Goal: Task Accomplishment & Management: Manage account settings

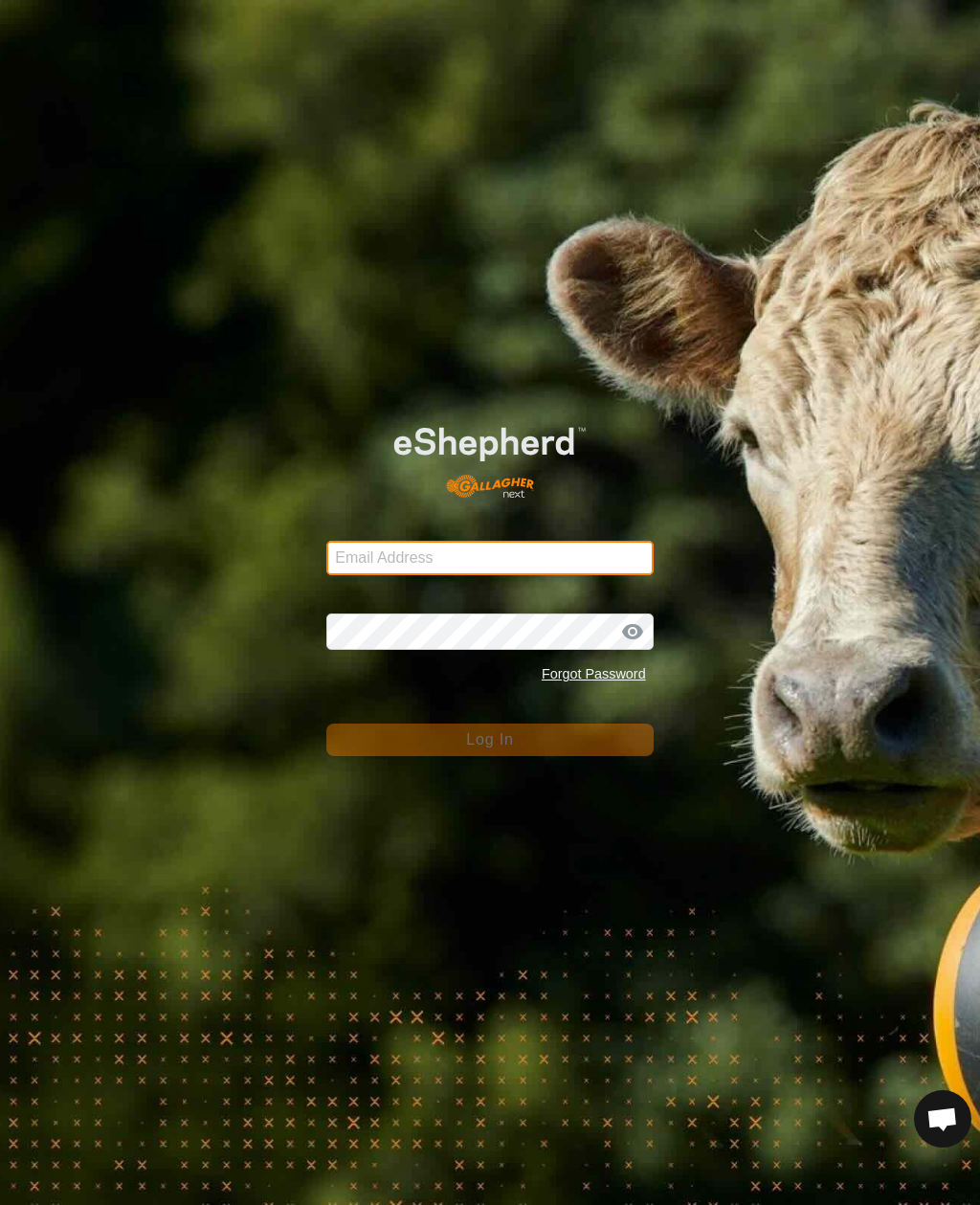
click at [561, 569] on input "Email Address" at bounding box center [490, 558] width 327 height 34
type input "anthony.thexton7@outlook.com"
click at [489, 740] on button "Log In" at bounding box center [490, 740] width 327 height 33
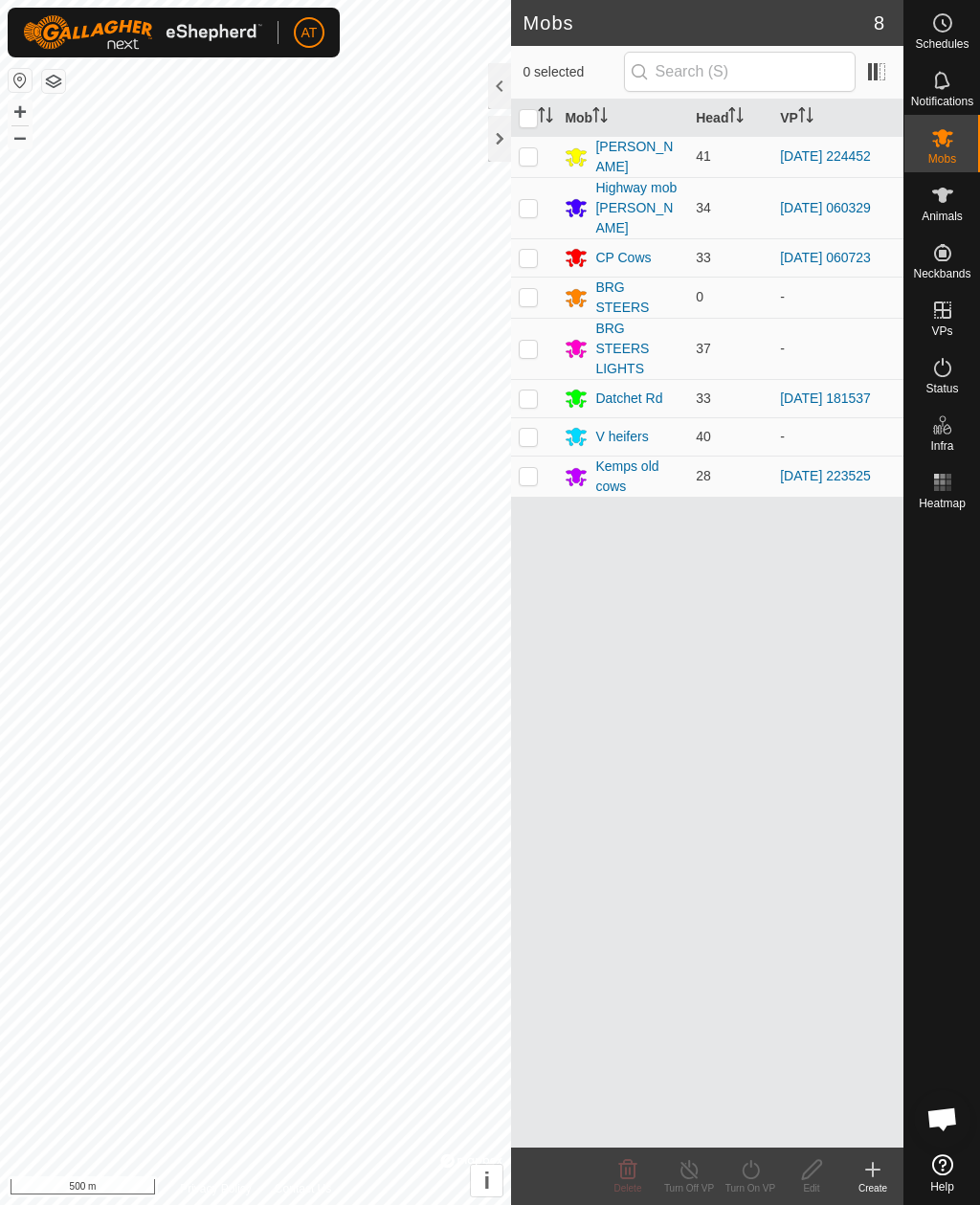
click at [530, 391] on p-checkbox at bounding box center [528, 398] width 19 height 15
checkbox input "true"
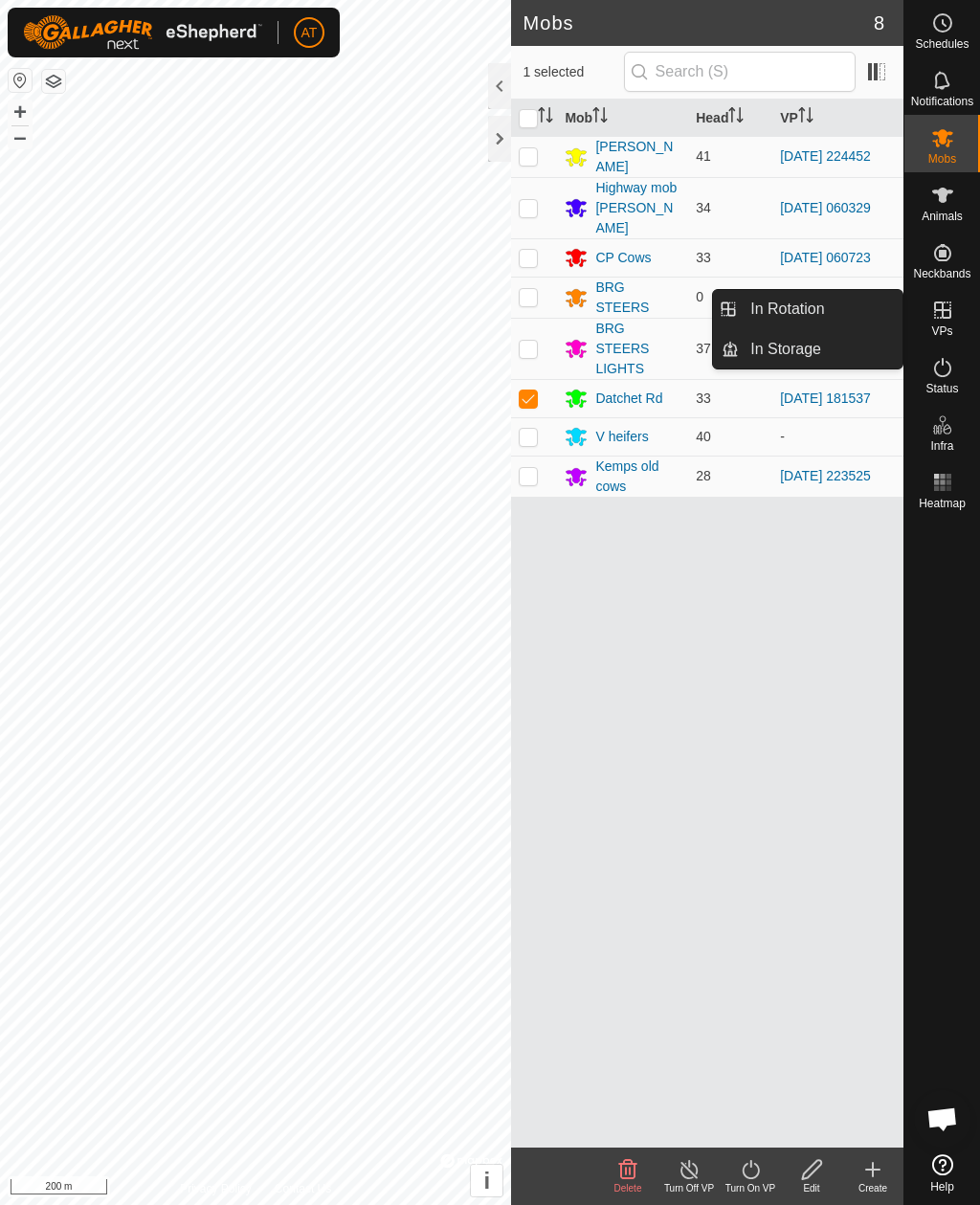
click at [812, 352] on span "In Storage" at bounding box center [786, 349] width 71 height 23
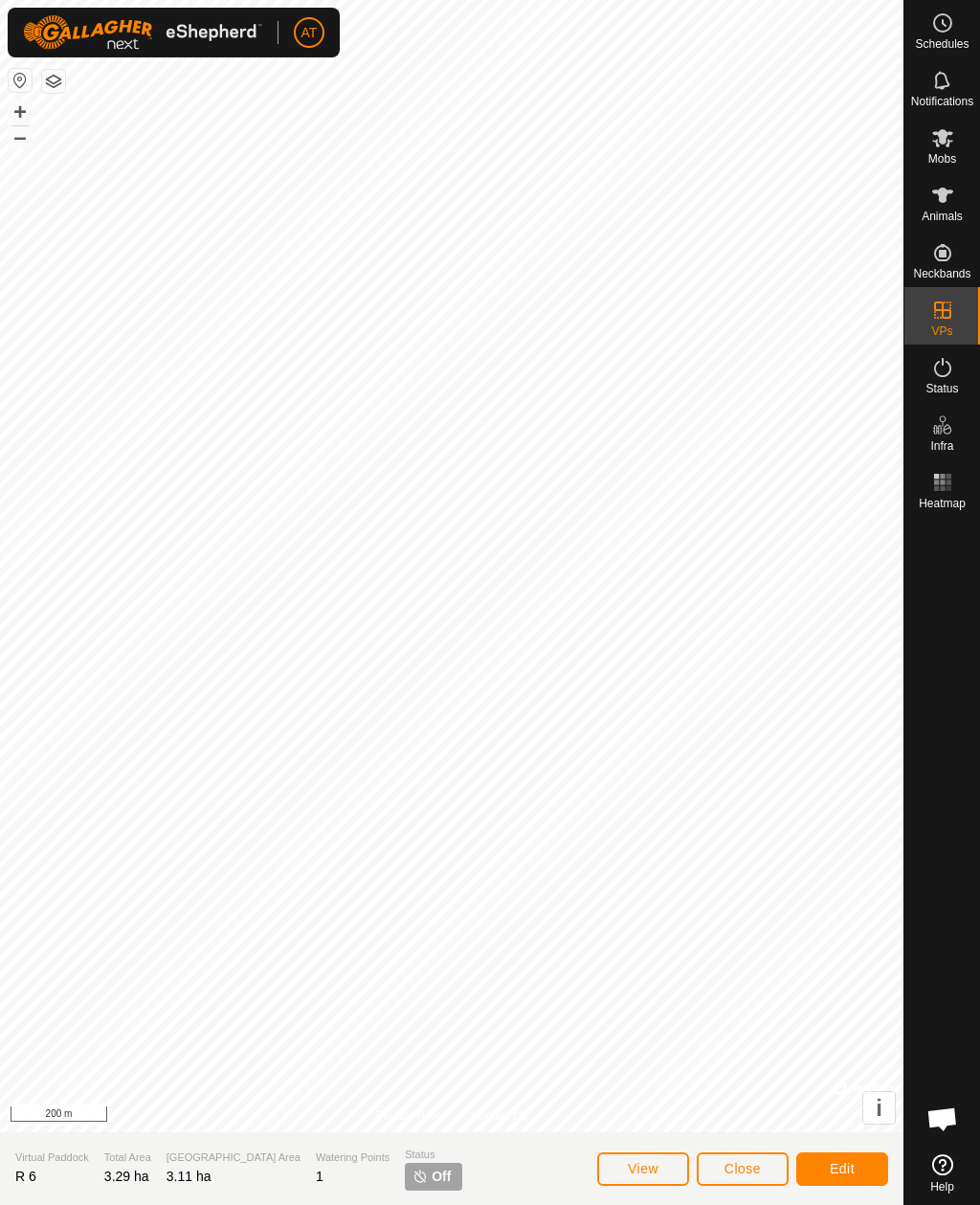
click at [742, 1169] on span "Close" at bounding box center [743, 1168] width 36 height 15
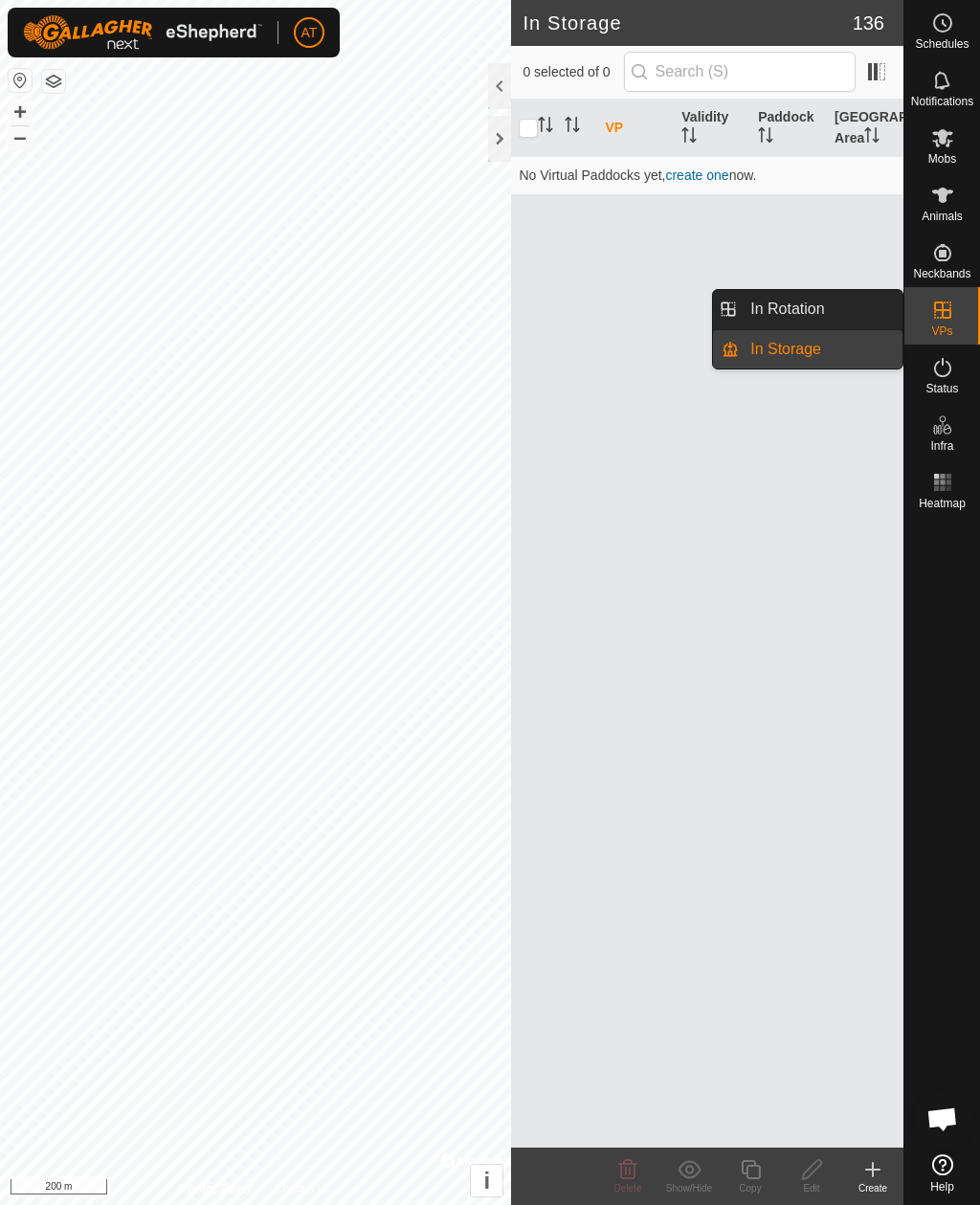
click at [822, 352] on span "In Storage" at bounding box center [786, 349] width 71 height 23
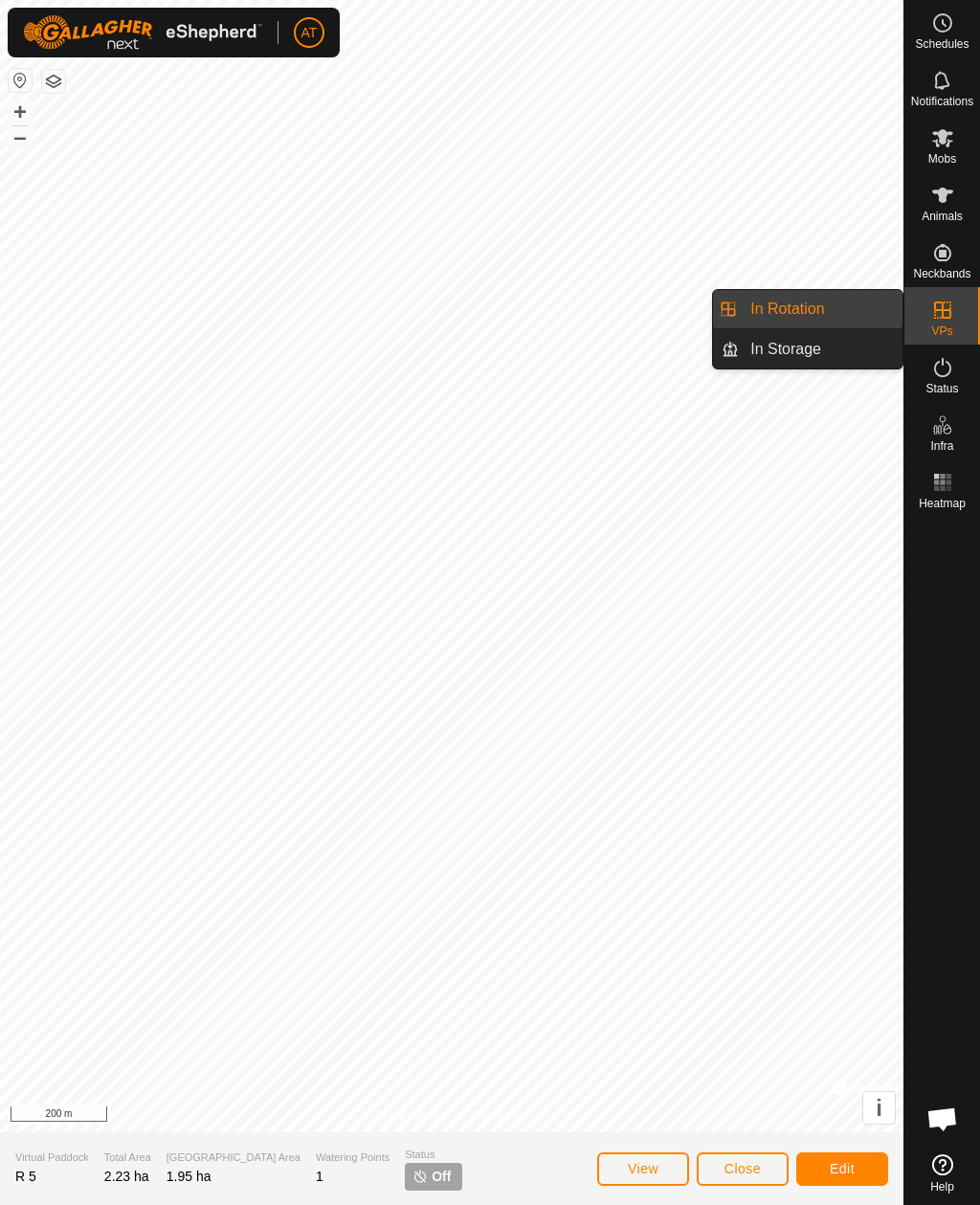
click at [839, 353] on link "In Storage" at bounding box center [821, 349] width 164 height 38
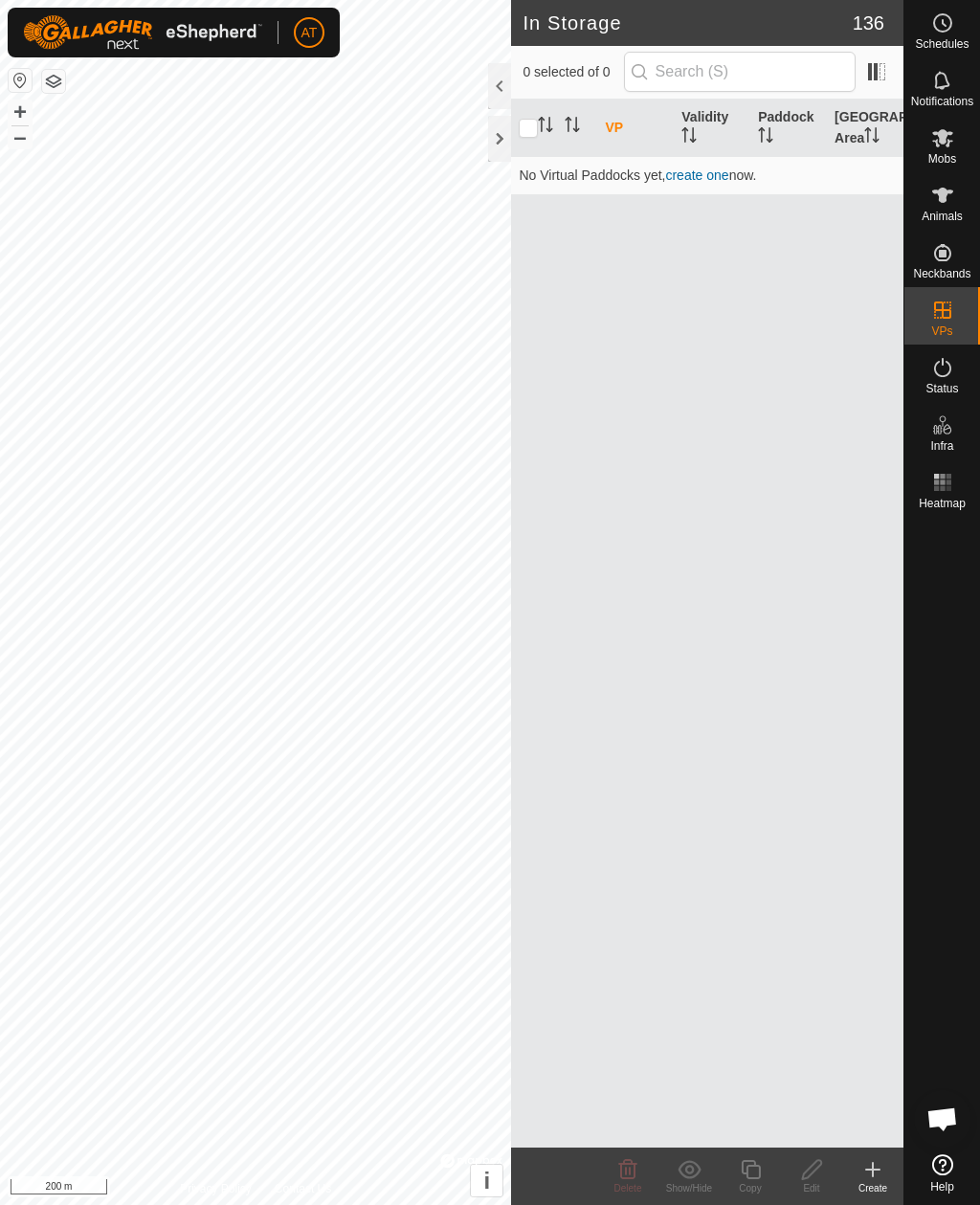
click at [881, 1182] on div "Create" at bounding box center [873, 1189] width 61 height 14
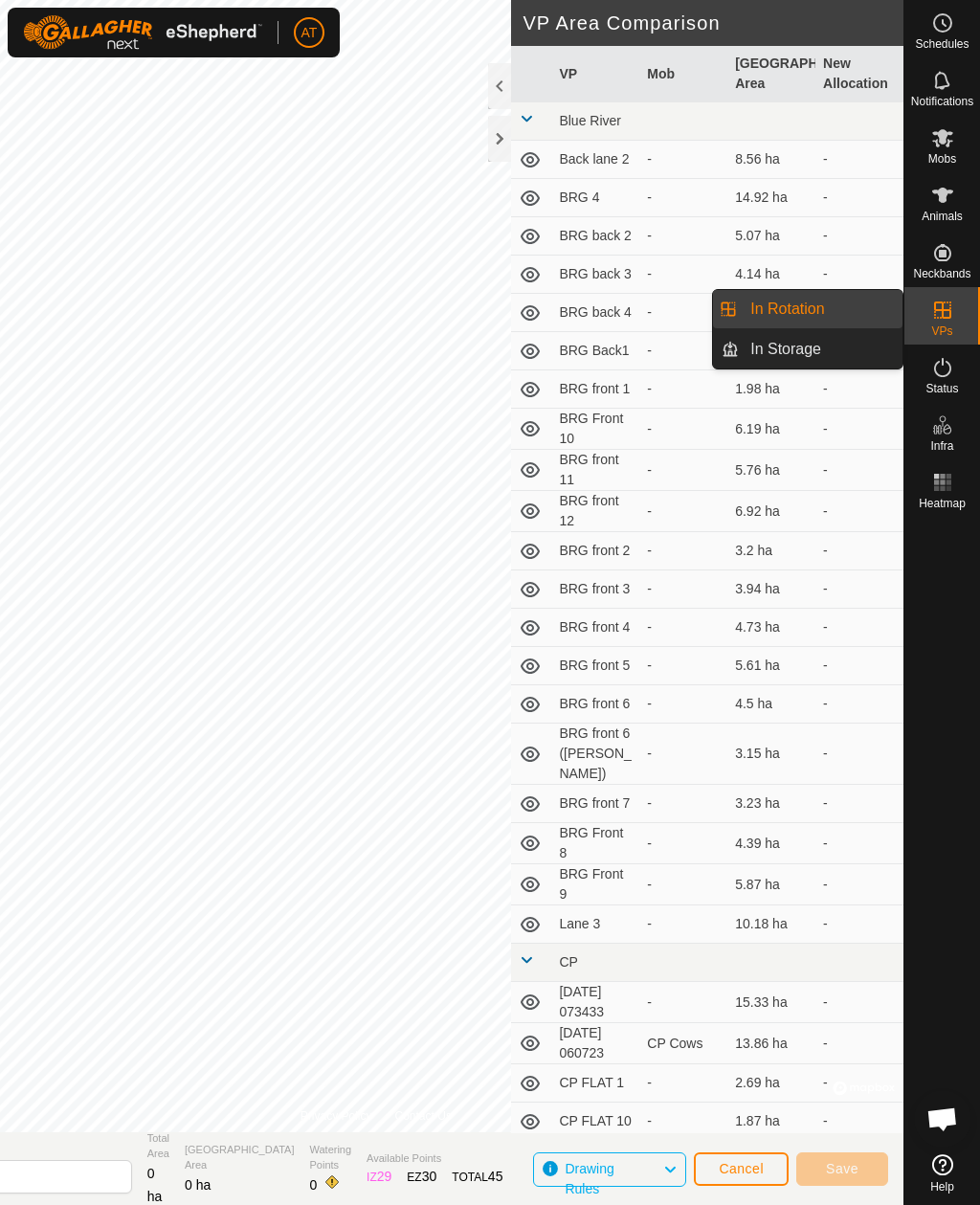
click at [865, 310] on link "In Rotation" at bounding box center [821, 309] width 164 height 38
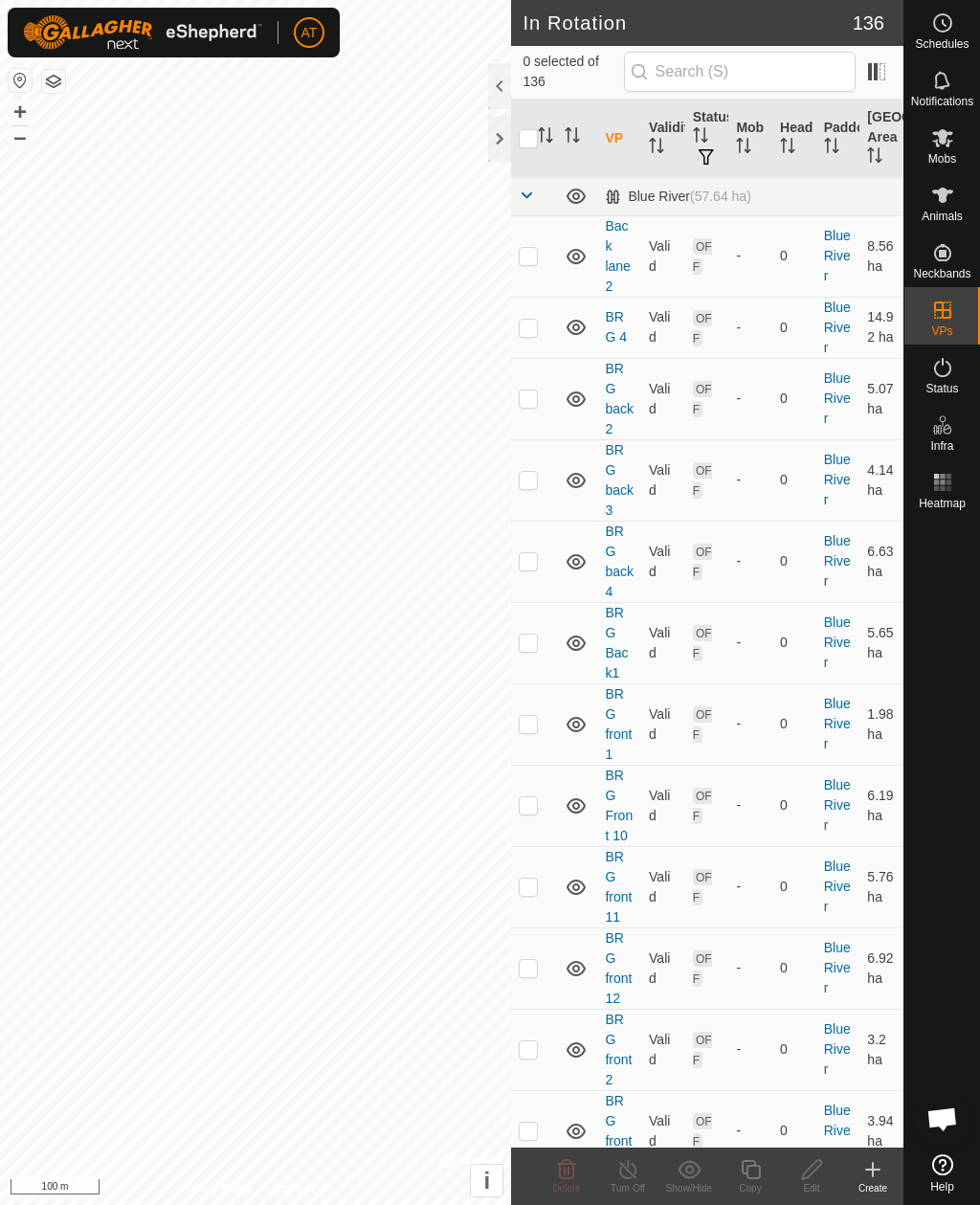
click at [873, 1171] on icon at bounding box center [873, 1169] width 0 height 13
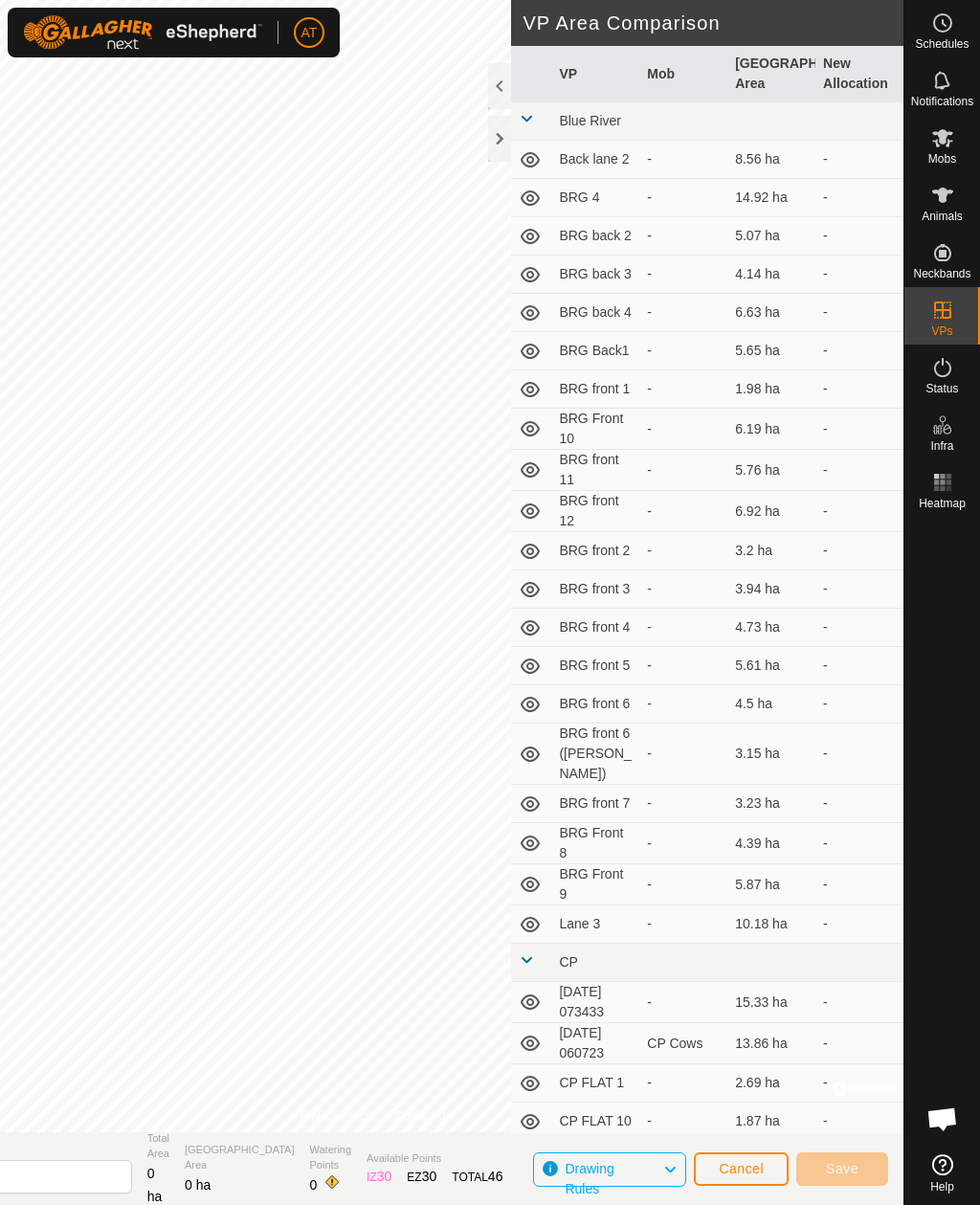
click at [495, 132] on div at bounding box center [499, 139] width 23 height 46
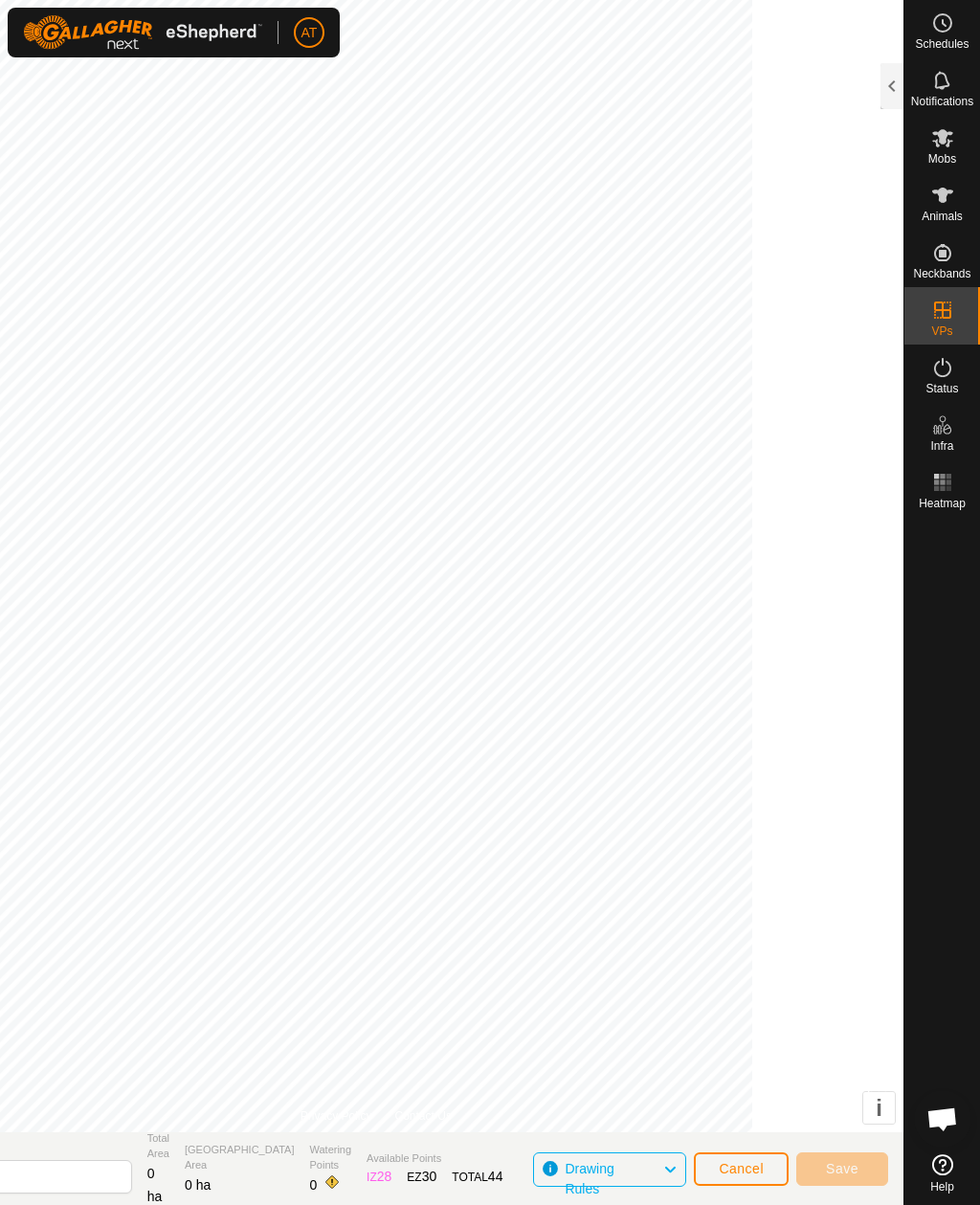
click at [737, 1167] on span "Cancel" at bounding box center [741, 1168] width 45 height 15
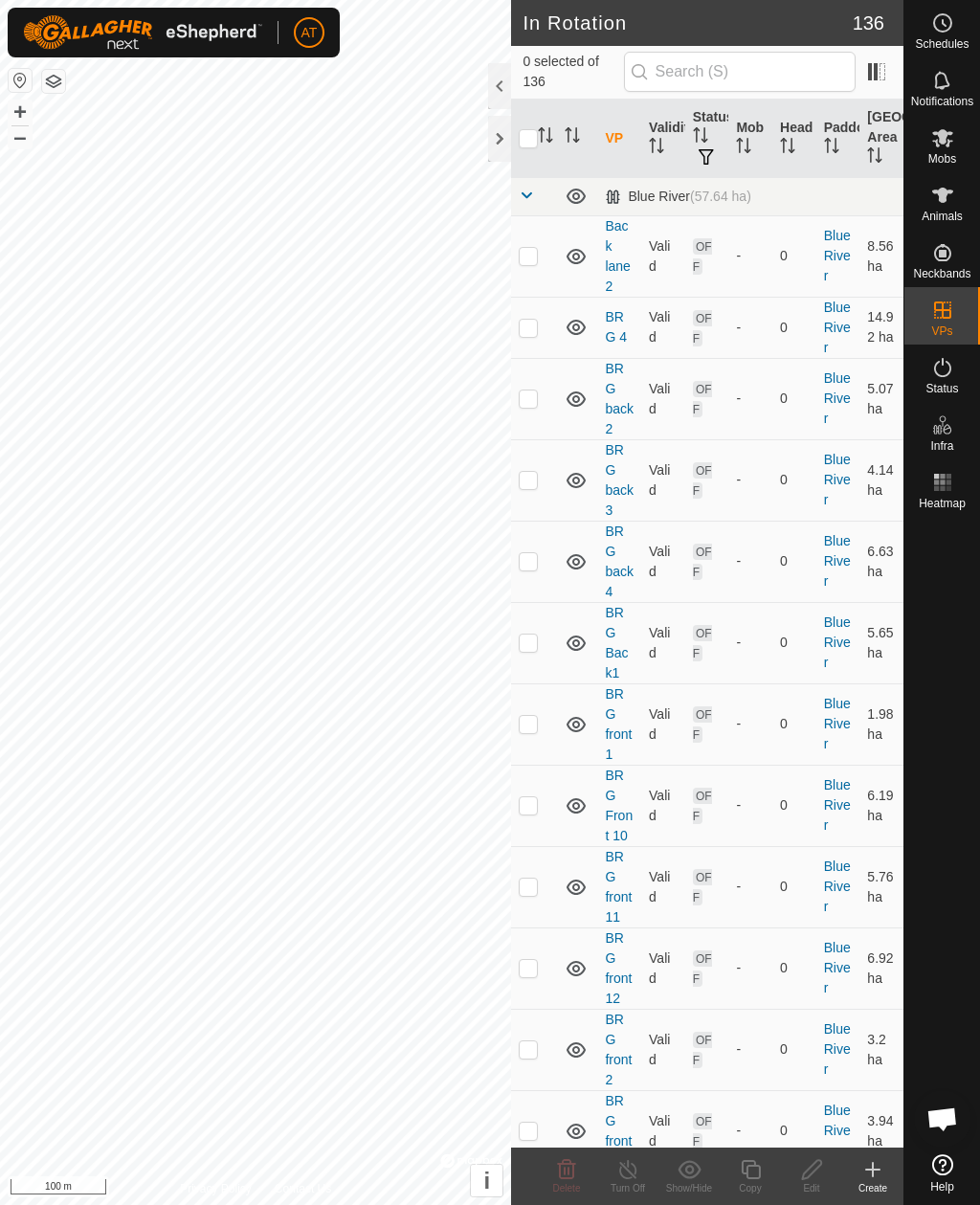
click at [875, 1174] on icon at bounding box center [873, 1170] width 23 height 23
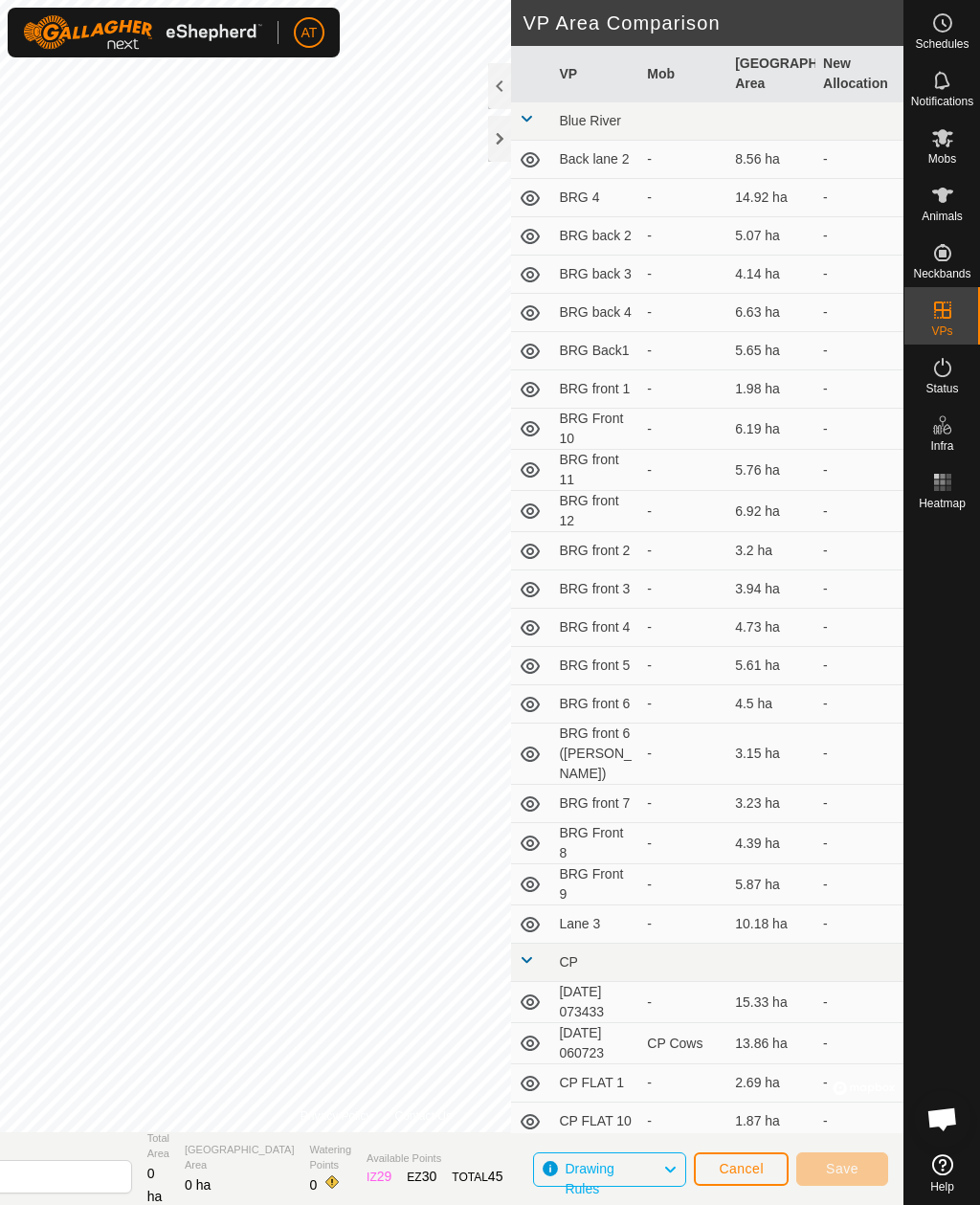
click at [498, 146] on div at bounding box center [499, 139] width 23 height 46
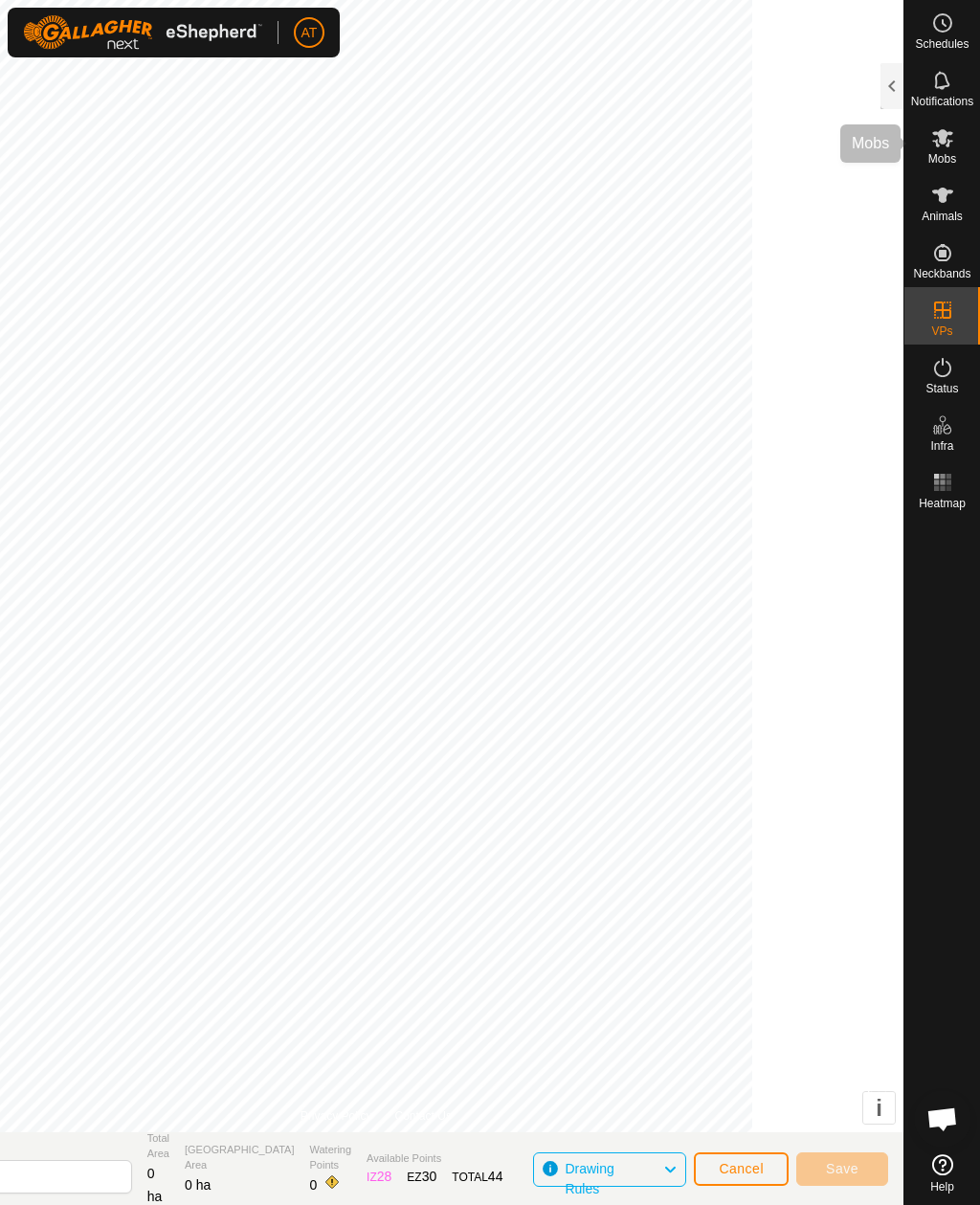
click at [949, 153] on span "Mobs" at bounding box center [943, 158] width 28 height 11
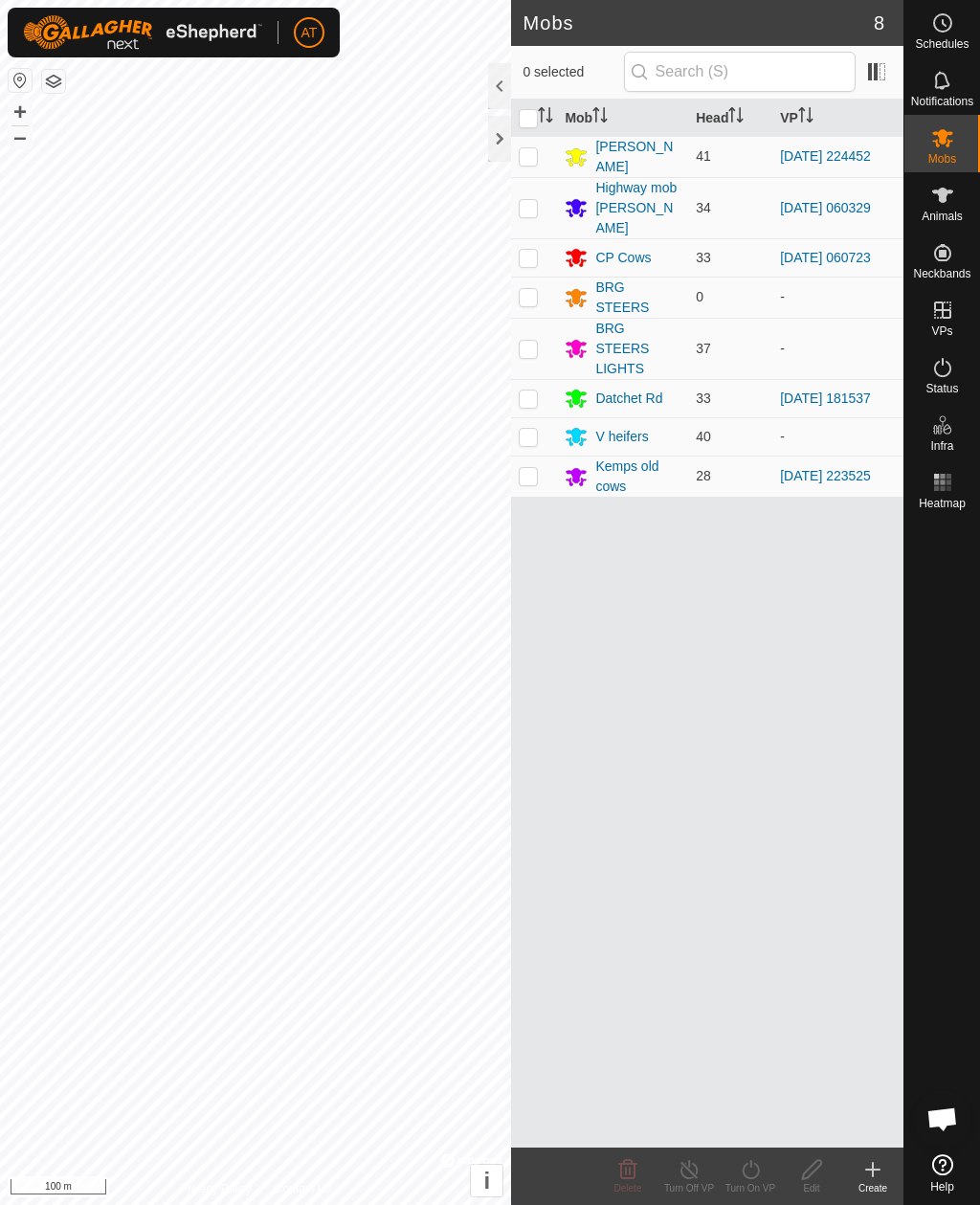
click at [498, 152] on div at bounding box center [499, 139] width 23 height 46
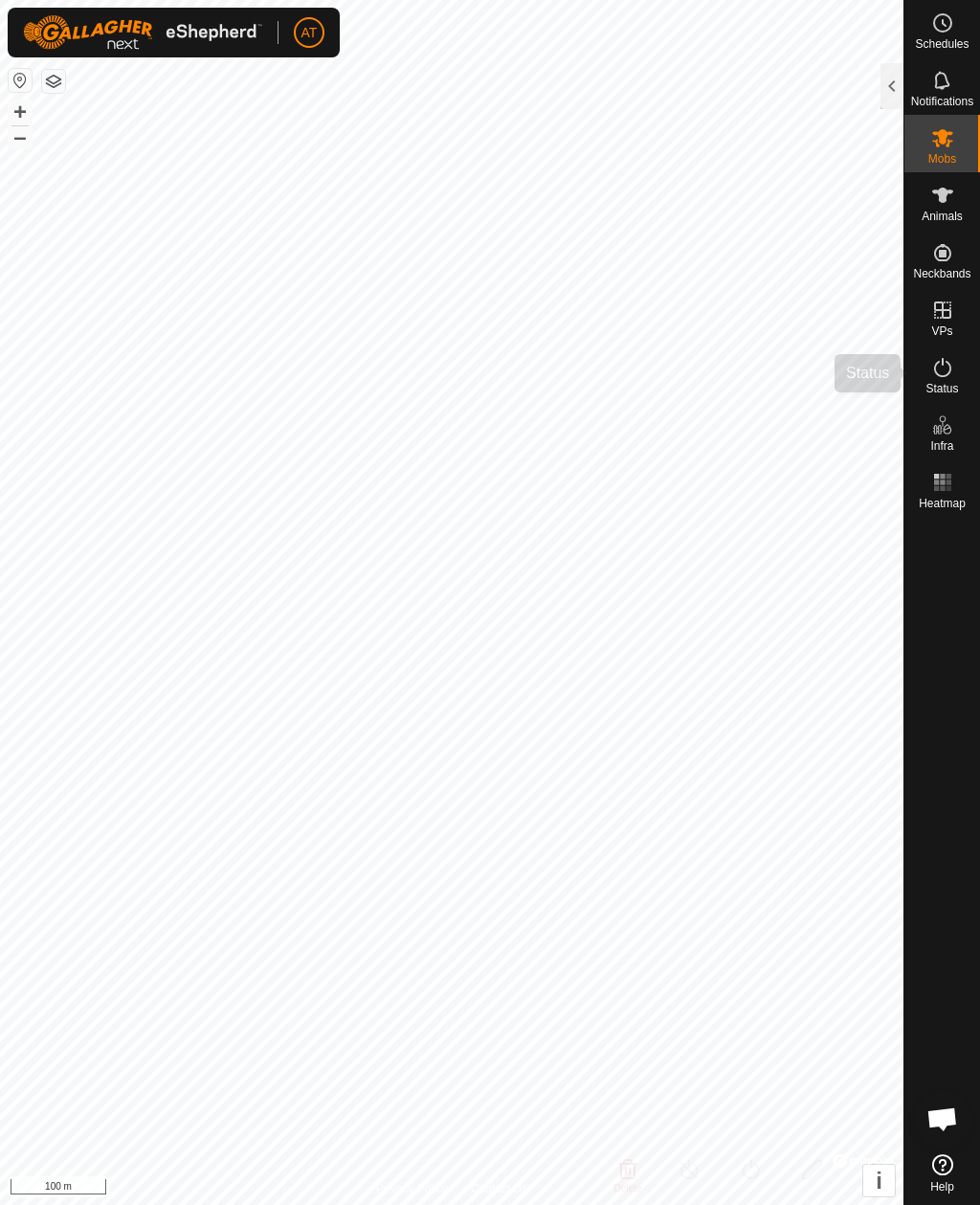
click at [953, 369] on icon at bounding box center [943, 367] width 23 height 23
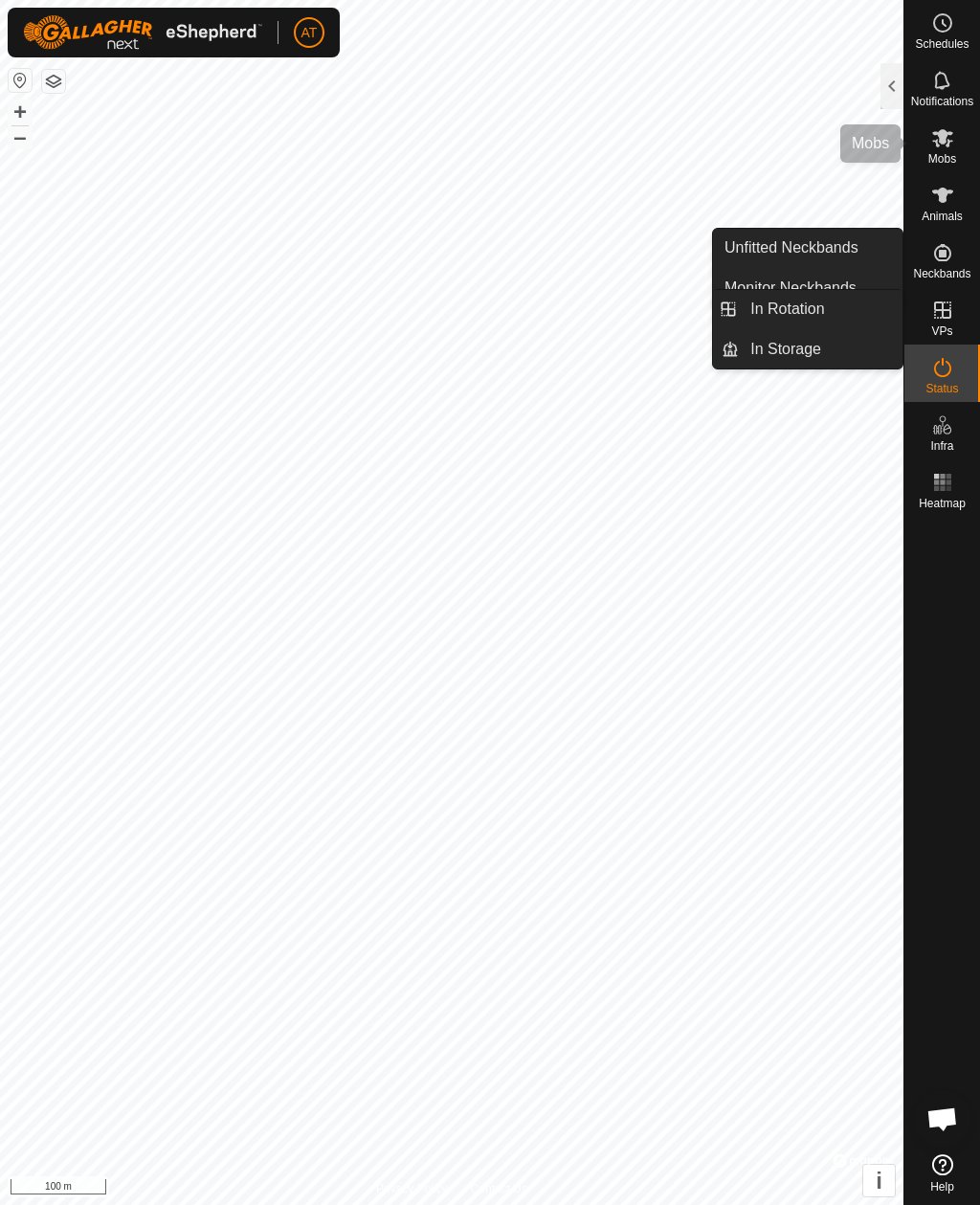
click at [949, 153] on span "Mobs" at bounding box center [943, 158] width 28 height 11
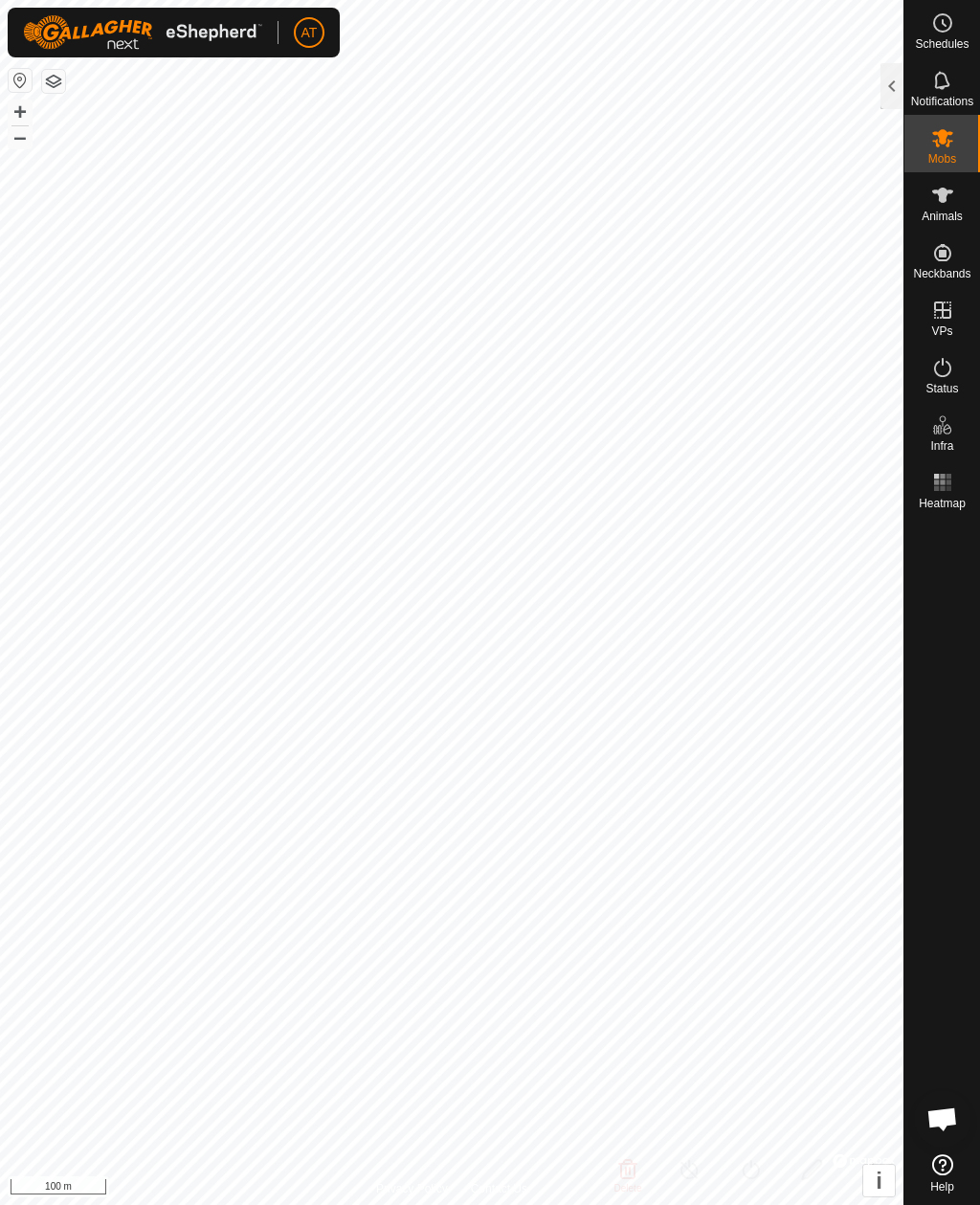
click at [894, 100] on div at bounding box center [892, 86] width 23 height 46
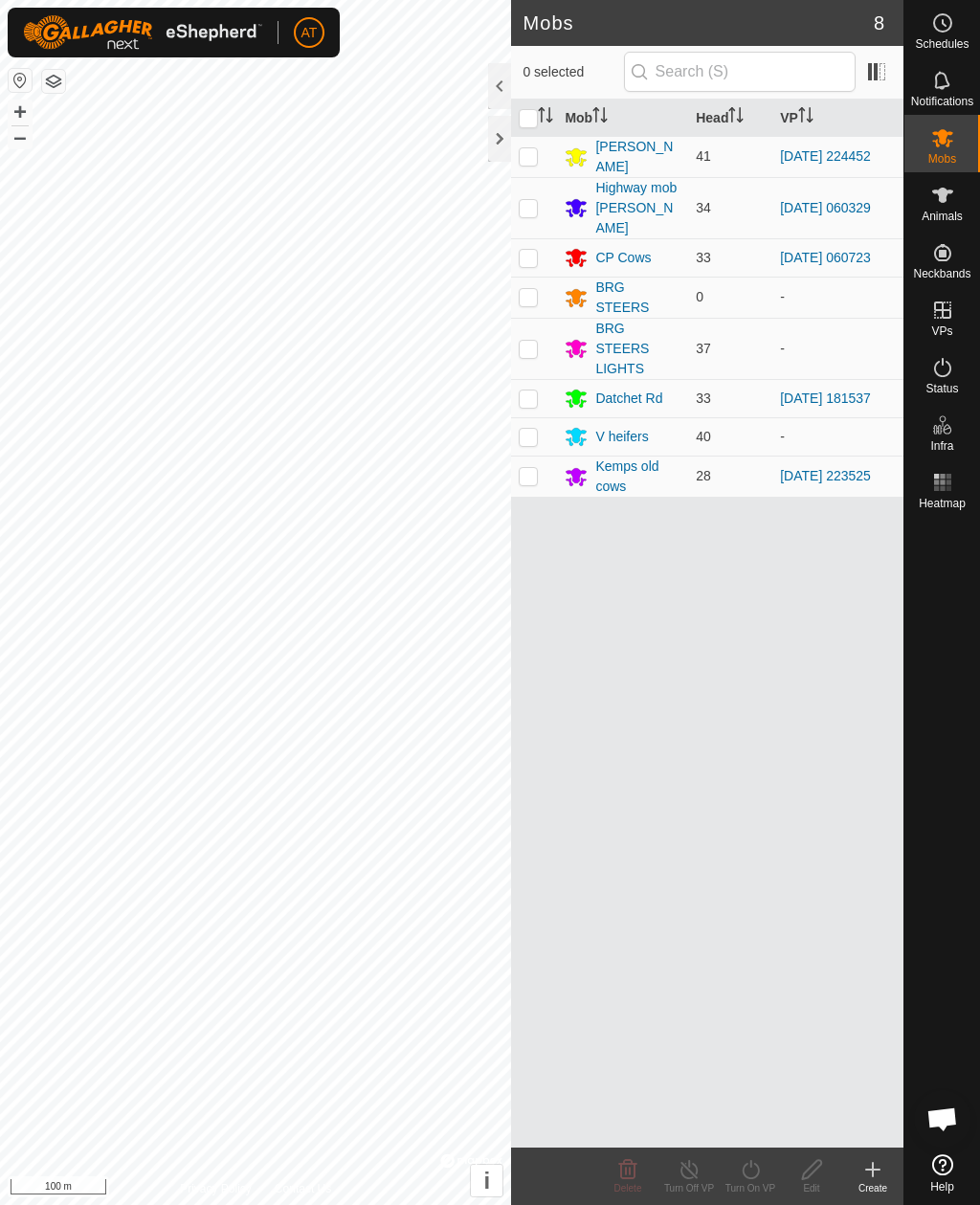
click at [539, 382] on td at bounding box center [534, 398] width 46 height 38
checkbox input "true"
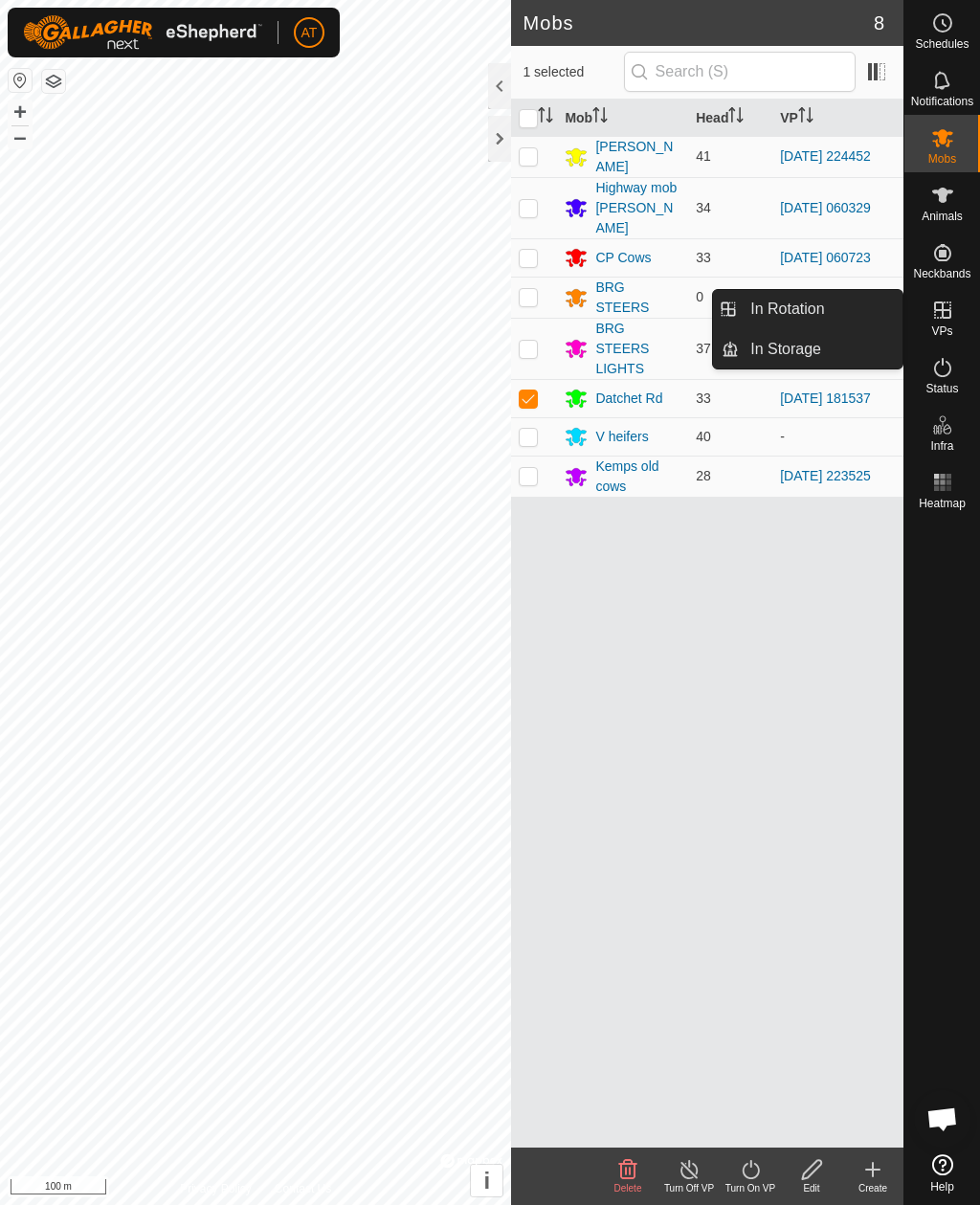
click at [851, 361] on link "In Storage" at bounding box center [821, 349] width 164 height 38
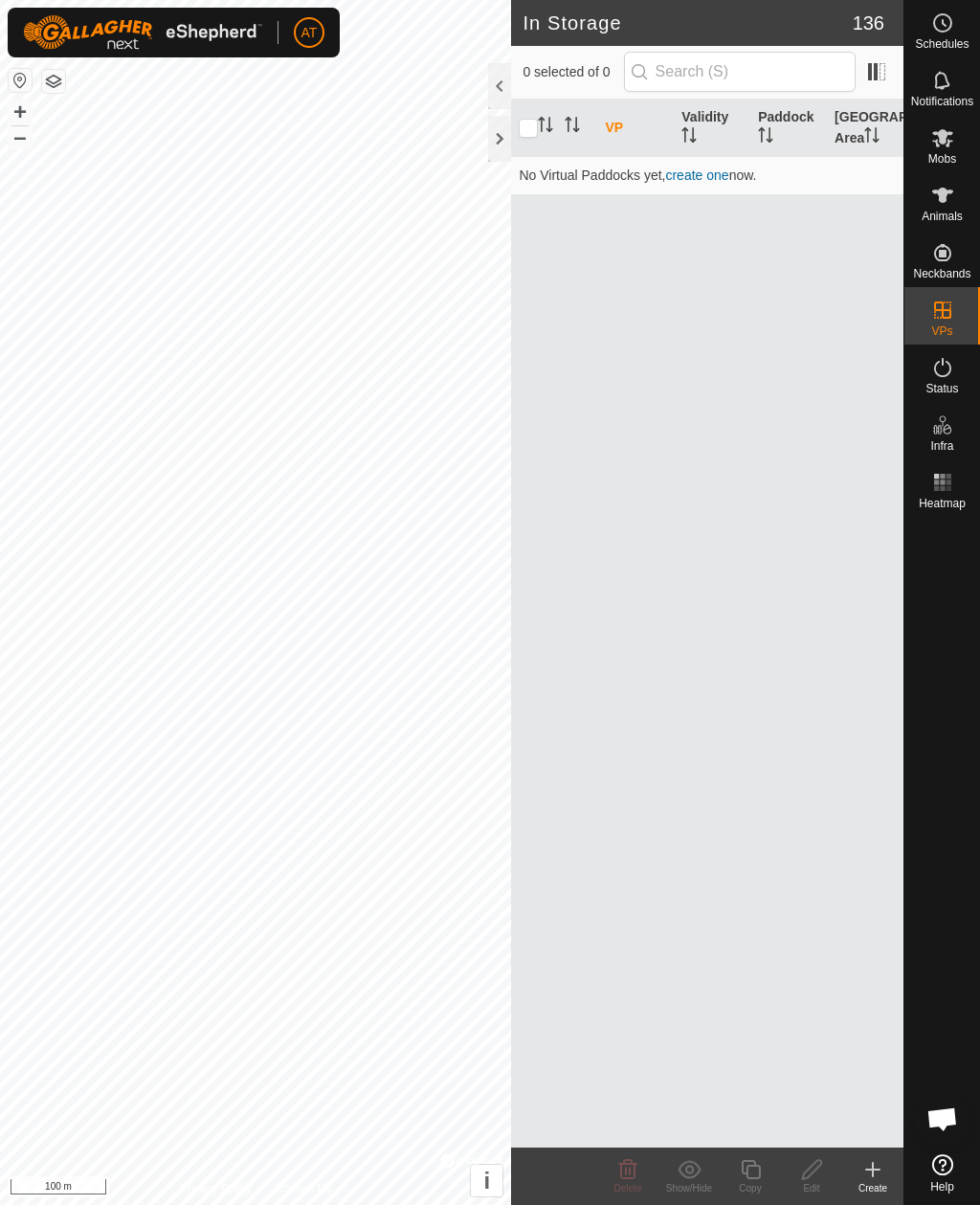
click at [875, 1170] on icon at bounding box center [873, 1170] width 13 height 0
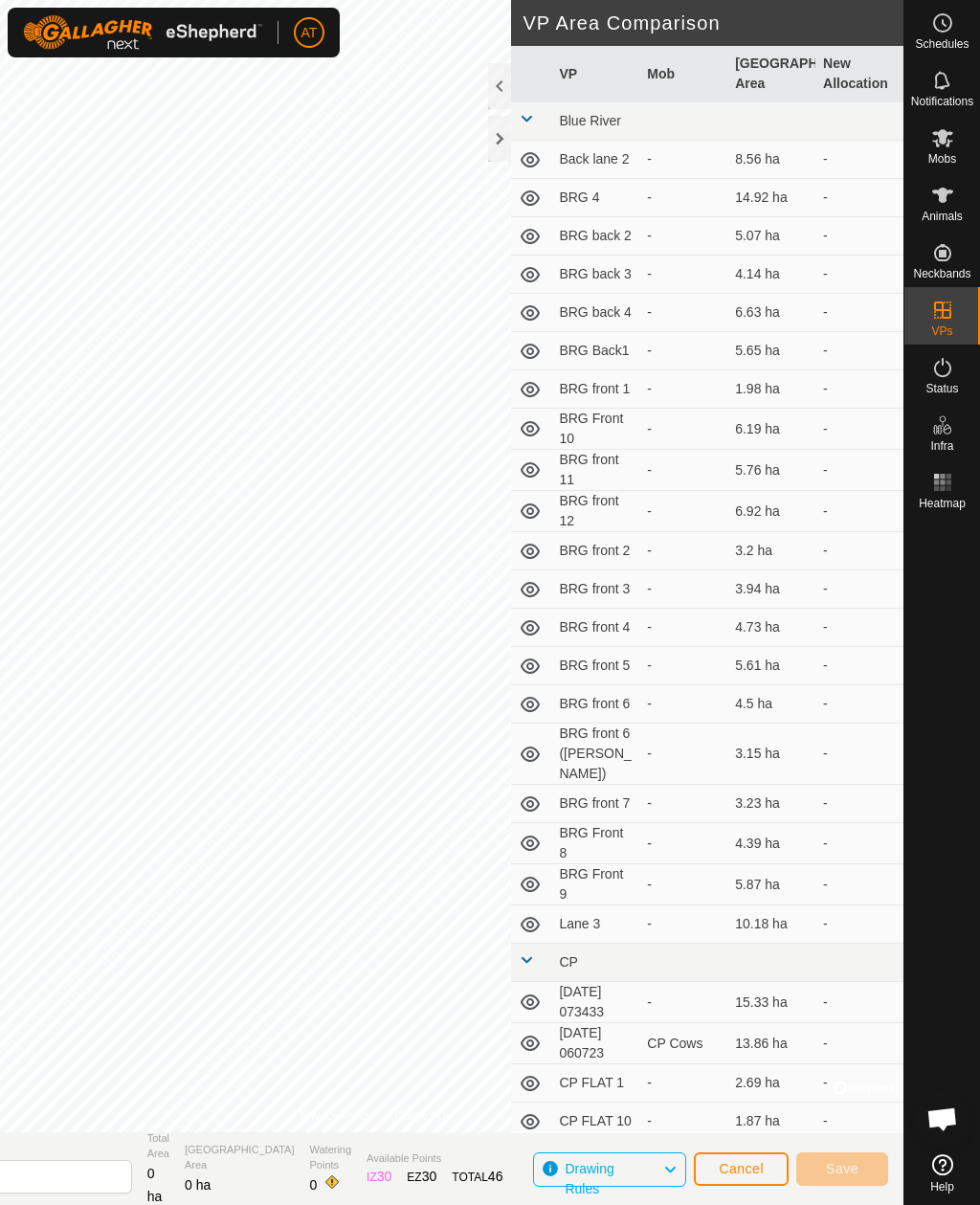
click at [503, 136] on div at bounding box center [499, 139] width 23 height 46
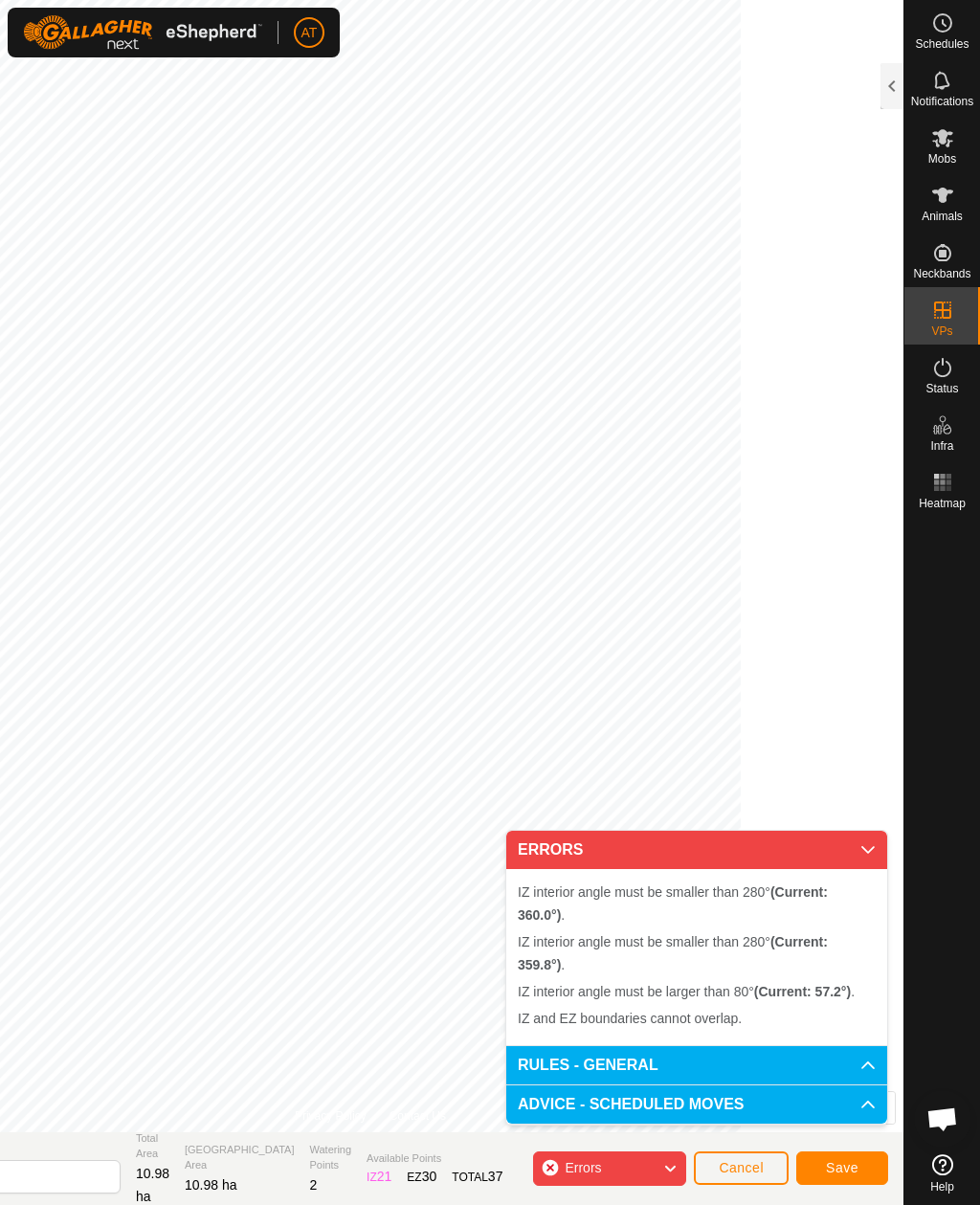
click at [752, 1173] on span "Cancel" at bounding box center [741, 1167] width 45 height 15
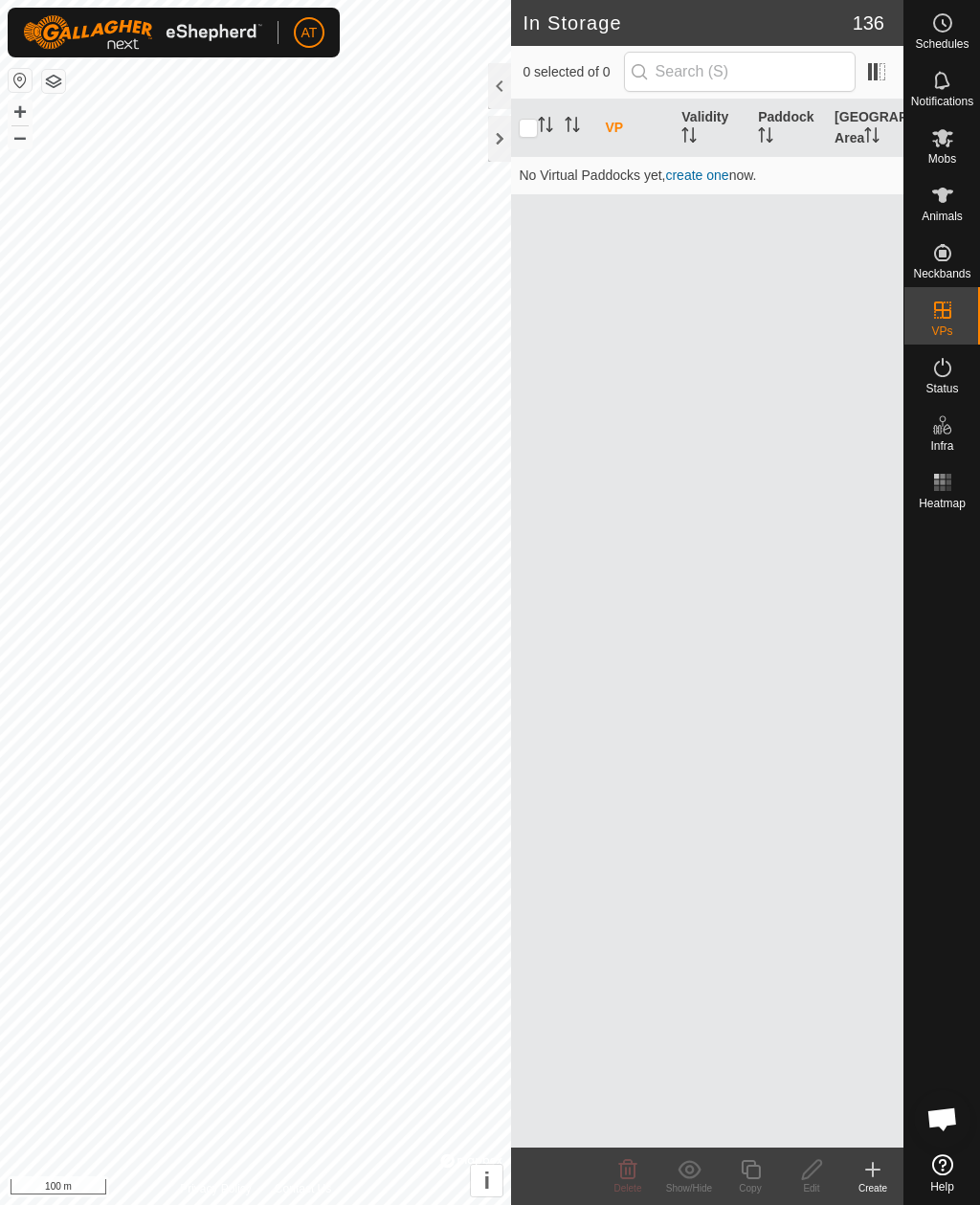
click at [885, 1178] on create-svg-icon at bounding box center [873, 1170] width 61 height 23
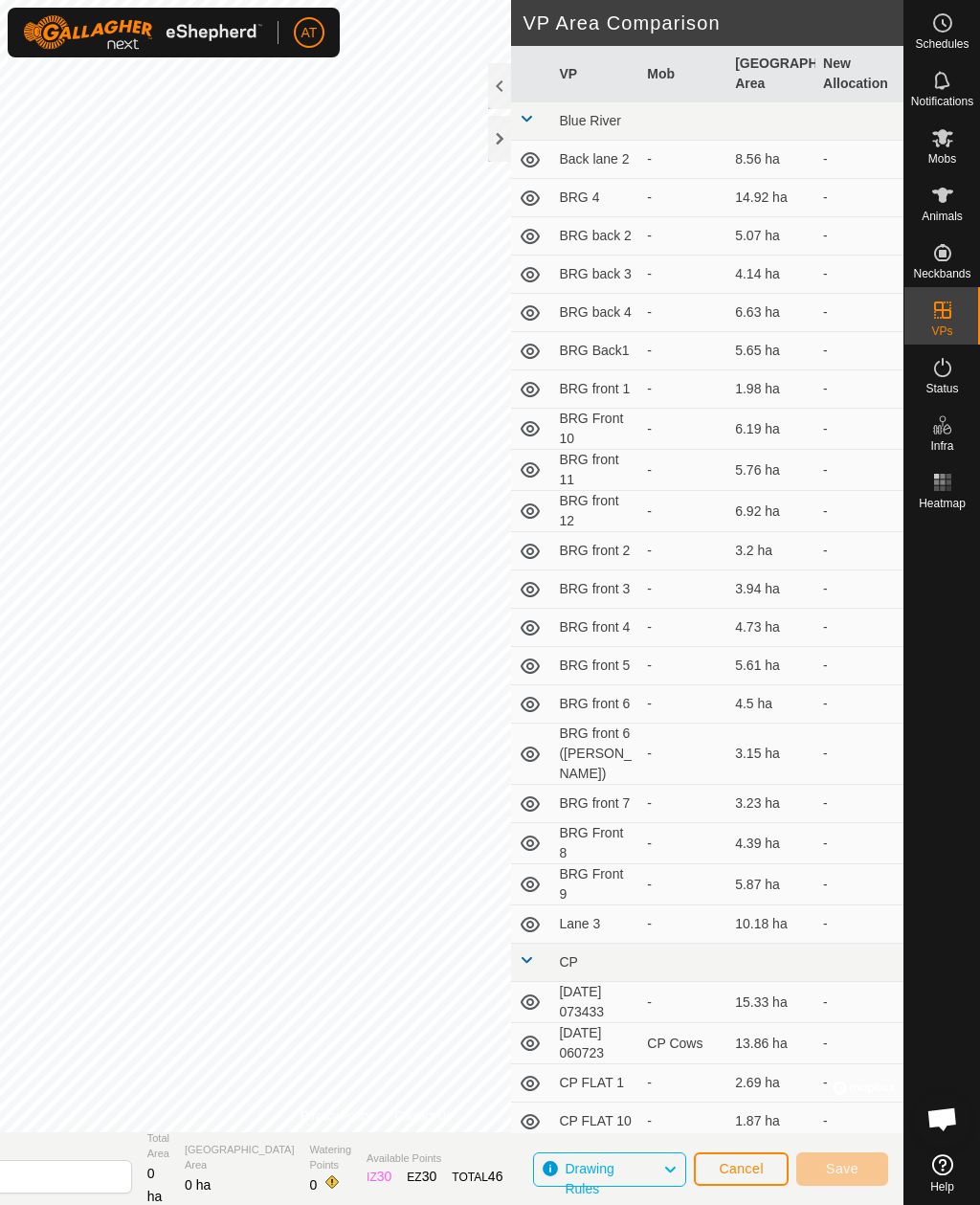
click at [508, 141] on div at bounding box center [499, 139] width 23 height 46
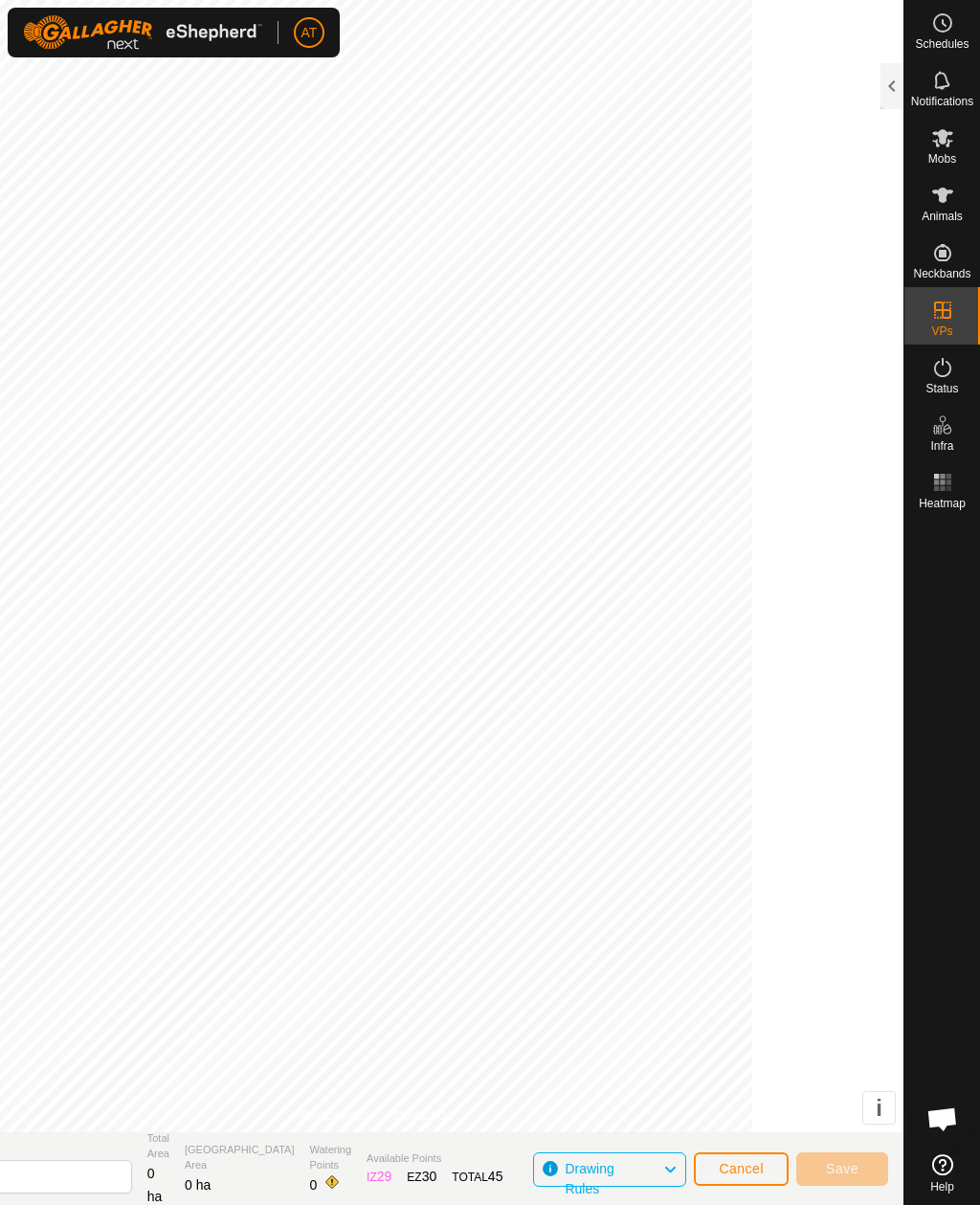
click at [756, 1169] on span "Cancel" at bounding box center [741, 1168] width 45 height 15
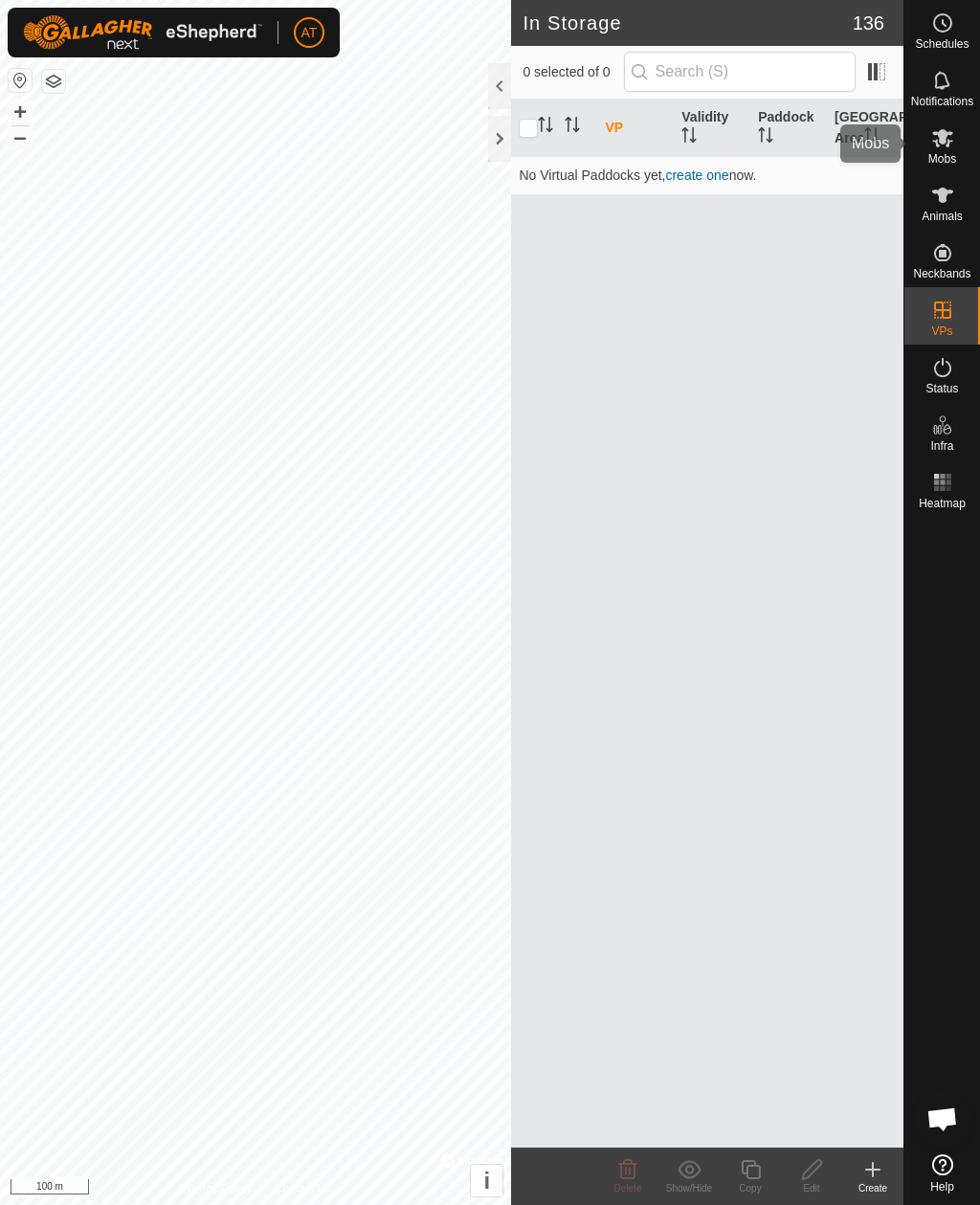
click at [940, 141] on icon at bounding box center [943, 138] width 21 height 18
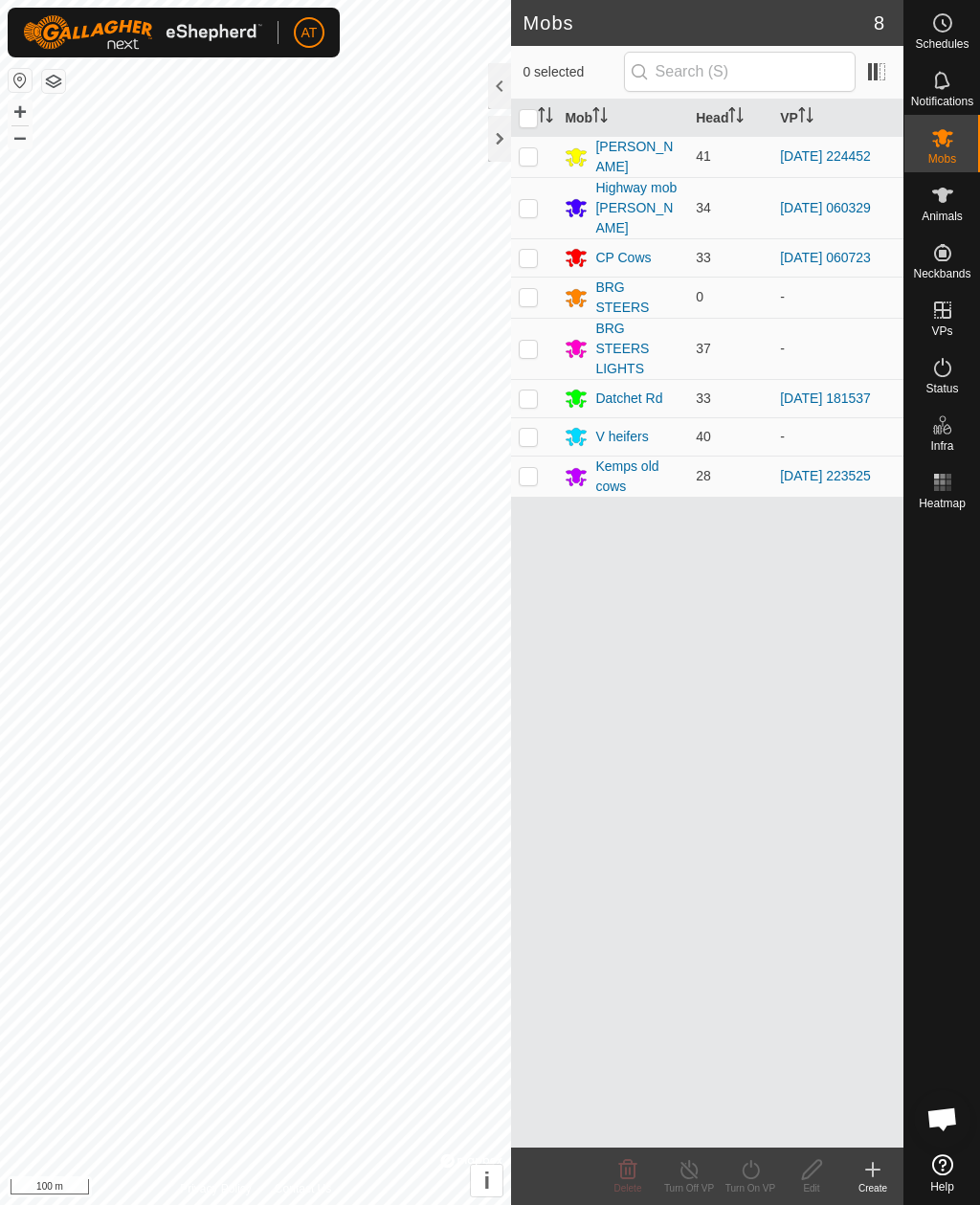
click at [531, 391] on p-checkbox at bounding box center [528, 398] width 19 height 15
checkbox input "true"
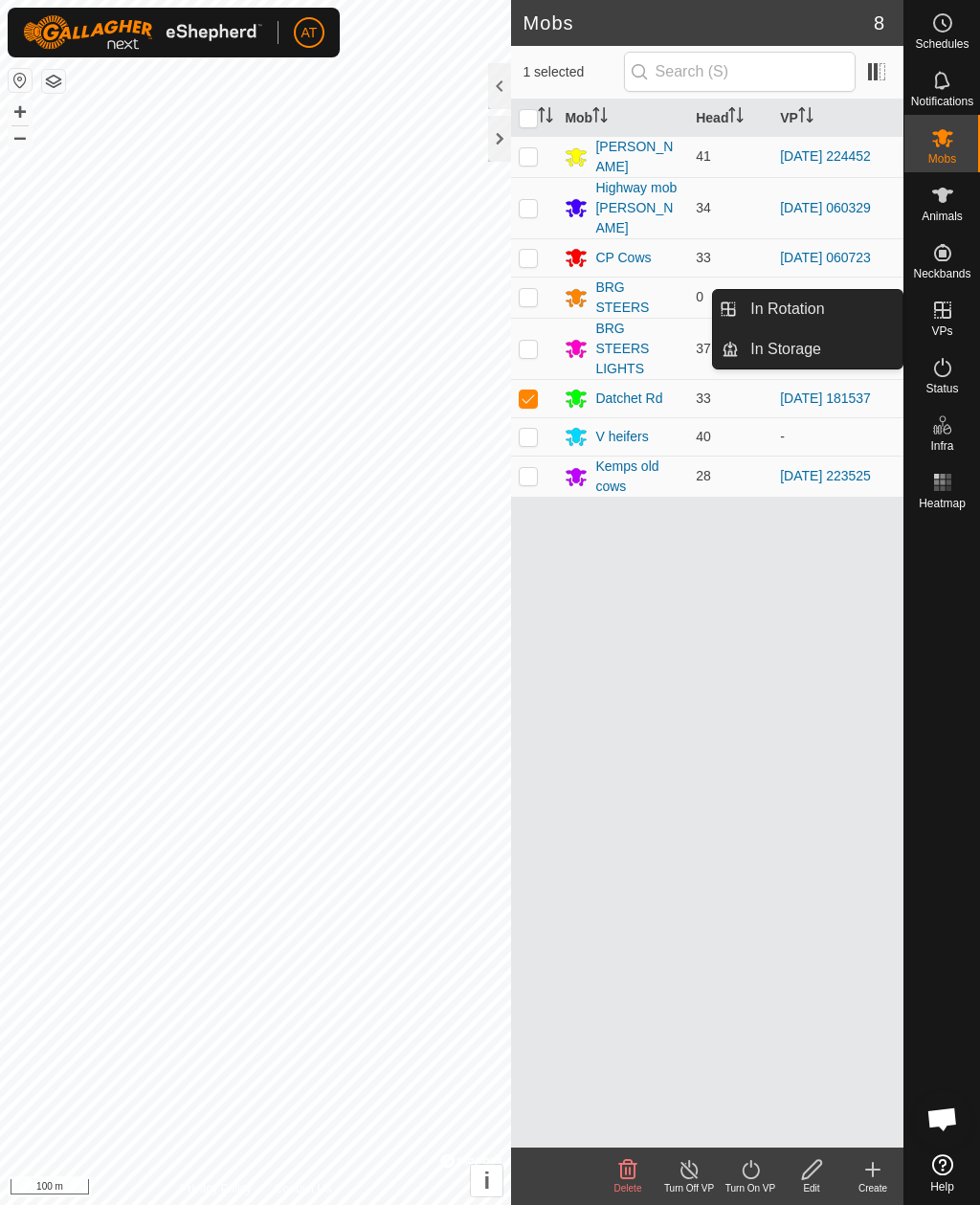
click at [819, 353] on span "In Storage" at bounding box center [786, 349] width 71 height 23
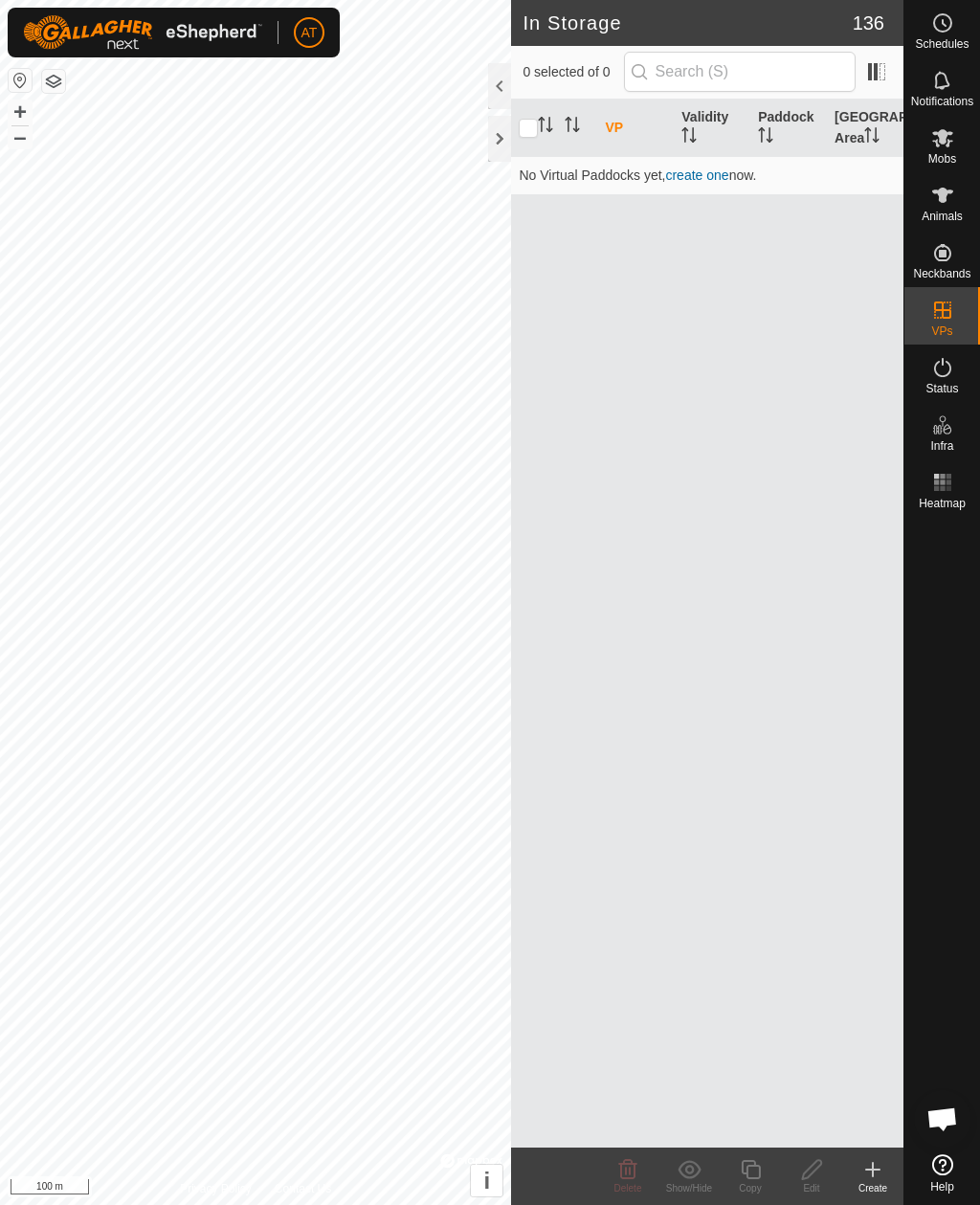
click at [875, 1166] on icon at bounding box center [873, 1170] width 23 height 23
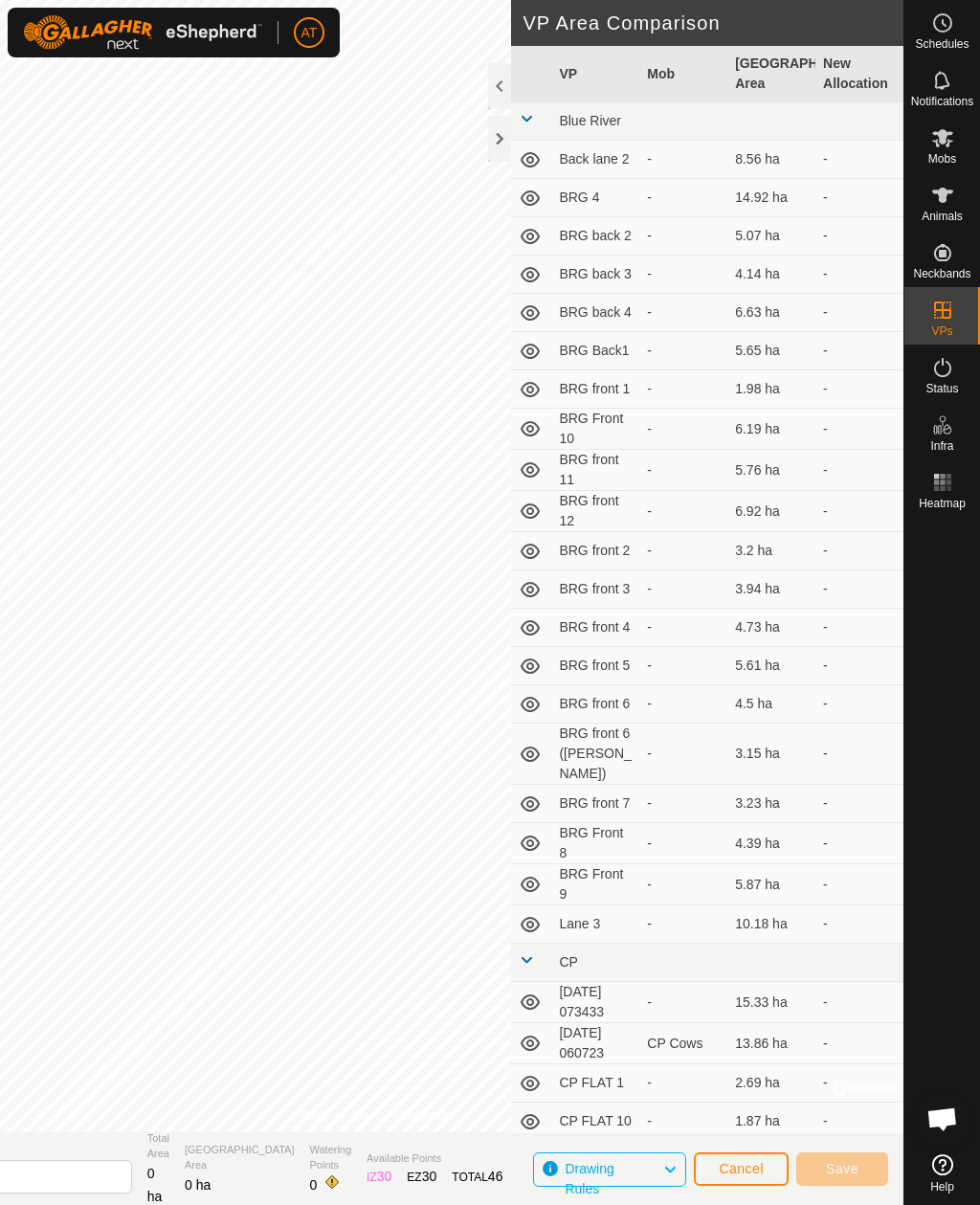
click at [499, 136] on div at bounding box center [499, 139] width 23 height 46
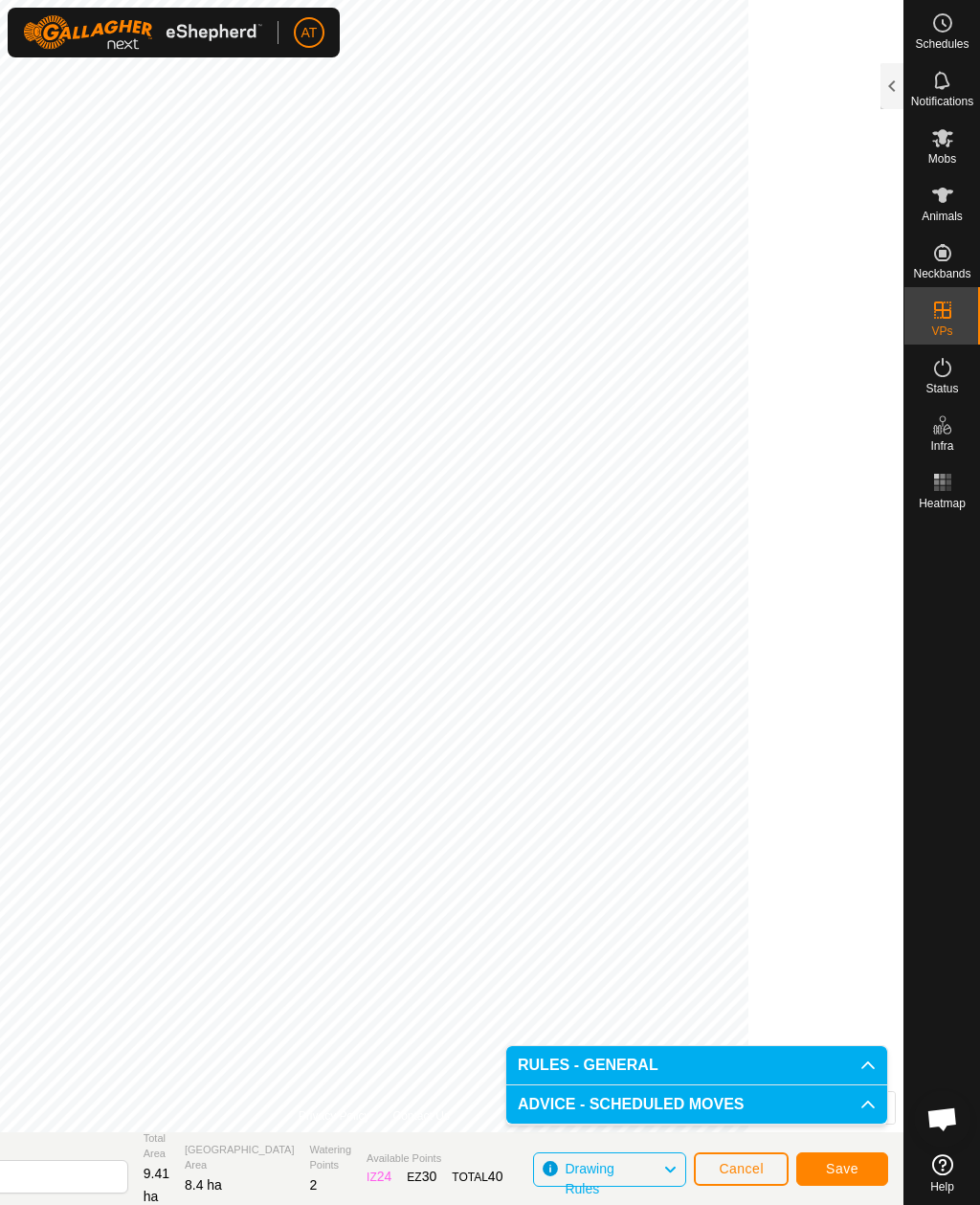
click at [852, 1165] on span "Save" at bounding box center [842, 1168] width 33 height 15
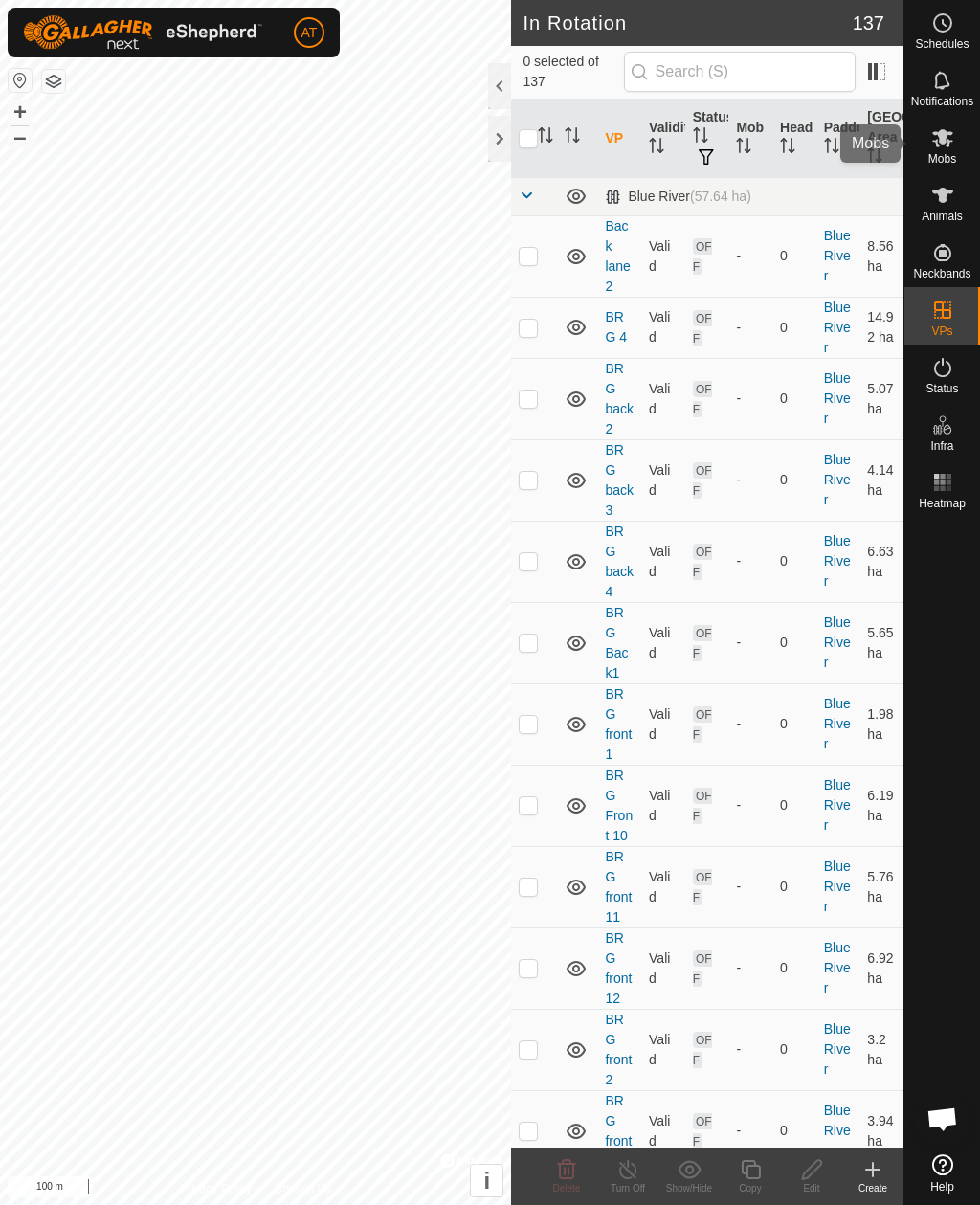
click at [939, 138] on icon at bounding box center [943, 138] width 21 height 18
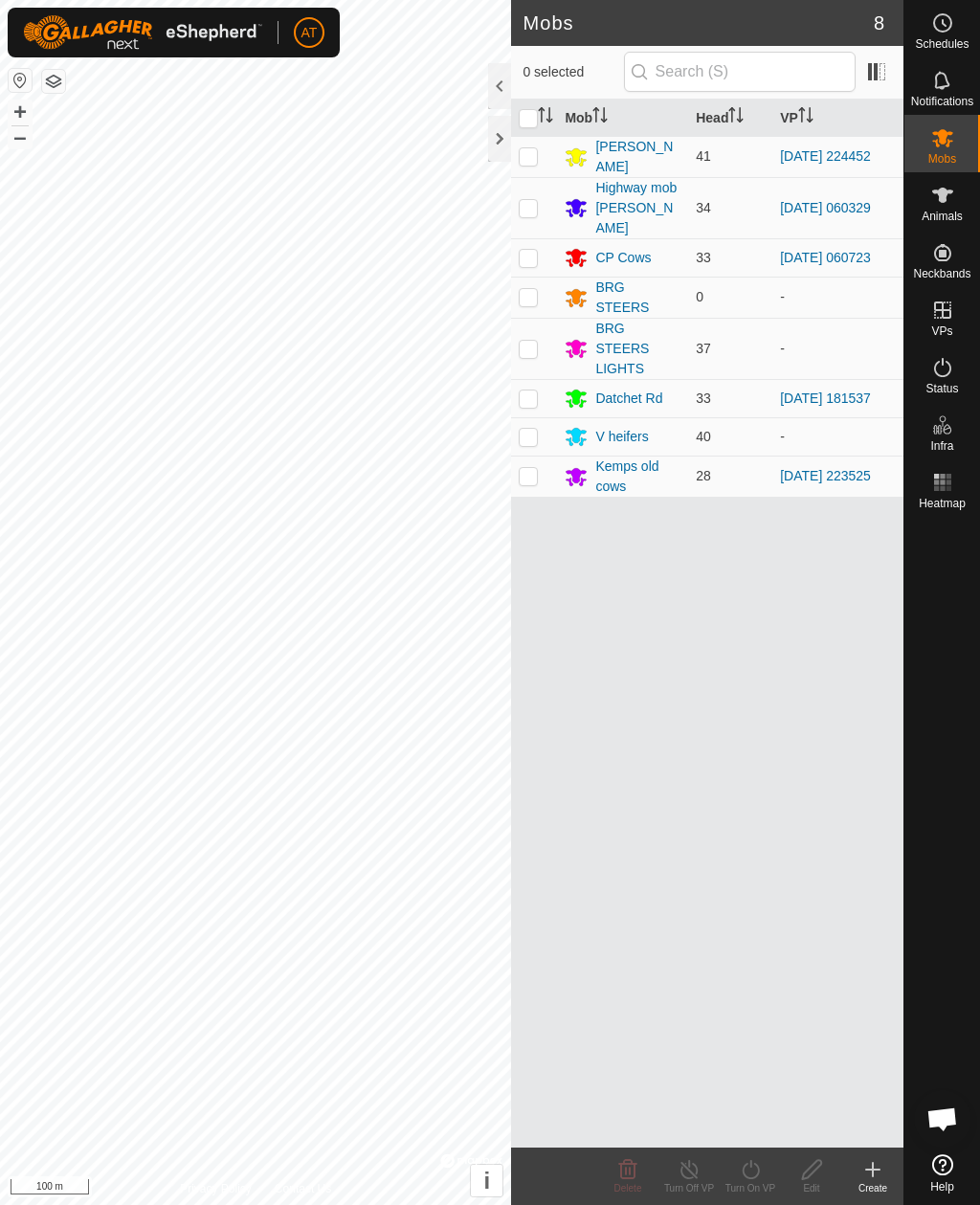
click at [541, 381] on td at bounding box center [534, 398] width 46 height 38
checkbox input "true"
click at [756, 1176] on icon at bounding box center [750, 1169] width 17 height 19
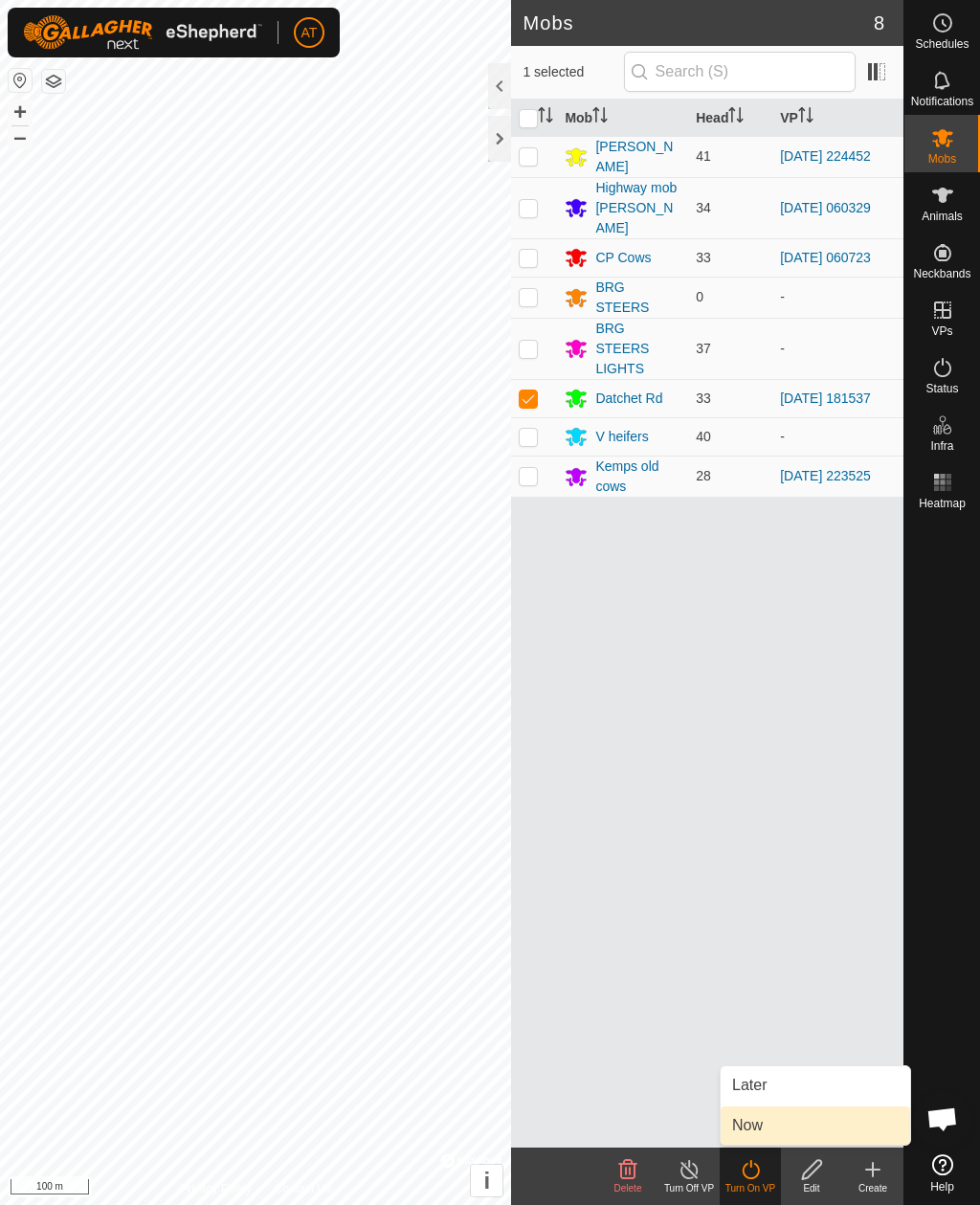
click at [770, 1132] on link "Now" at bounding box center [816, 1126] width 190 height 38
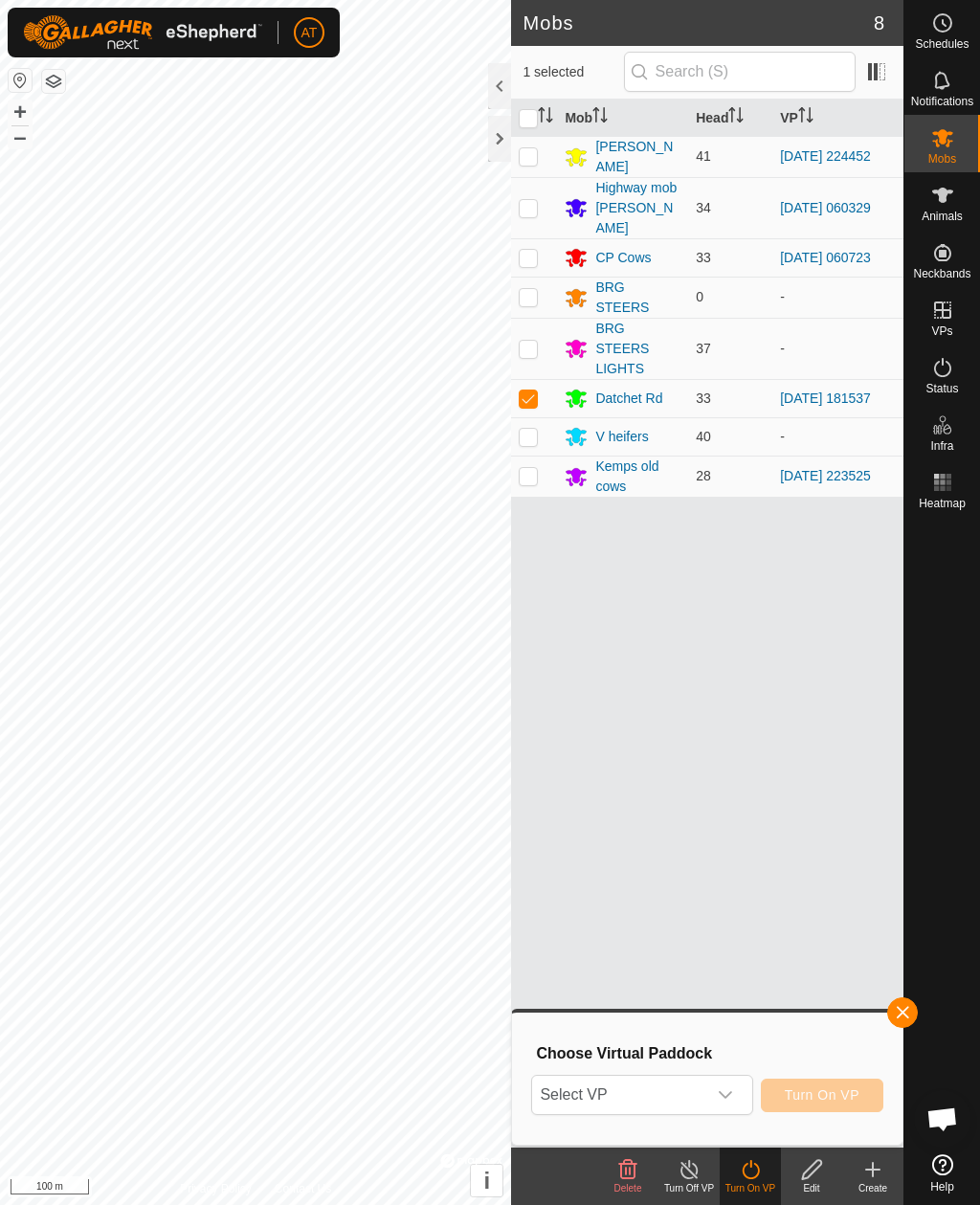
click at [682, 1100] on span "Select VP" at bounding box center [618, 1095] width 173 height 38
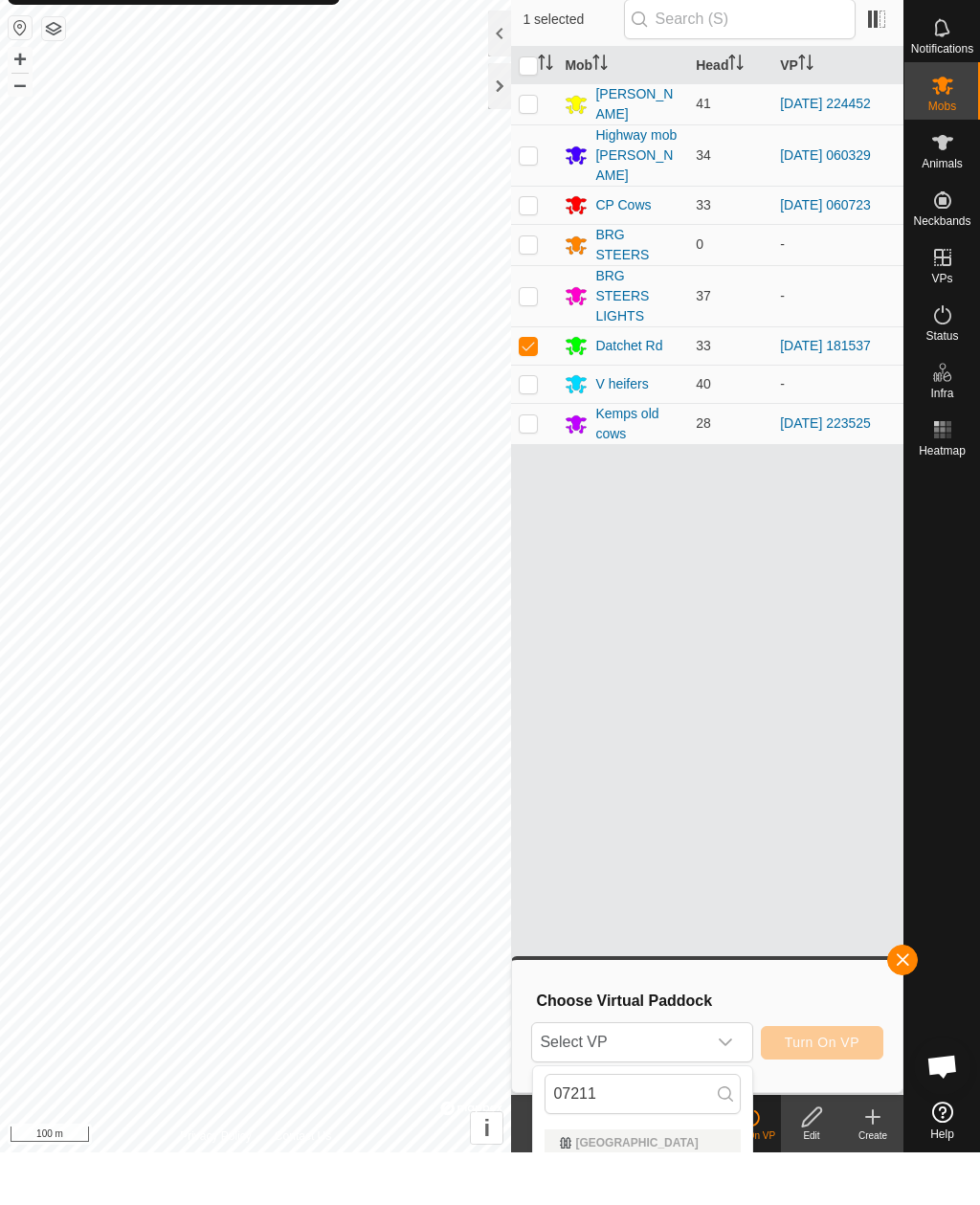
scroll to position [53, 0]
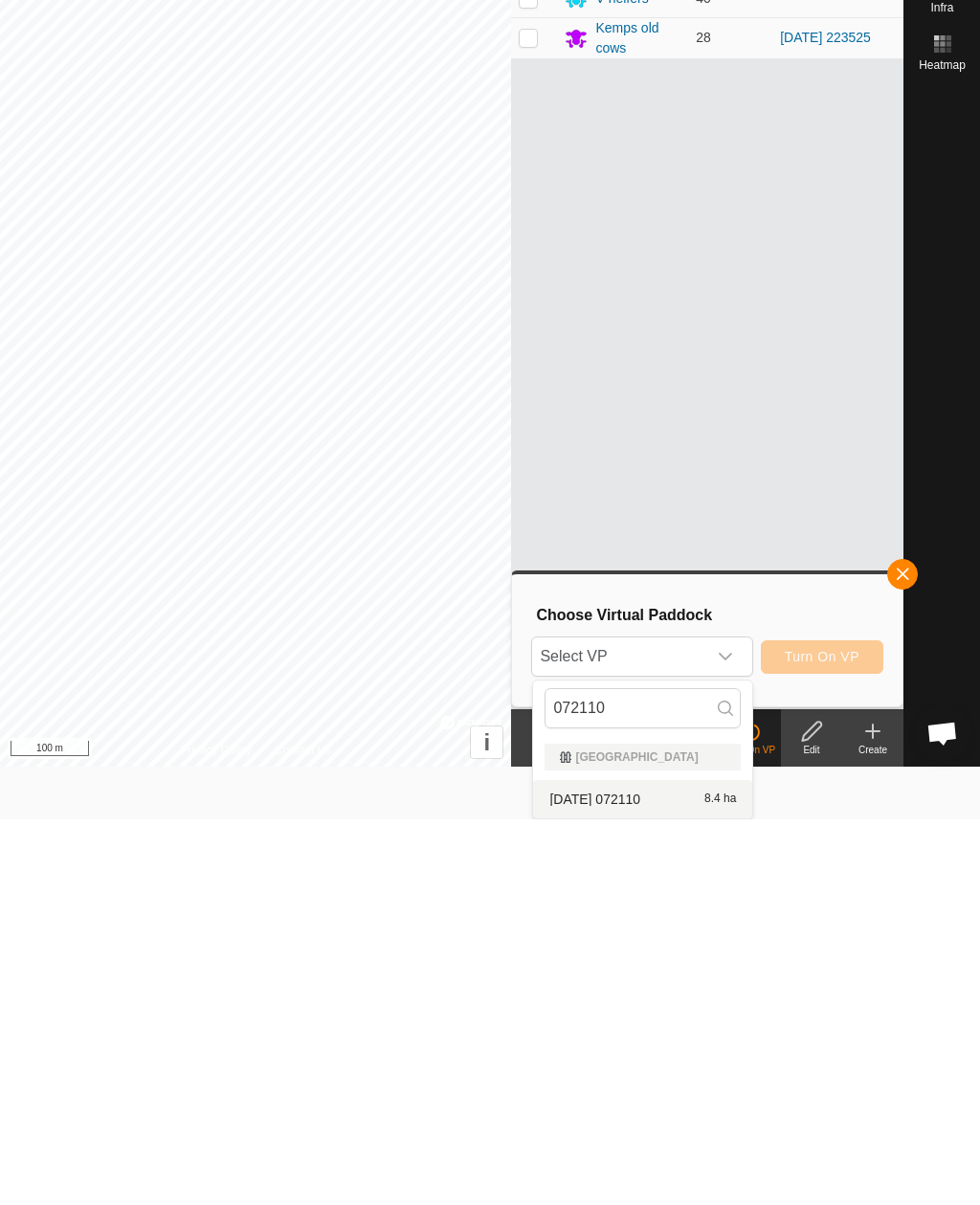
type input "072110"
click at [671, 1174] on div "2025-10-04 072110 8.4 ha" at bounding box center [643, 1185] width 196 height 23
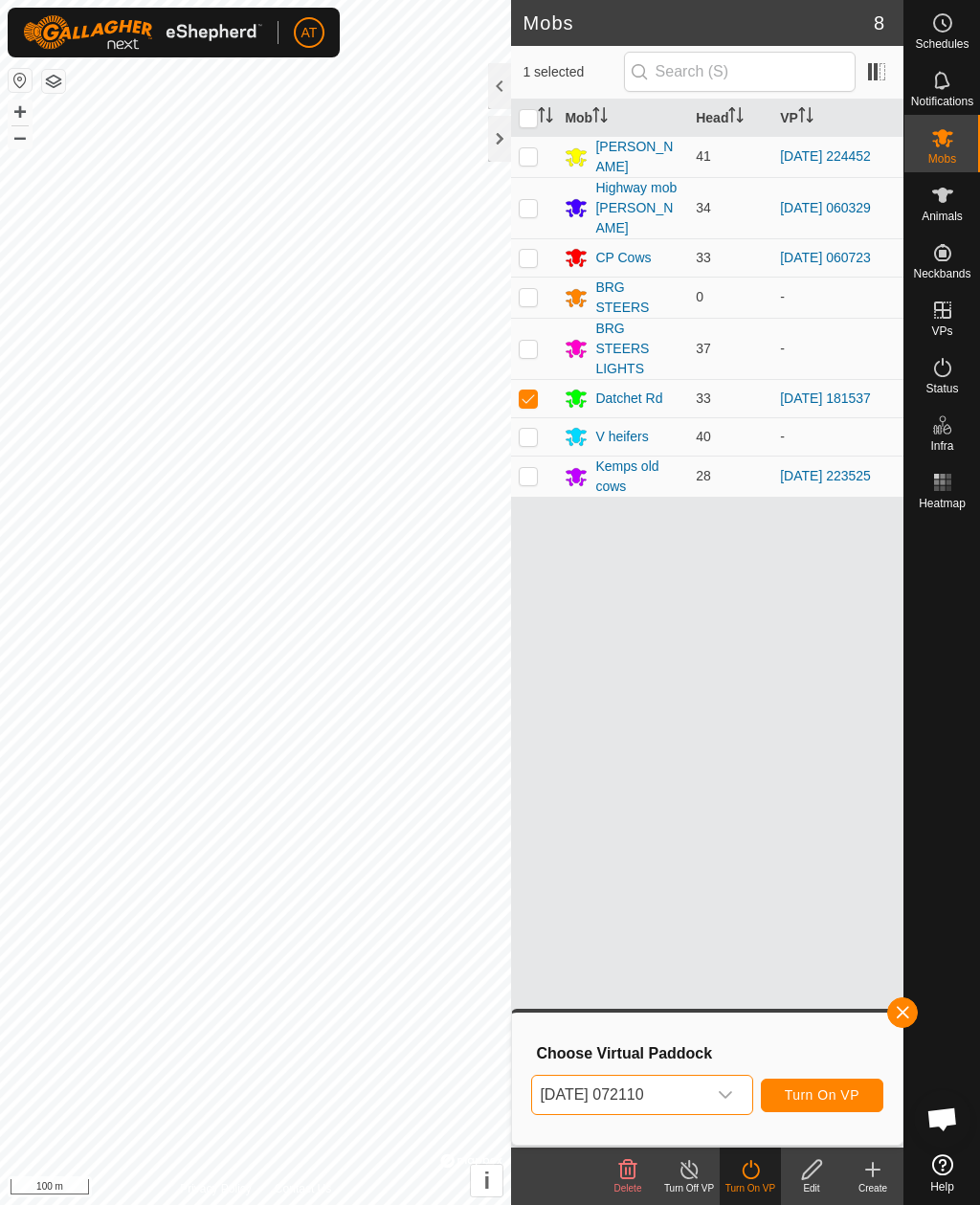
click at [823, 1093] on span "Turn On VP" at bounding box center [822, 1095] width 75 height 15
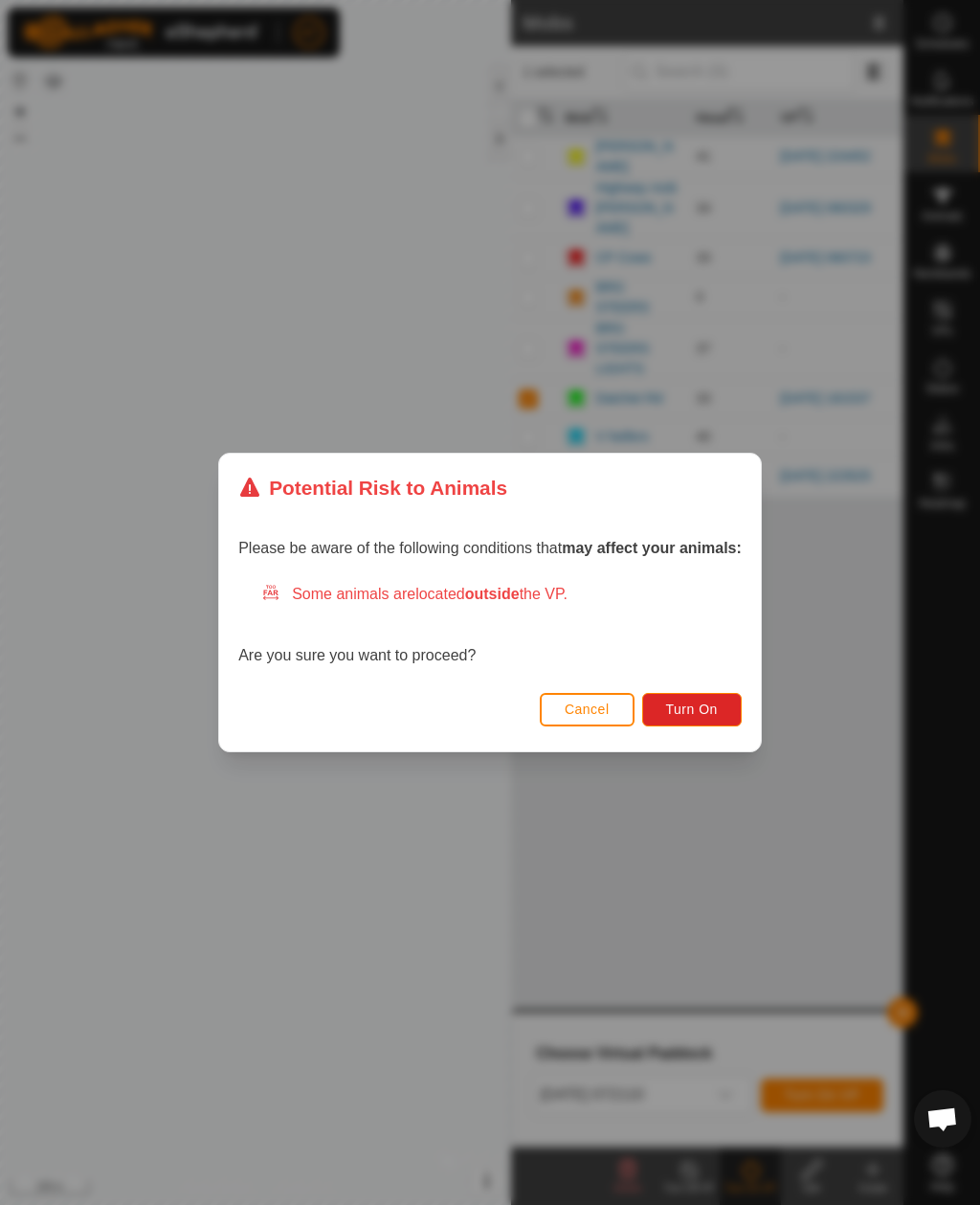
click at [708, 710] on span "Turn On" at bounding box center [692, 709] width 52 height 15
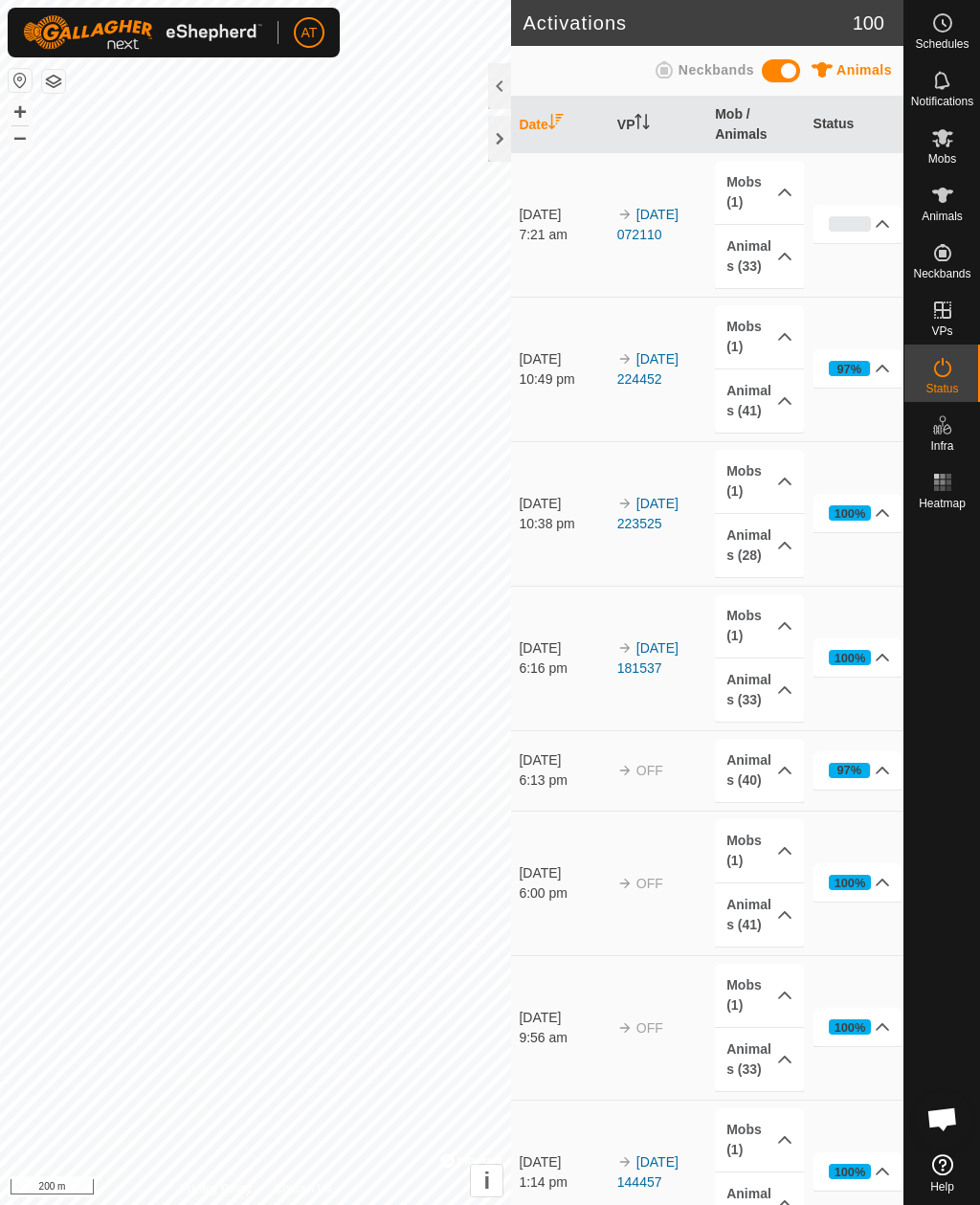
click at [509, 132] on div at bounding box center [499, 139] width 23 height 46
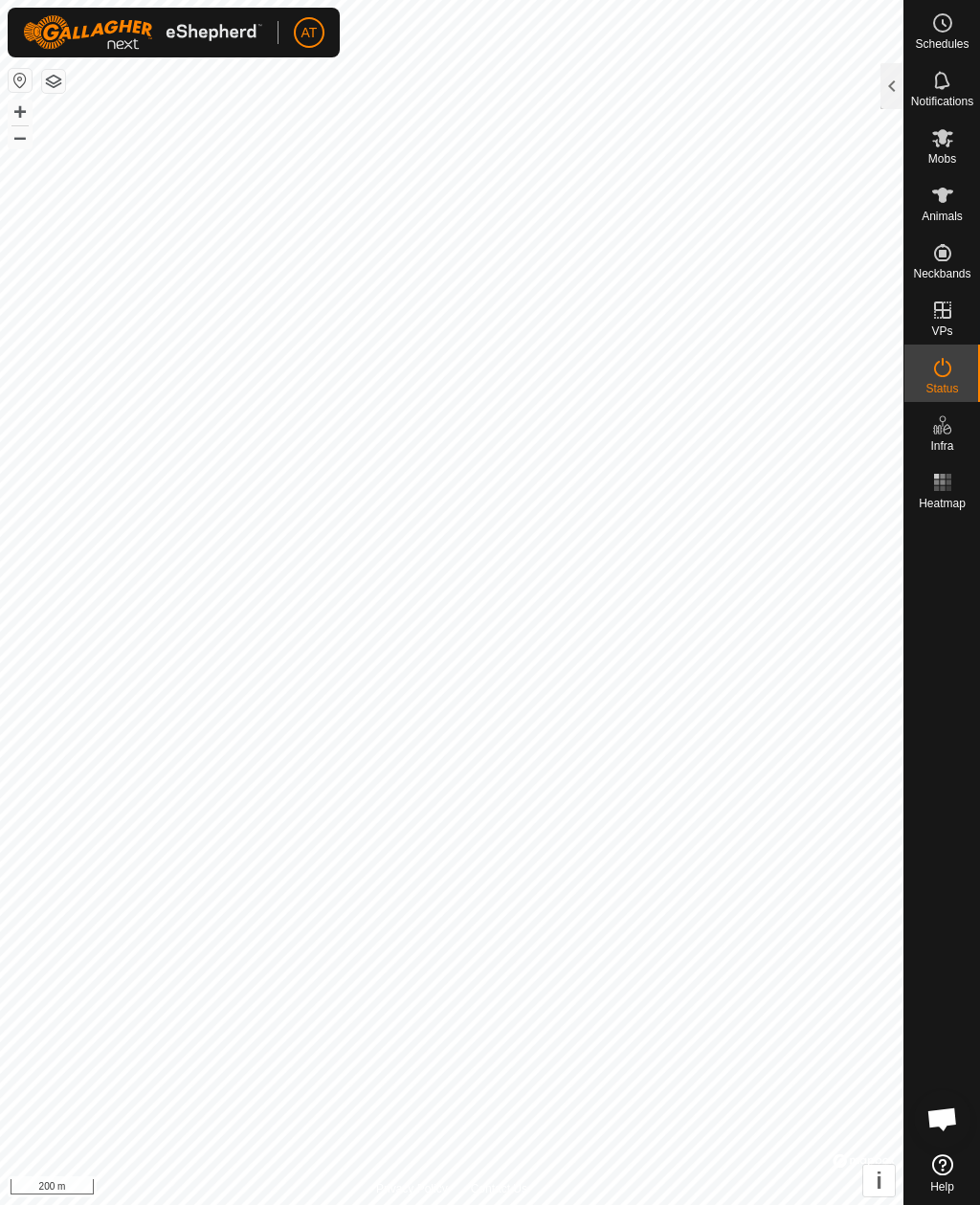
click at [957, 155] on span "Mobs" at bounding box center [943, 158] width 28 height 11
click at [898, 98] on div at bounding box center [892, 86] width 23 height 46
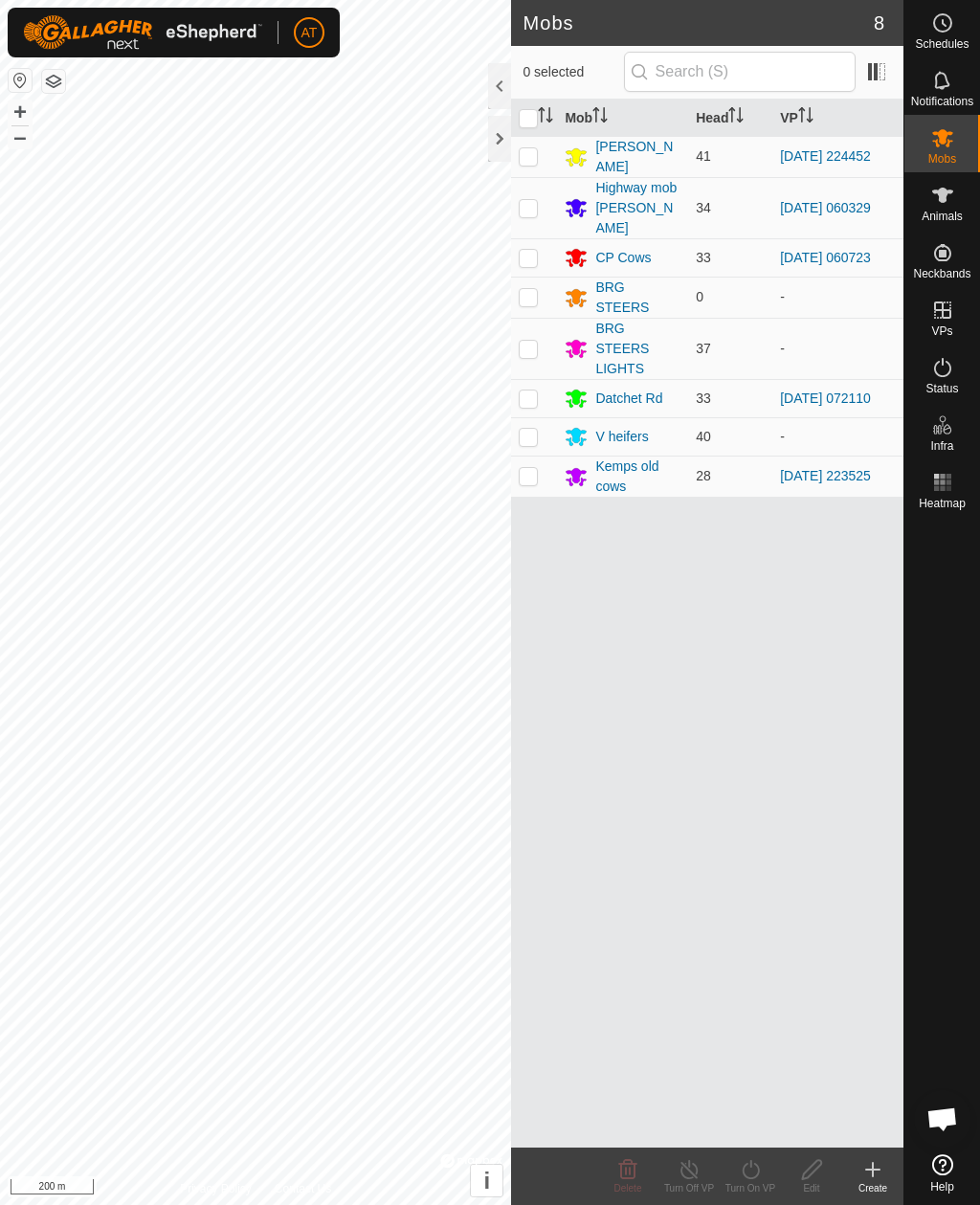
click at [536, 200] on p-checkbox at bounding box center [528, 207] width 19 height 15
checkbox input "true"
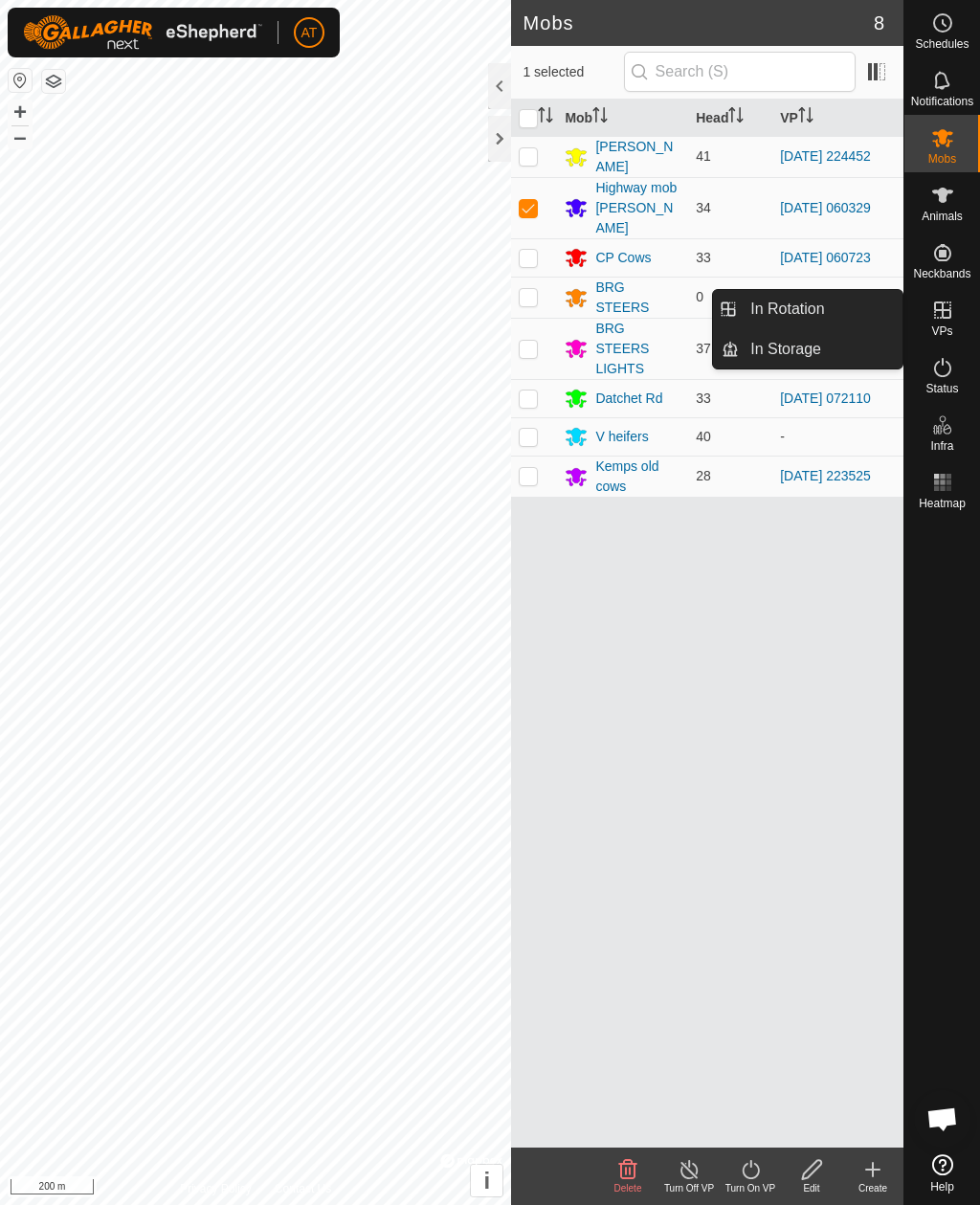
click at [835, 352] on link "In Storage" at bounding box center [821, 349] width 164 height 38
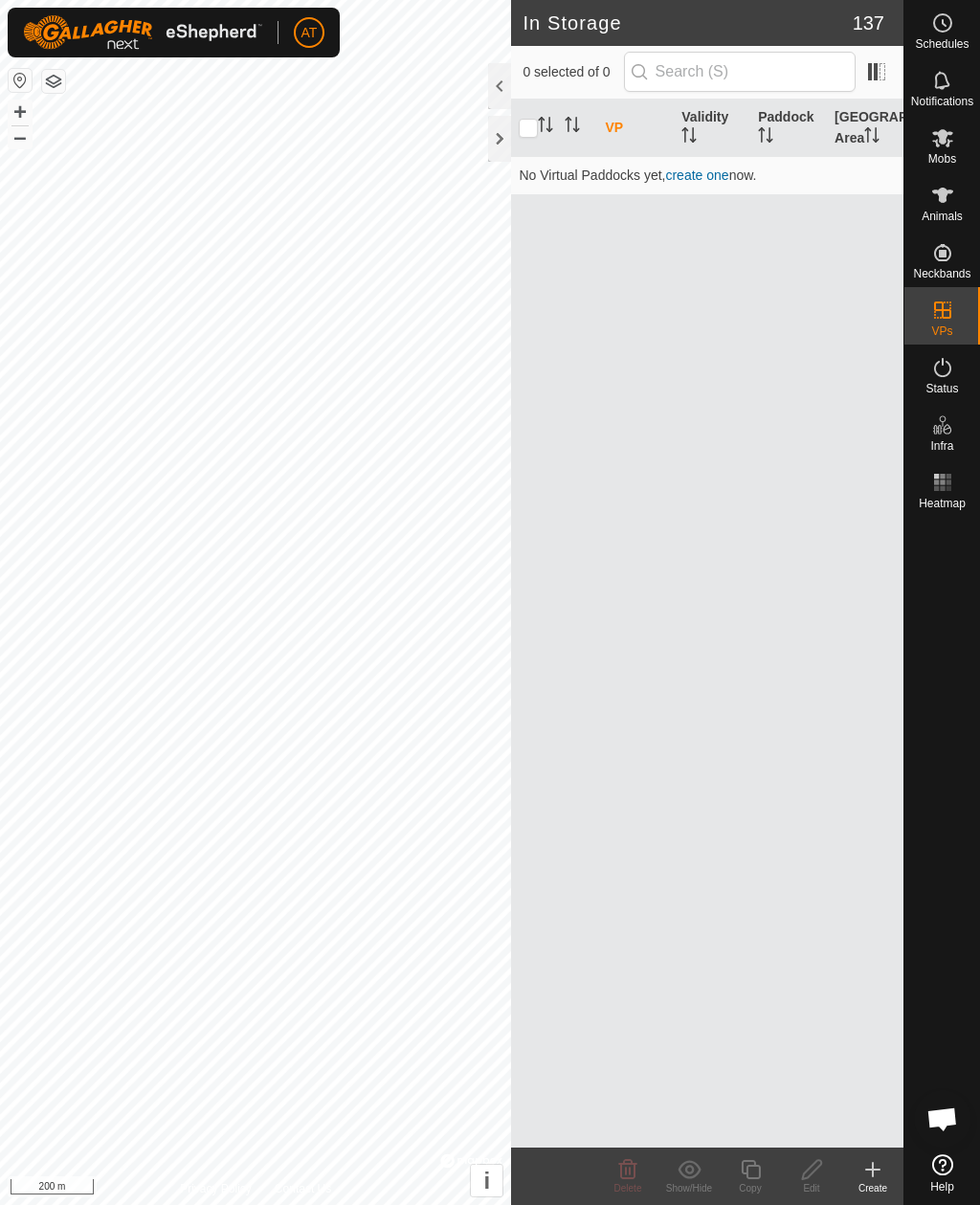
click at [871, 1175] on icon at bounding box center [873, 1170] width 23 height 23
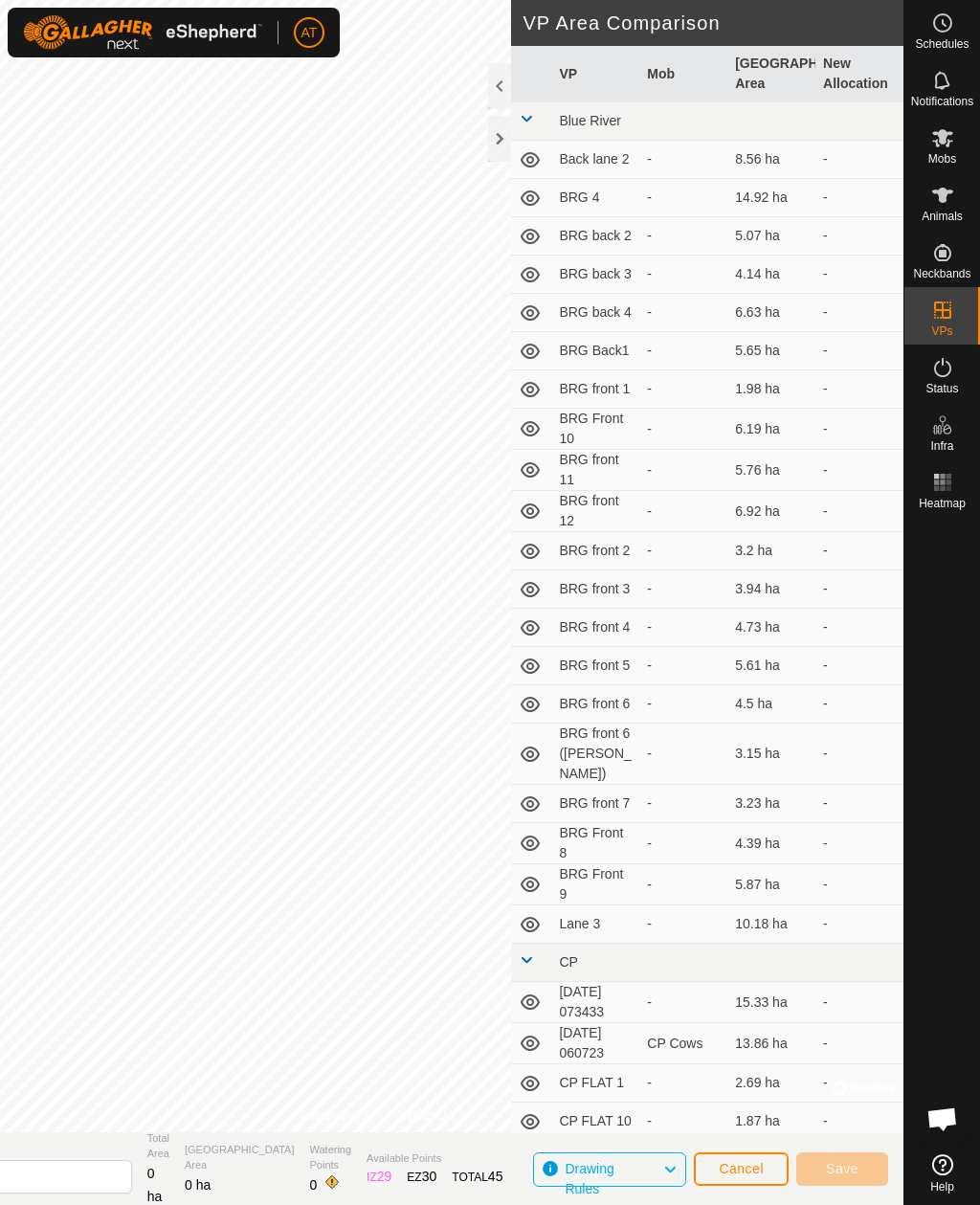
click at [490, 138] on div at bounding box center [499, 139] width 23 height 46
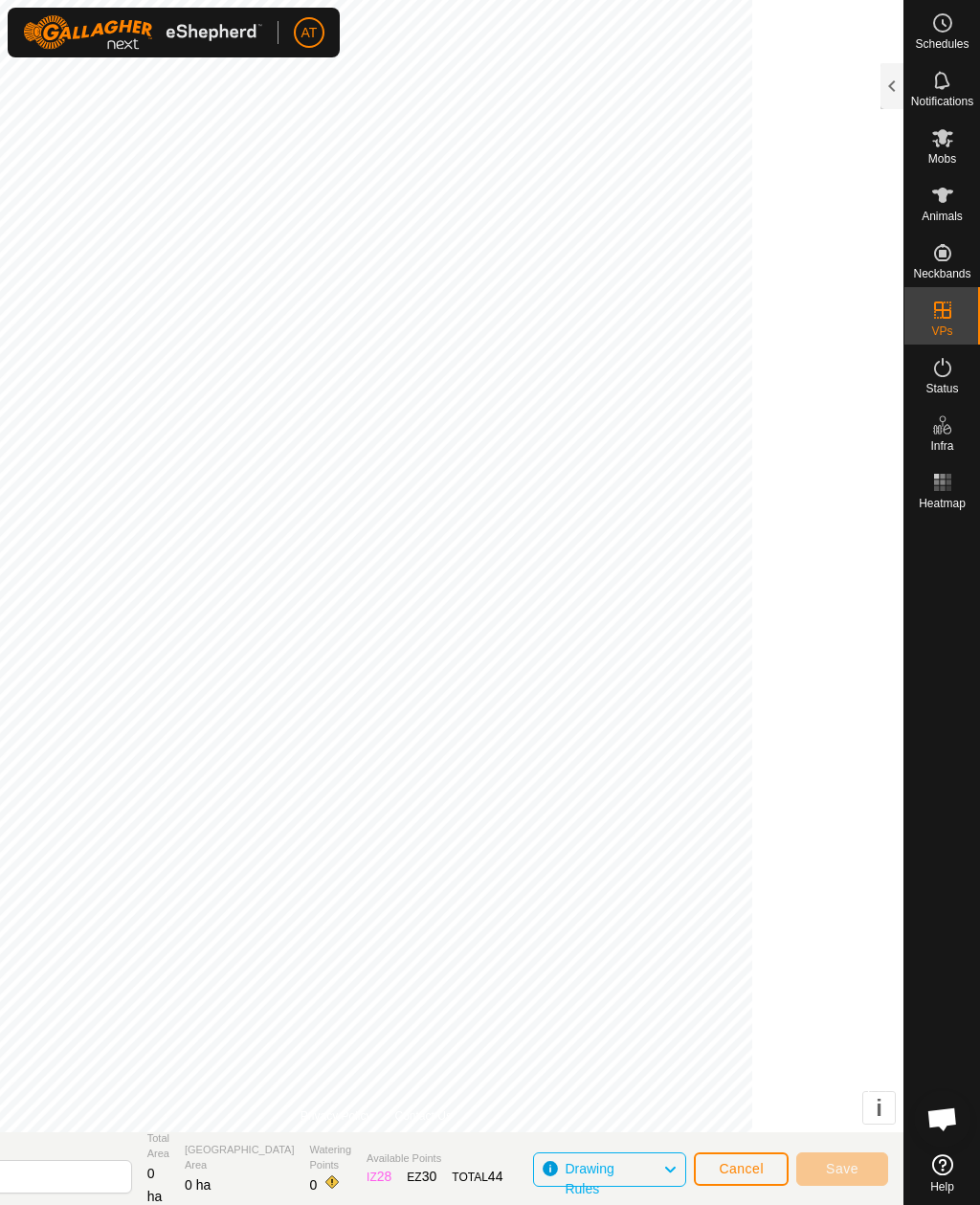
click at [755, 1173] on span "Cancel" at bounding box center [741, 1168] width 45 height 15
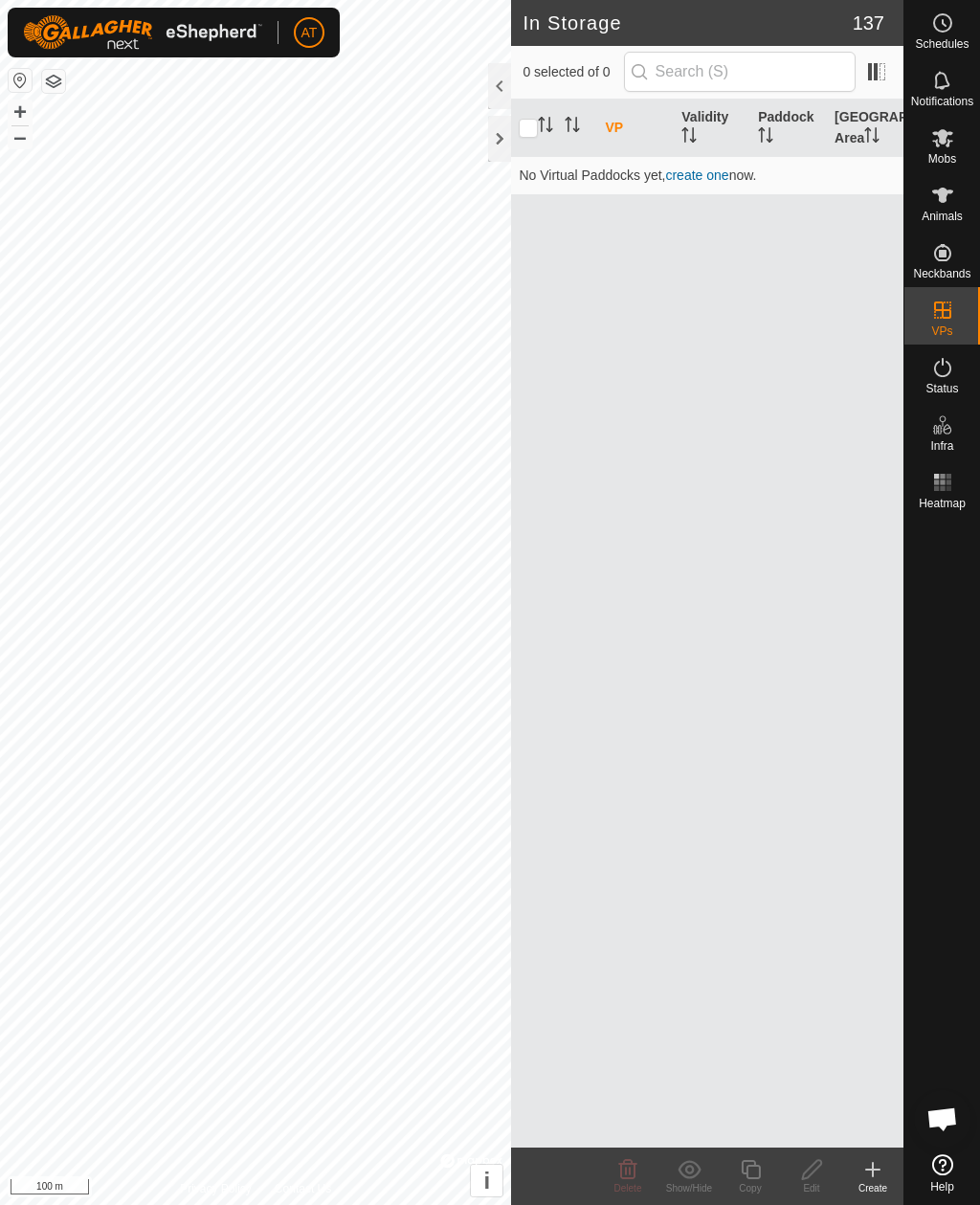
click at [864, 1168] on icon at bounding box center [873, 1170] width 23 height 23
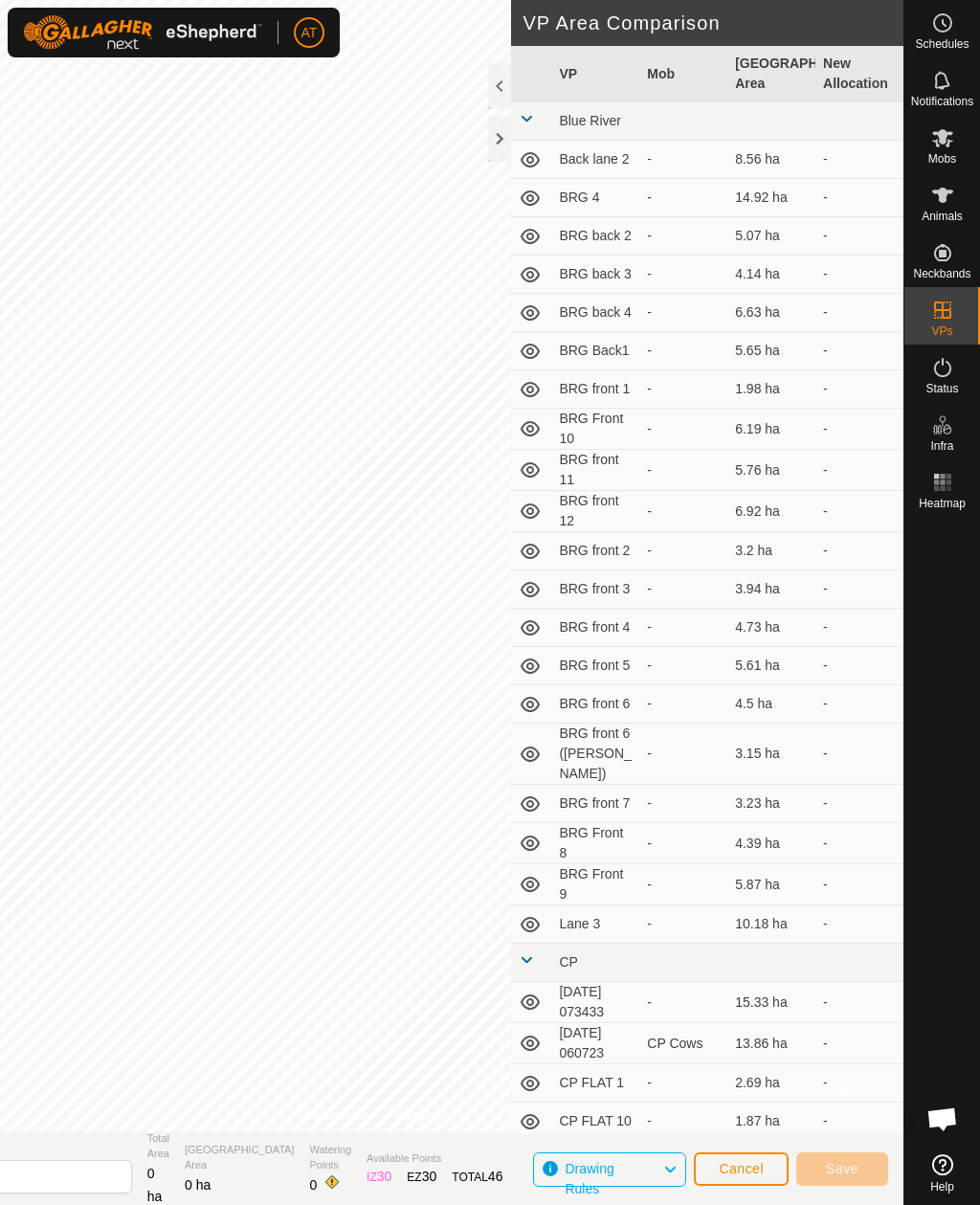
click at [509, 136] on div at bounding box center [499, 139] width 23 height 46
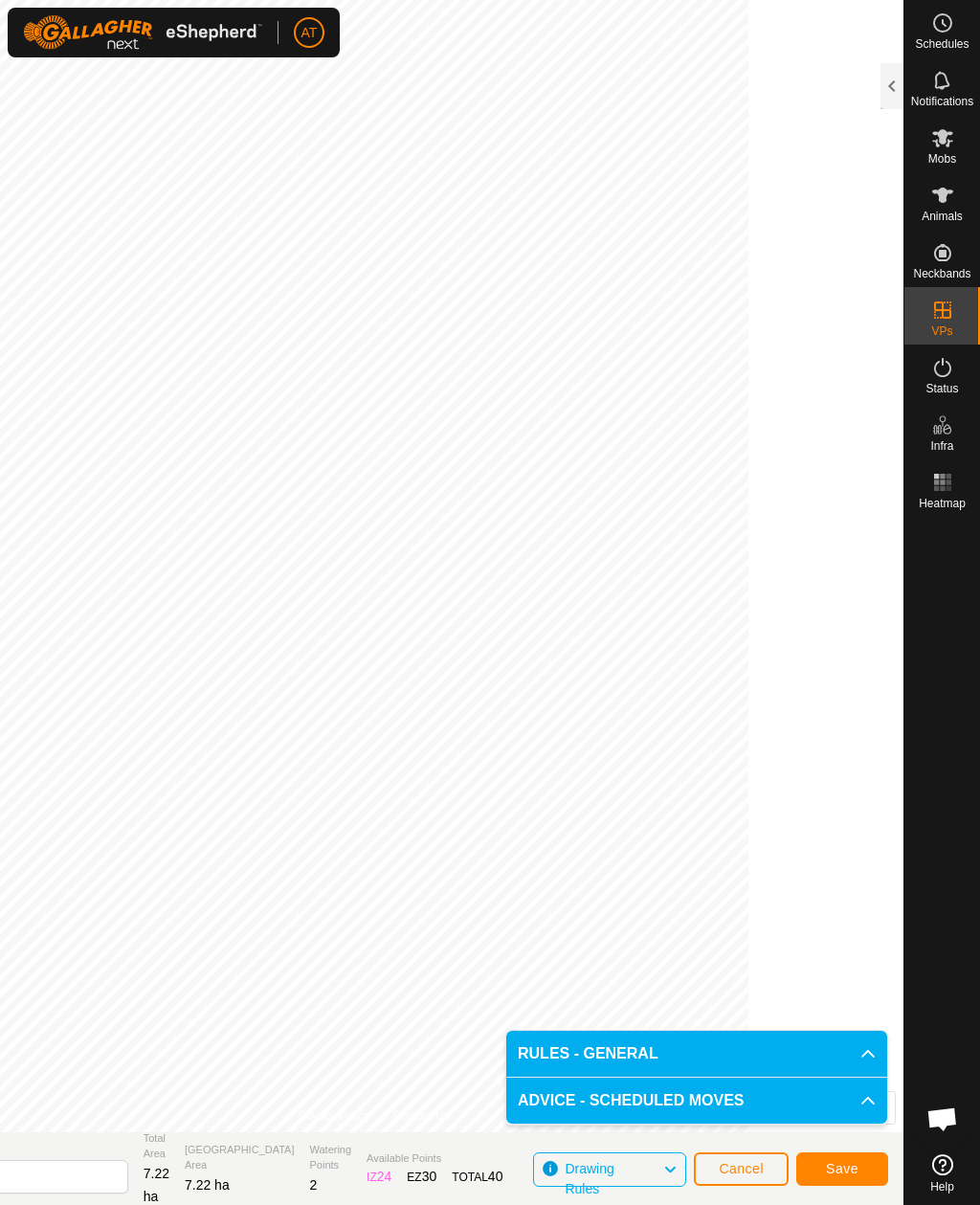
click at [753, 1176] on span "Cancel" at bounding box center [741, 1168] width 45 height 15
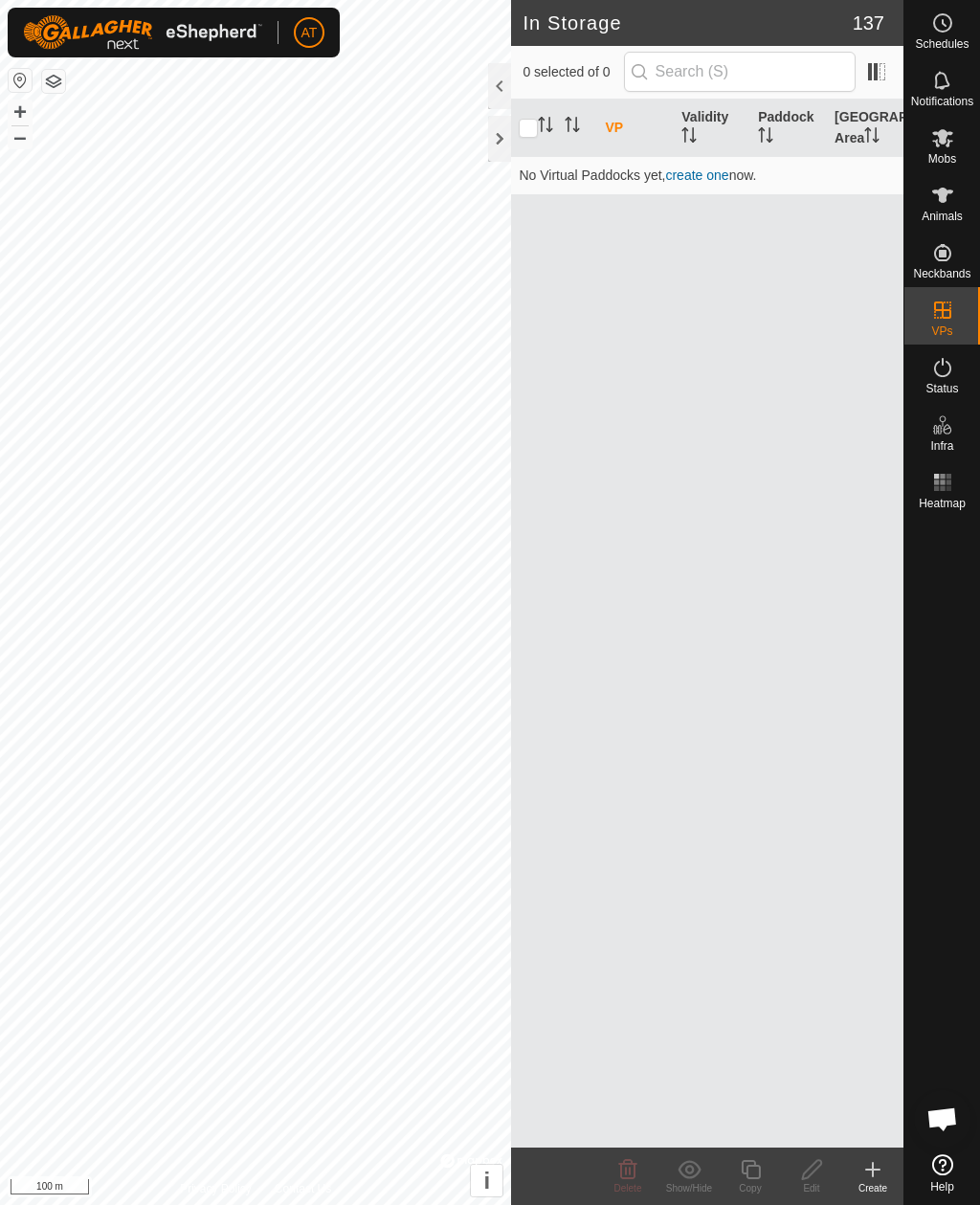
click at [877, 1170] on icon at bounding box center [873, 1170] width 13 height 0
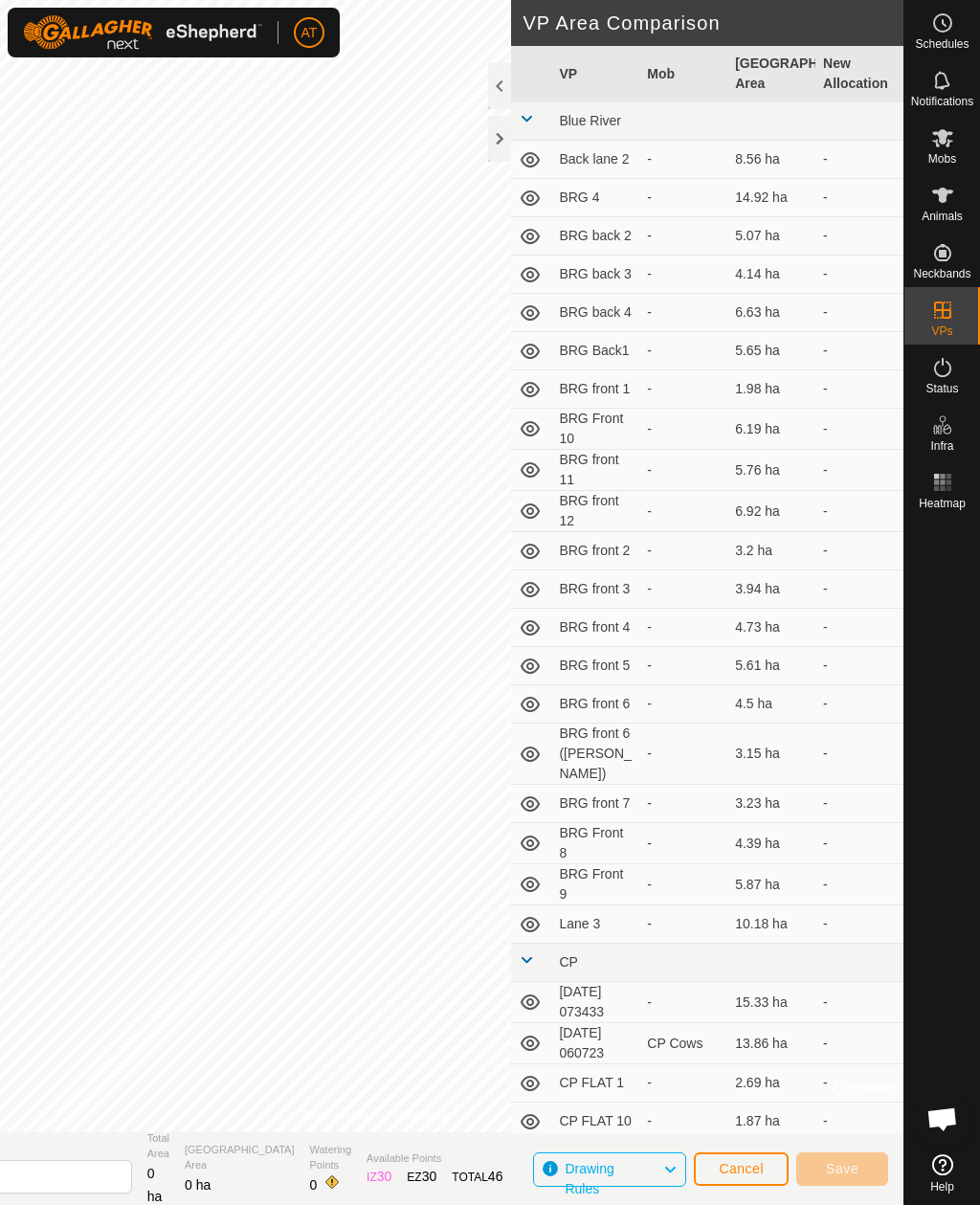
click at [497, 157] on div at bounding box center [499, 139] width 23 height 46
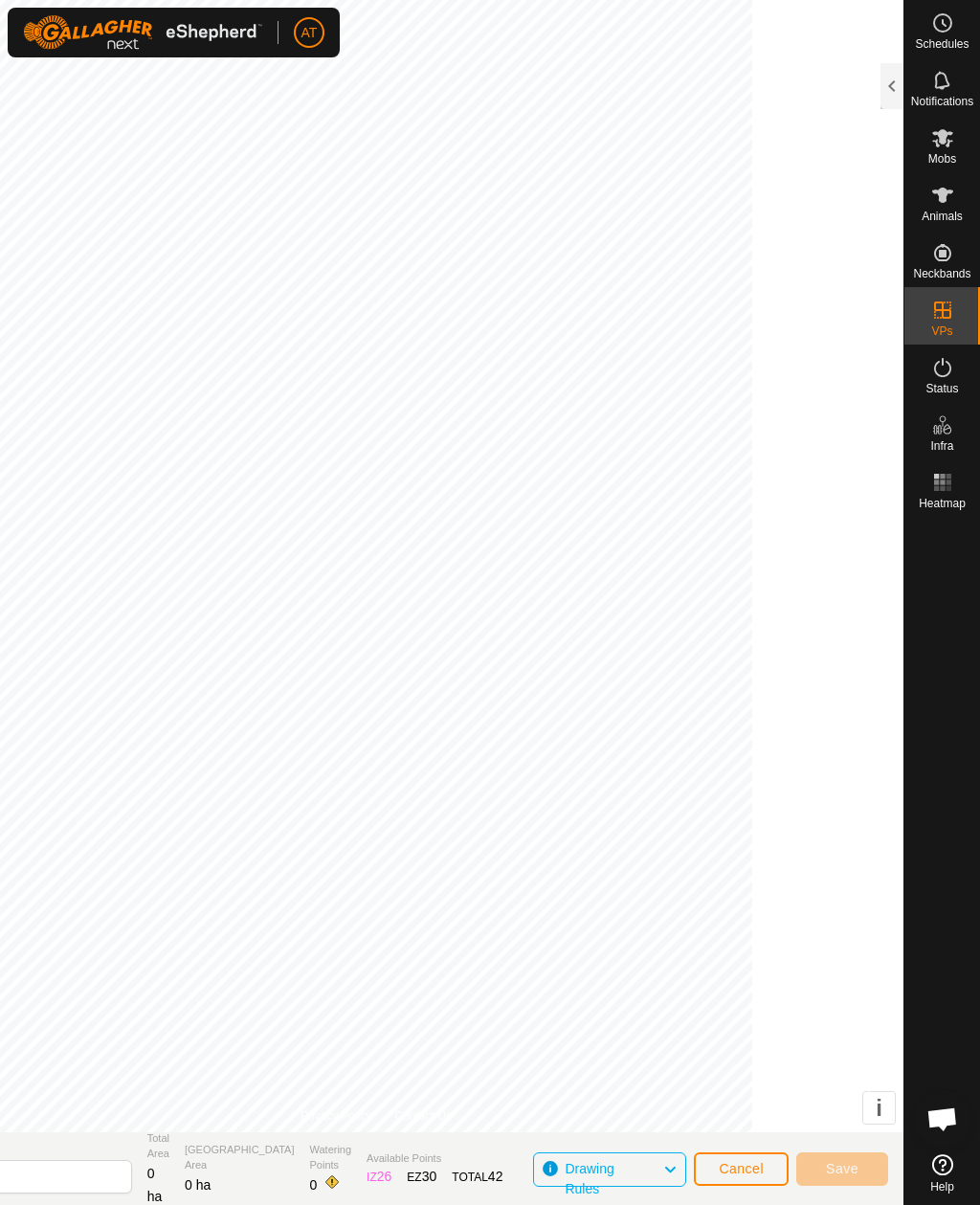
click at [743, 1170] on span "Cancel" at bounding box center [741, 1168] width 45 height 15
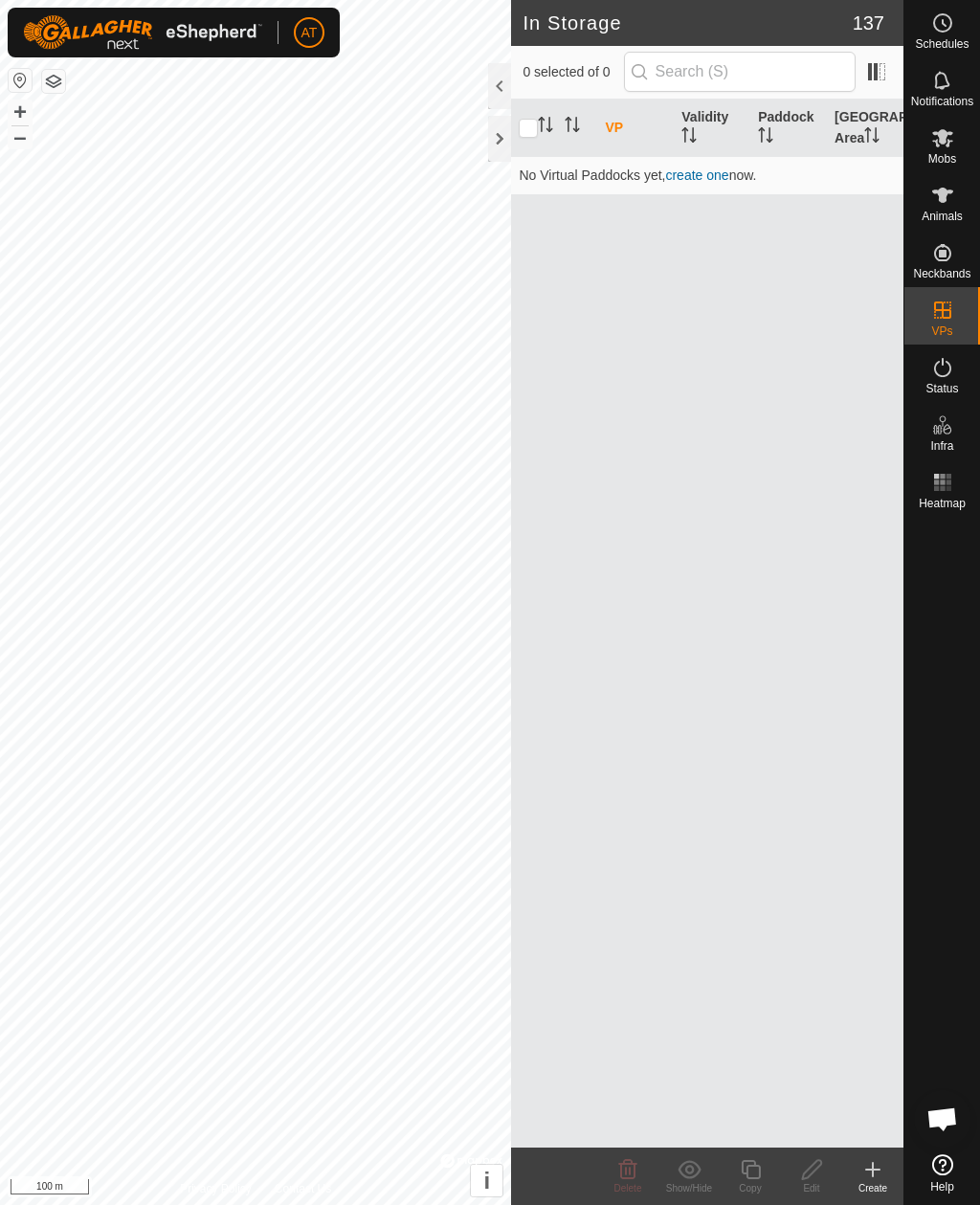
click at [877, 1174] on icon at bounding box center [873, 1170] width 23 height 23
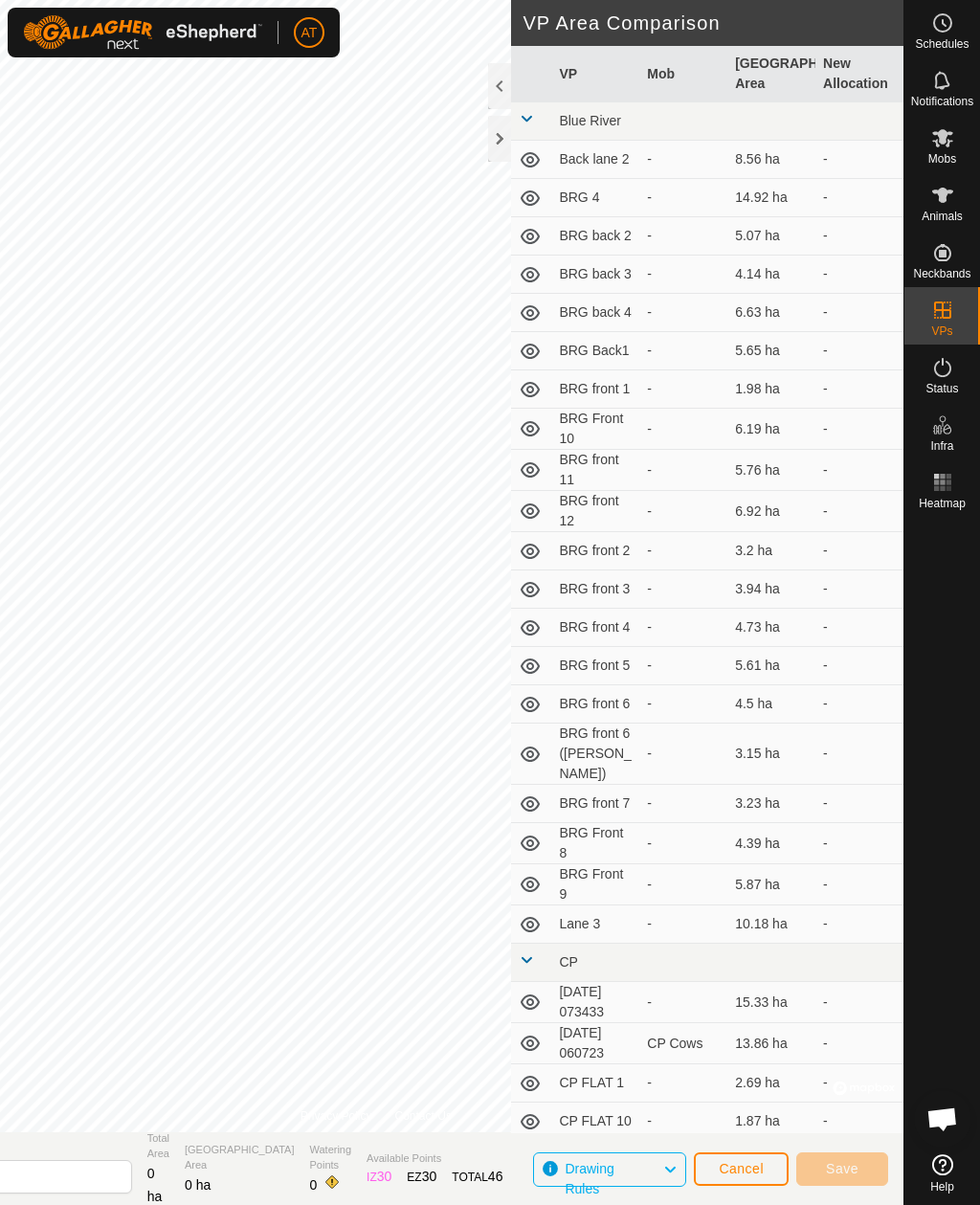
click at [503, 144] on div at bounding box center [499, 139] width 23 height 46
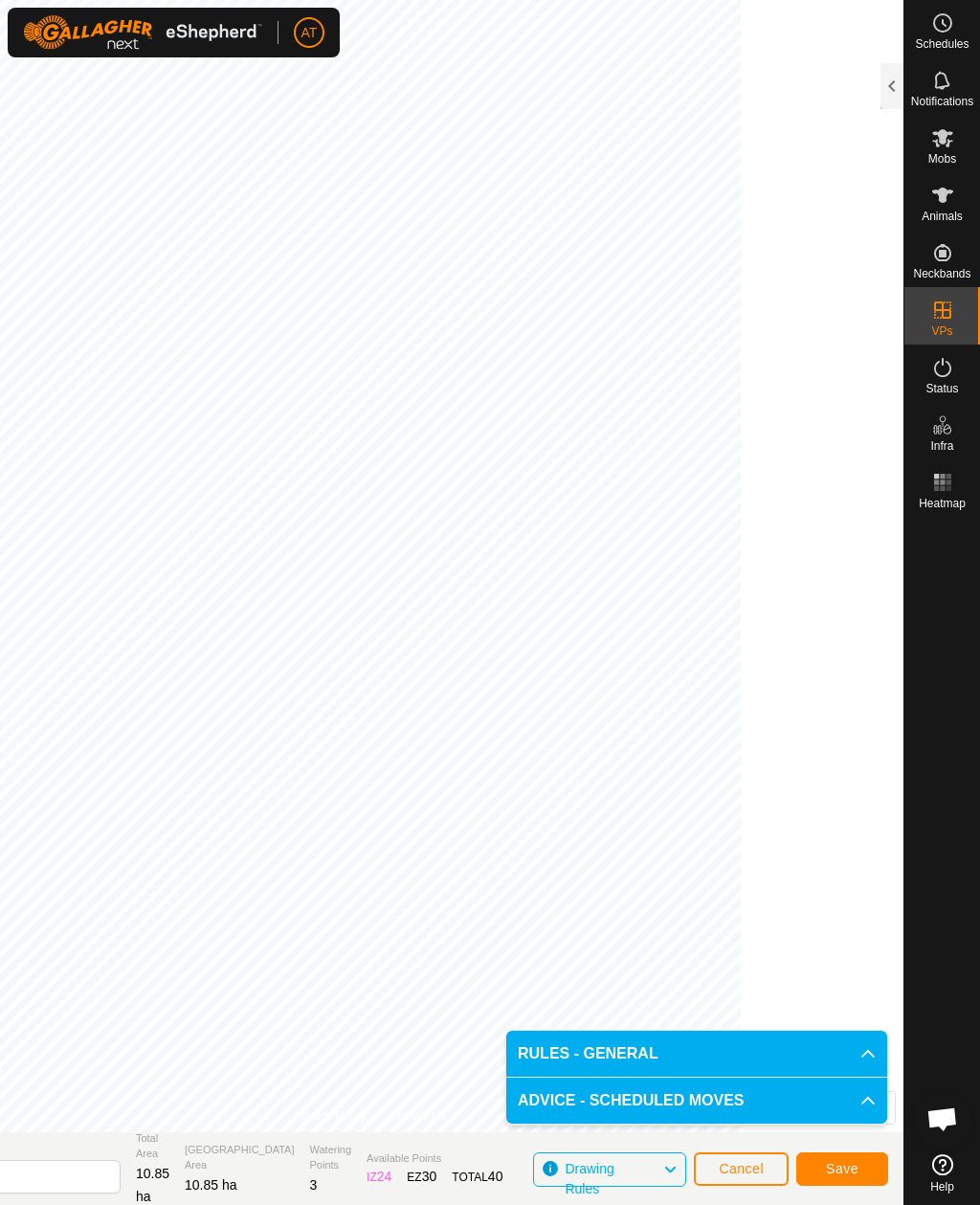
click at [845, 1174] on span "Save" at bounding box center [842, 1168] width 33 height 15
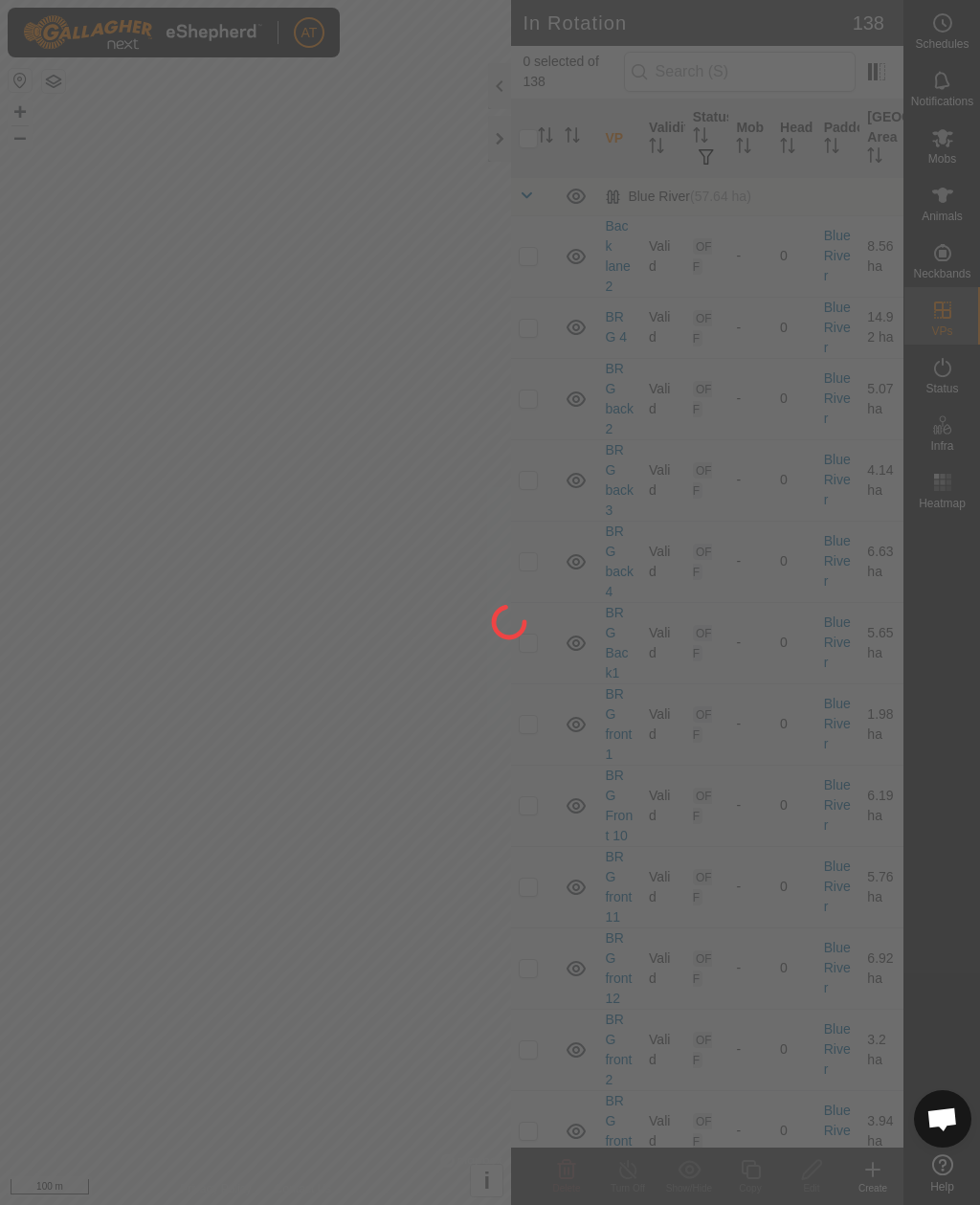
click at [935, 148] on div at bounding box center [490, 602] width 980 height 1205
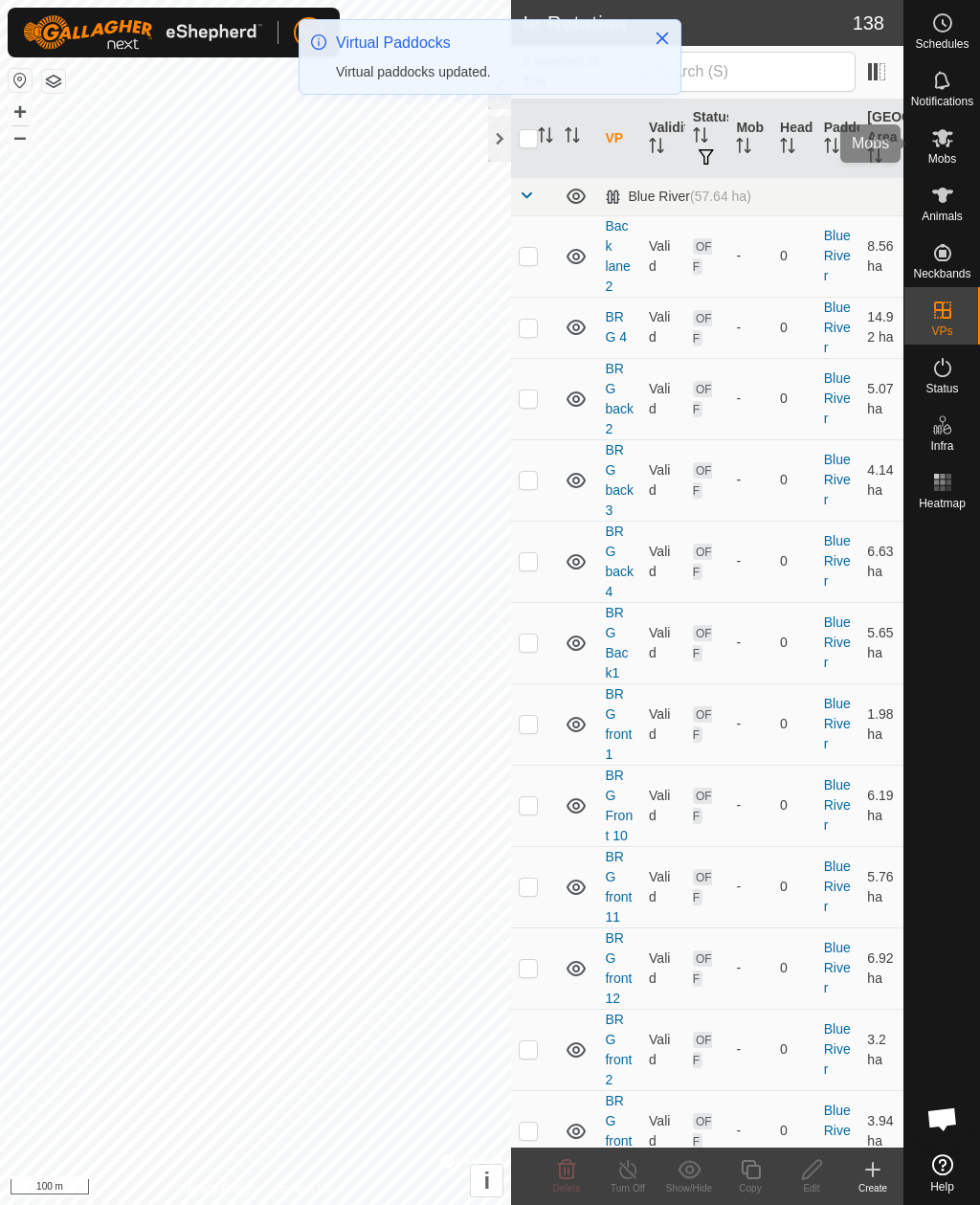
click at [956, 135] on es-mob-svg-icon at bounding box center [943, 138] width 34 height 31
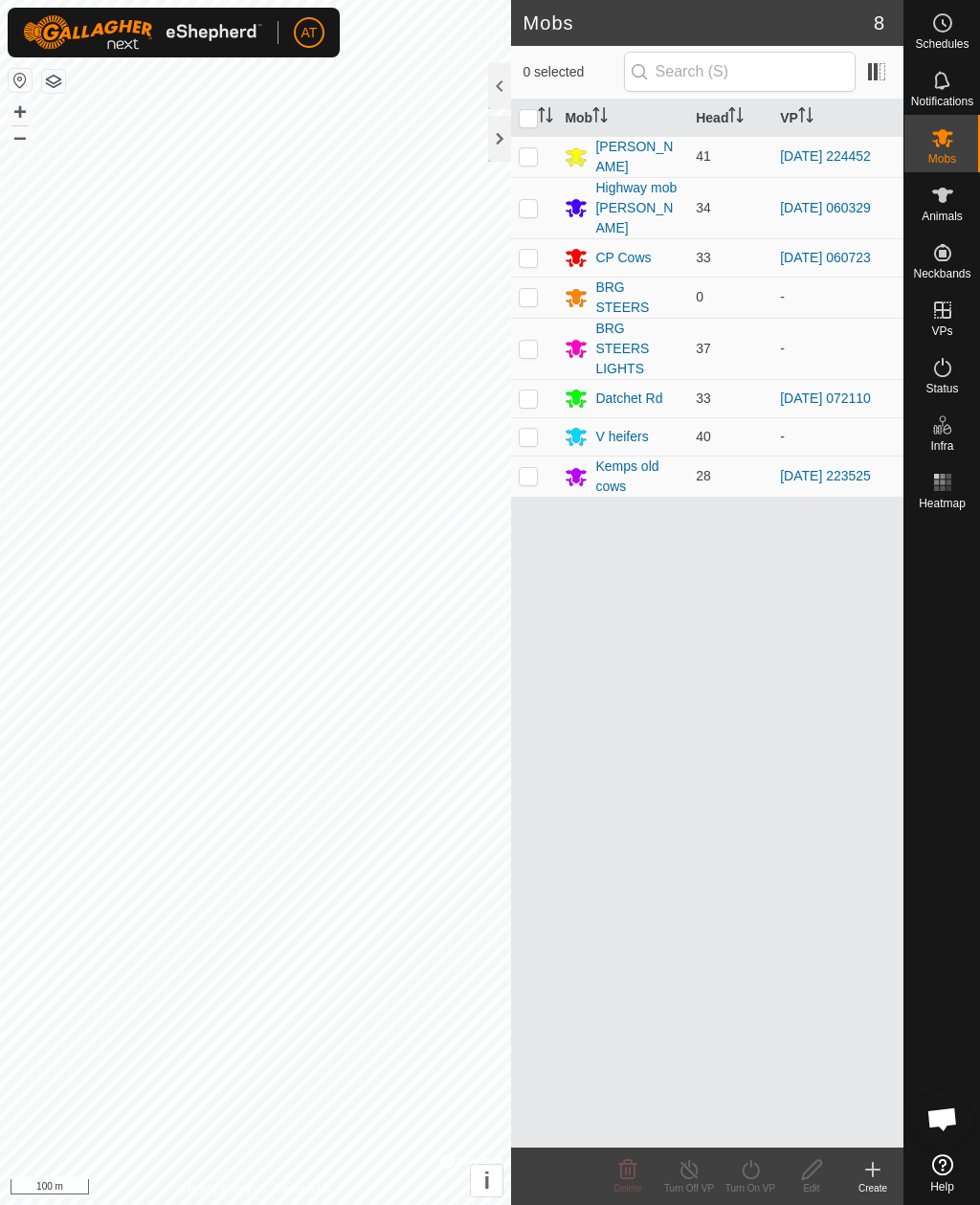
click at [531, 200] on p-checkbox at bounding box center [528, 207] width 19 height 15
checkbox input "true"
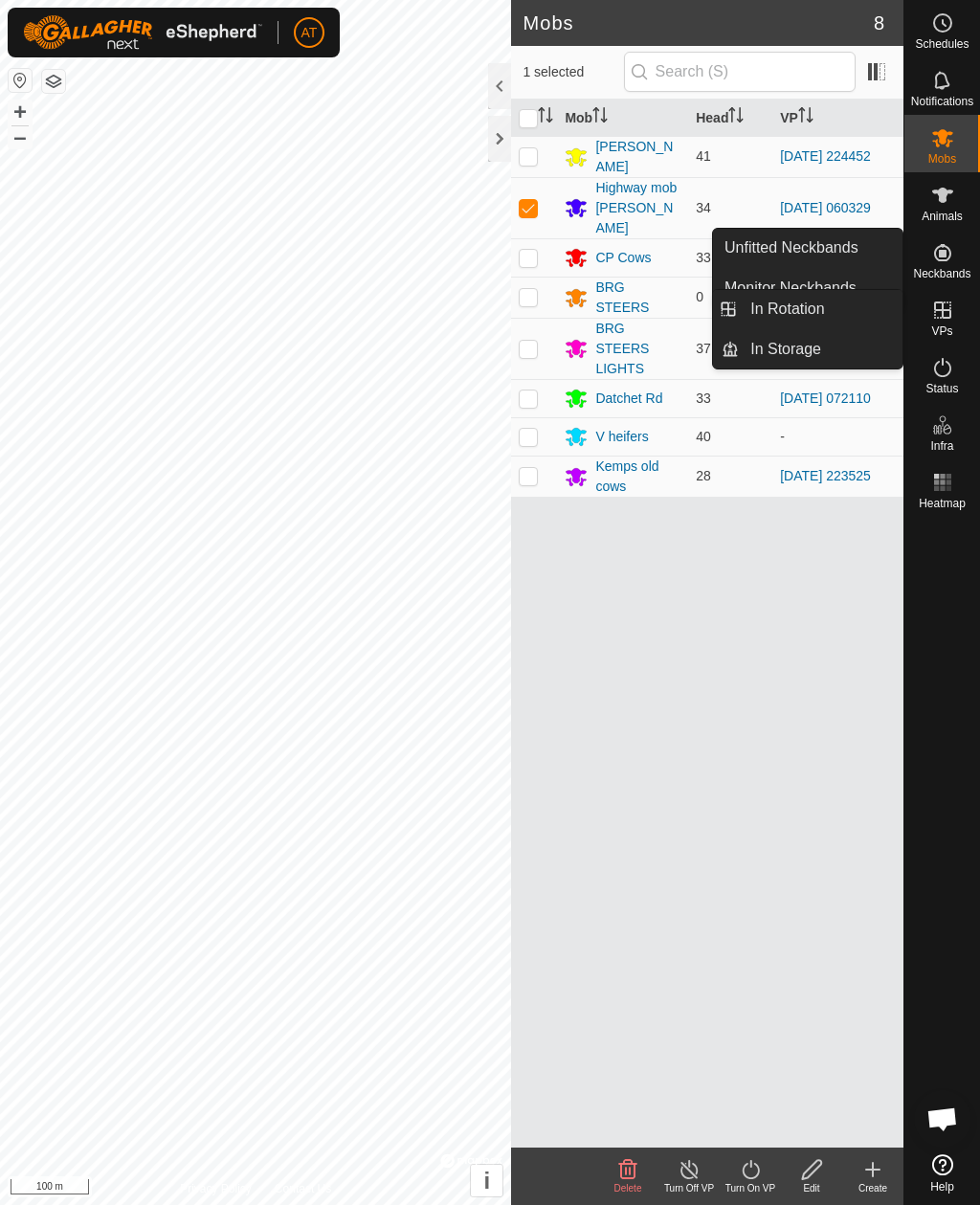
click at [826, 349] on link "In Storage" at bounding box center [821, 349] width 164 height 38
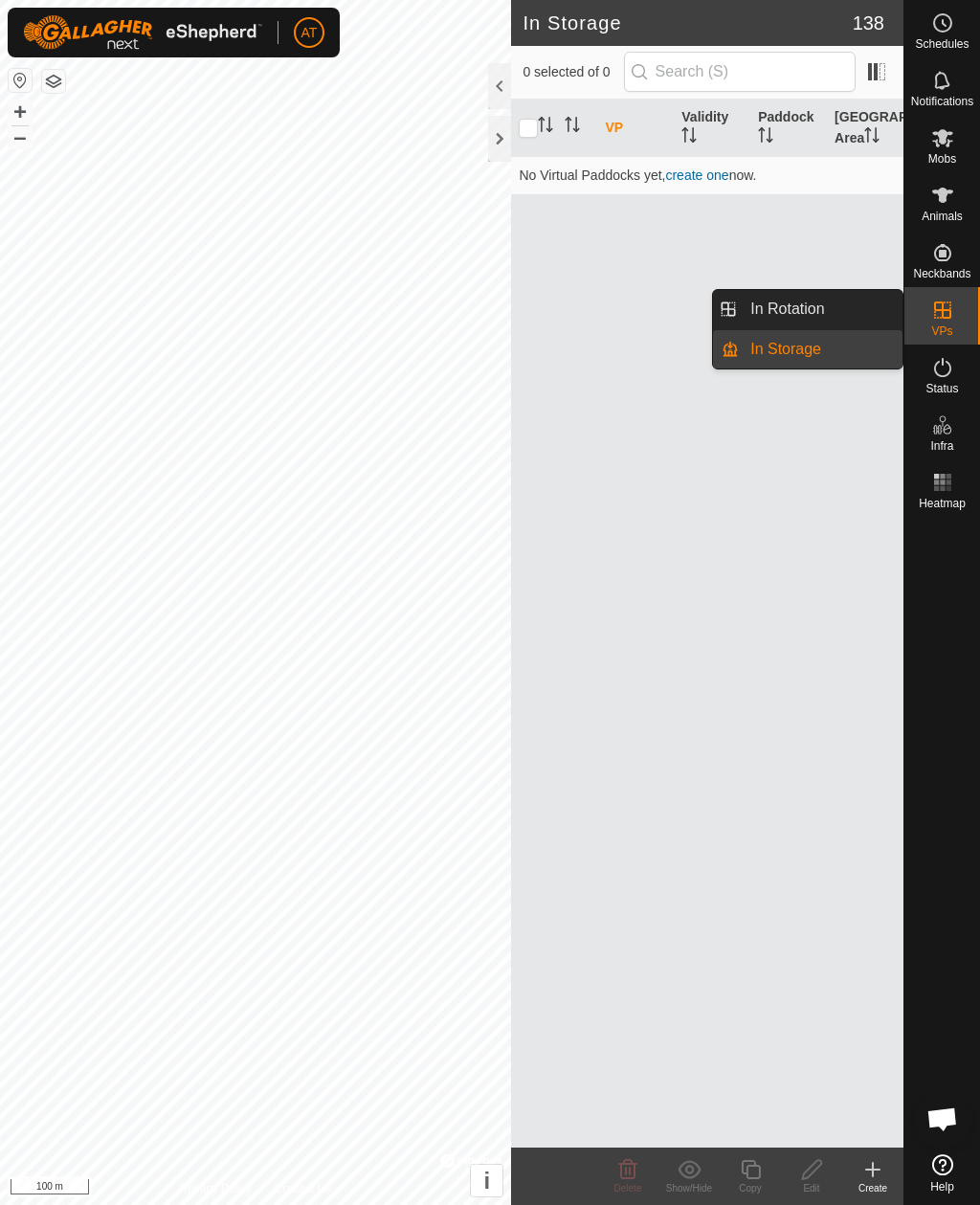
click at [852, 346] on link "In Storage" at bounding box center [821, 349] width 164 height 38
click at [782, 295] on link "In Rotation" at bounding box center [821, 309] width 164 height 38
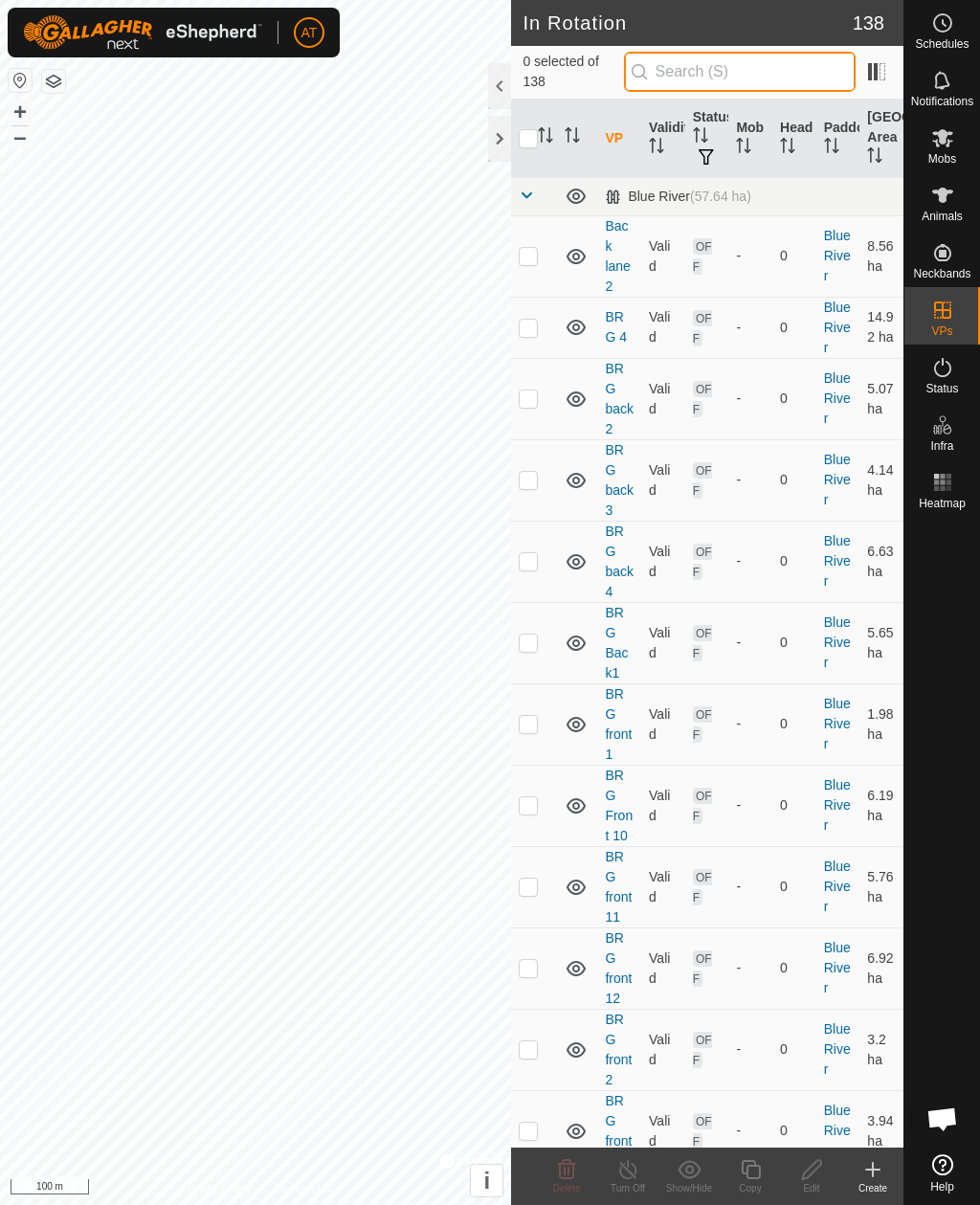
click at [798, 67] on input "text" at bounding box center [740, 72] width 232 height 40
click at [958, 151] on es-mob-svg-icon at bounding box center [943, 138] width 34 height 31
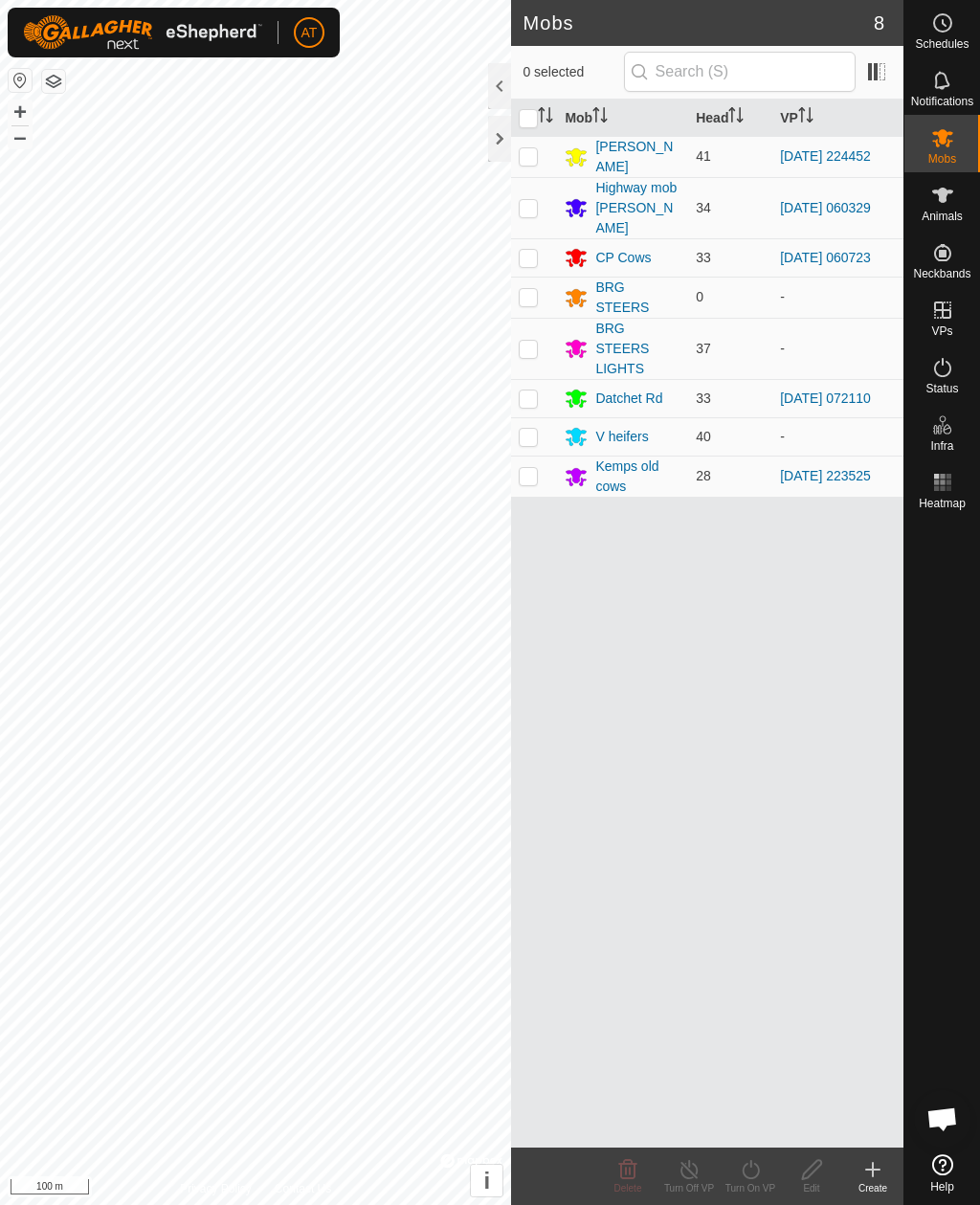
click at [535, 206] on p-checkbox at bounding box center [528, 207] width 19 height 15
checkbox input "true"
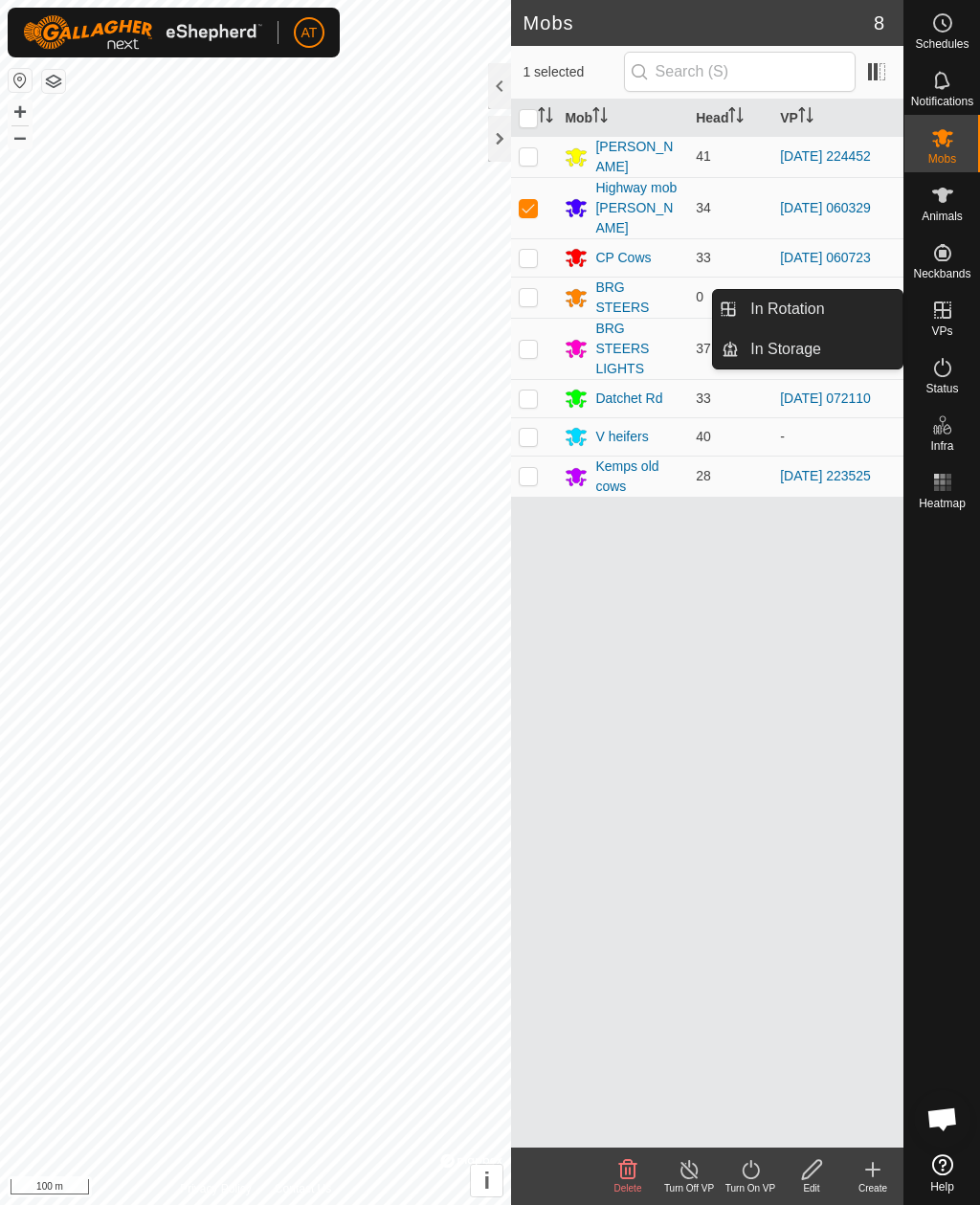
click at [867, 312] on link "In Rotation" at bounding box center [821, 309] width 164 height 38
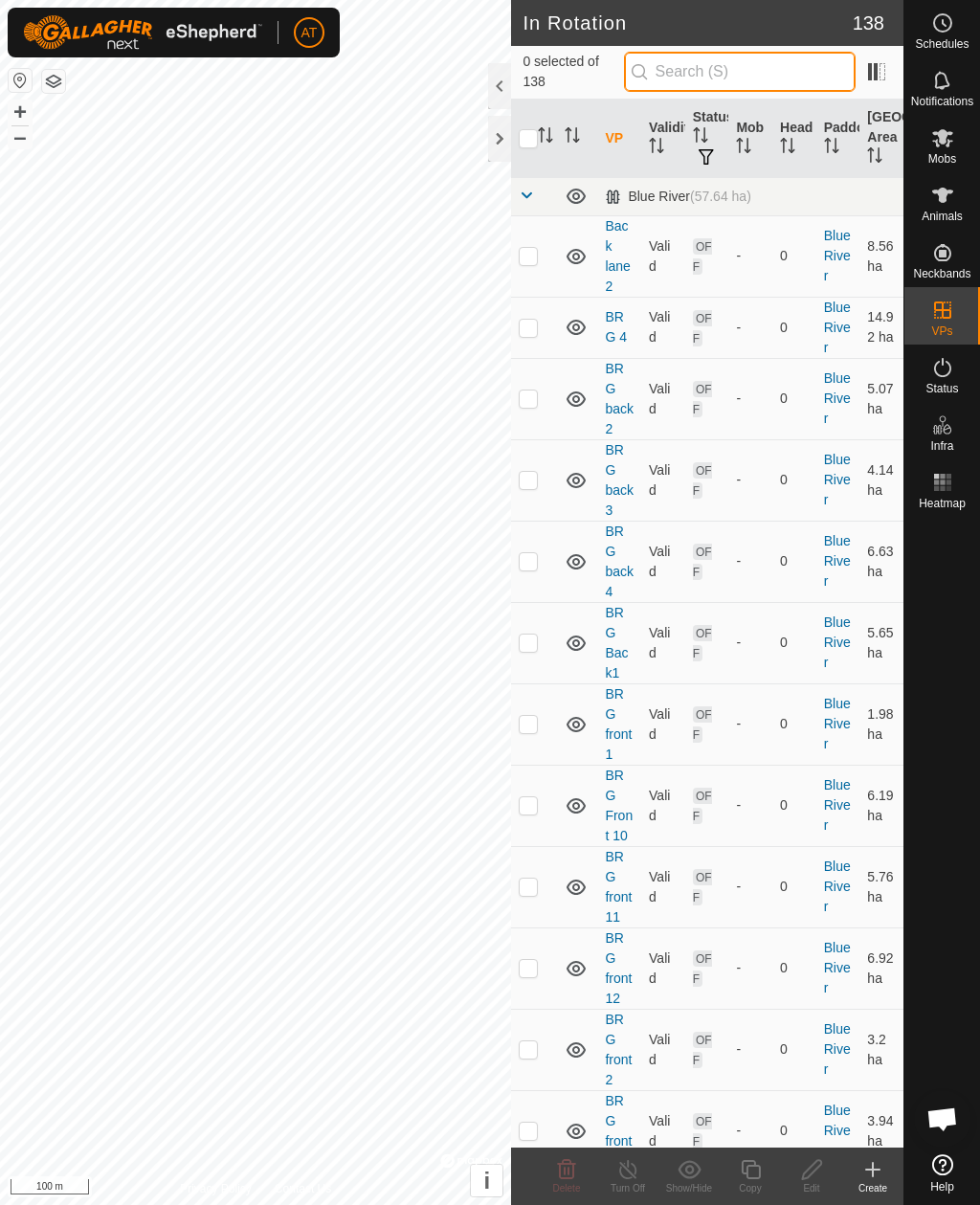
click at [776, 79] on input "text" at bounding box center [740, 72] width 232 height 40
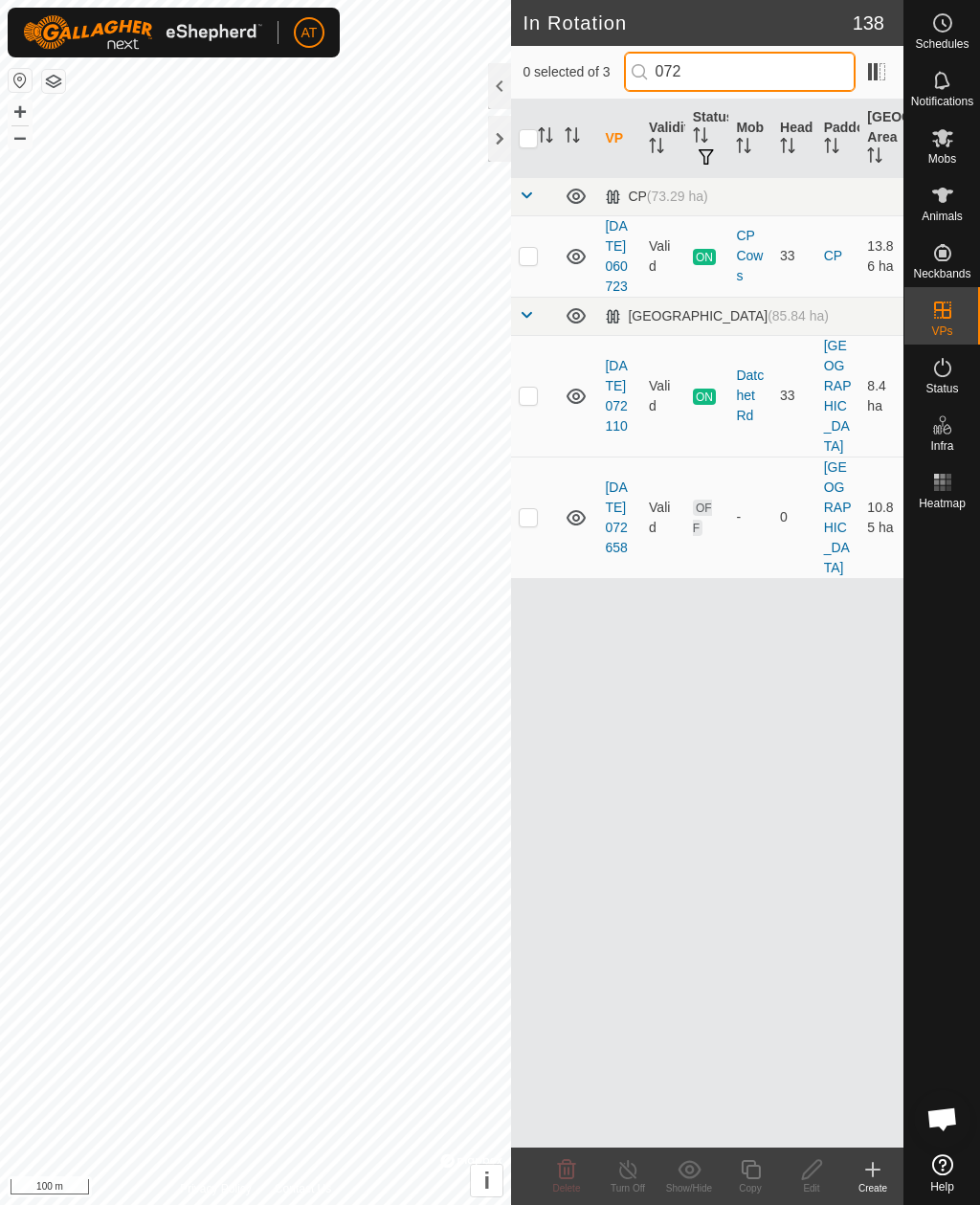
type input "072"
click at [526, 544] on td at bounding box center [534, 518] width 46 height 122
checkbox input "true"
click at [952, 153] on span "Mobs" at bounding box center [943, 158] width 28 height 11
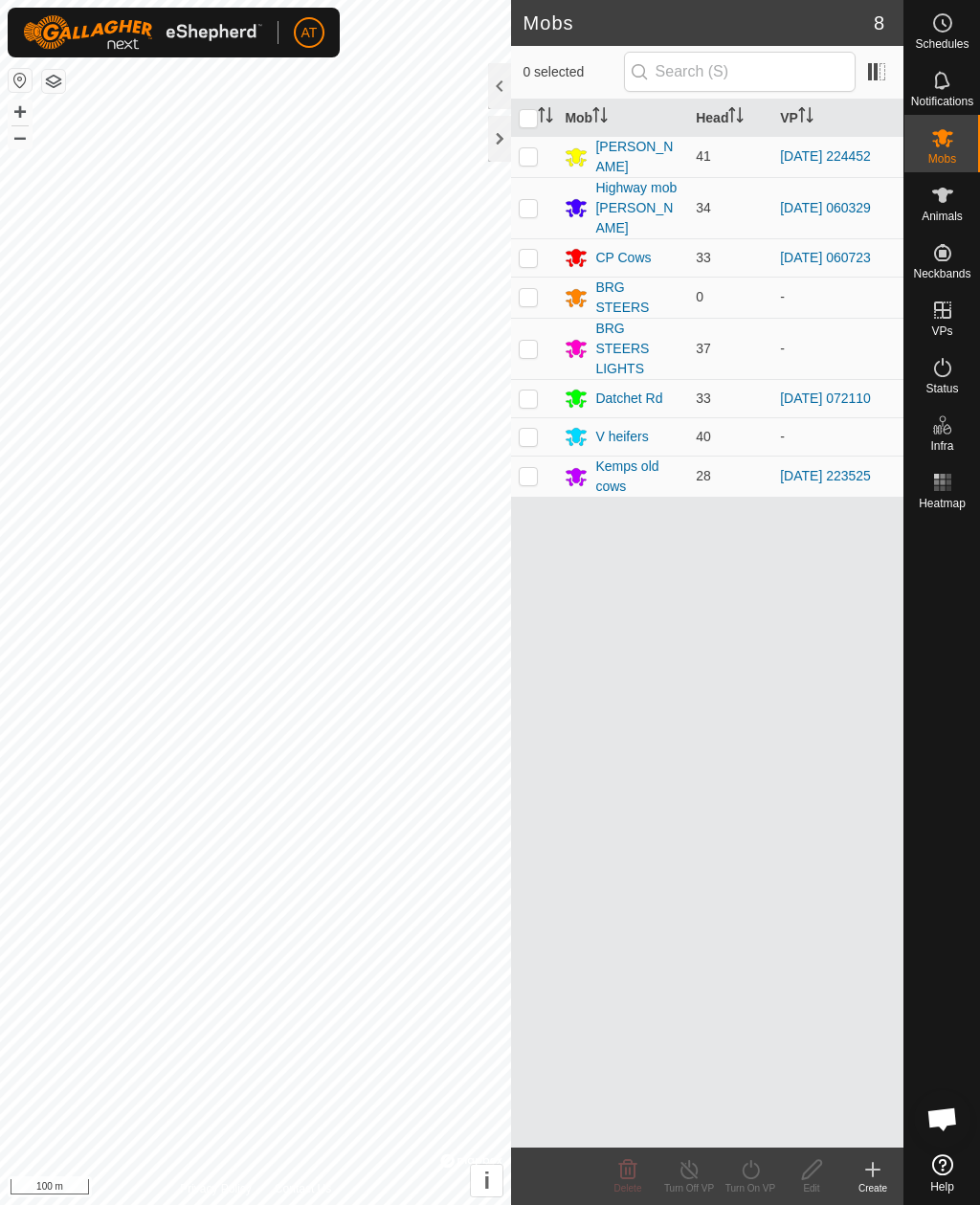
click at [528, 200] on p-checkbox at bounding box center [528, 207] width 19 height 15
checkbox input "true"
click at [747, 1173] on icon at bounding box center [751, 1170] width 24 height 23
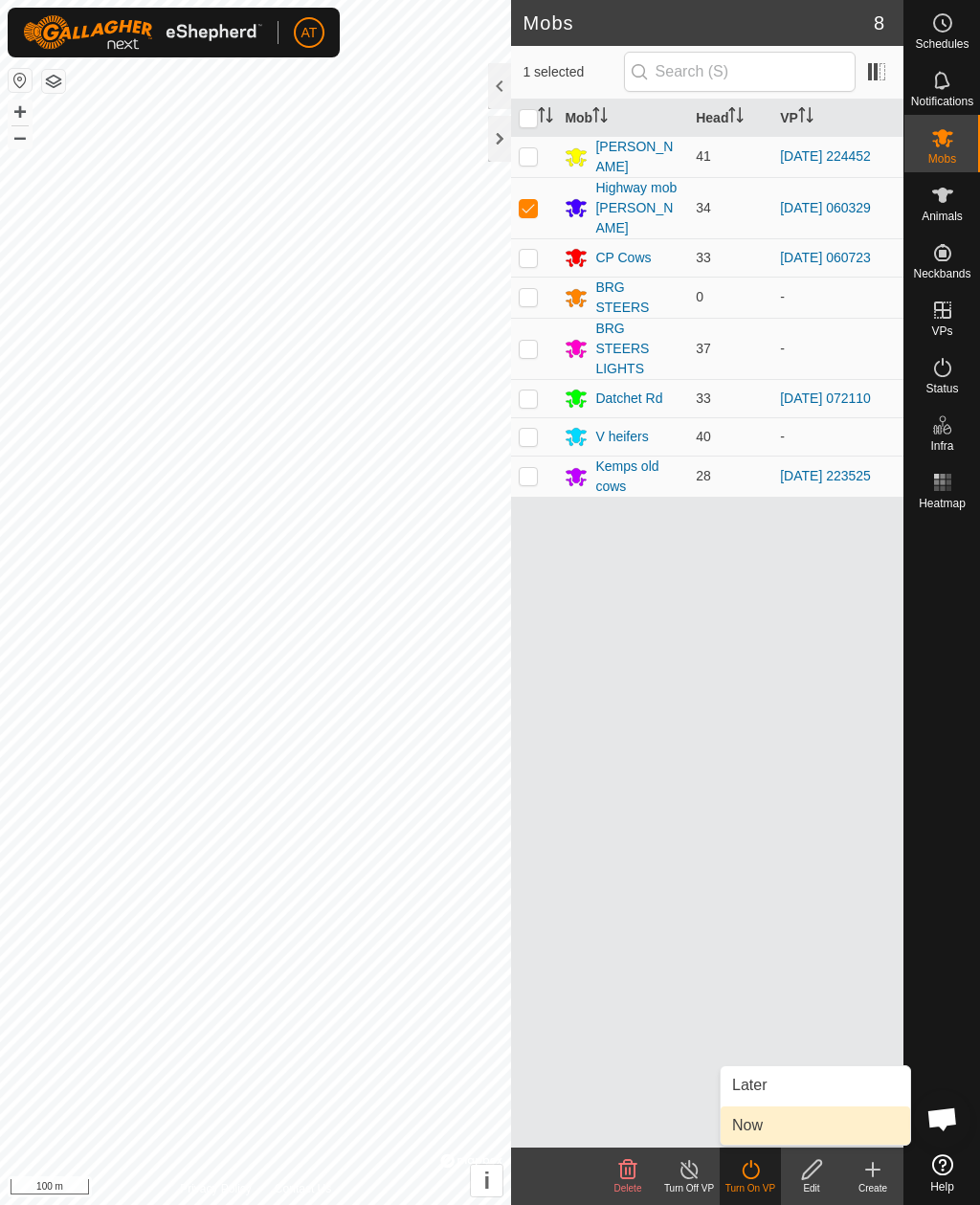
click at [767, 1124] on link "Now" at bounding box center [816, 1126] width 190 height 38
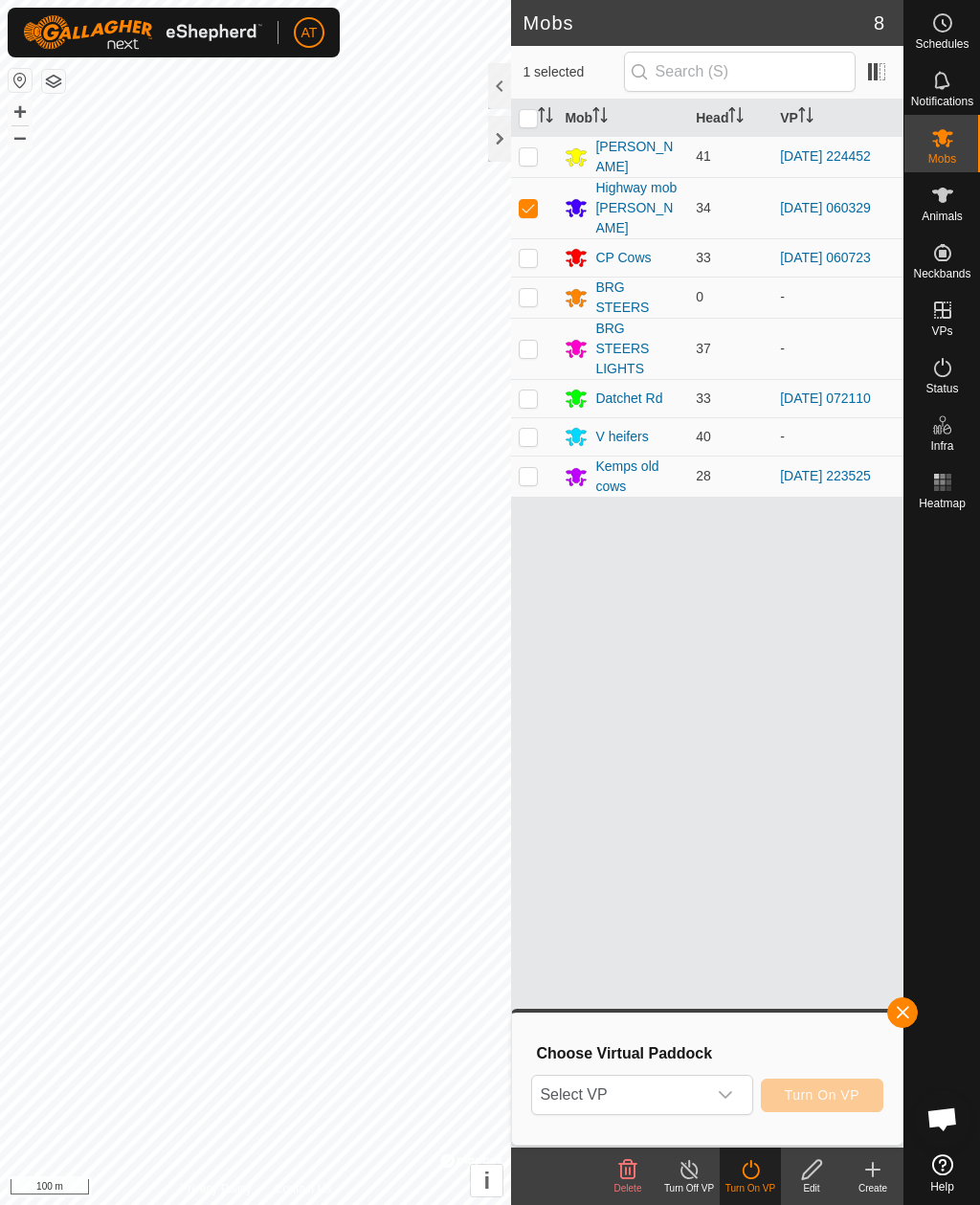
click at [660, 1096] on span "Select VP" at bounding box center [618, 1095] width 173 height 38
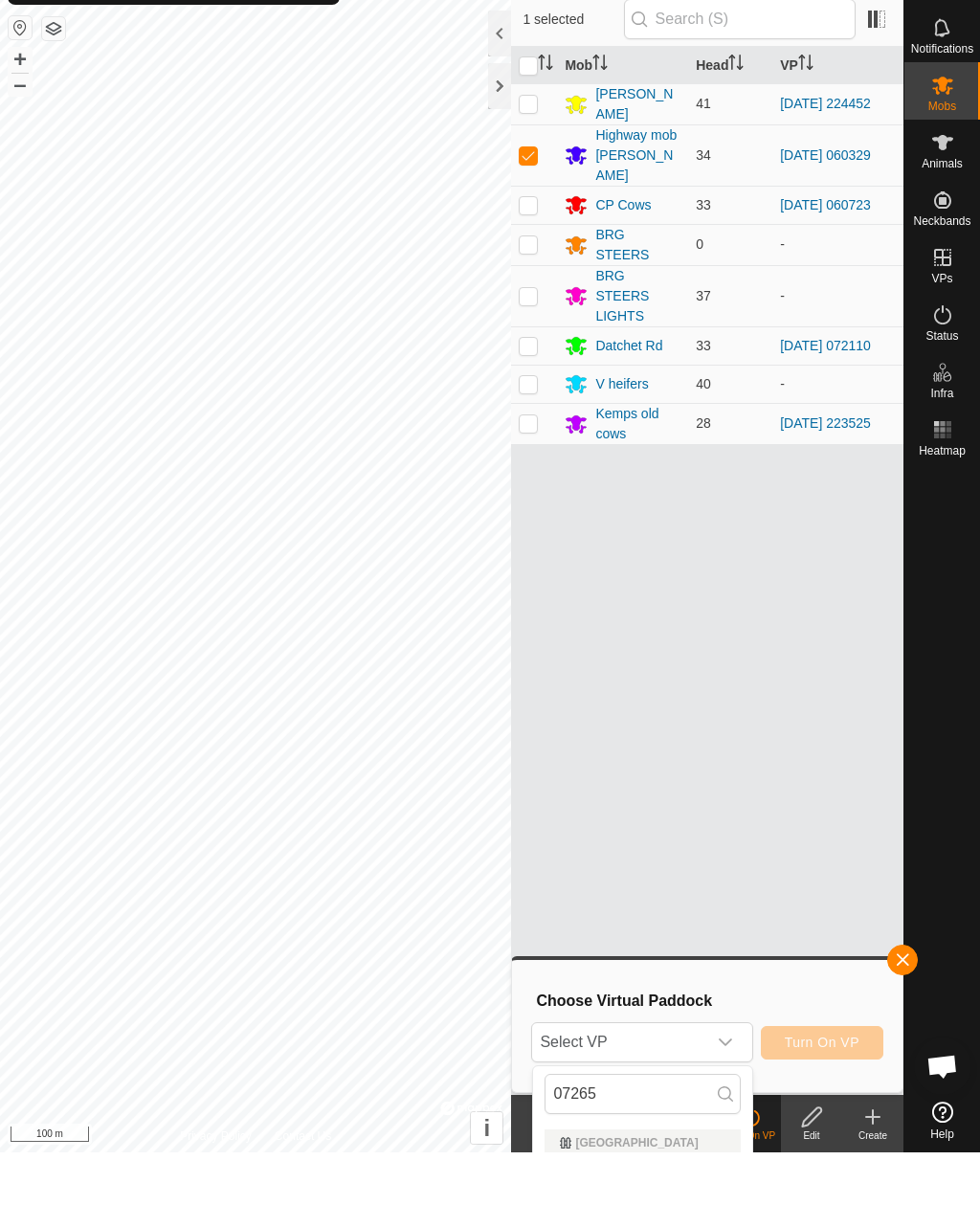
scroll to position [53, 0]
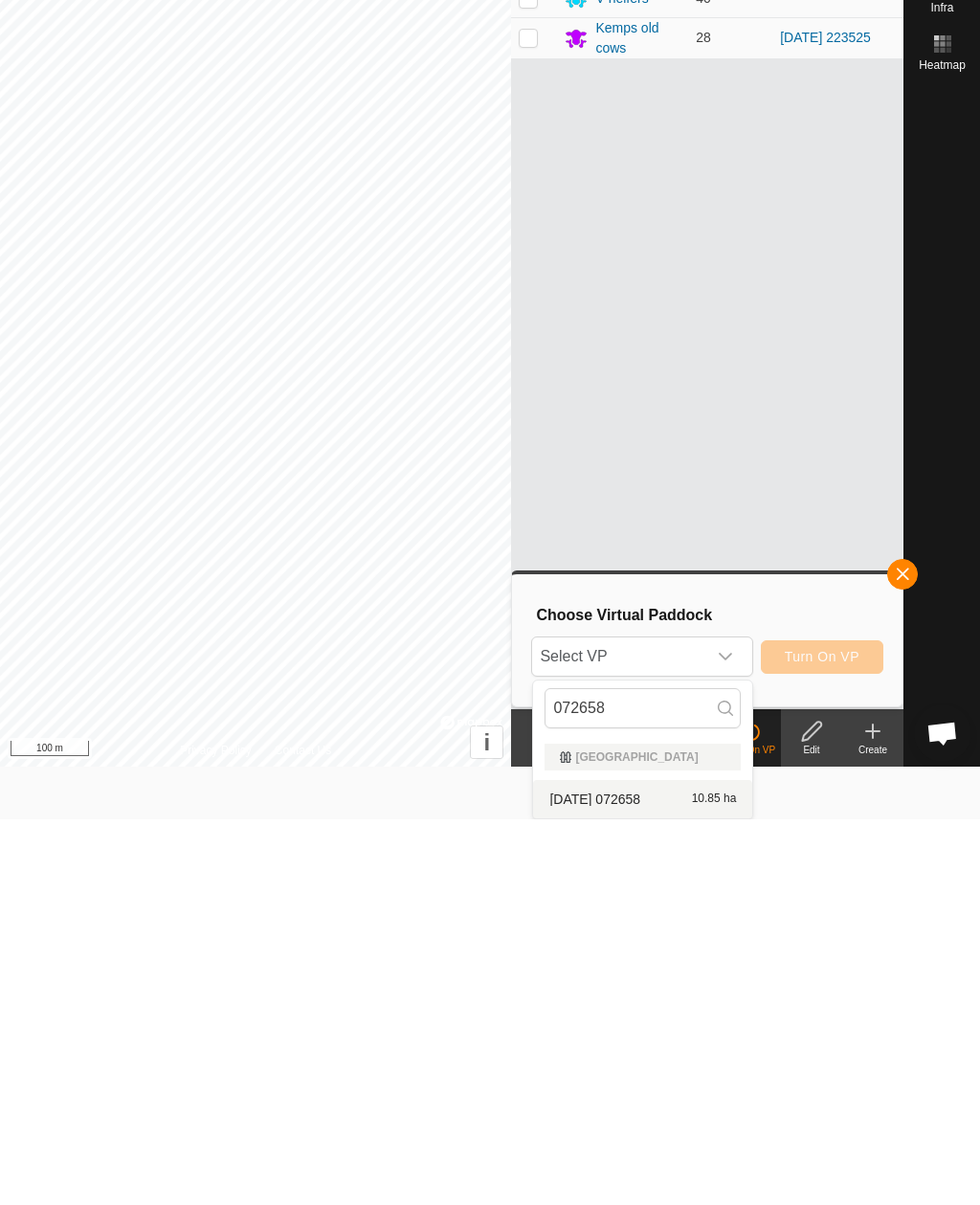
type input "072658"
click at [641, 1179] on span "2025-10-04 072658" at bounding box center [595, 1185] width 91 height 13
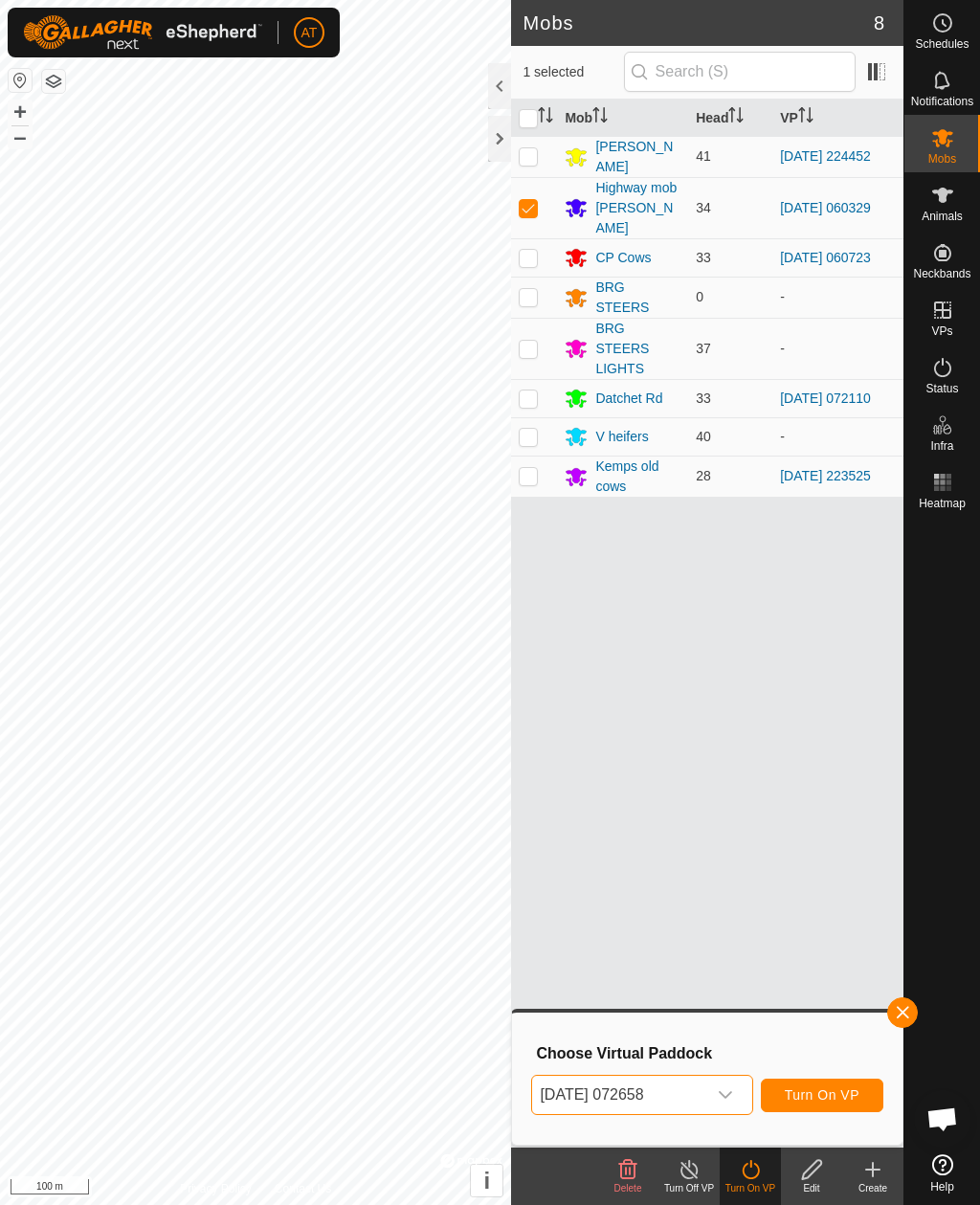
click at [823, 1092] on span "Turn On VP" at bounding box center [822, 1095] width 75 height 15
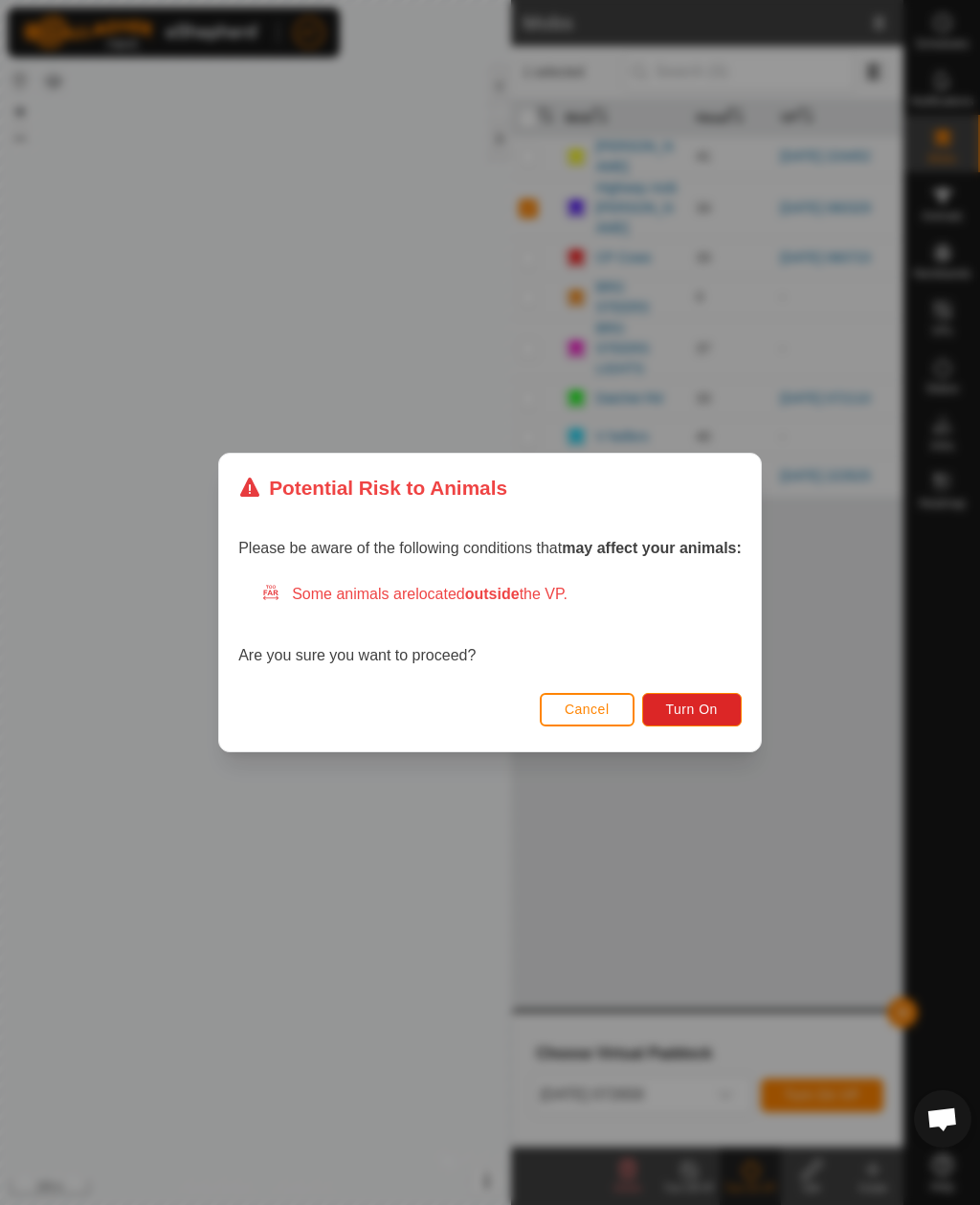
click at [698, 713] on span "Turn On" at bounding box center [692, 709] width 52 height 15
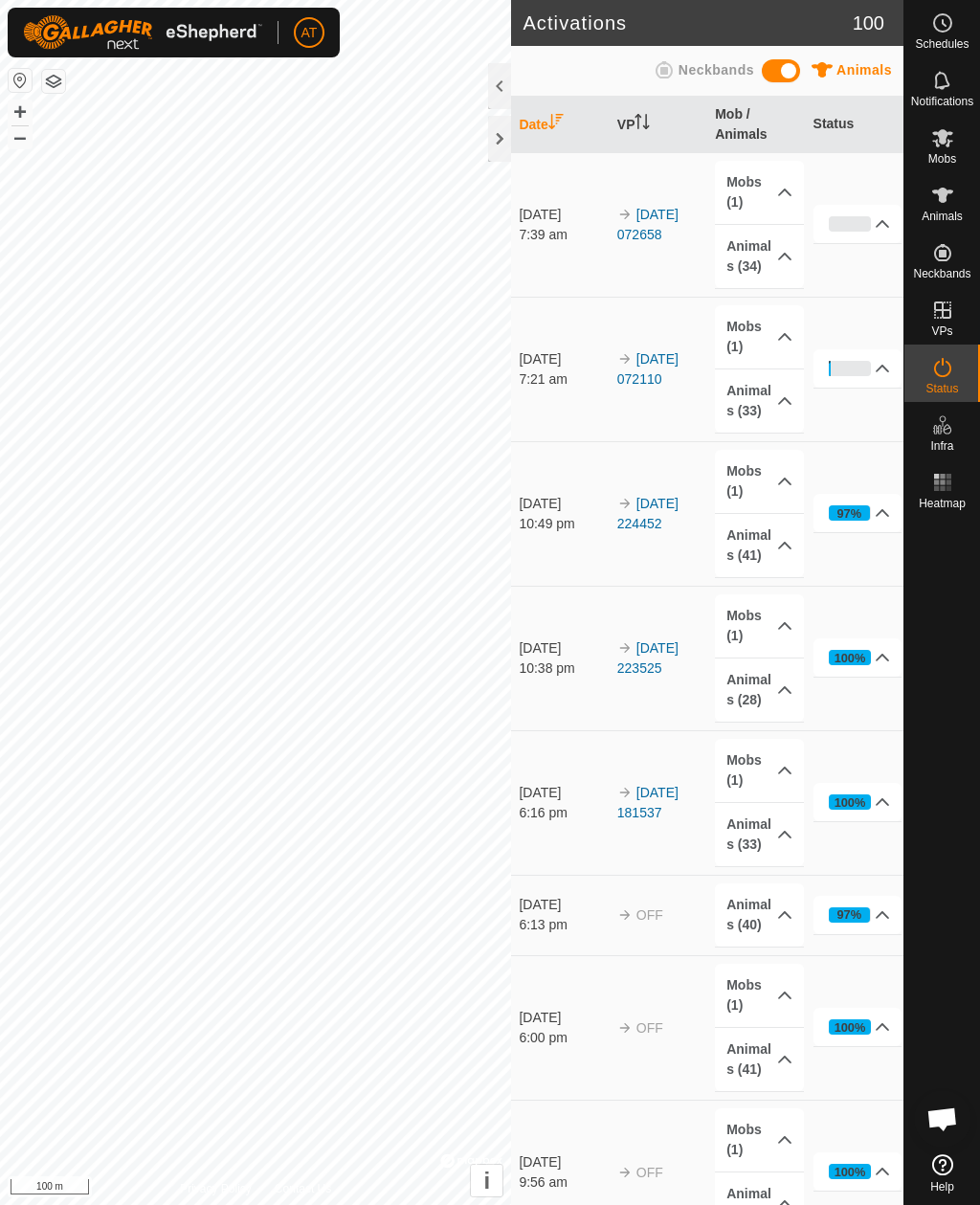
click at [501, 122] on div at bounding box center [499, 139] width 23 height 46
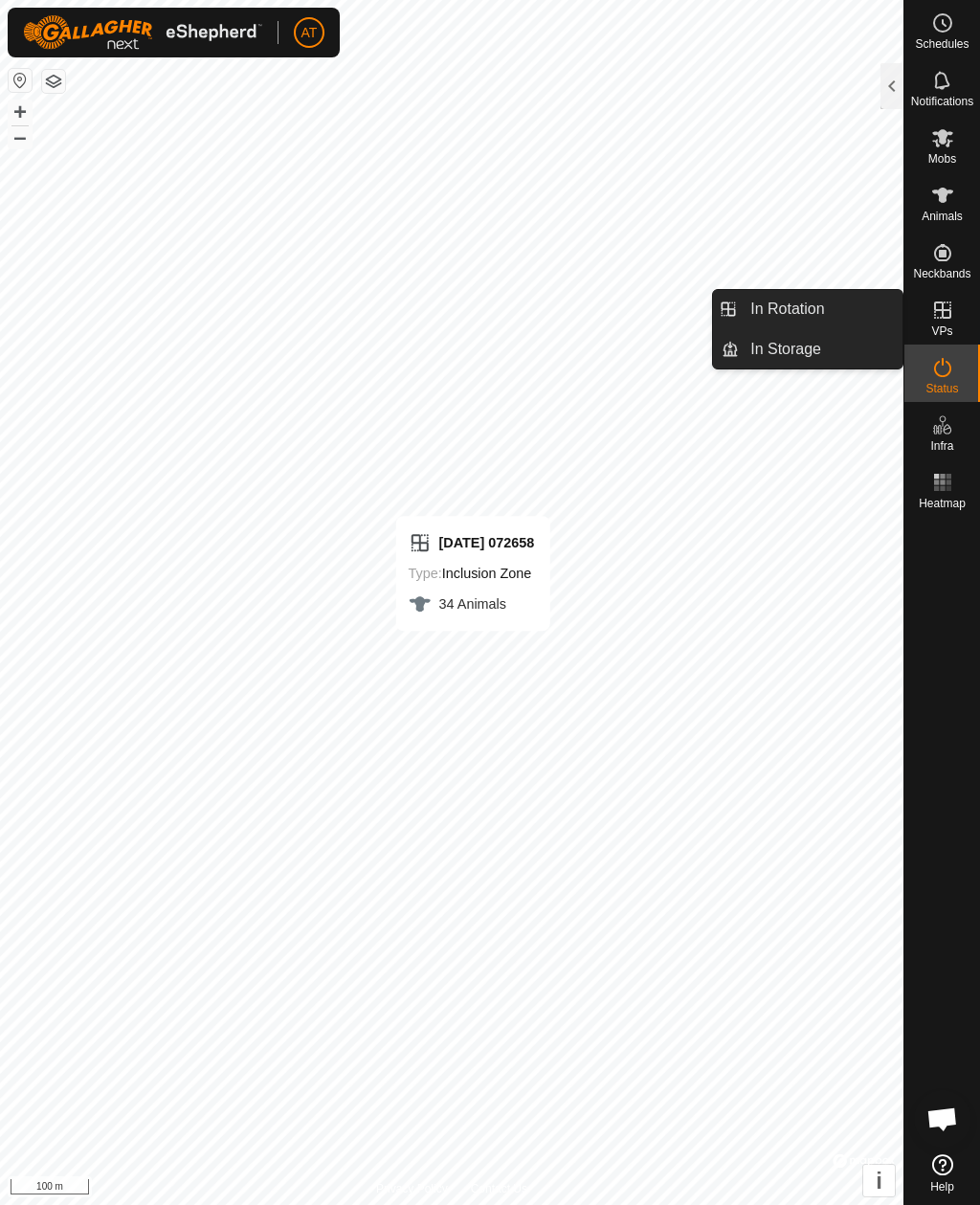
click at [842, 312] on link "In Rotation" at bounding box center [821, 309] width 164 height 38
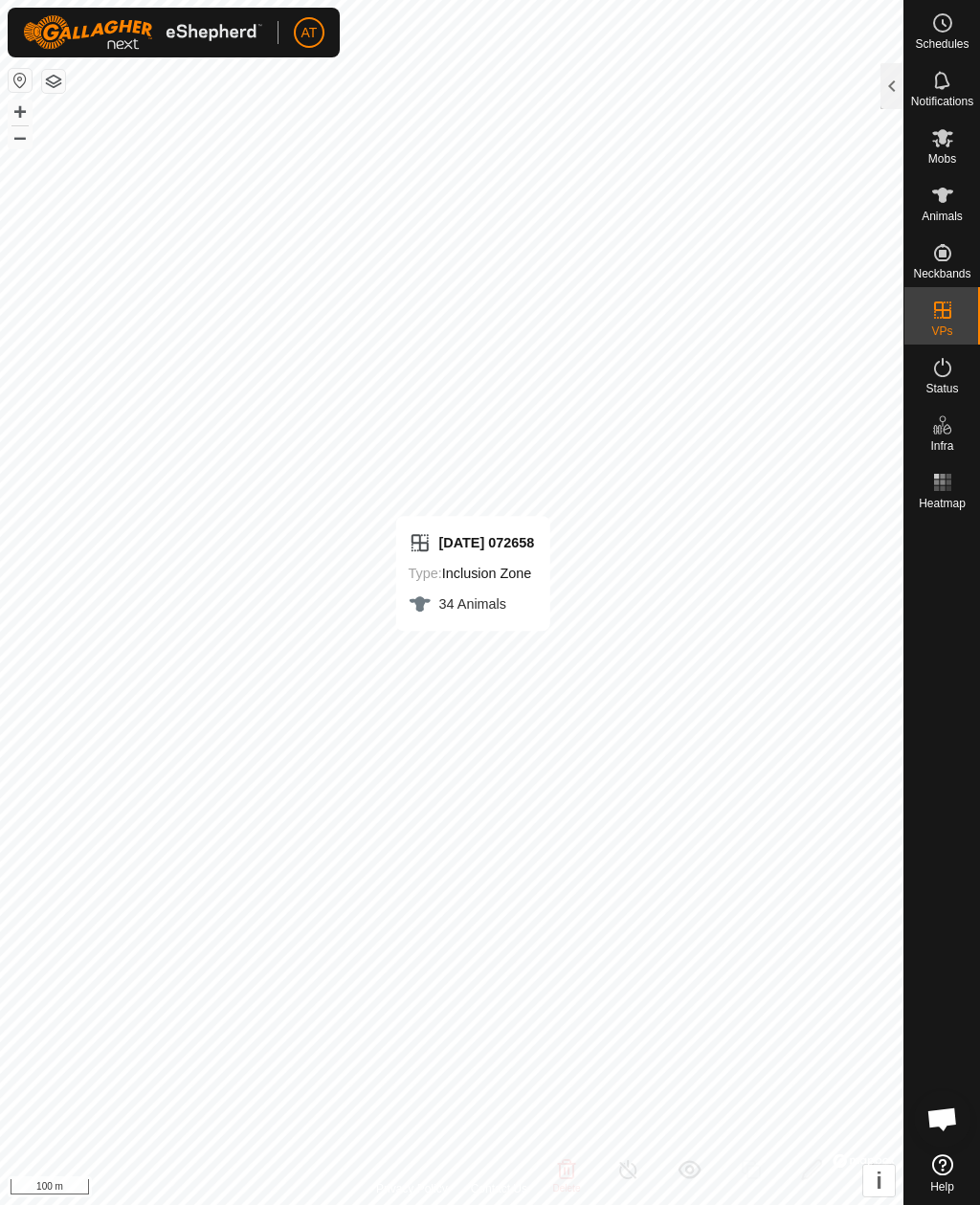
click at [893, 74] on div at bounding box center [892, 86] width 23 height 46
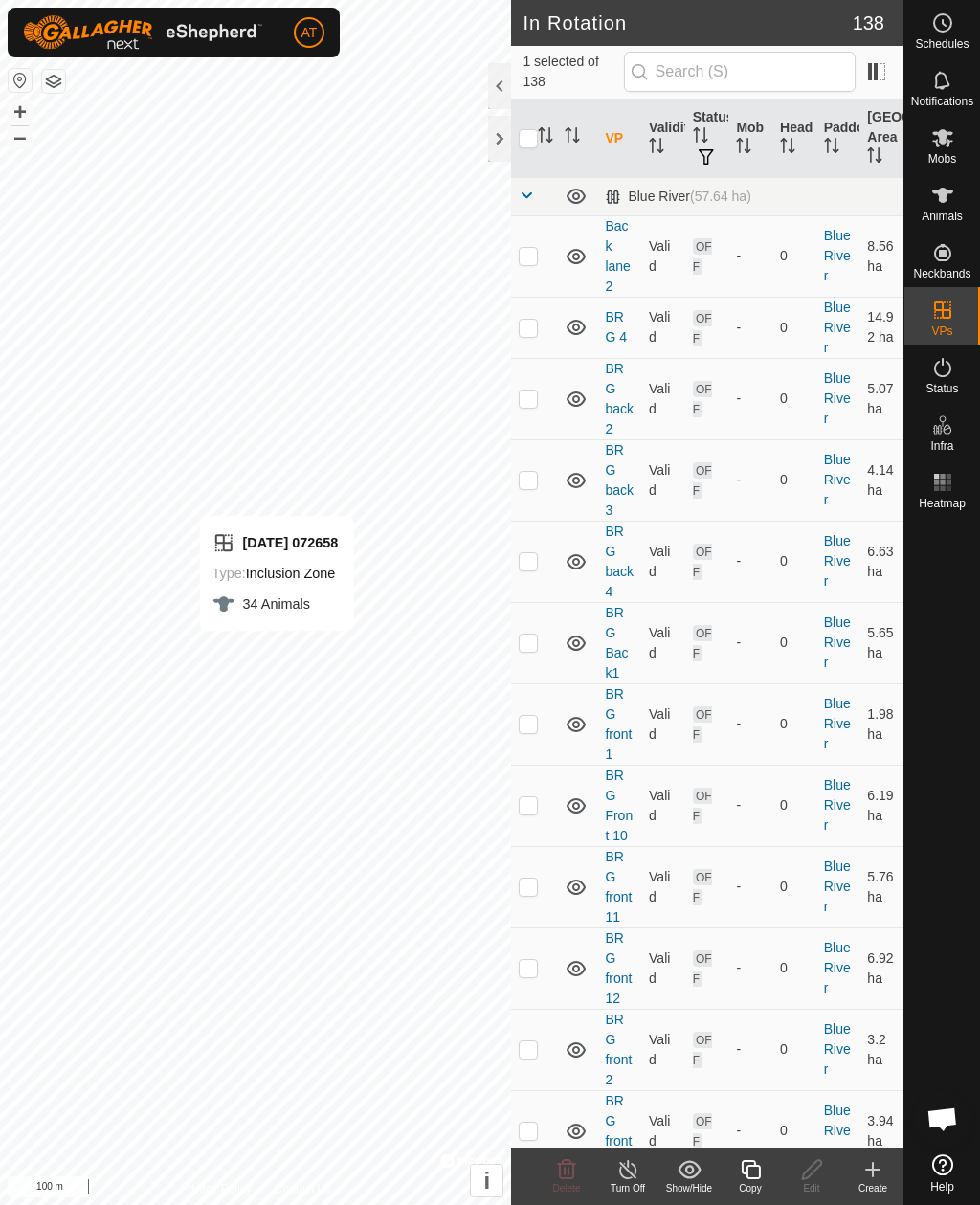
click at [527, 251] on p-checkbox at bounding box center [528, 255] width 19 height 15
click at [535, 237] on td at bounding box center [534, 255] width 46 height 81
checkbox input "false"
click at [943, 145] on icon at bounding box center [943, 137] width 23 height 23
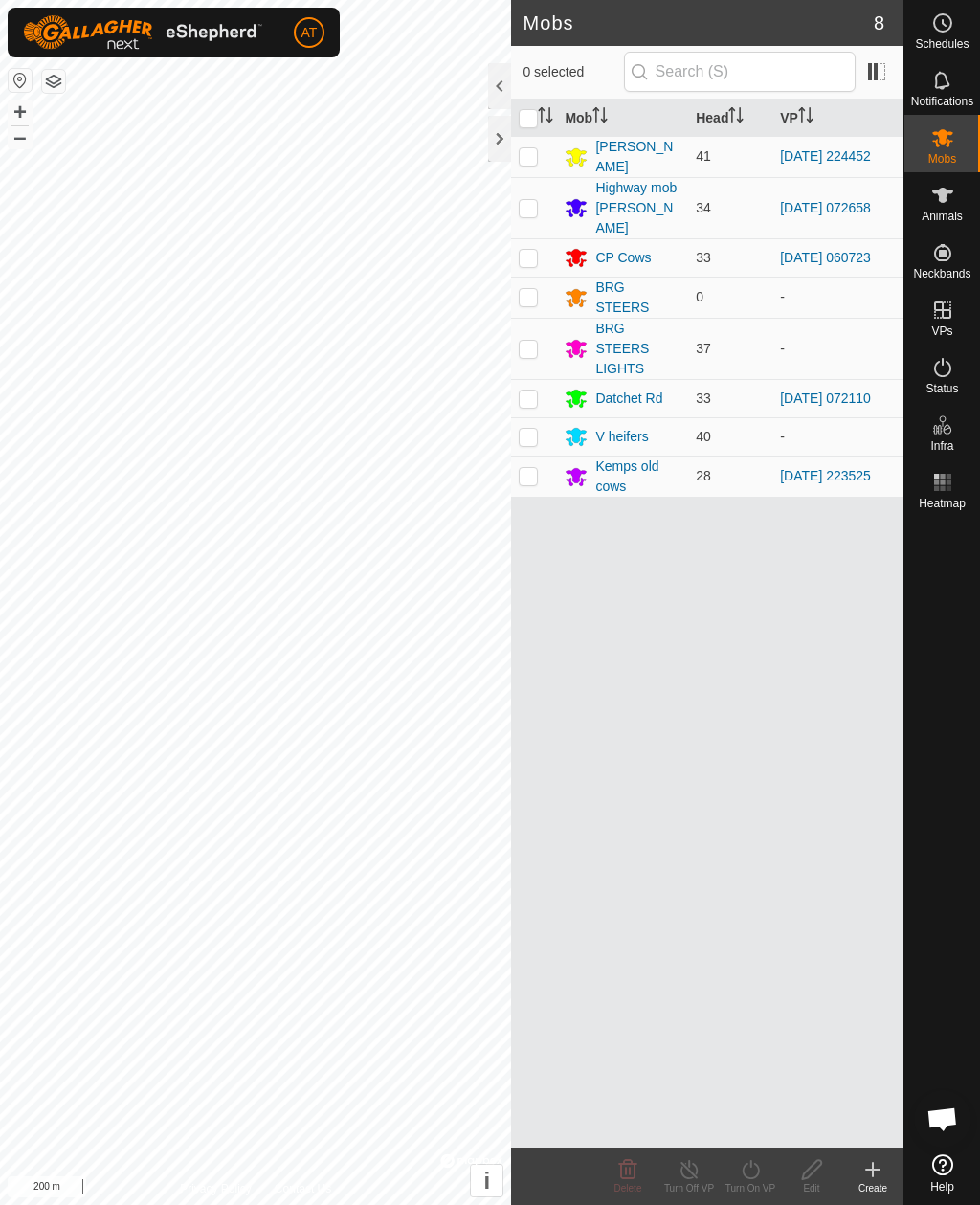
click at [537, 391] on p-checkbox at bounding box center [528, 398] width 19 height 15
checkbox input "true"
click at [876, 1172] on icon at bounding box center [873, 1170] width 23 height 23
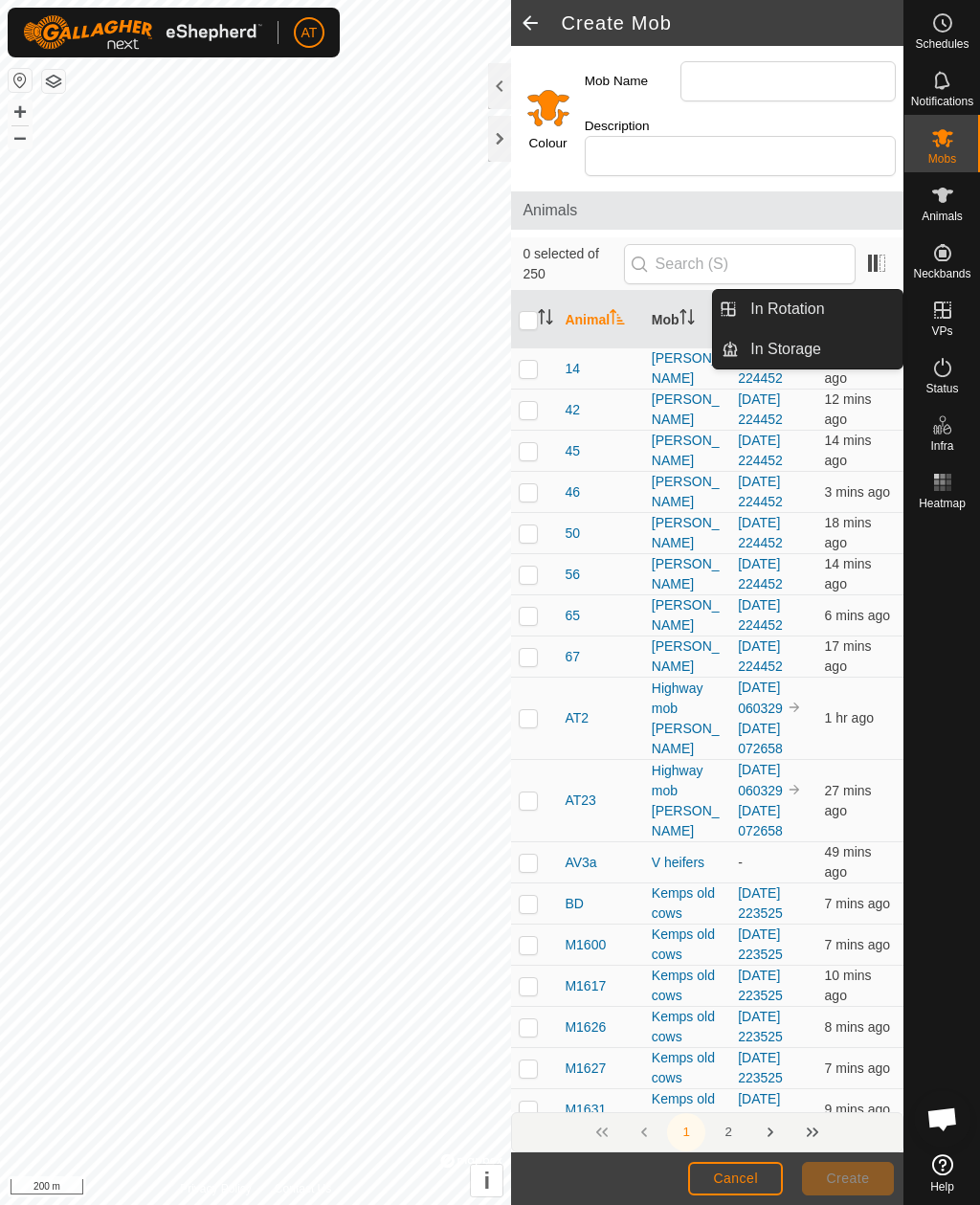
click at [822, 352] on link "In Storage" at bounding box center [821, 349] width 164 height 38
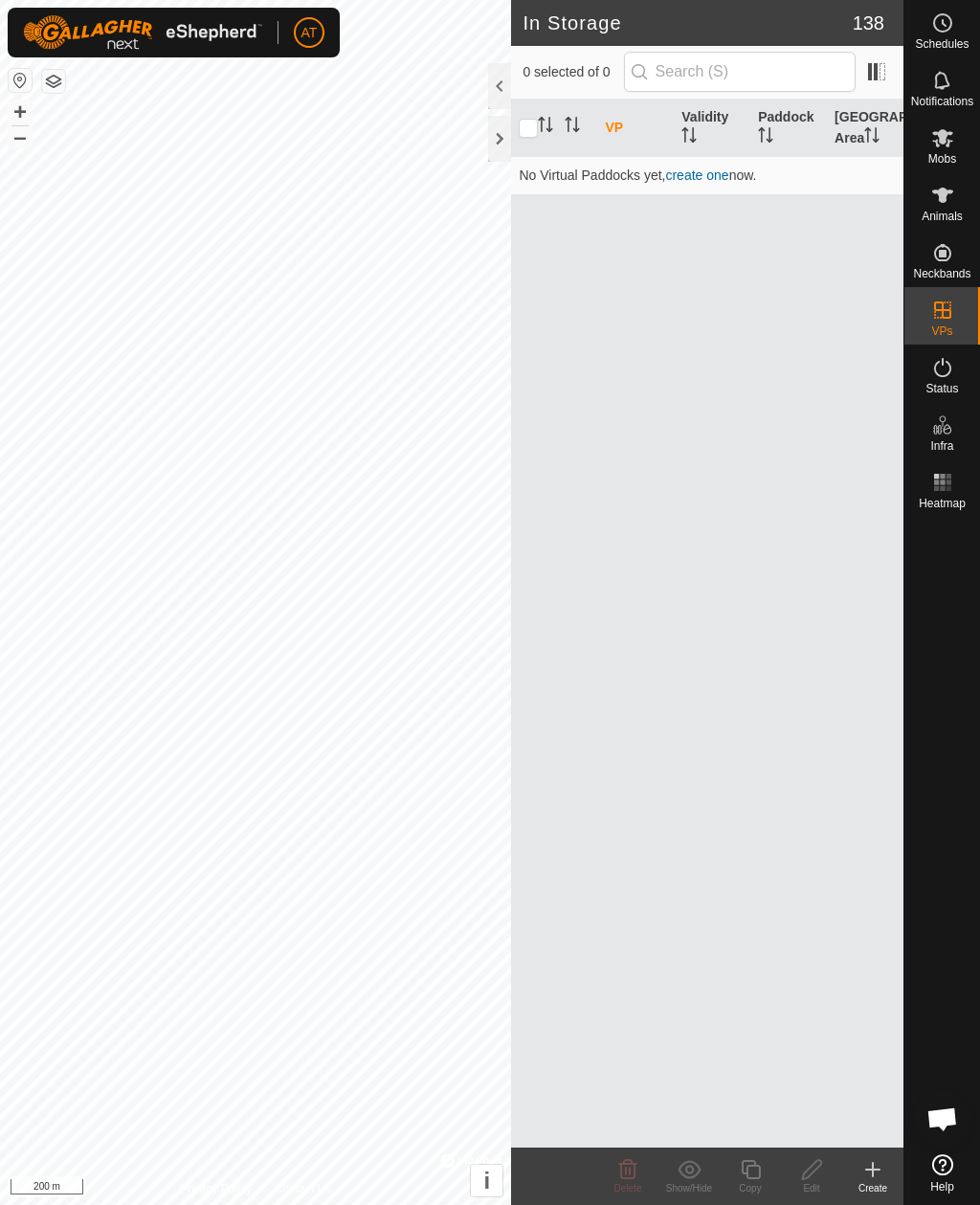
click at [880, 1164] on icon at bounding box center [873, 1170] width 23 height 23
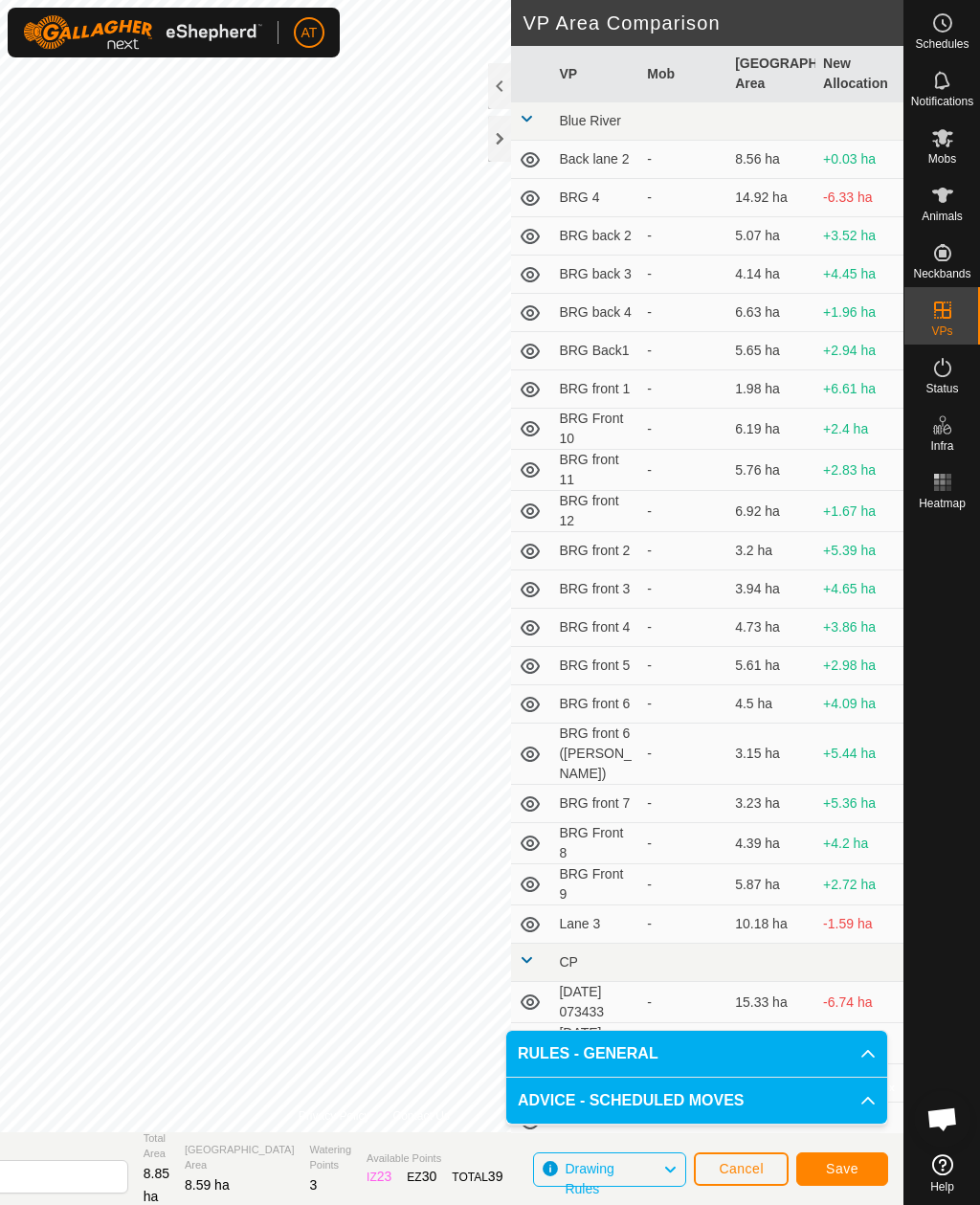
click at [503, 146] on div at bounding box center [499, 139] width 23 height 46
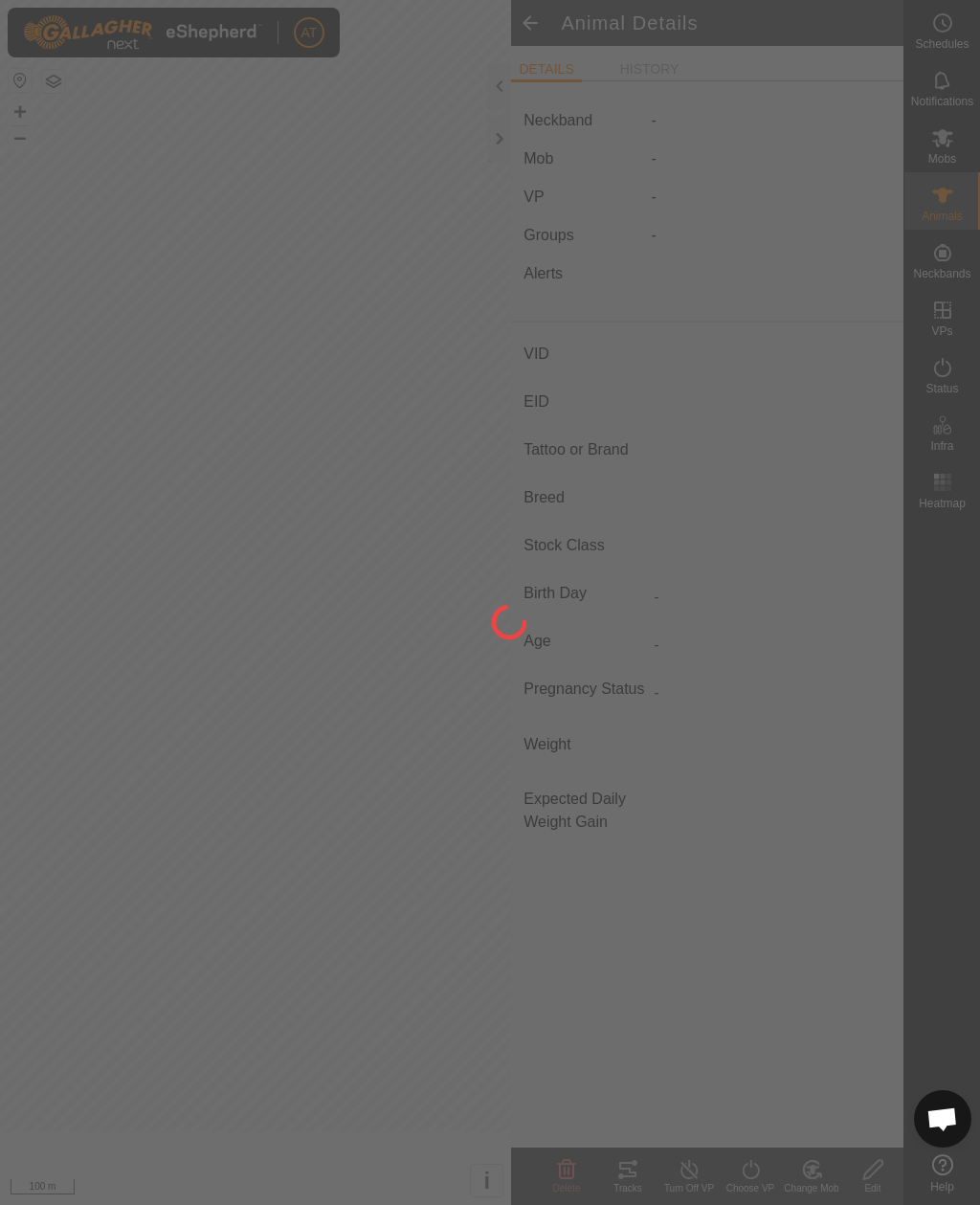
type input "R1"
type input "-"
type input "BRG"
type input "-"
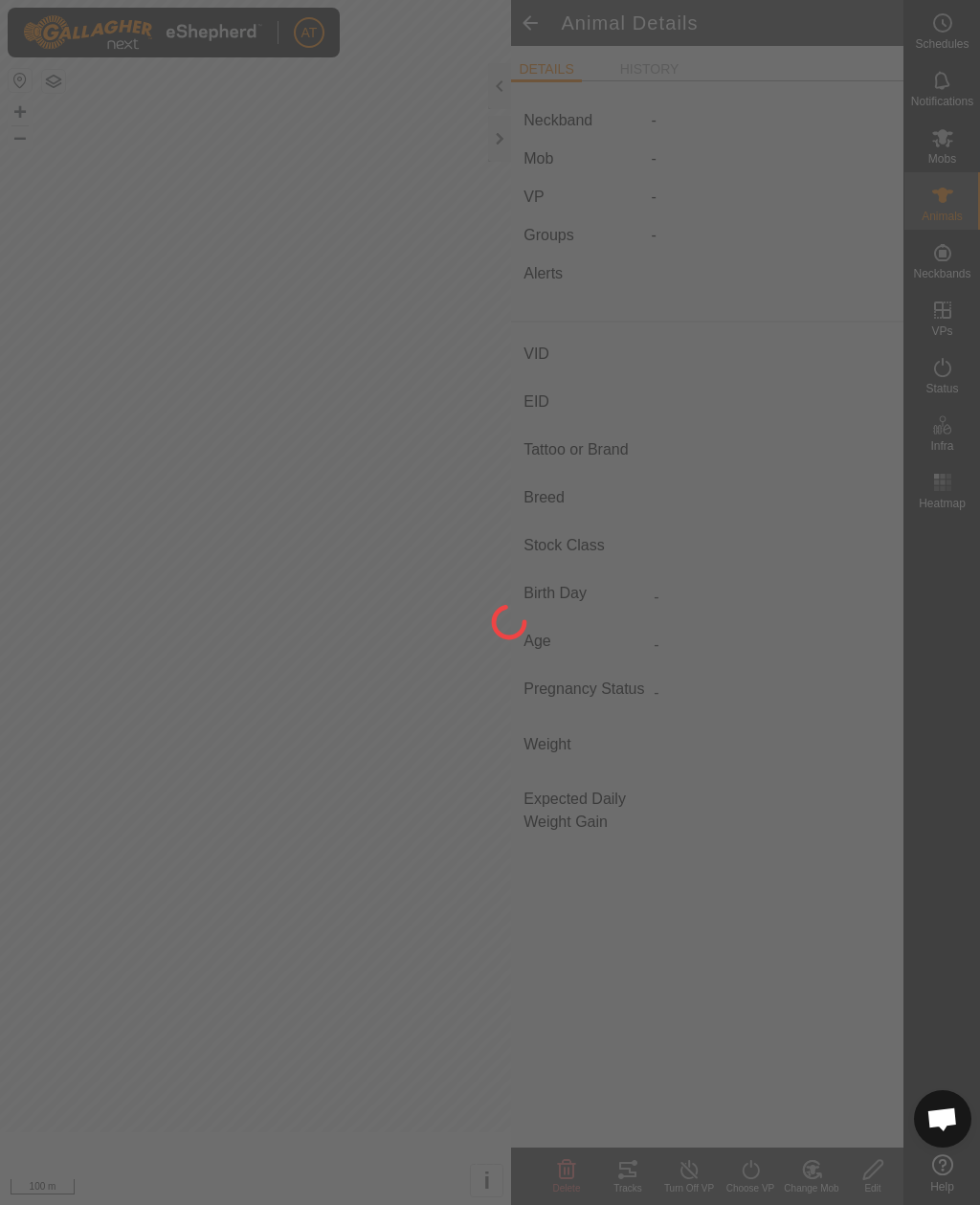
type input "0 kg"
type input "-"
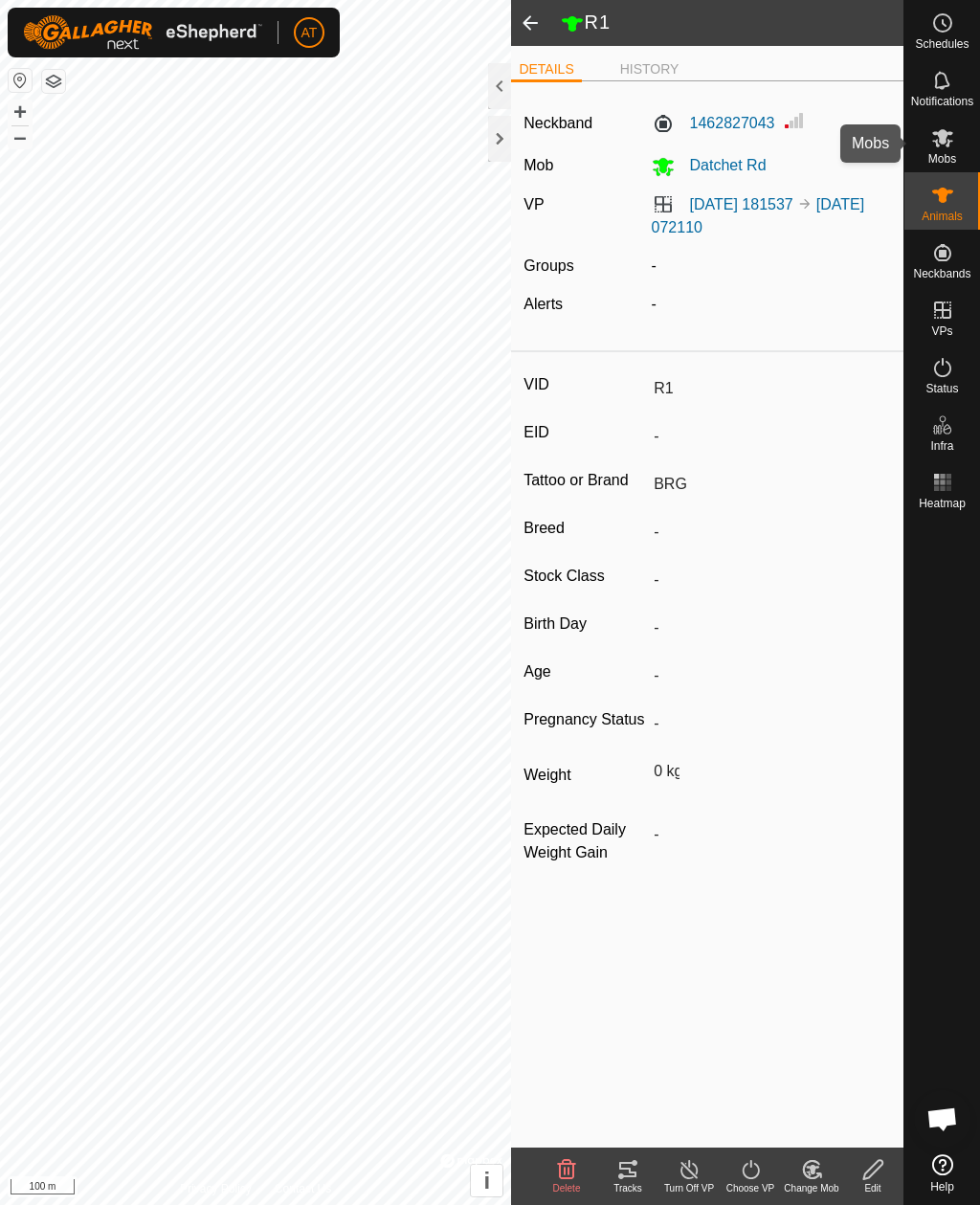
click at [957, 145] on es-mob-svg-icon at bounding box center [943, 138] width 34 height 31
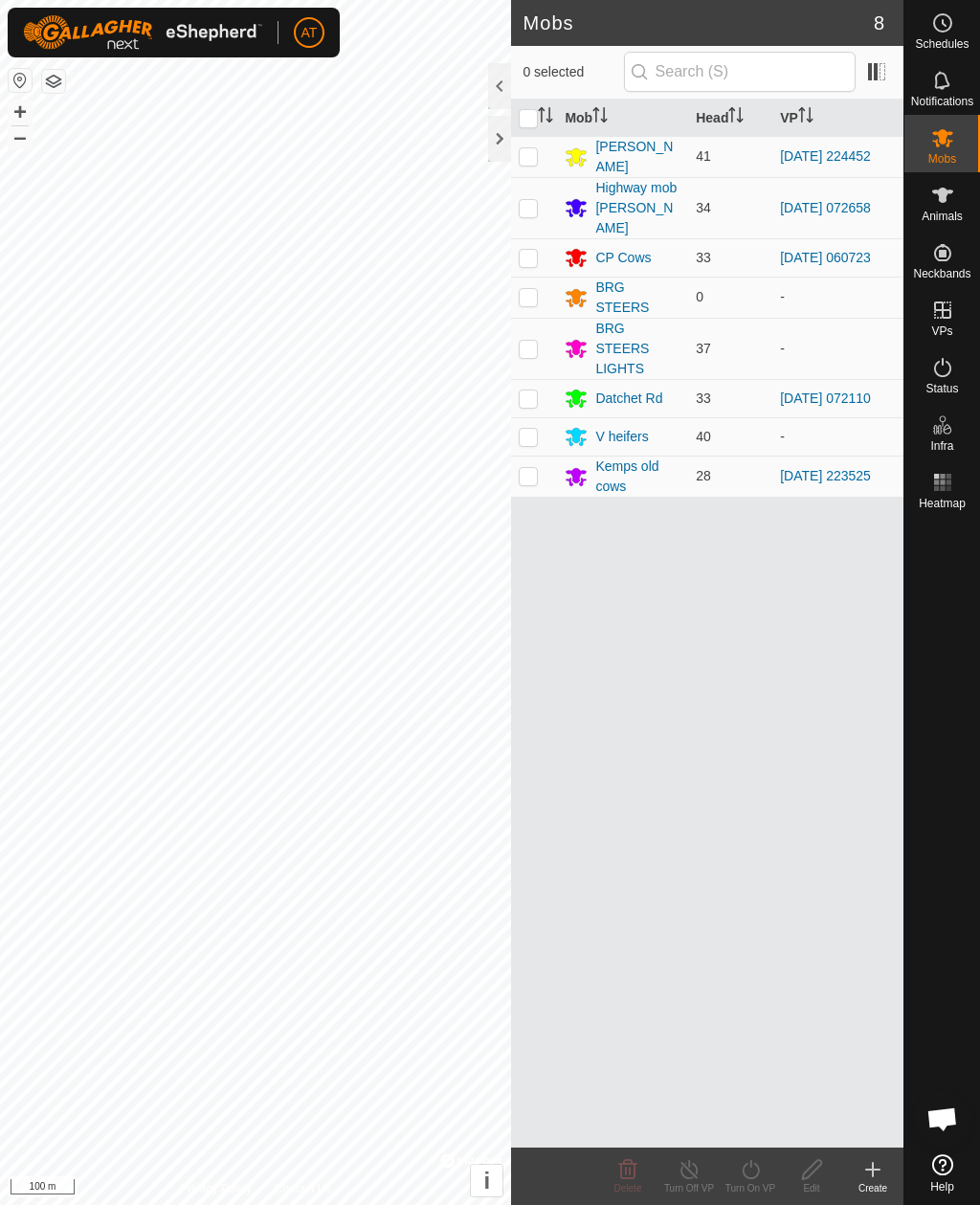
click at [530, 396] on td at bounding box center [534, 398] width 46 height 38
checkbox input "true"
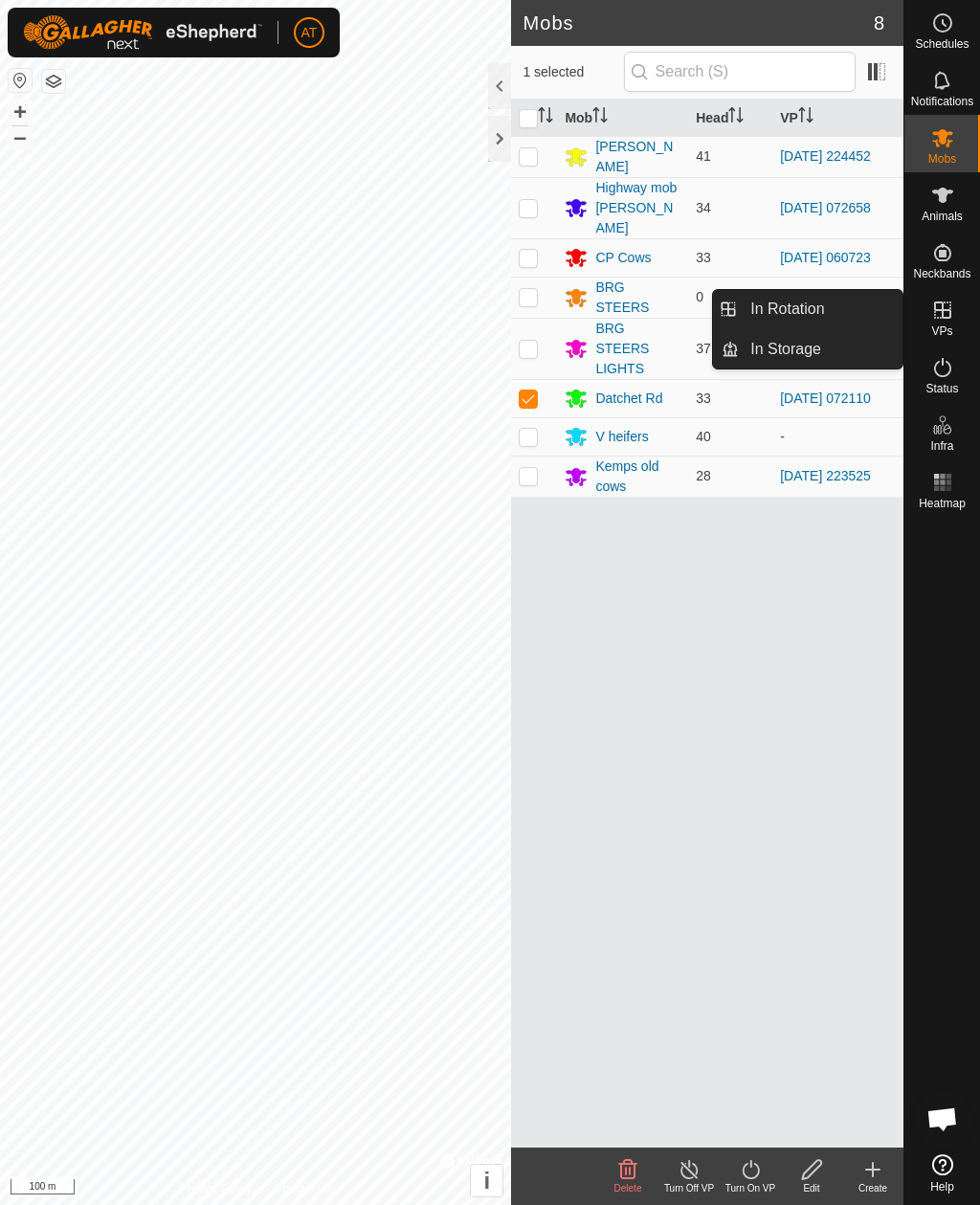
click at [799, 342] on span "In Storage" at bounding box center [786, 349] width 71 height 23
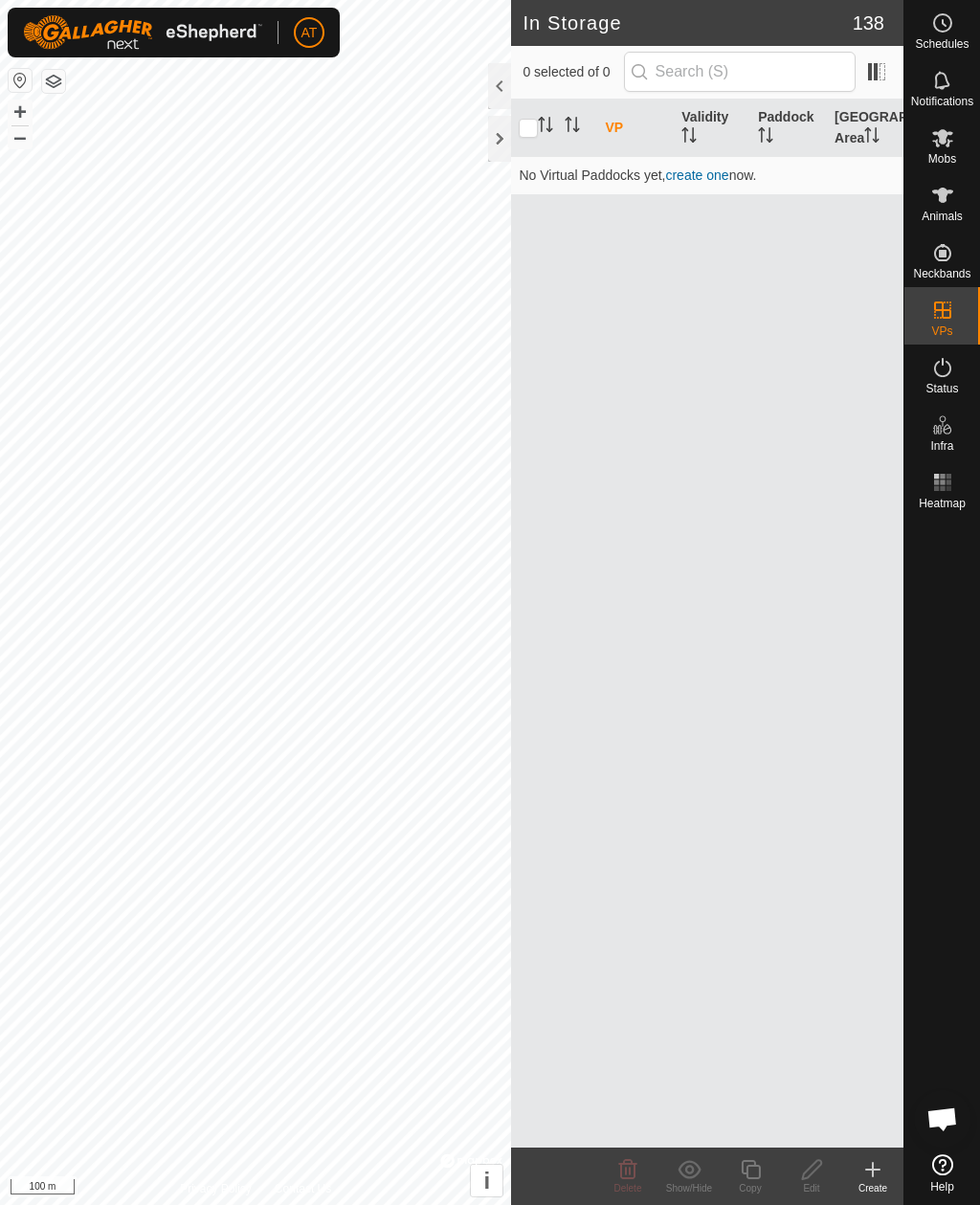
click at [871, 1182] on div "Create" at bounding box center [873, 1189] width 61 height 14
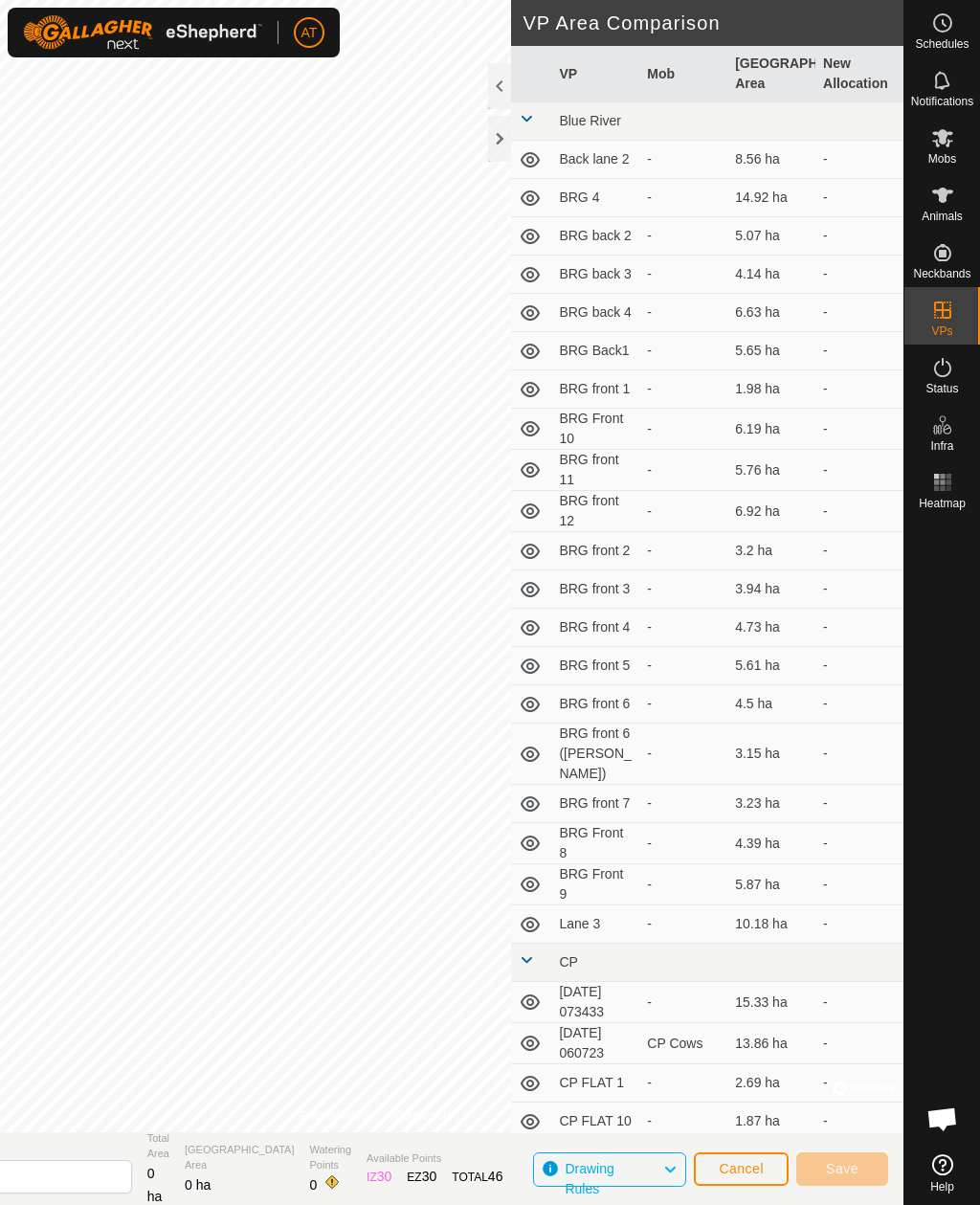
click at [500, 144] on div at bounding box center [499, 139] width 23 height 46
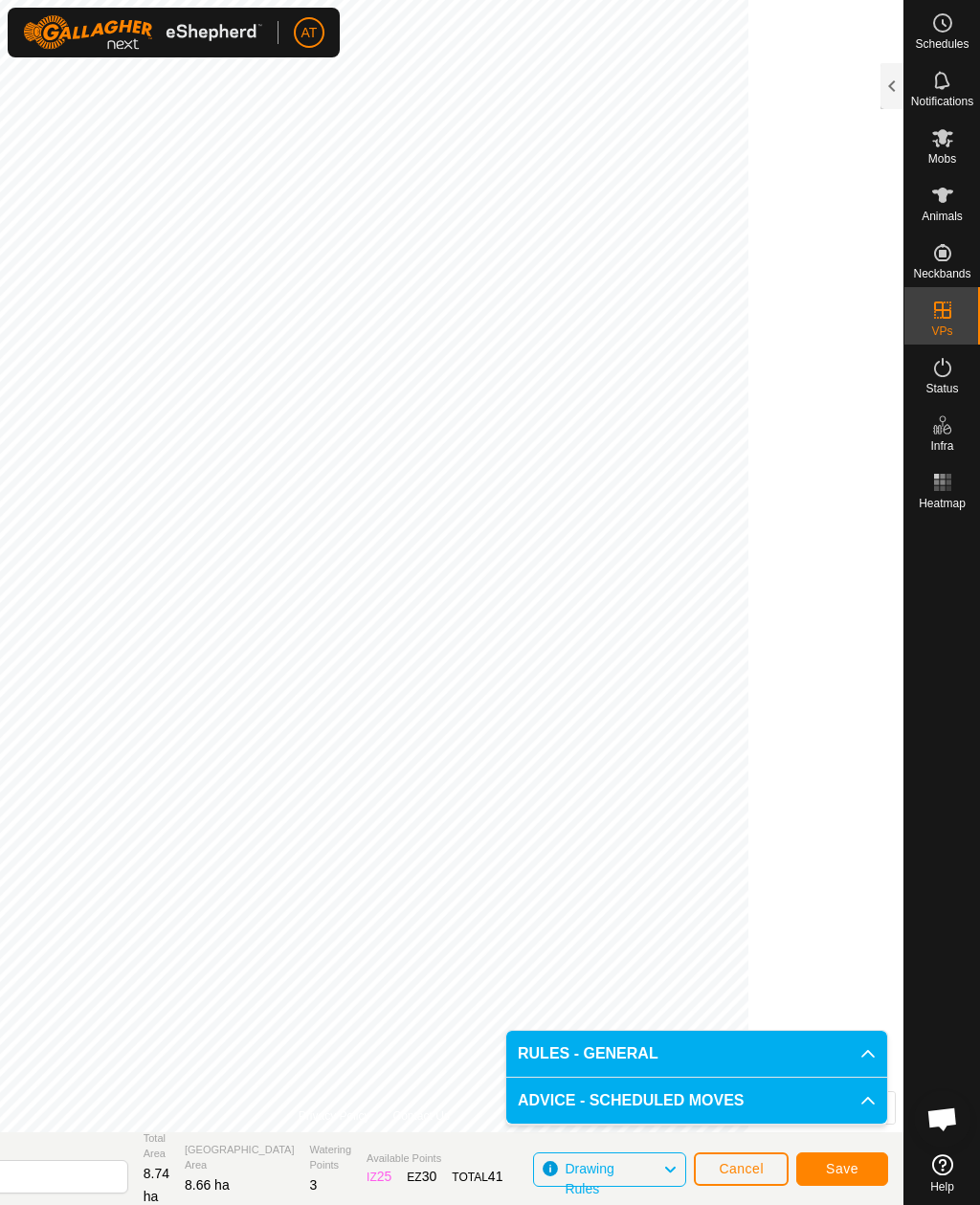
click at [859, 1180] on button "Save" at bounding box center [843, 1170] width 92 height 34
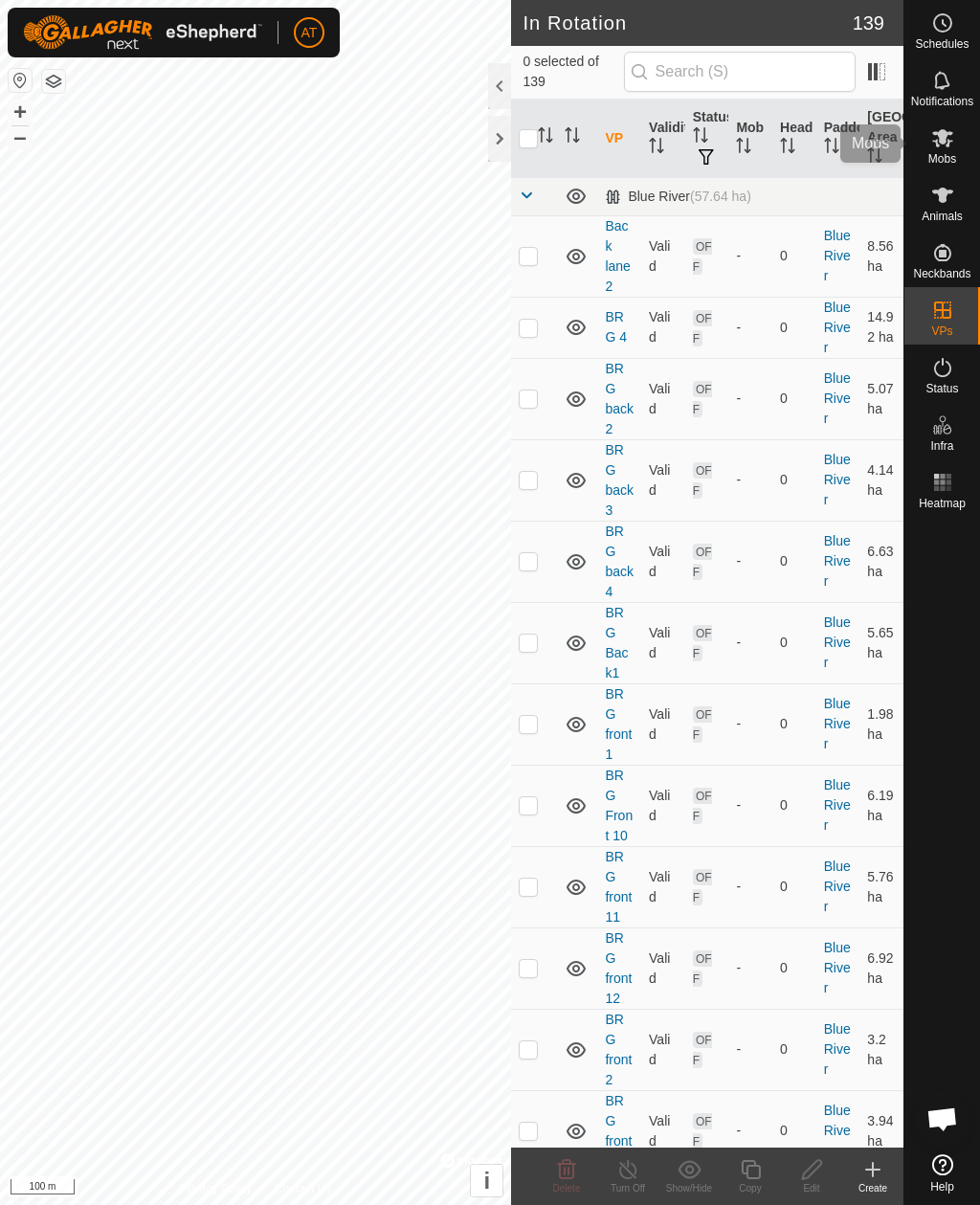
click at [954, 157] on span "Mobs" at bounding box center [943, 158] width 28 height 11
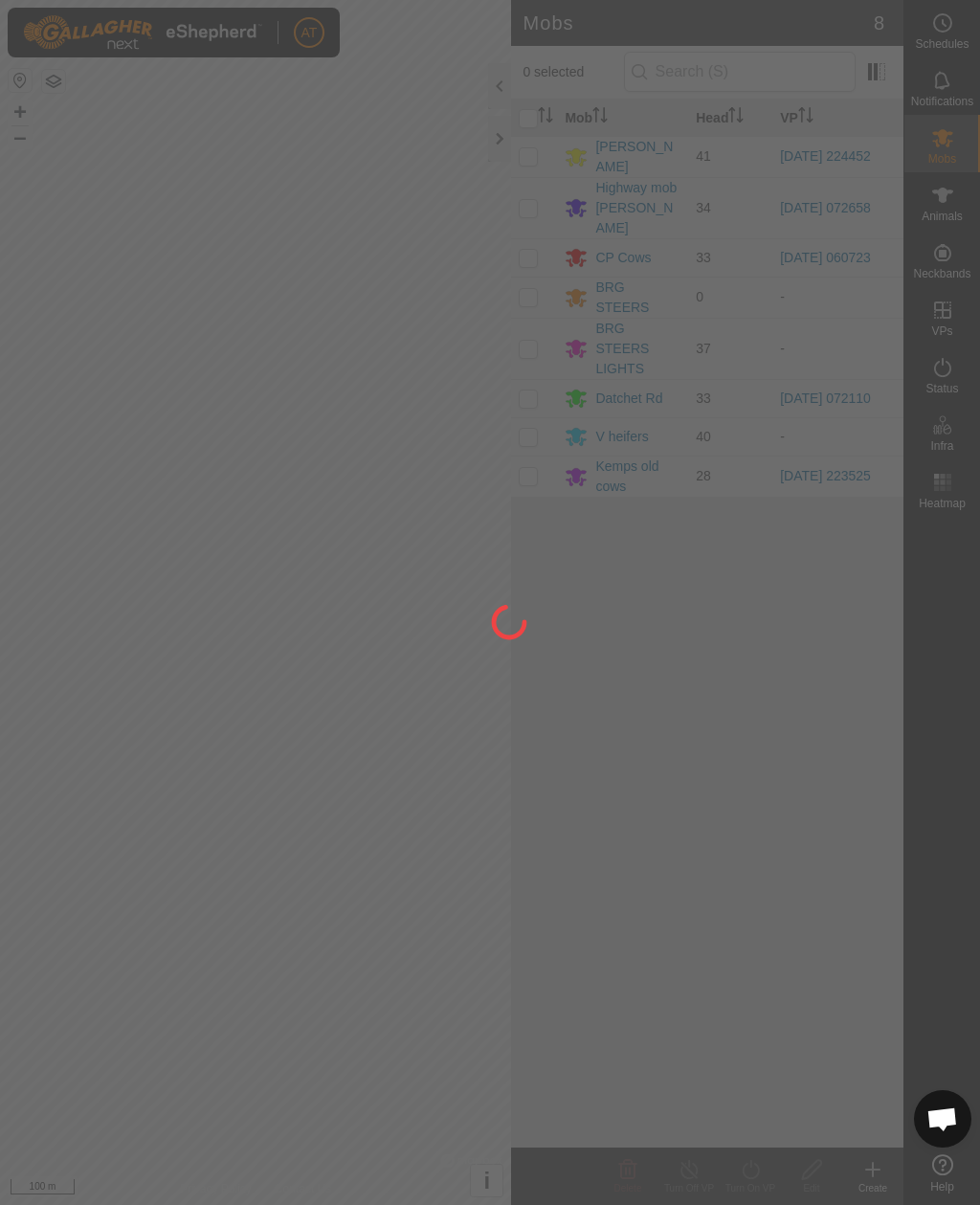
click at [532, 391] on div at bounding box center [490, 602] width 980 height 1205
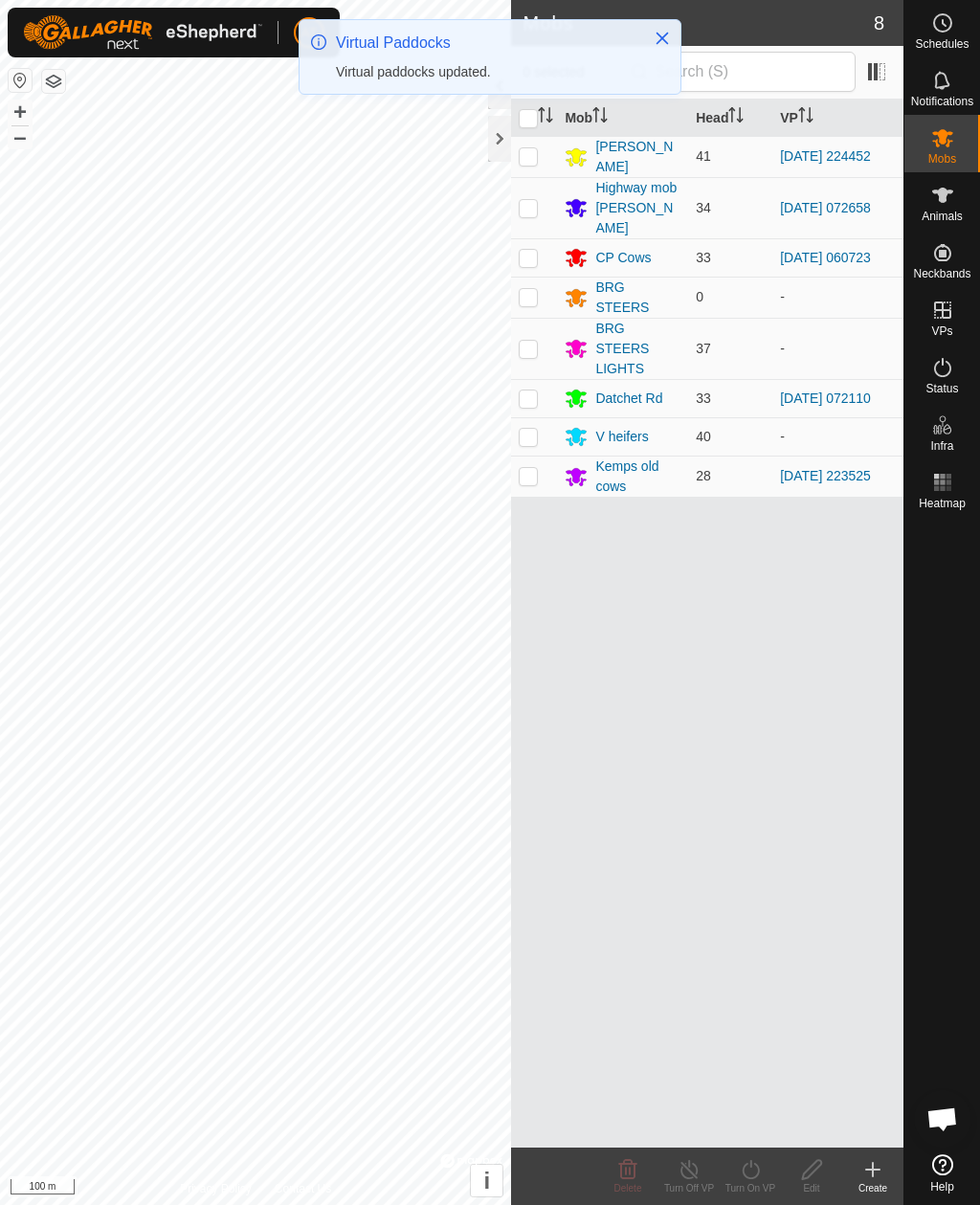
click at [534, 393] on td at bounding box center [534, 398] width 46 height 38
checkbox input "true"
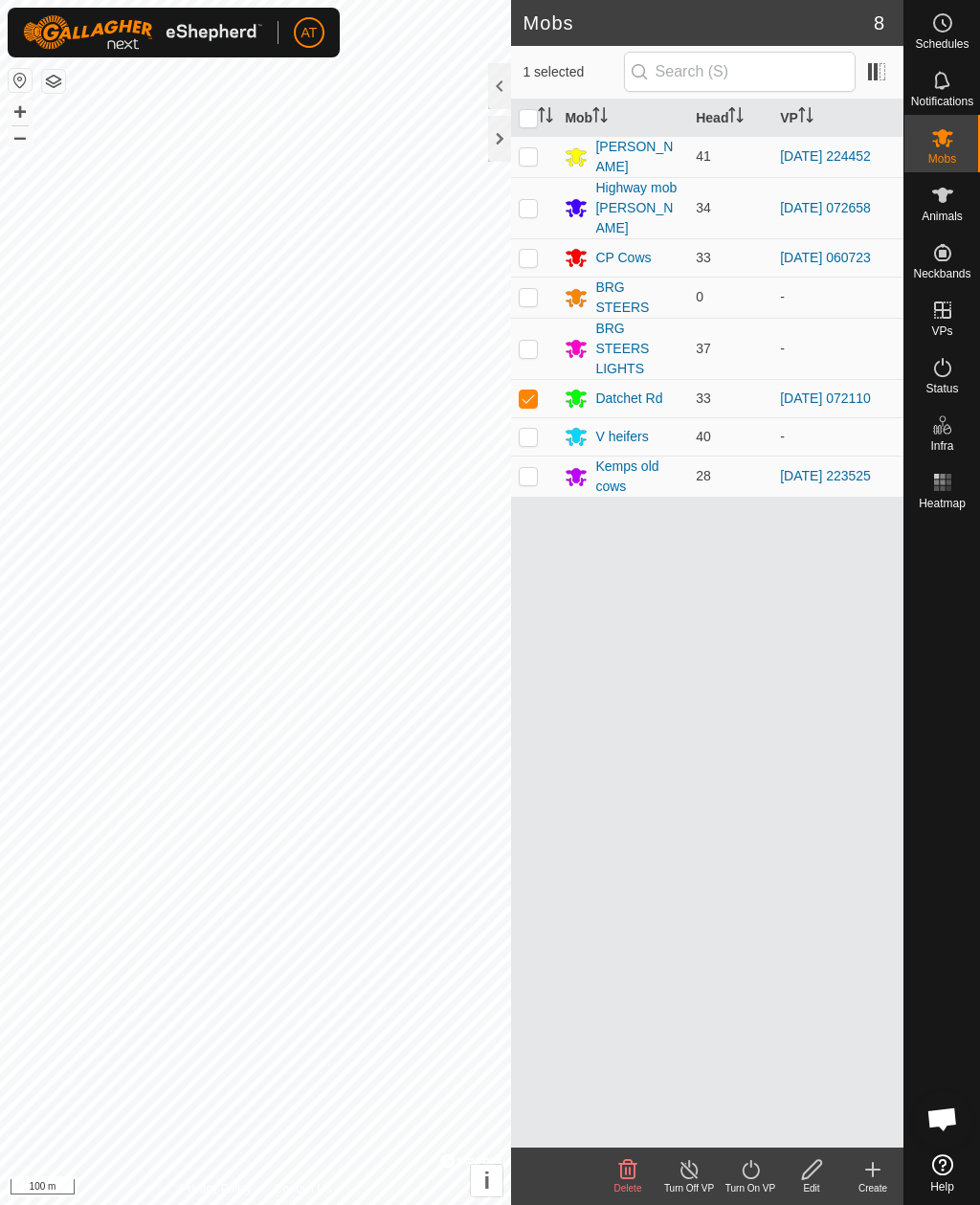
click at [757, 1162] on icon at bounding box center [751, 1170] width 24 height 23
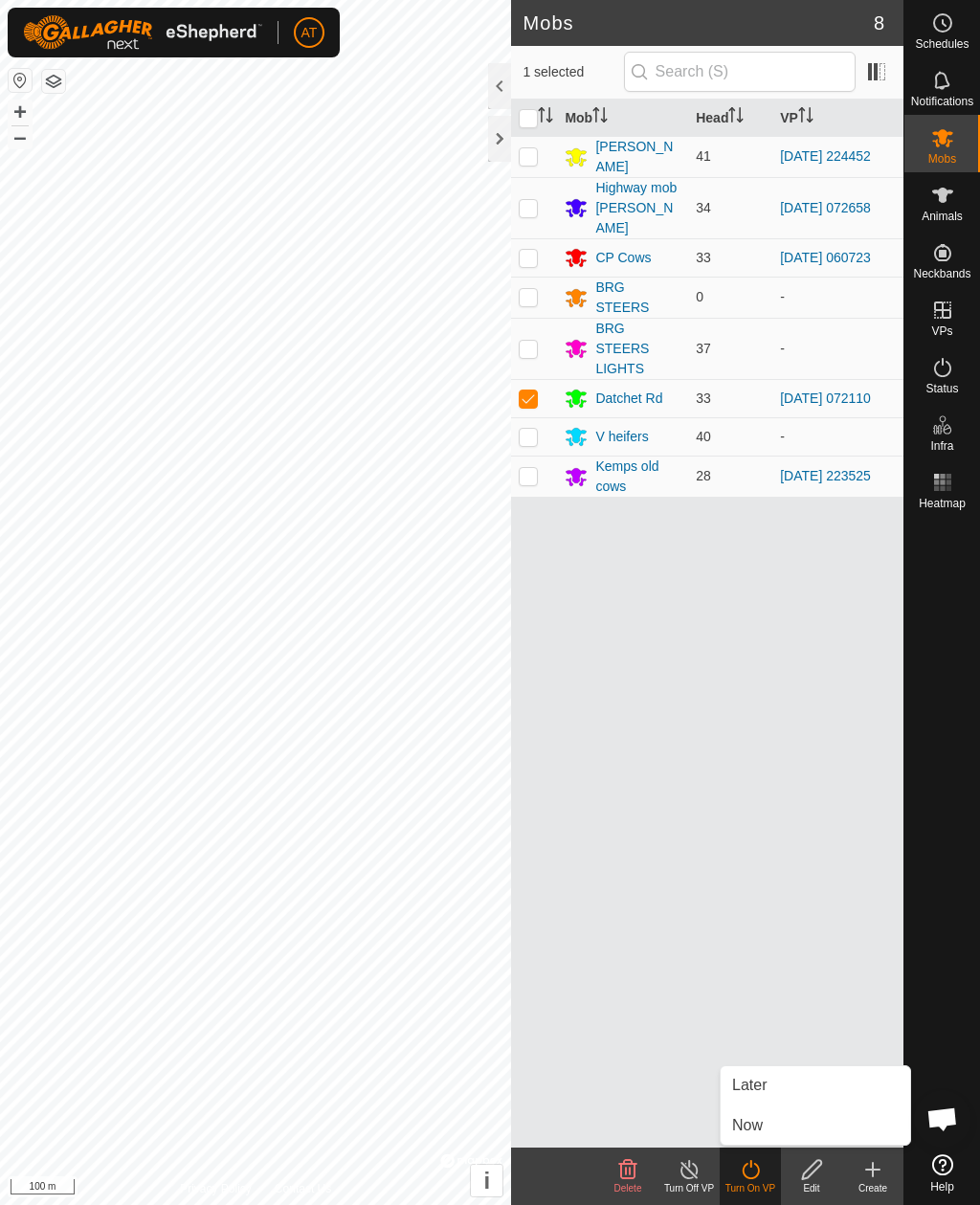
click at [764, 1126] on link "Now" at bounding box center [816, 1126] width 190 height 38
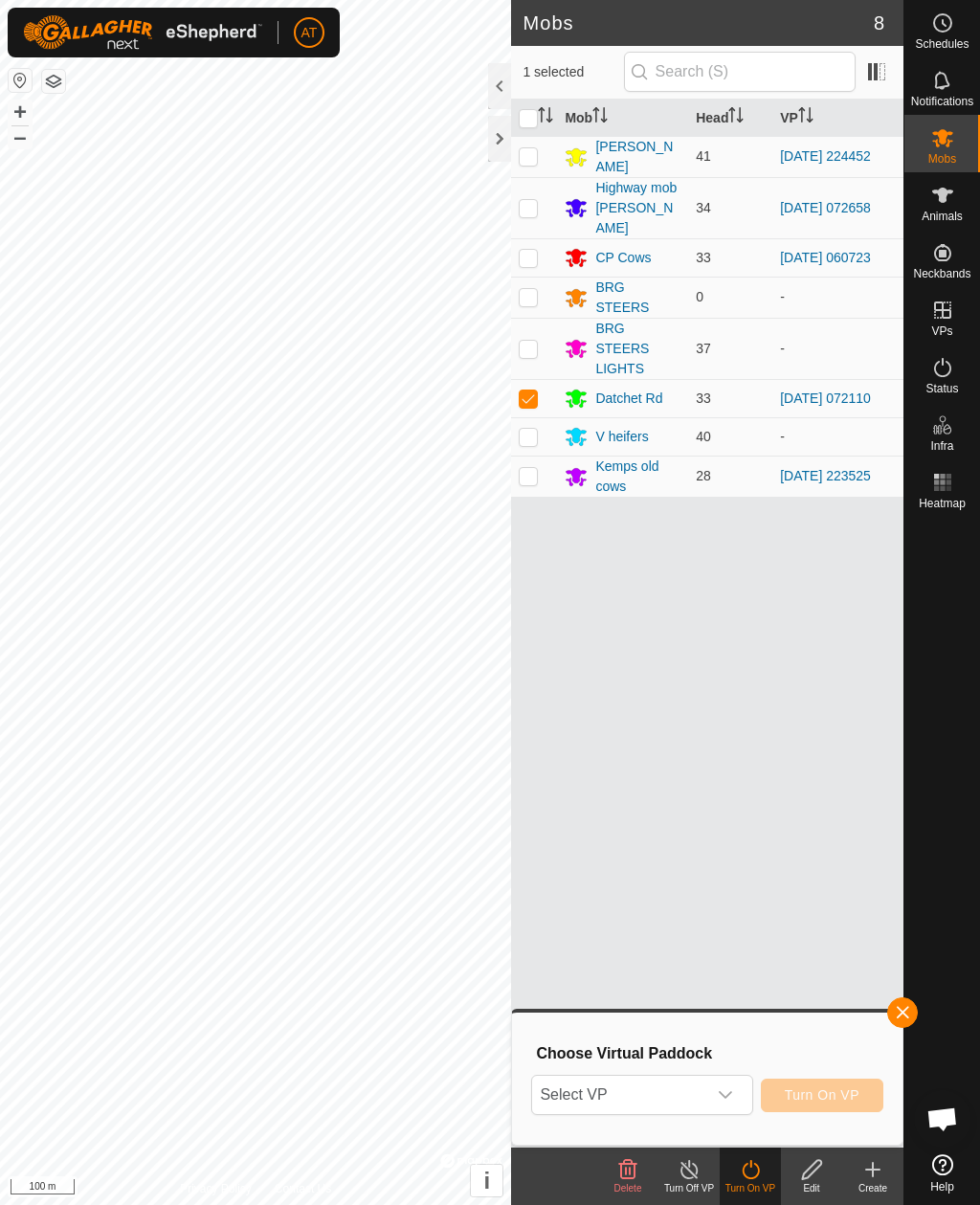
click at [679, 1086] on span "Select VP" at bounding box center [618, 1095] width 173 height 38
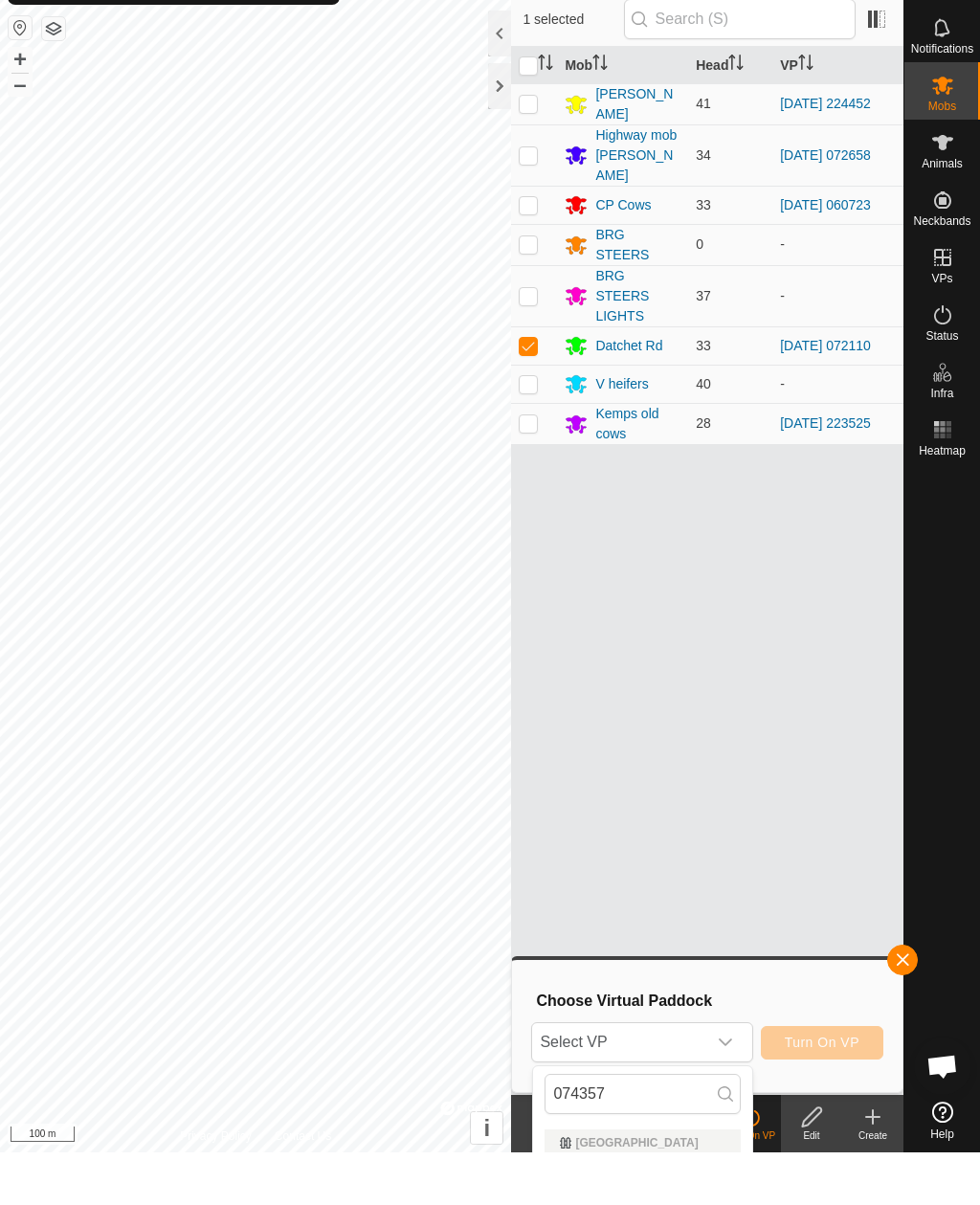
scroll to position [53, 0]
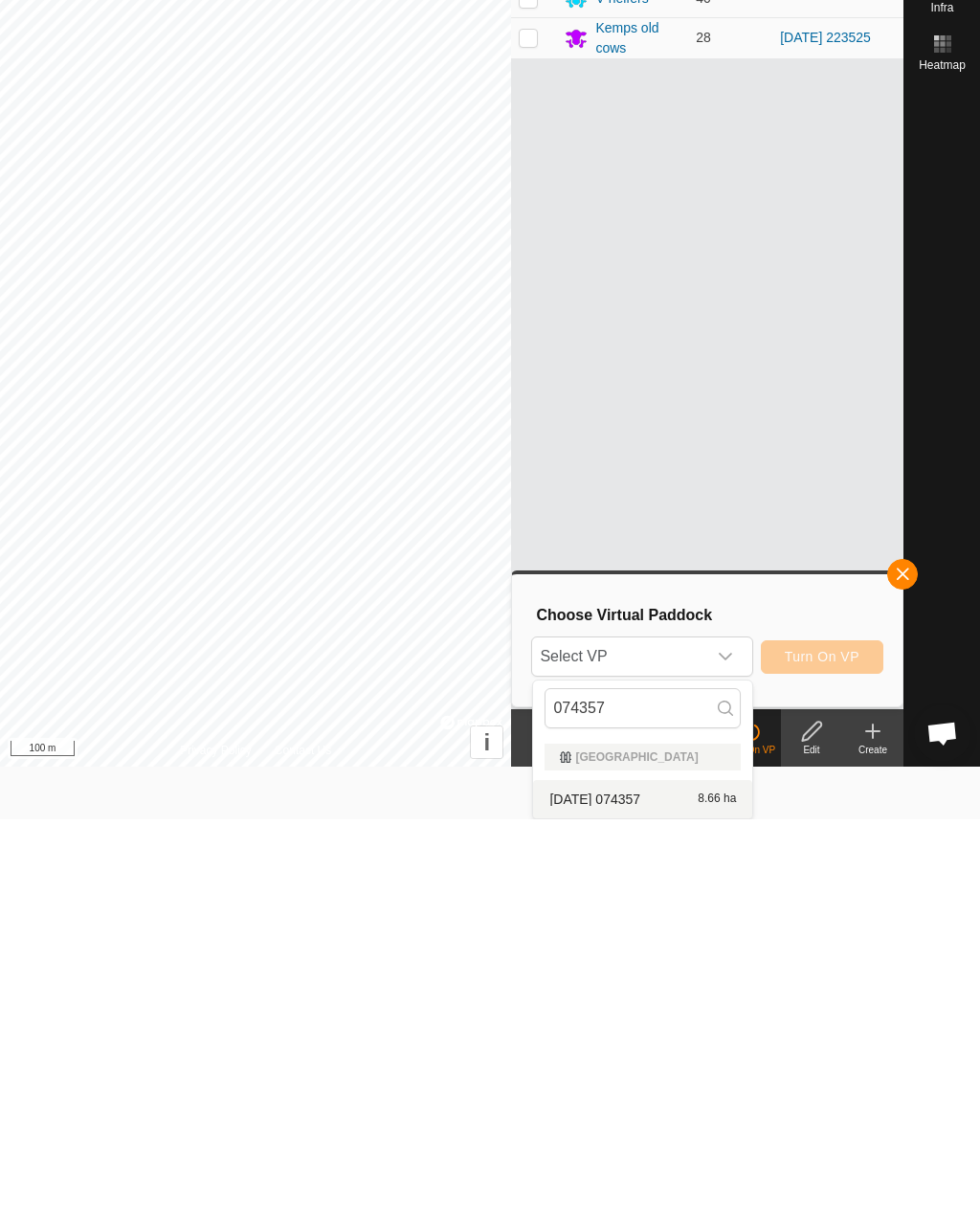
type input "074357"
click at [641, 1179] on span "2025-10-04 074357" at bounding box center [595, 1185] width 91 height 13
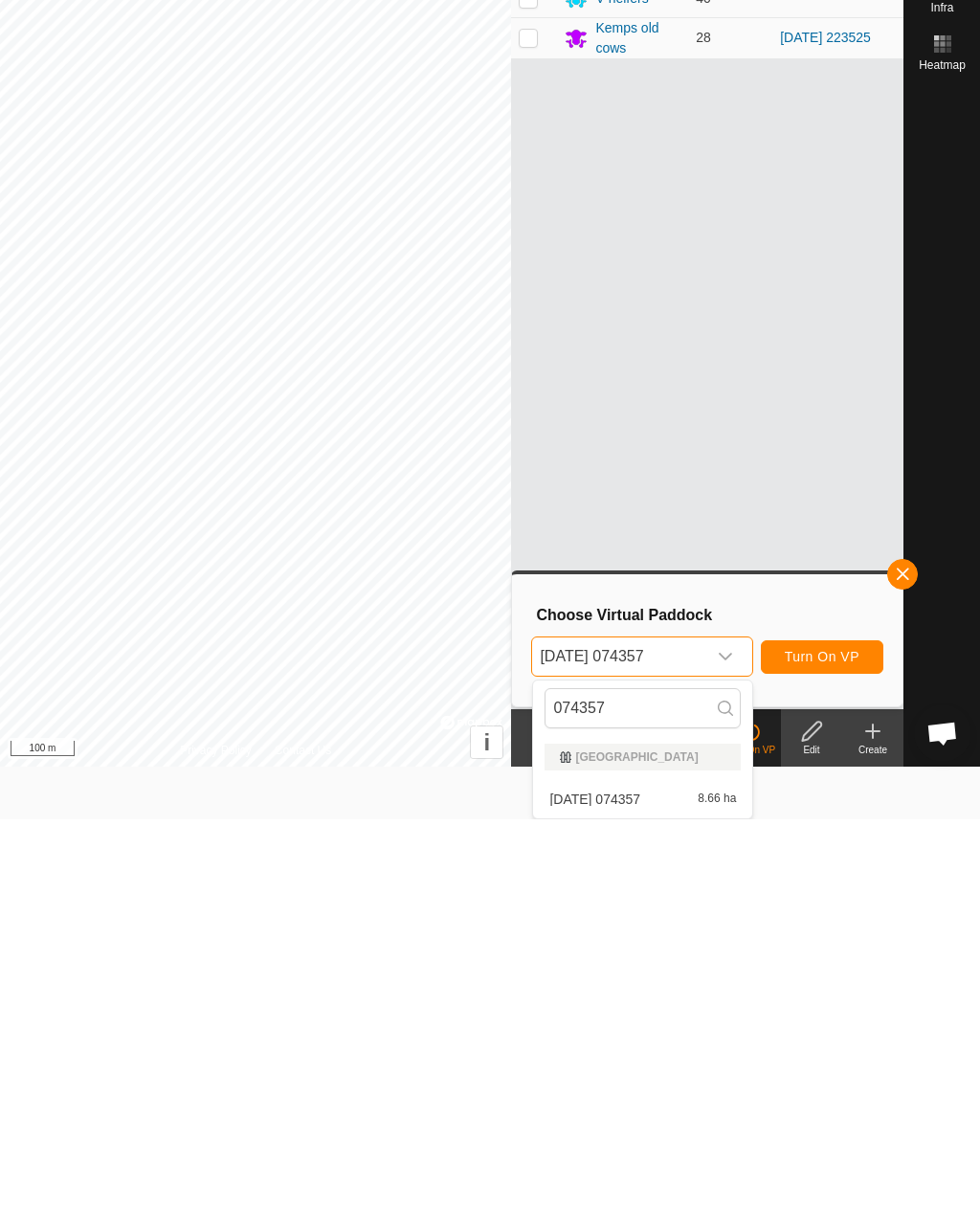
scroll to position [0, 0]
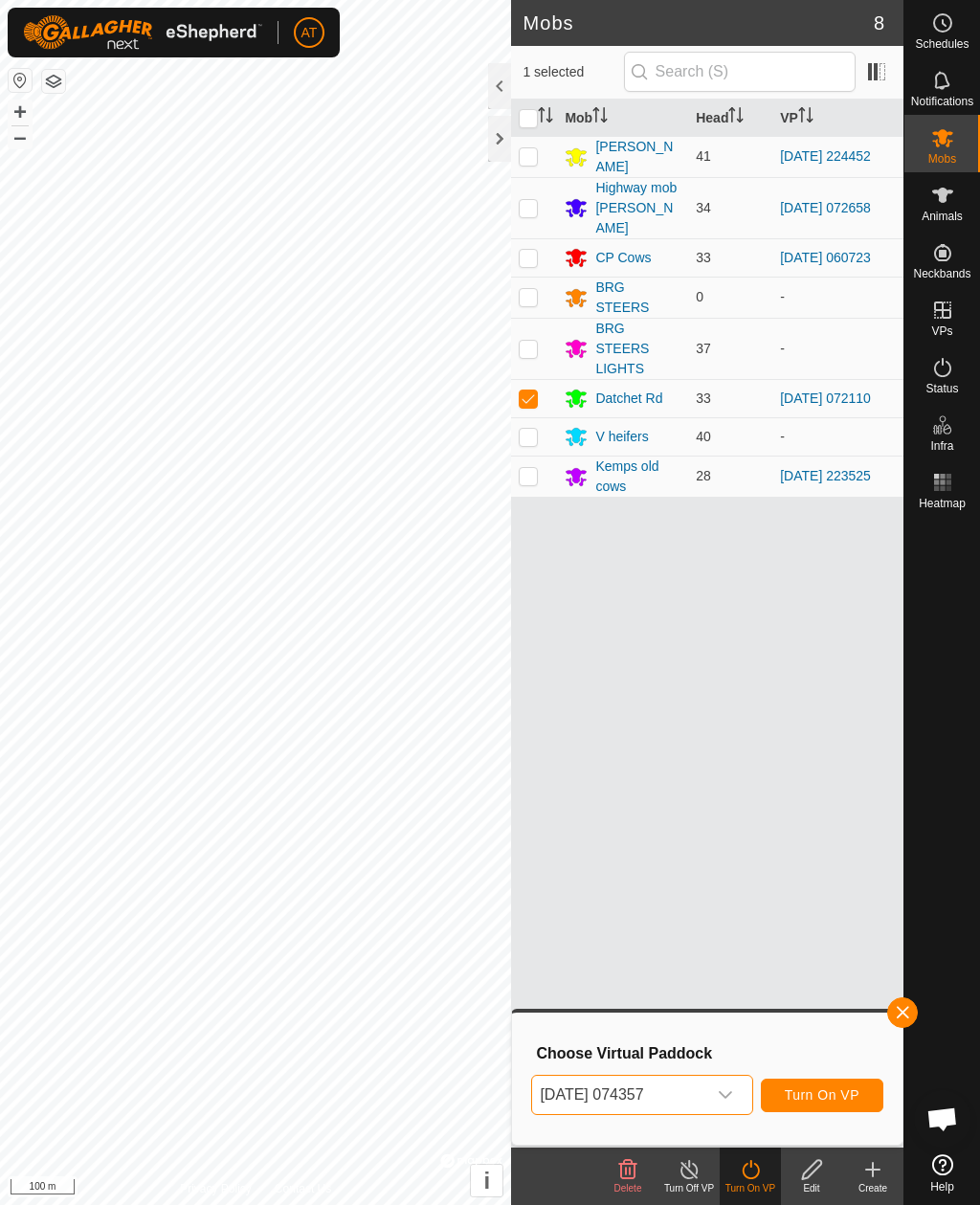
click at [830, 1098] on span "Turn On VP" at bounding box center [822, 1095] width 75 height 15
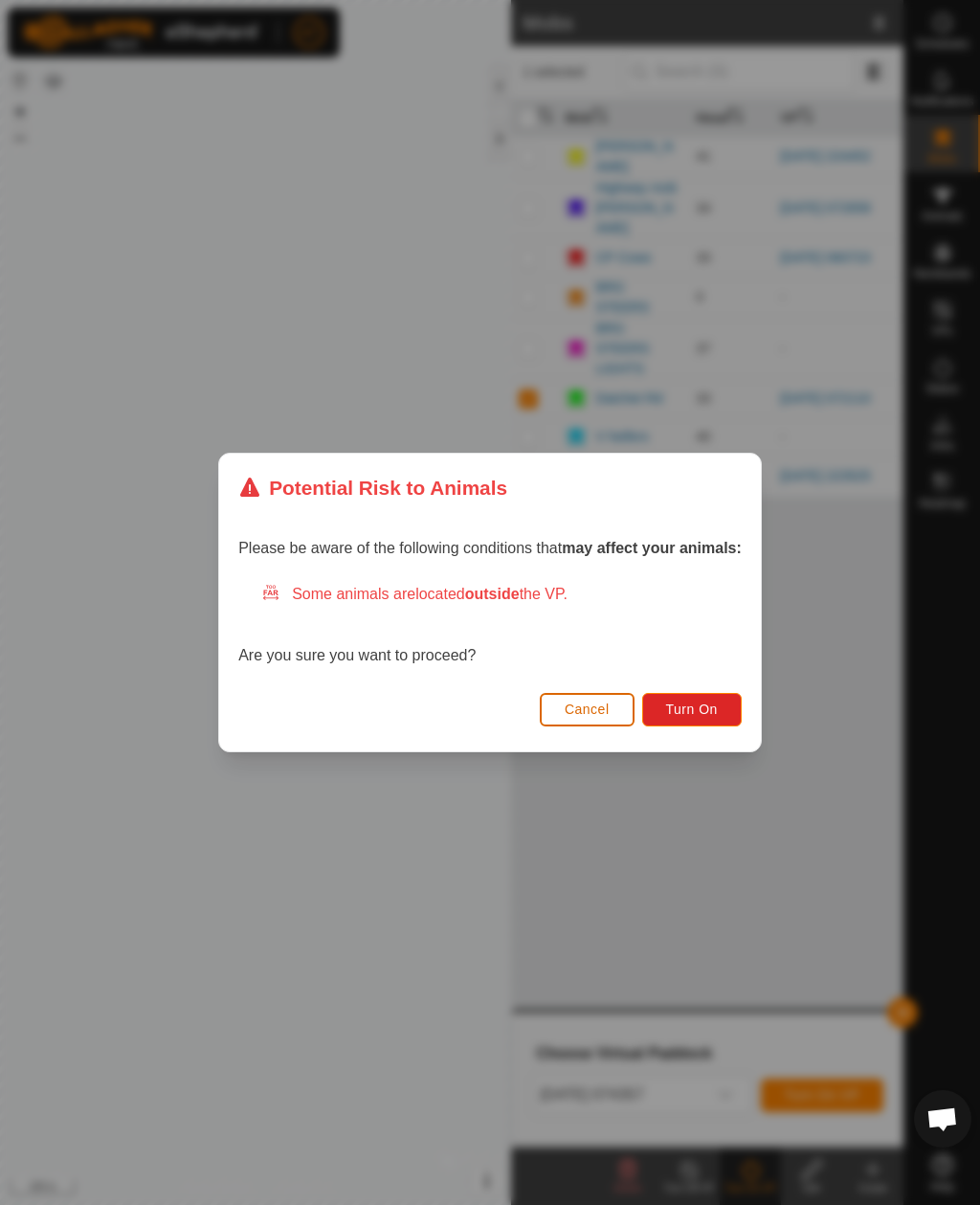
click at [700, 710] on span "Turn On" at bounding box center [692, 709] width 52 height 15
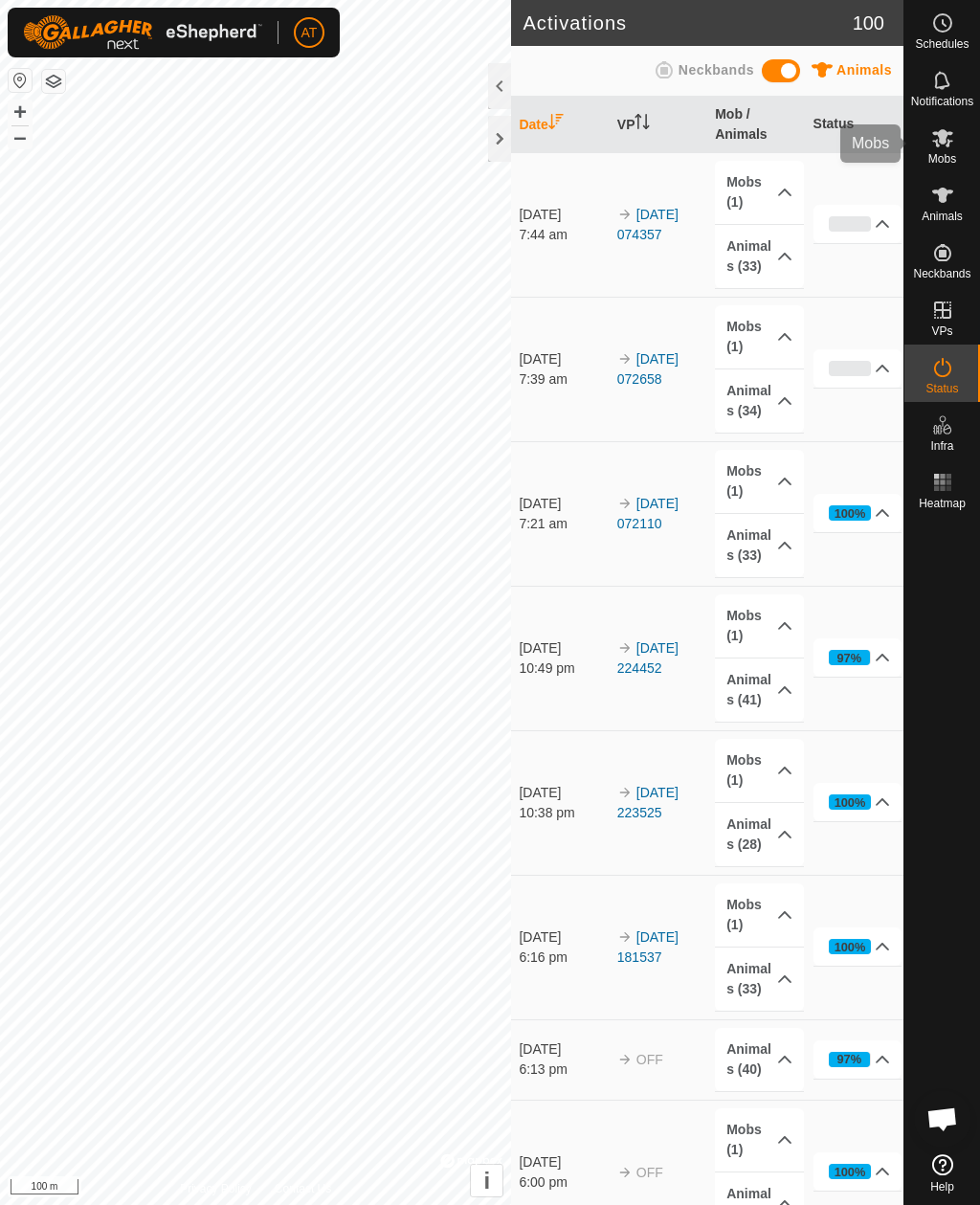
click at [958, 139] on es-mob-svg-icon at bounding box center [943, 138] width 34 height 31
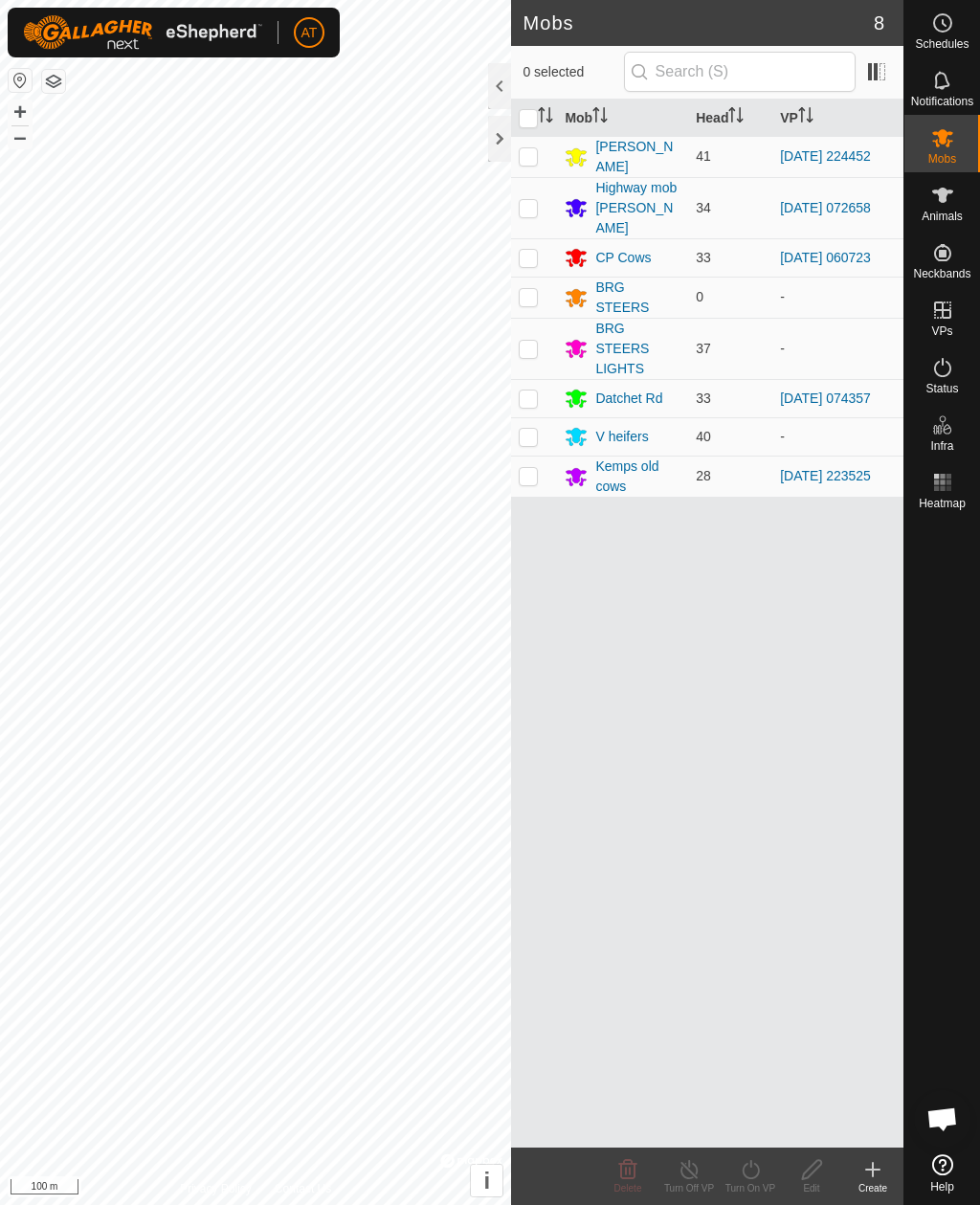
click at [533, 250] on p-checkbox at bounding box center [528, 257] width 19 height 15
checkbox input "true"
click at [757, 1172] on icon at bounding box center [751, 1170] width 24 height 23
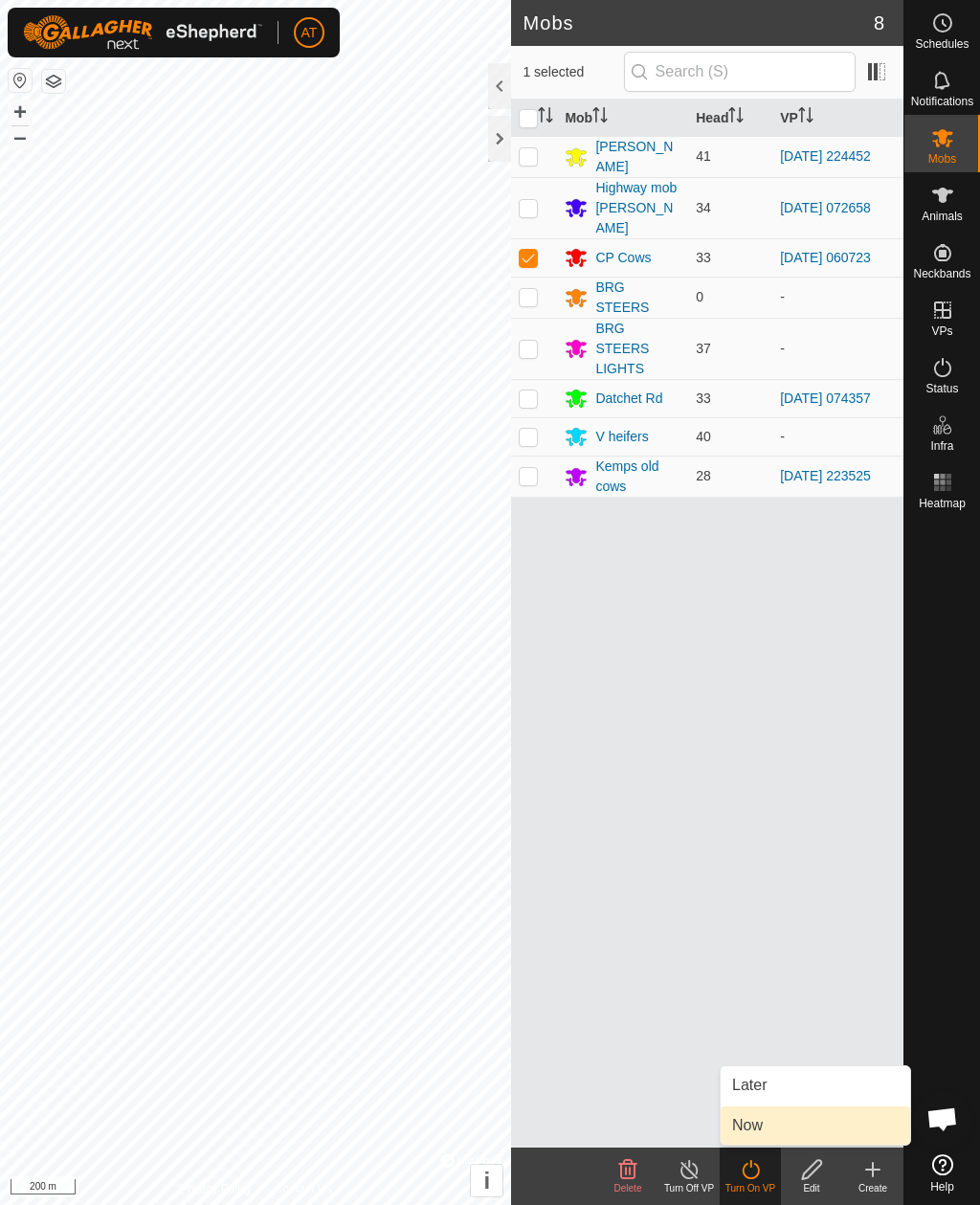
click at [754, 1134] on span "Now" at bounding box center [747, 1126] width 31 height 23
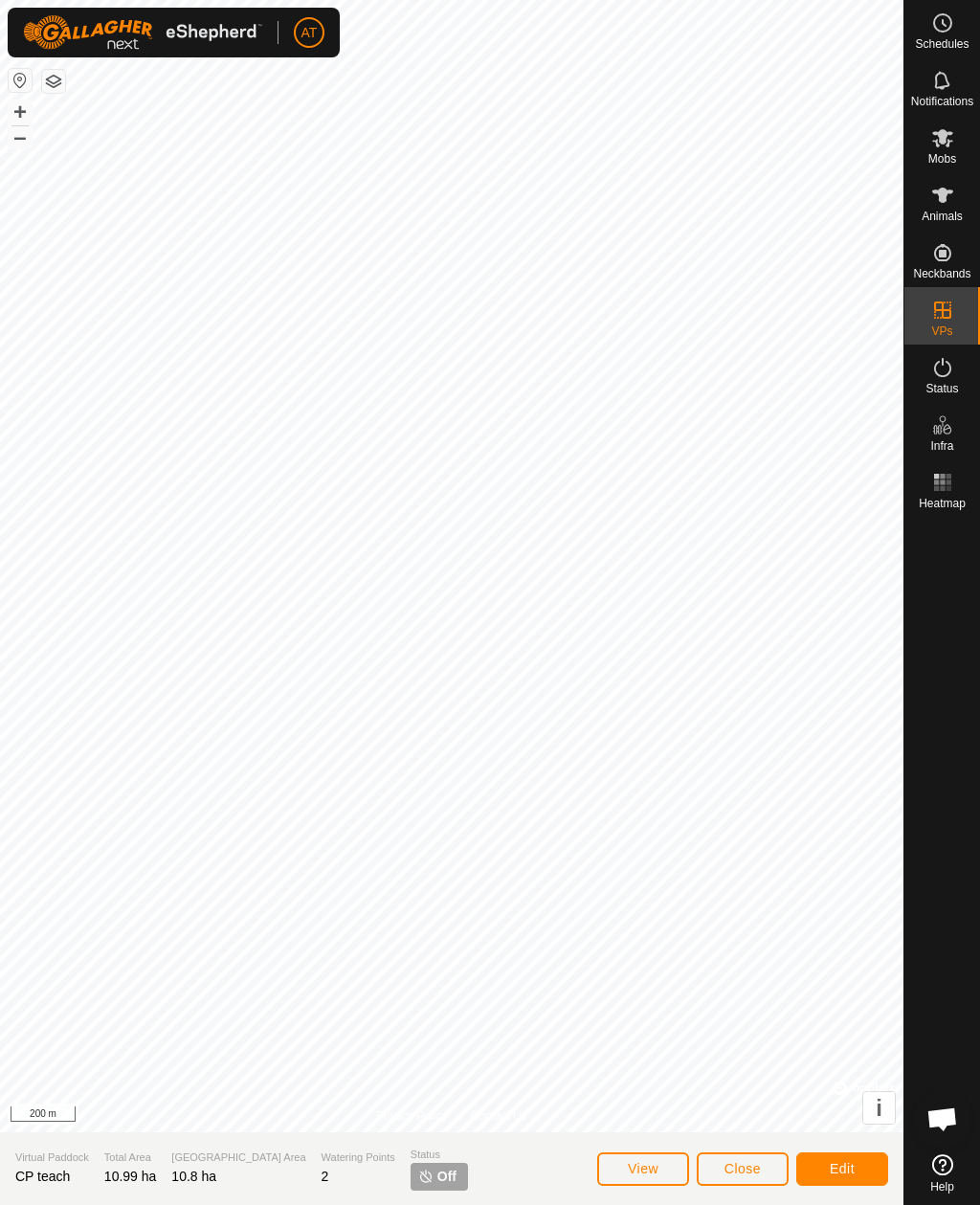
click at [738, 1163] on span "Close" at bounding box center [743, 1168] width 36 height 15
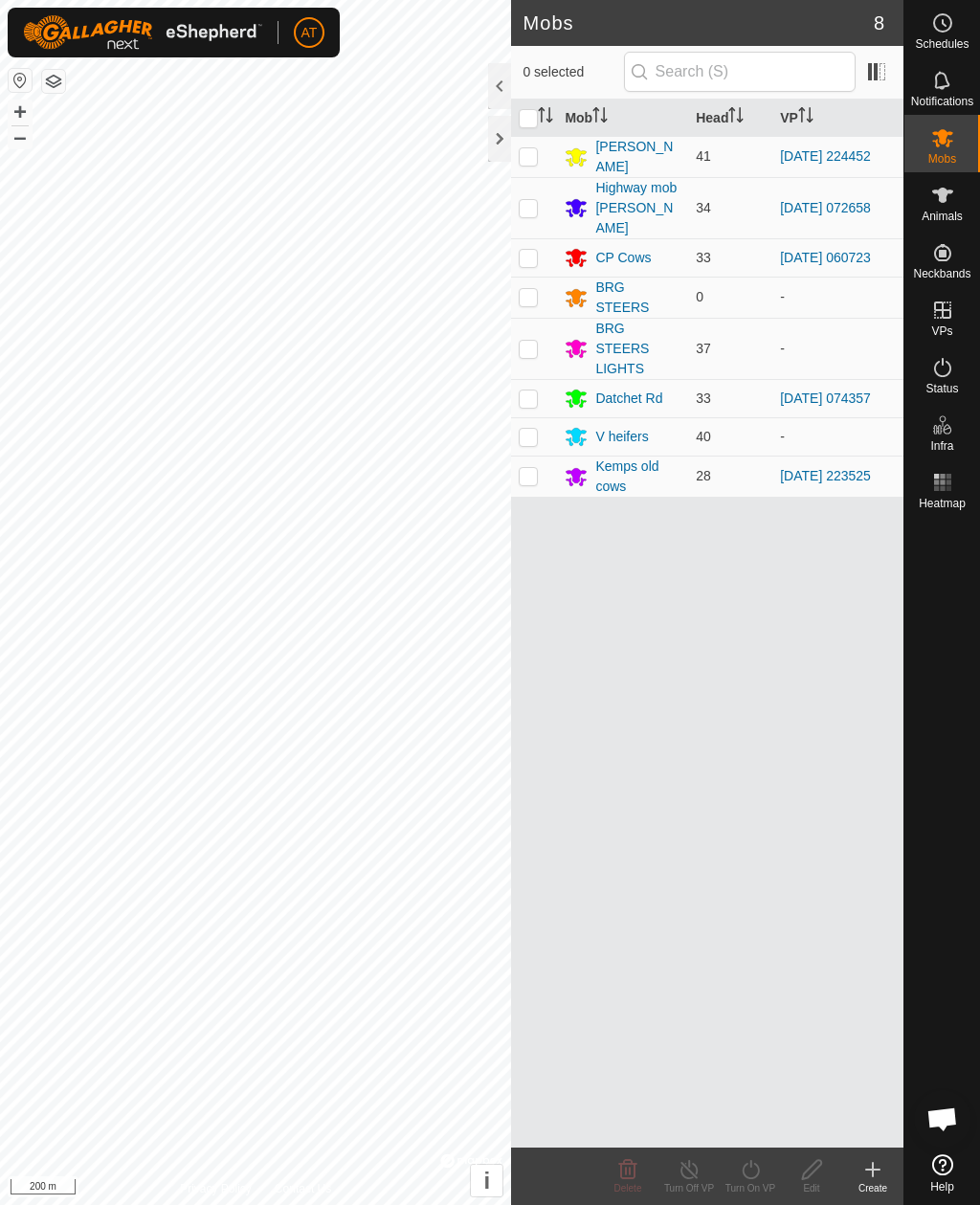
click at [538, 252] on td at bounding box center [534, 257] width 46 height 38
checkbox input "true"
click at [755, 1171] on icon at bounding box center [751, 1170] width 24 height 23
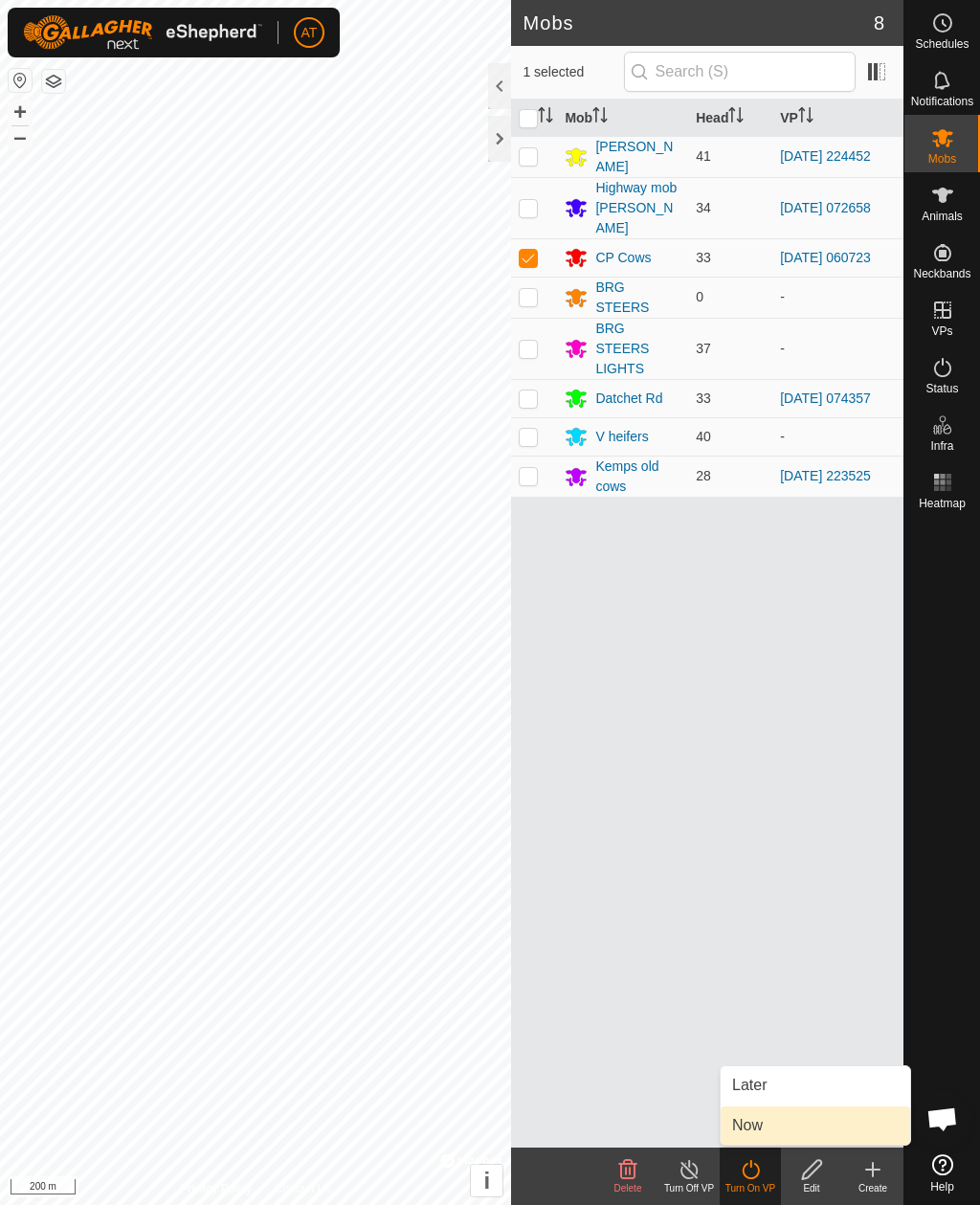
click at [753, 1129] on span "Now" at bounding box center [747, 1126] width 31 height 23
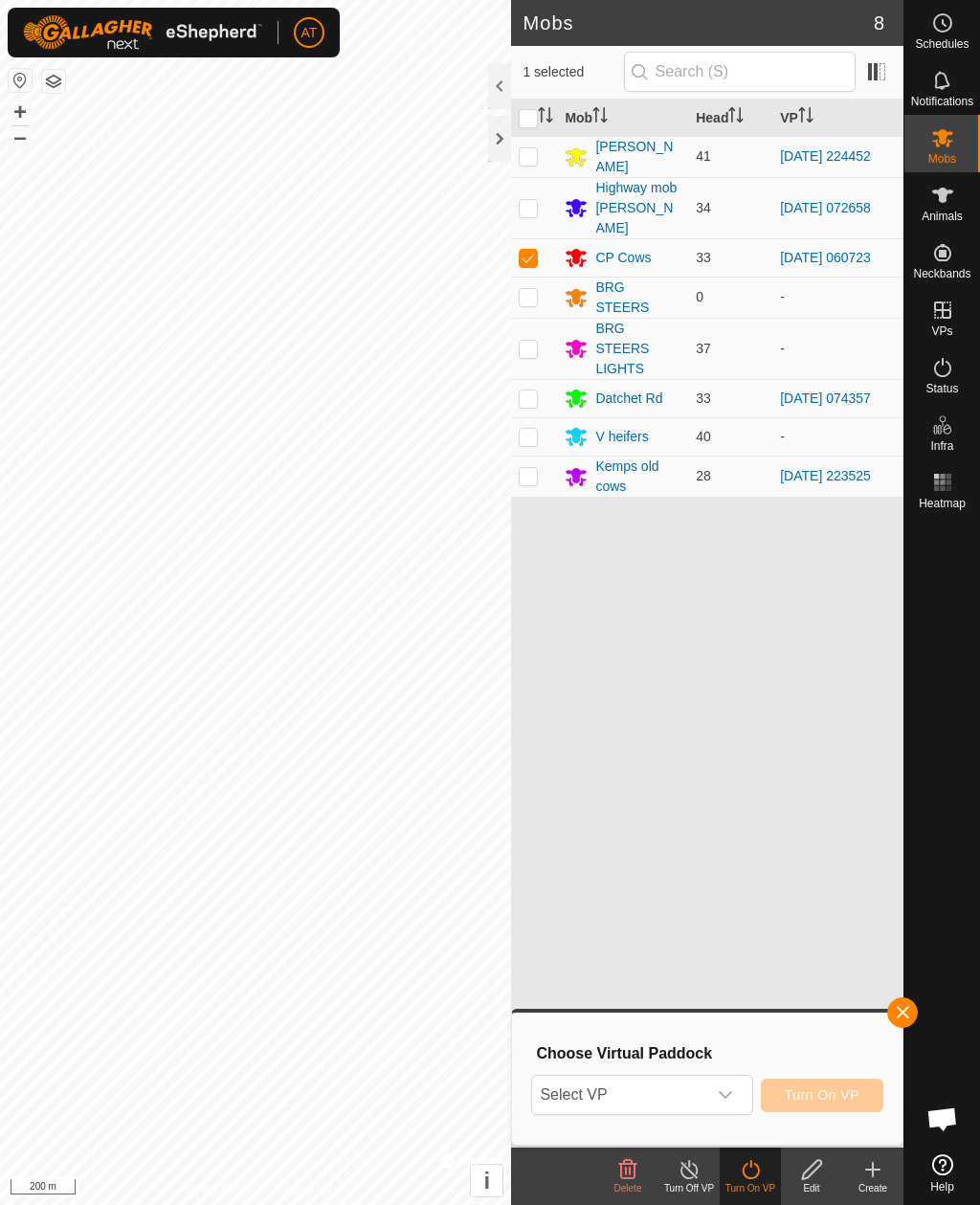
click at [738, 1093] on div "dropdown trigger" at bounding box center [726, 1095] width 38 height 38
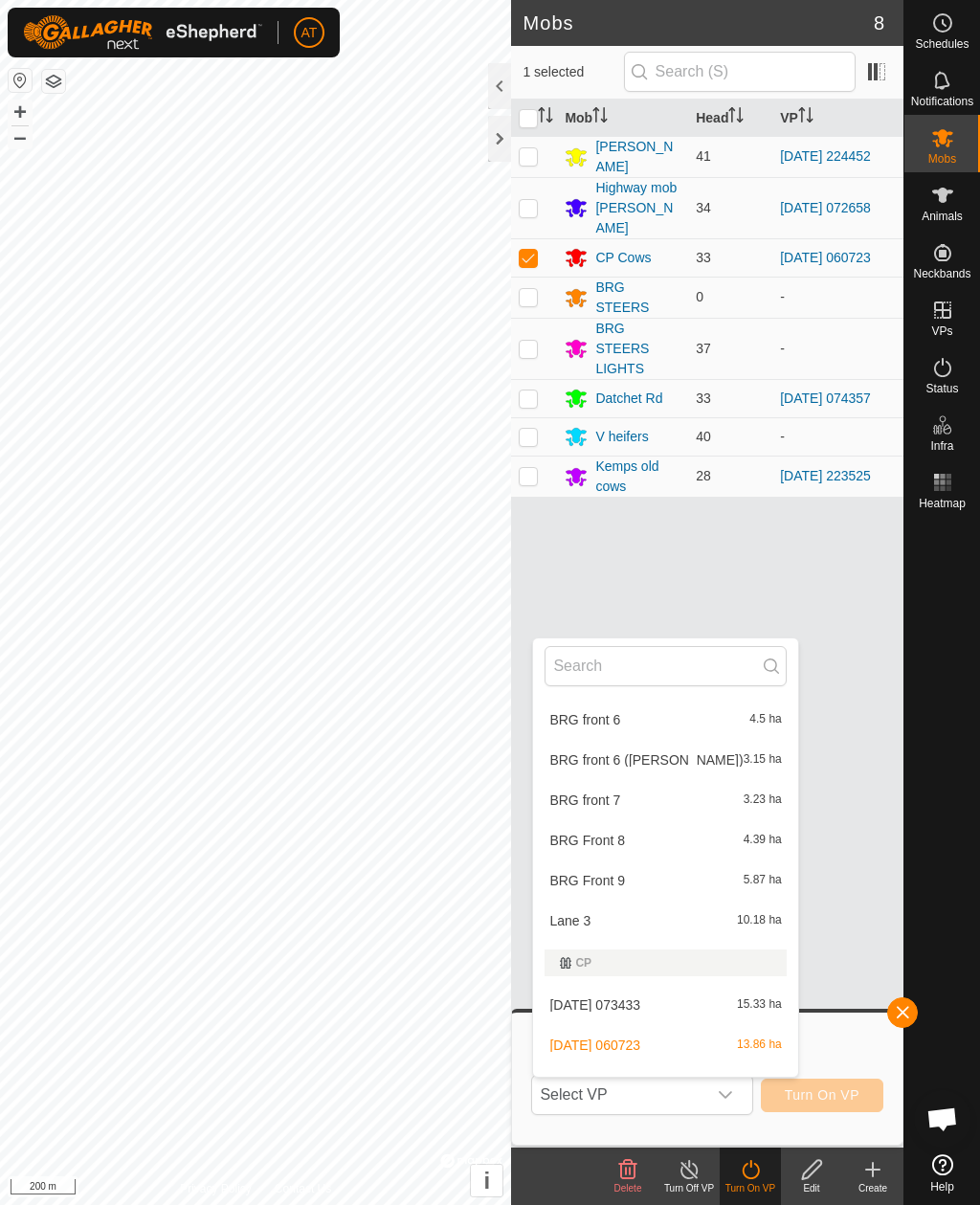
scroll to position [601, 0]
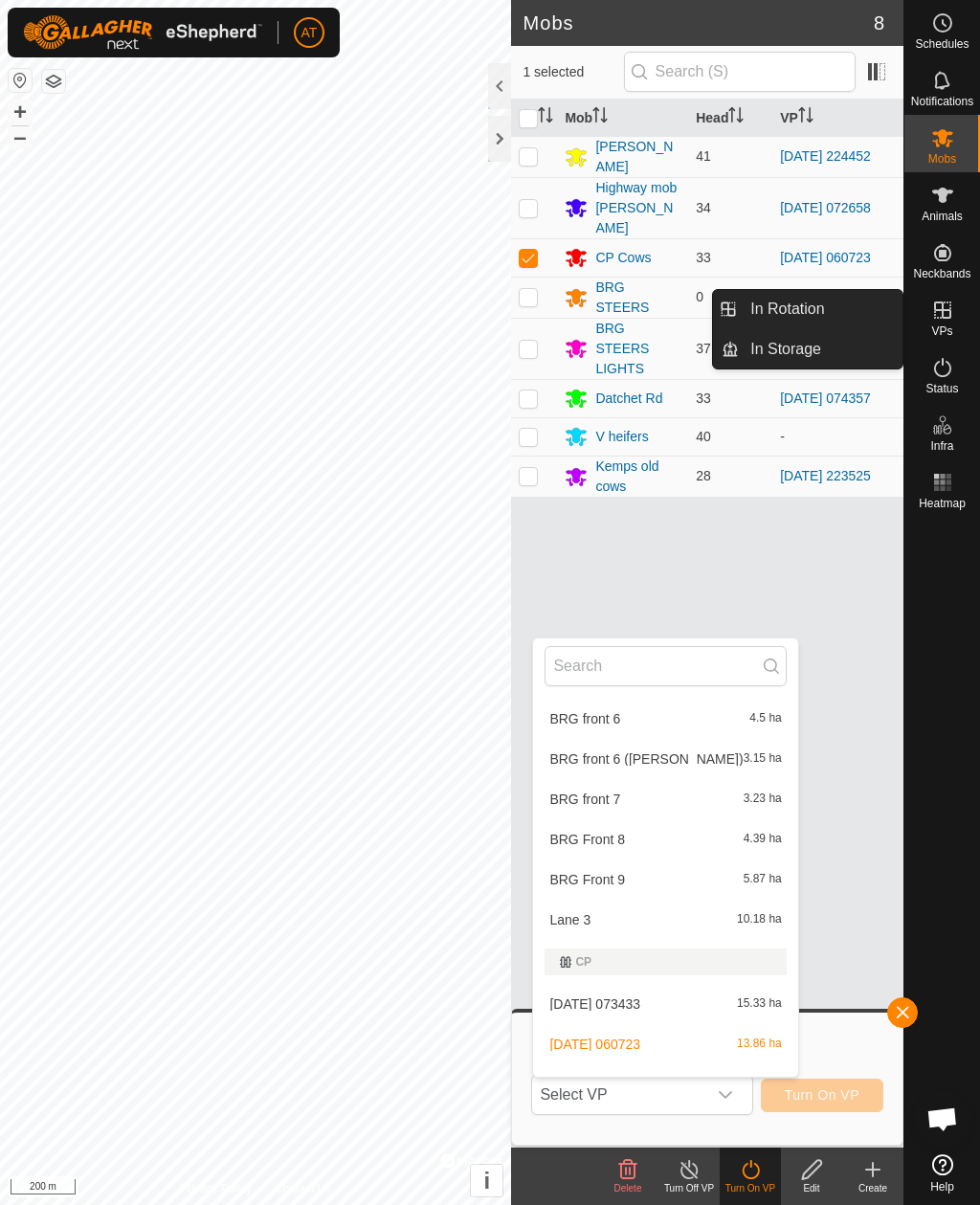
click at [835, 314] on link "In Rotation" at bounding box center [821, 309] width 164 height 38
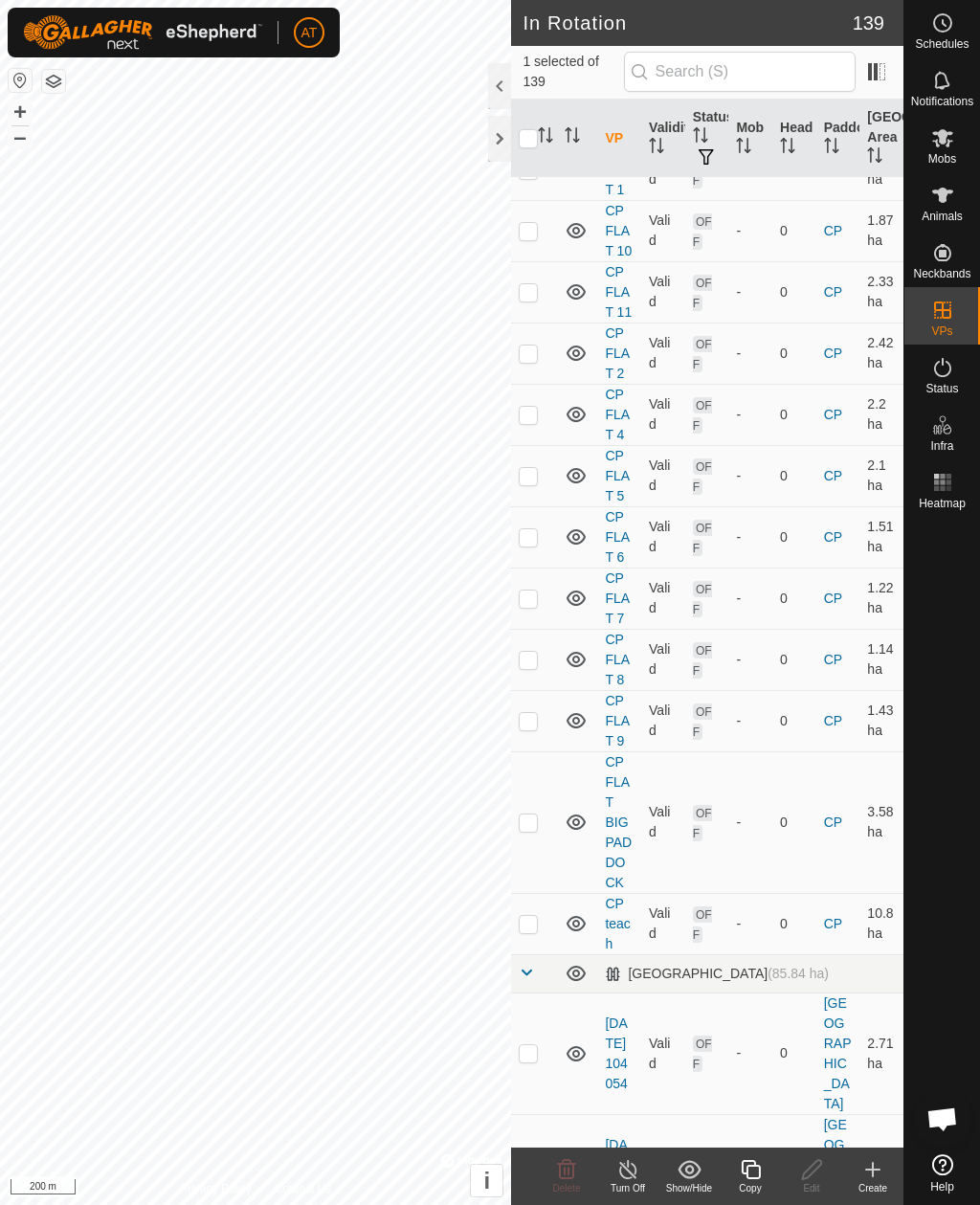
scroll to position [1968, 0]
click at [535, 930] on p-checkbox at bounding box center [528, 921] width 19 height 15
click at [882, 934] on td "10.8 ha" at bounding box center [882, 921] width 44 height 61
click at [871, 936] on td "10.8 ha" at bounding box center [882, 921] width 44 height 61
click at [528, 930] on p-checkbox at bounding box center [528, 921] width 19 height 15
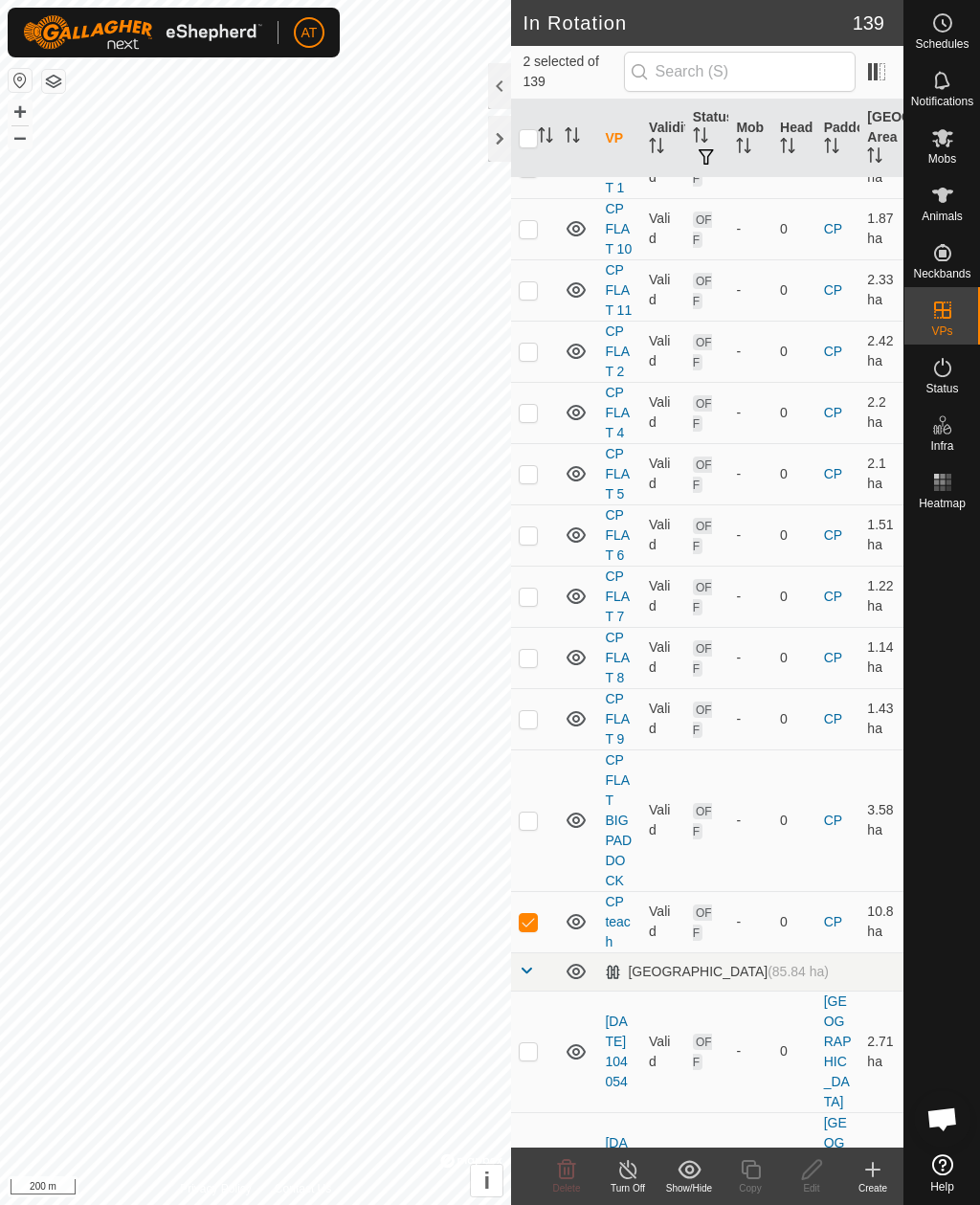
checkbox input "false"
click at [952, 145] on icon at bounding box center [943, 137] width 23 height 23
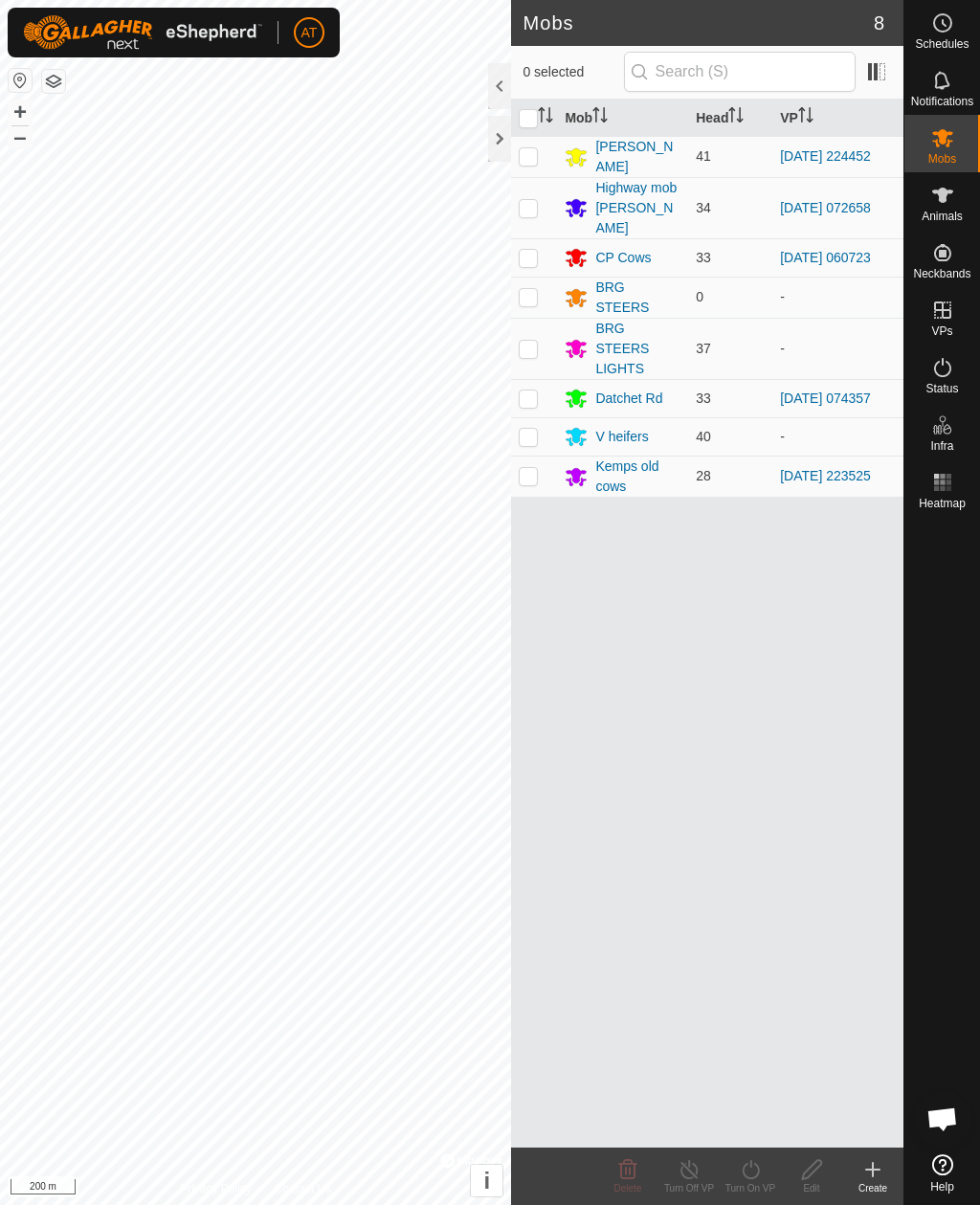
click at [532, 250] on p-checkbox at bounding box center [528, 257] width 19 height 15
checkbox input "true"
click at [755, 1167] on icon at bounding box center [751, 1170] width 24 height 23
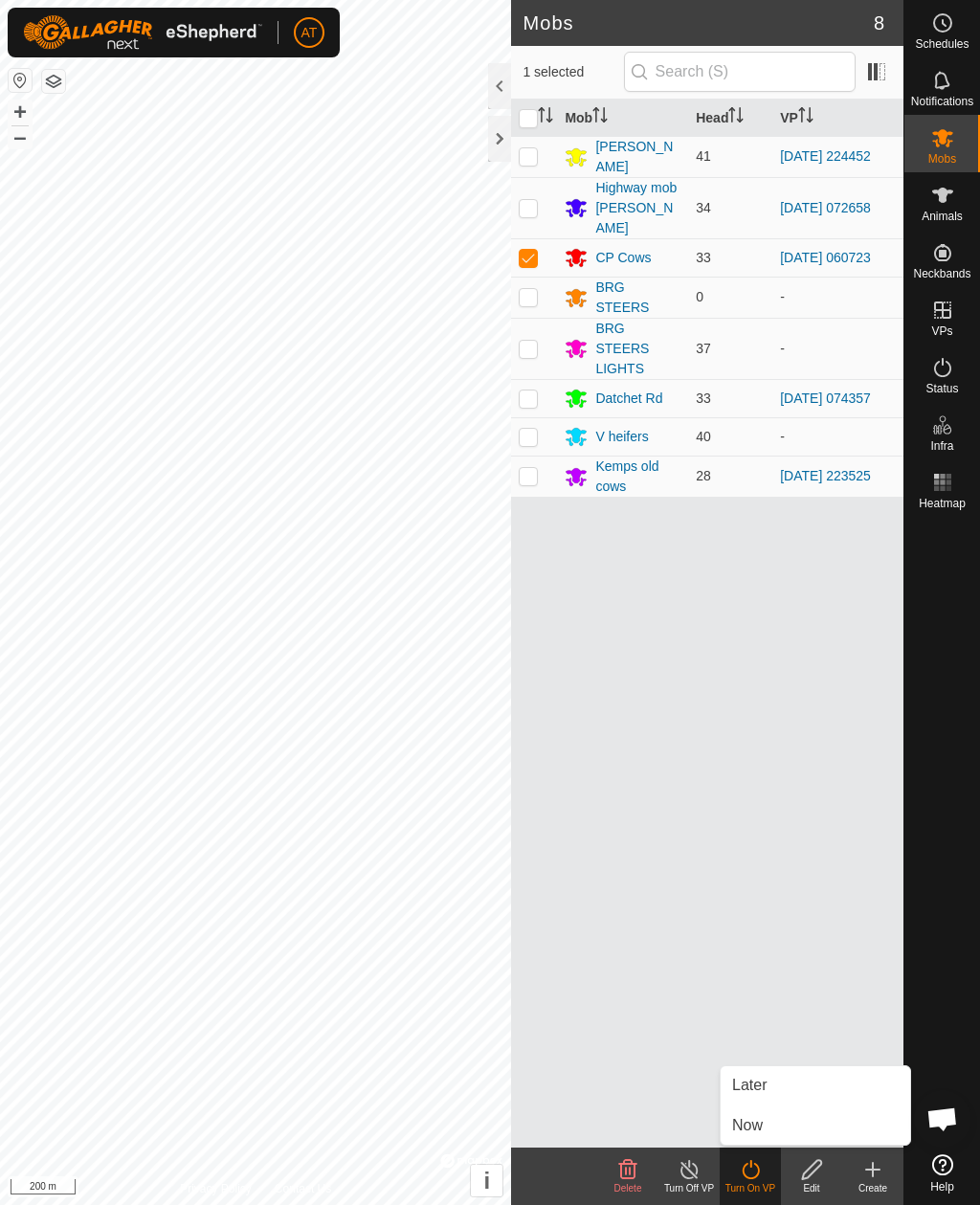
click at [752, 1120] on span "Now" at bounding box center [747, 1126] width 31 height 23
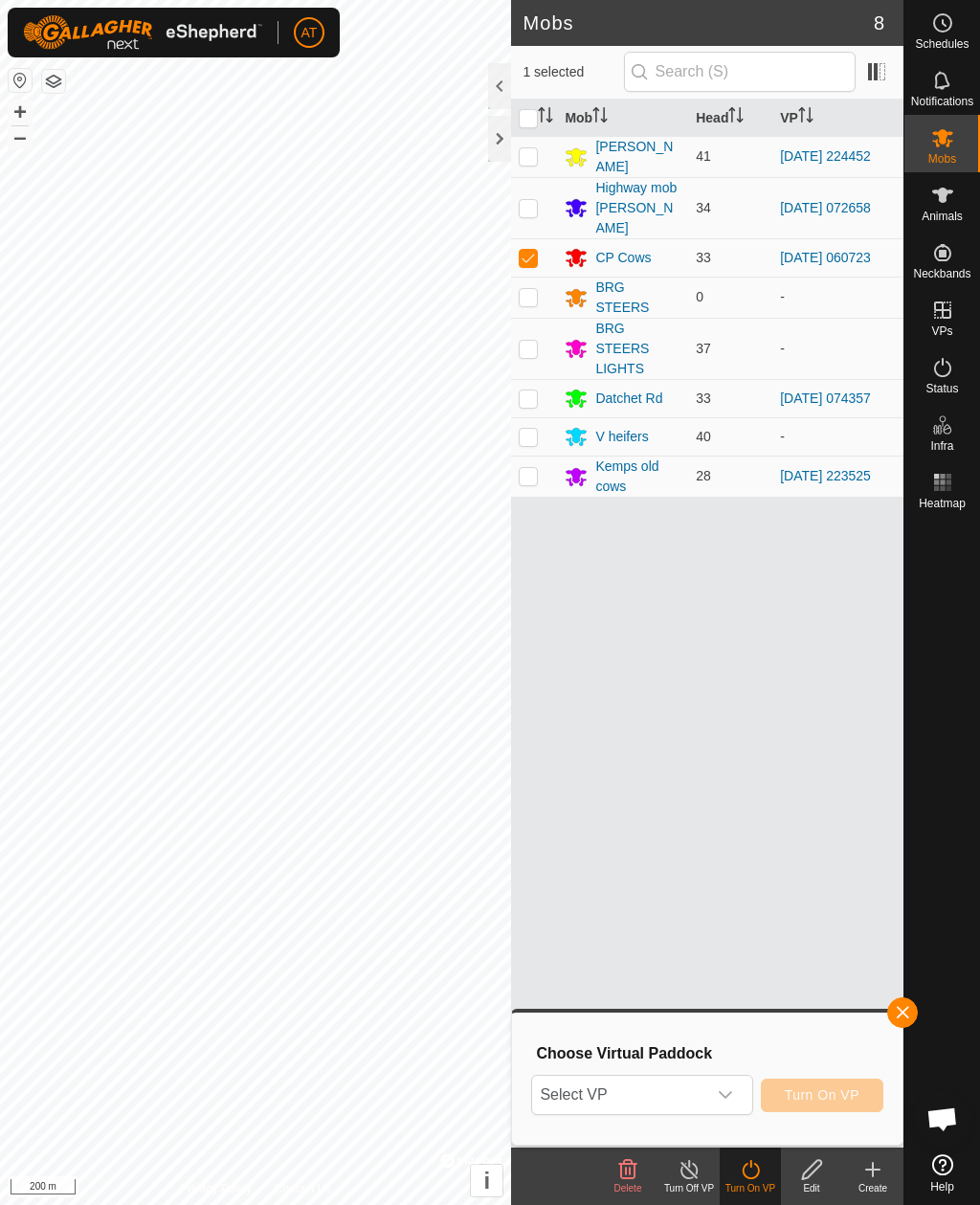
click at [734, 1093] on div "dropdown trigger" at bounding box center [726, 1095] width 38 height 38
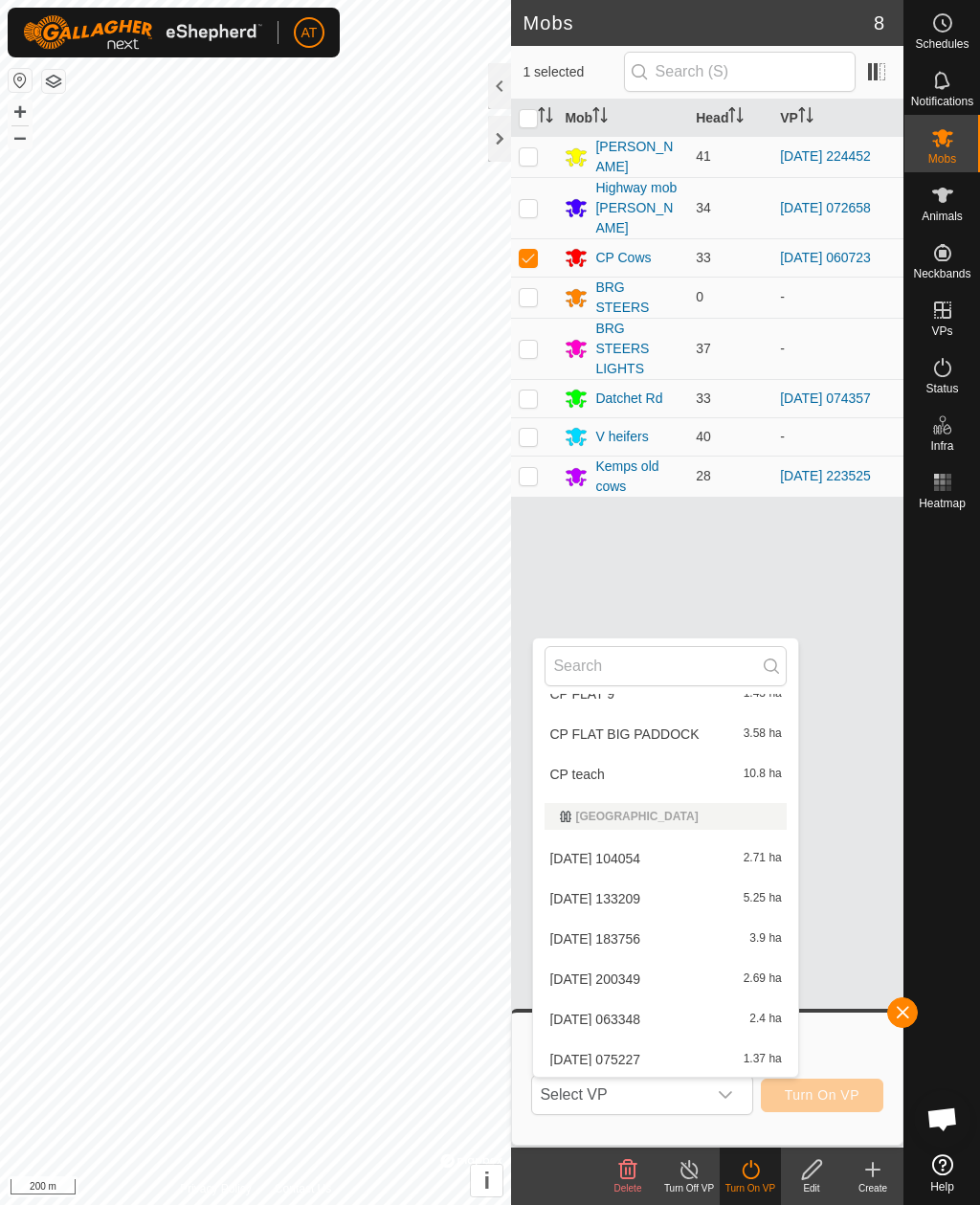
scroll to position [1355, 0]
click at [744, 777] on span "10.8 ha" at bounding box center [763, 773] width 38 height 13
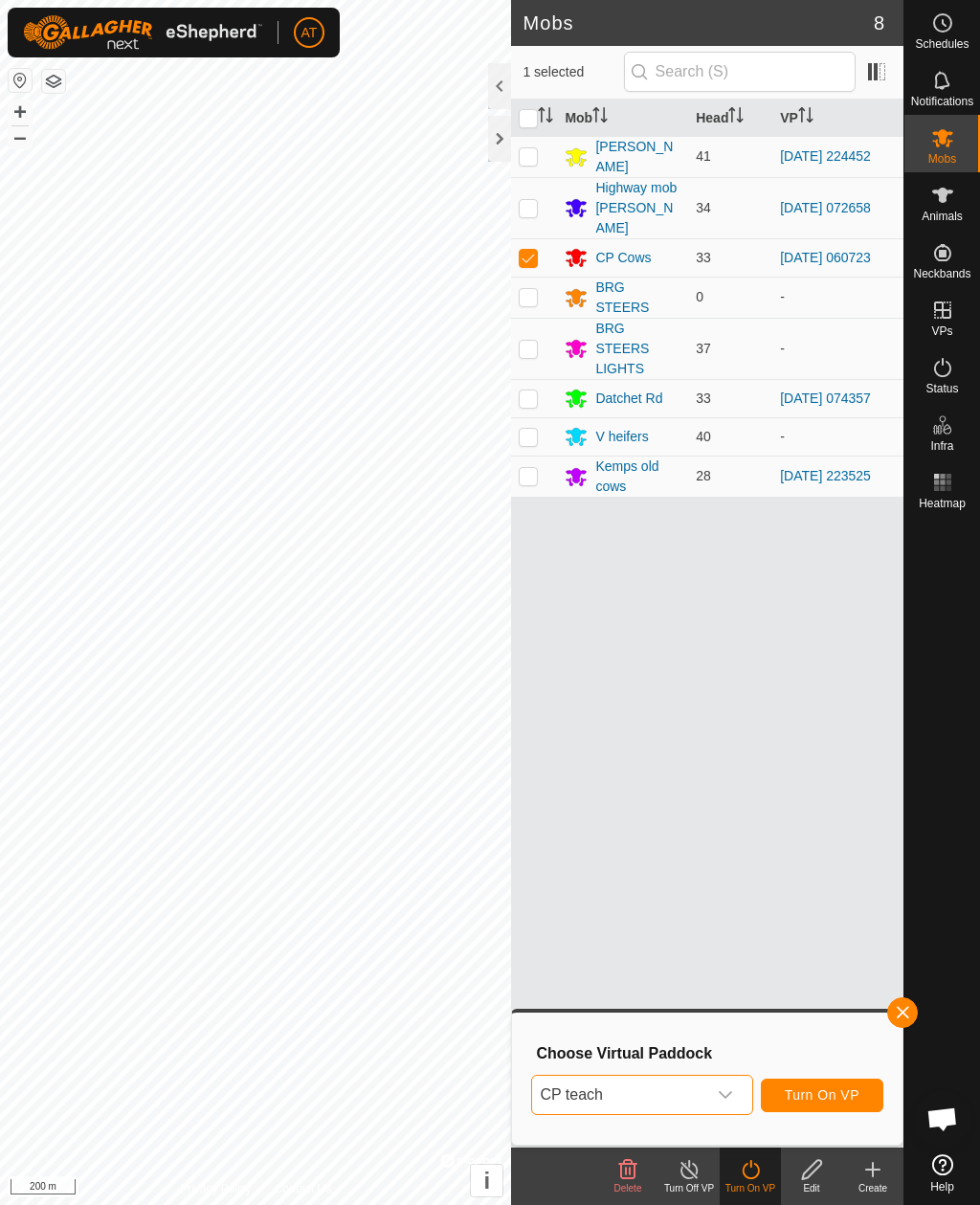
click at [840, 1093] on span "Turn On VP" at bounding box center [822, 1095] width 75 height 15
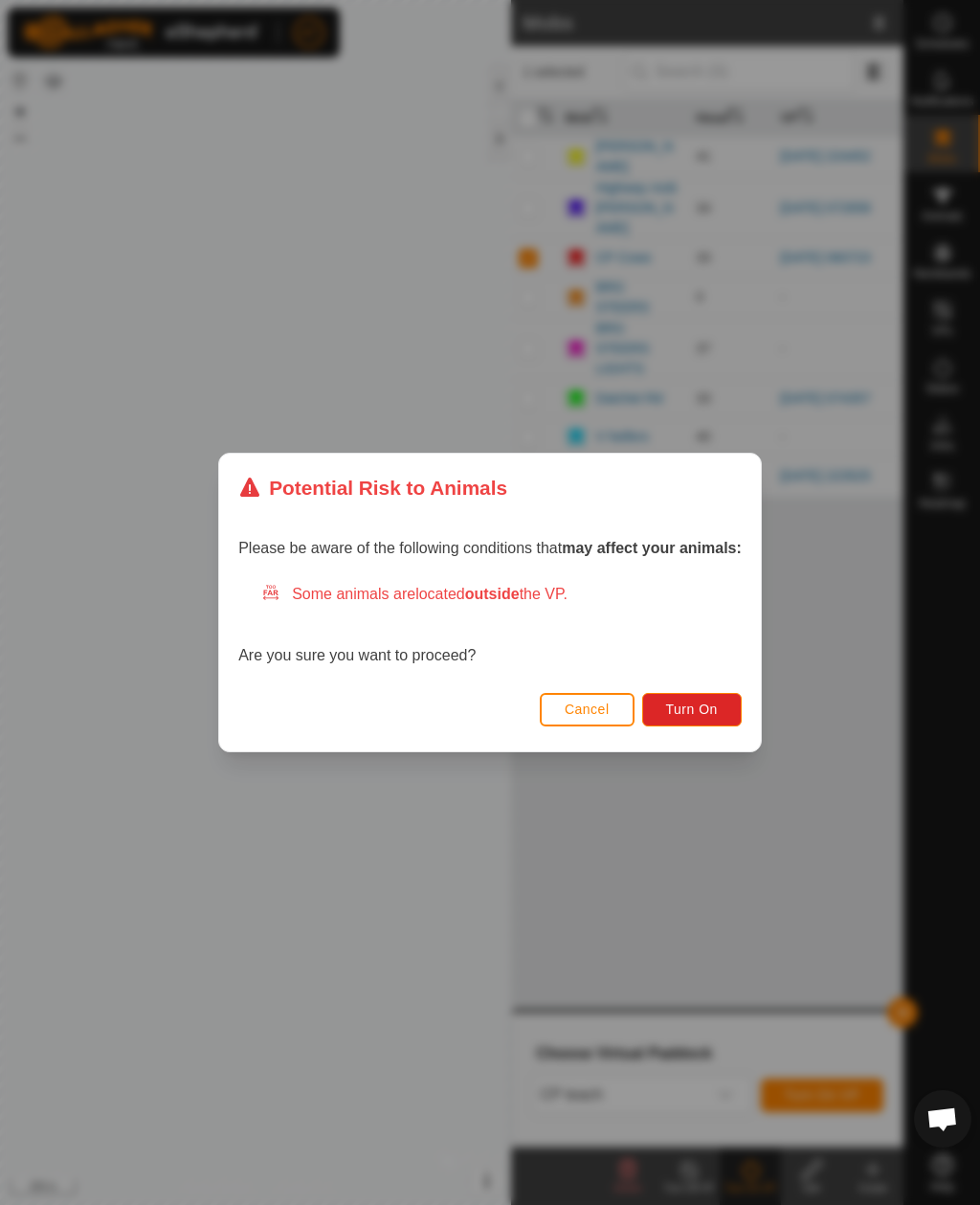
click at [708, 710] on span "Turn On" at bounding box center [692, 709] width 52 height 15
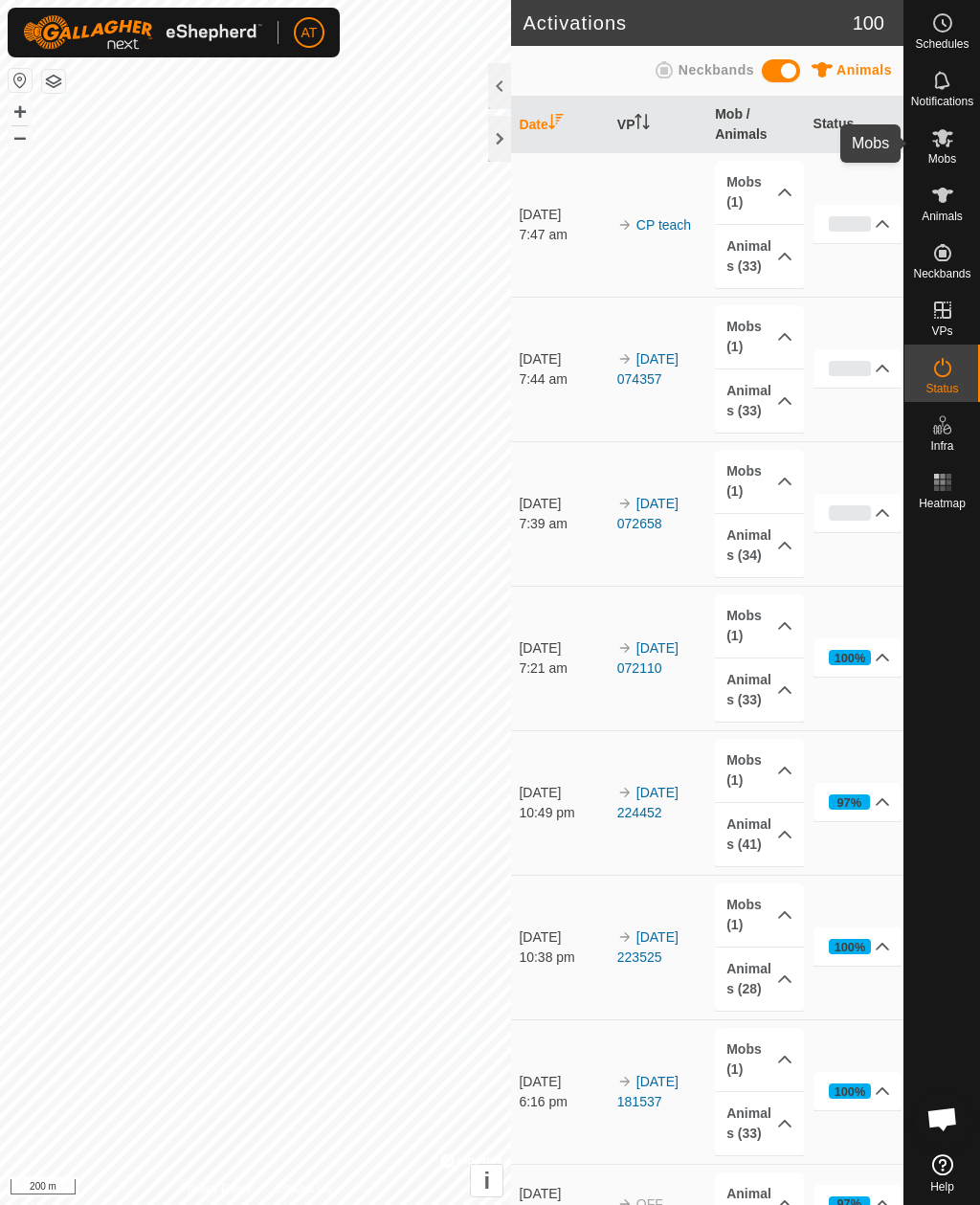
click at [921, 156] on div "Mobs" at bounding box center [943, 143] width 76 height 57
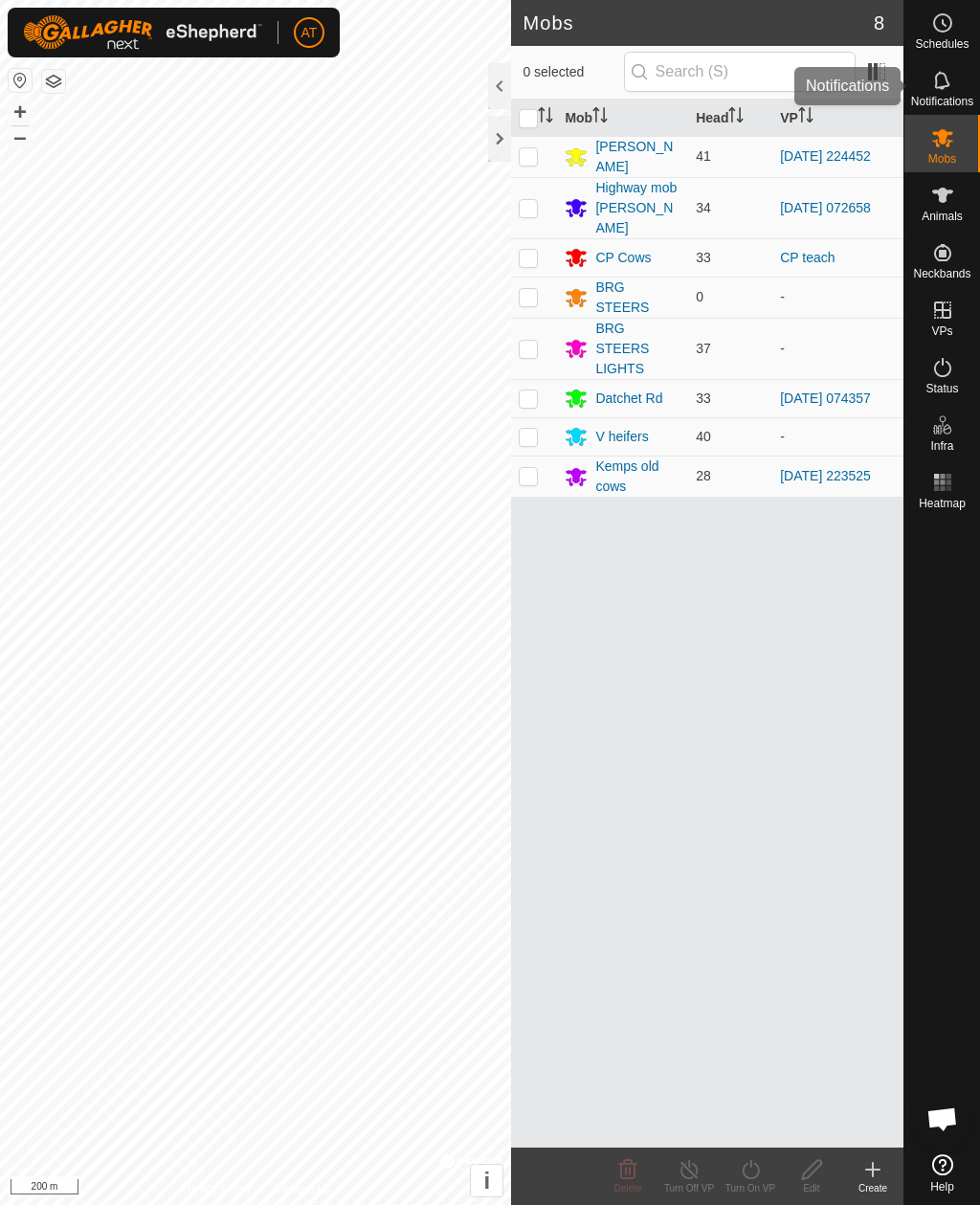
click at [941, 80] on icon at bounding box center [943, 80] width 23 height 23
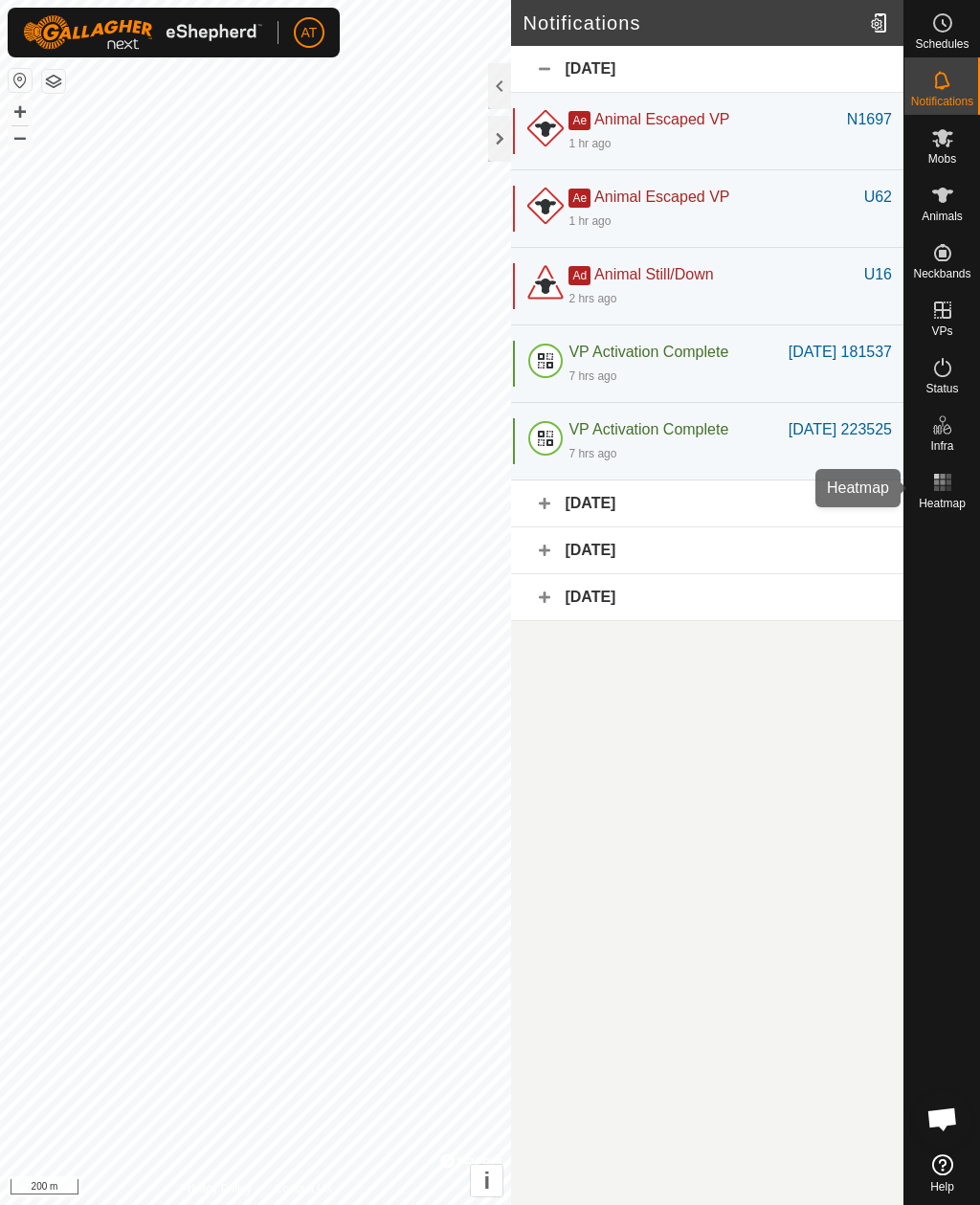
click at [937, 498] on span "Heatmap" at bounding box center [942, 503] width 47 height 11
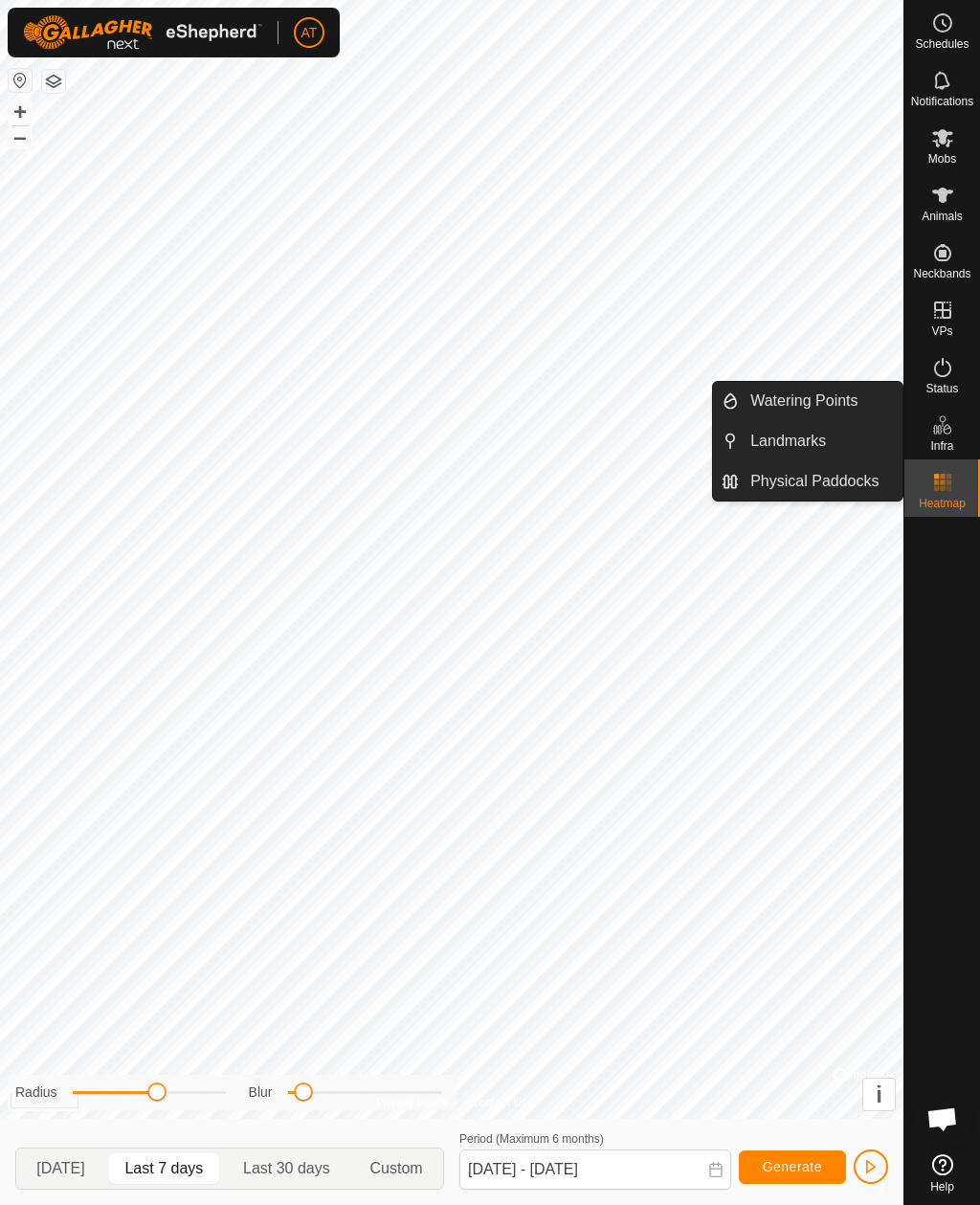
click at [808, 484] on span "Physical Paddocks" at bounding box center [815, 481] width 128 height 23
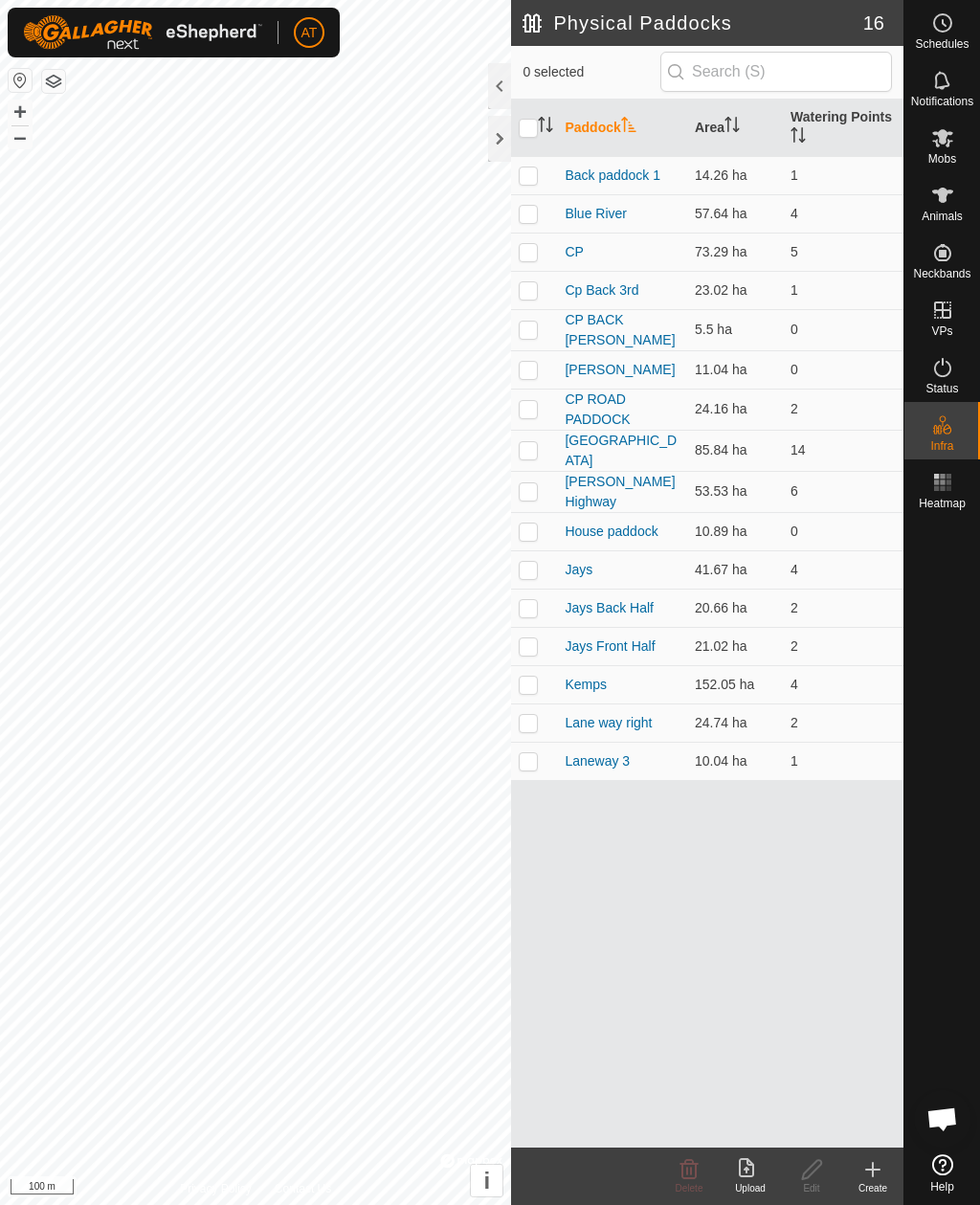
click at [875, 1167] on icon at bounding box center [873, 1170] width 23 height 23
